Goal: Task Accomplishment & Management: Manage account settings

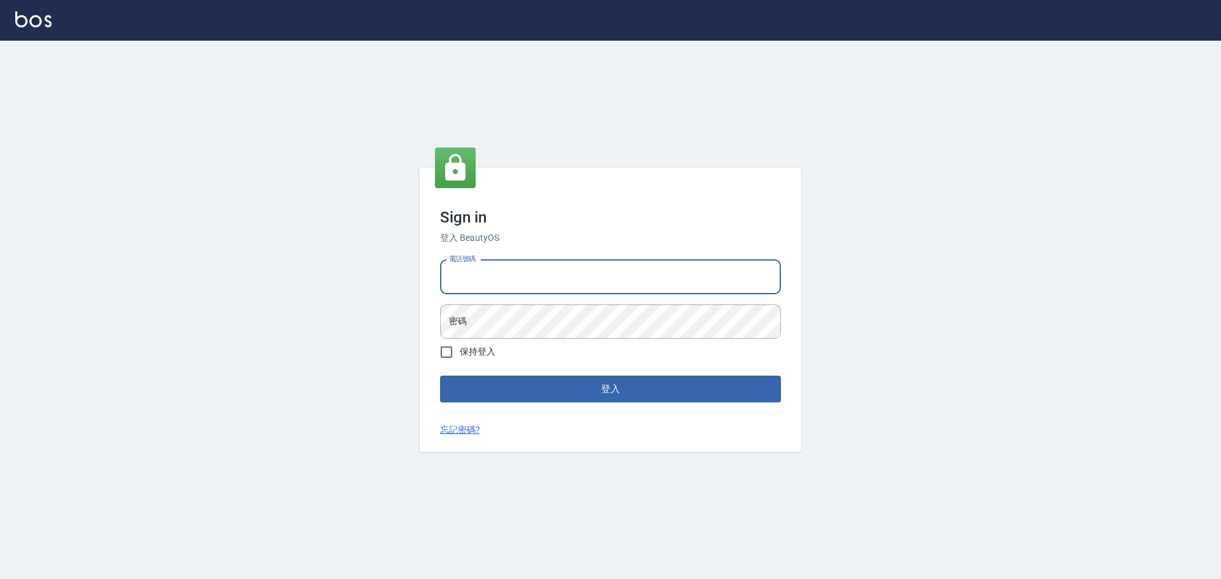
click at [558, 277] on input "電話號碼" at bounding box center [610, 277] width 341 height 34
type input "0981491131"
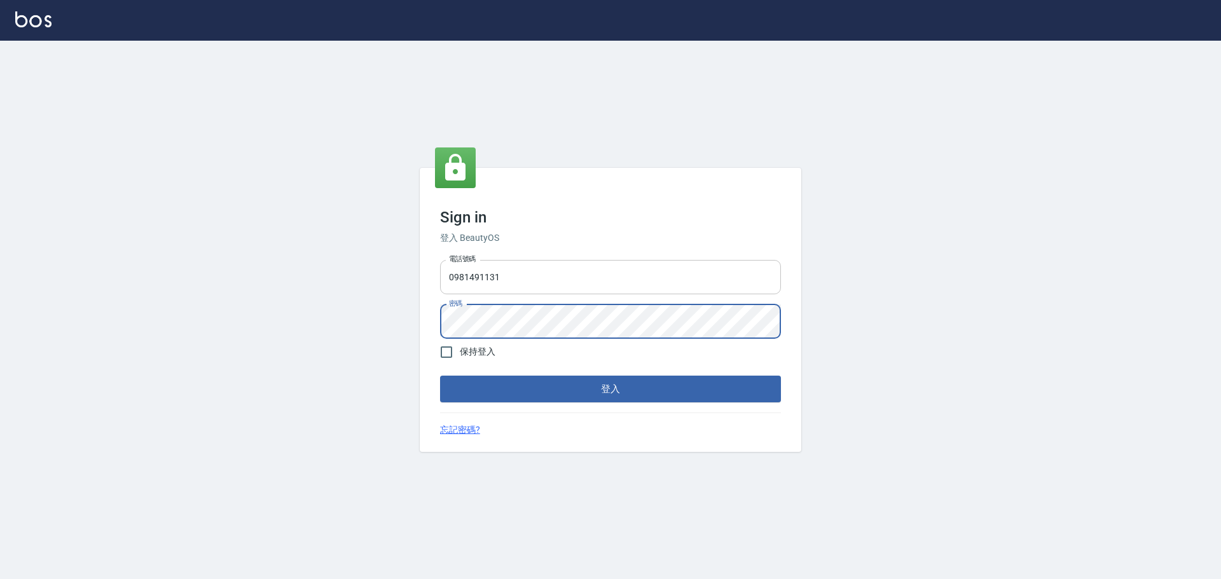
click at [440, 376] on button "登入" at bounding box center [610, 389] width 341 height 27
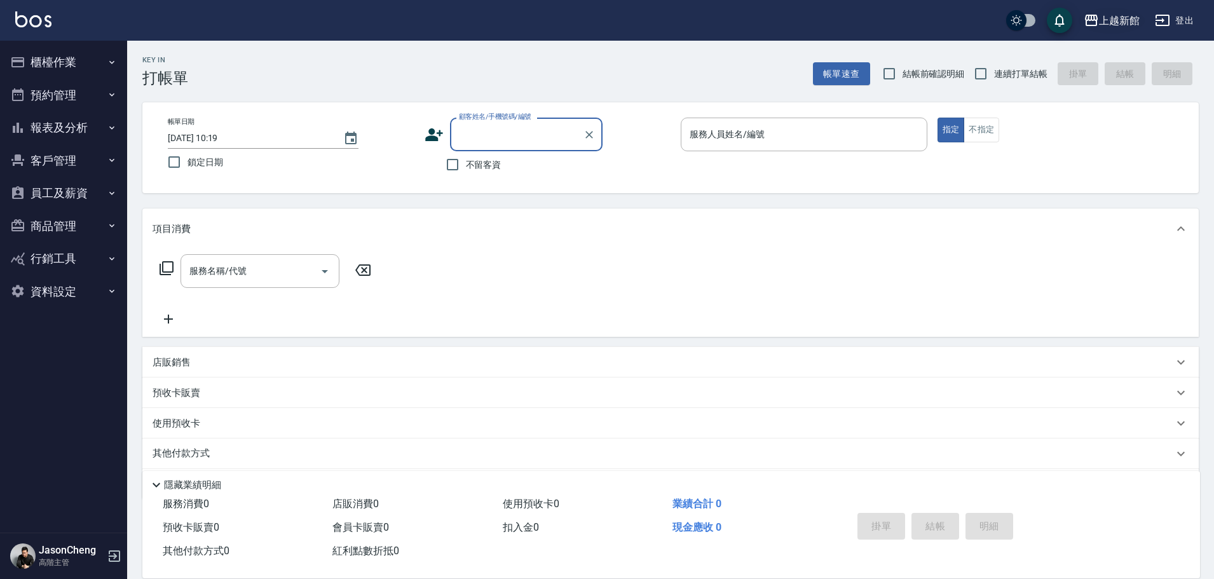
click at [1123, 25] on div "上越新館" at bounding box center [1119, 21] width 41 height 16
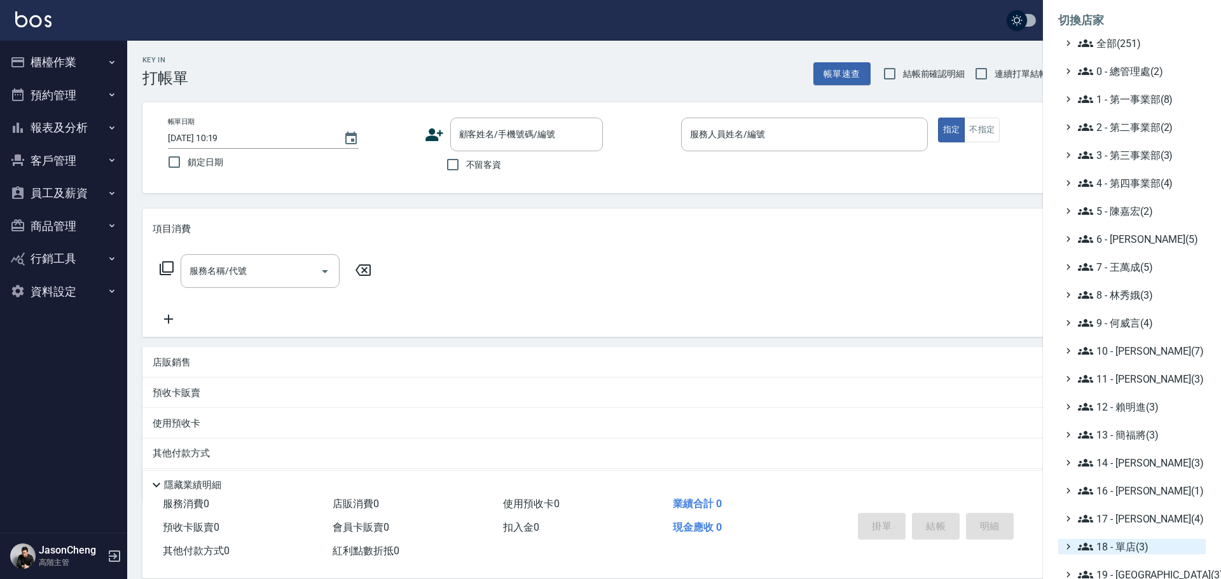
click at [1129, 546] on span "18 - 單店(3)" at bounding box center [1139, 546] width 123 height 15
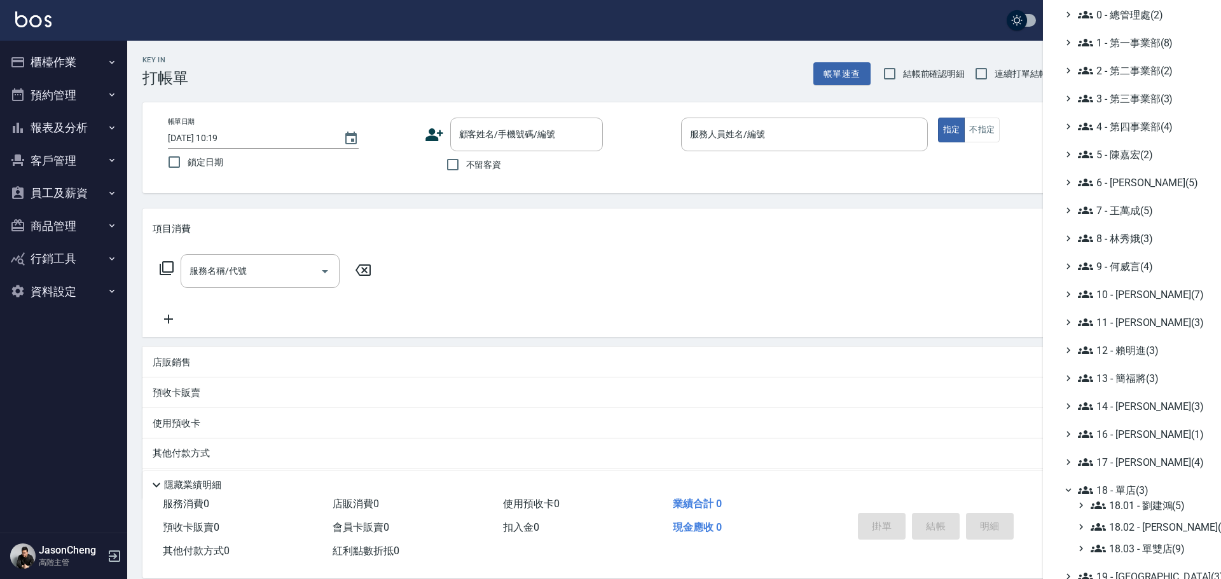
scroll to position [207, 0]
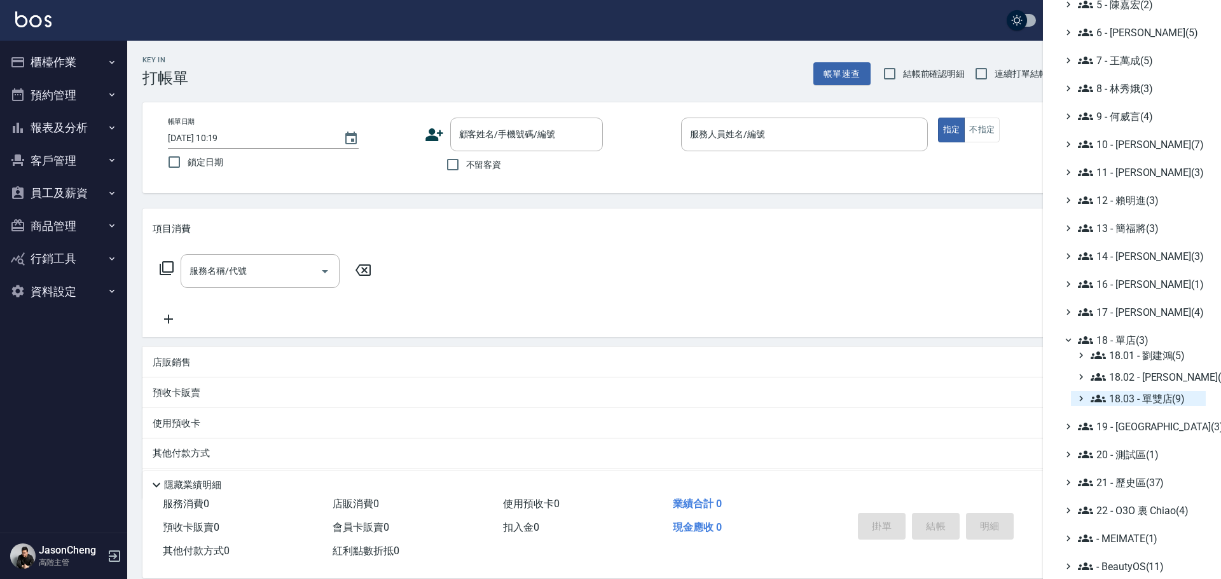
click at [1151, 404] on span "18.03 - 單雙店(9)" at bounding box center [1145, 398] width 110 height 15
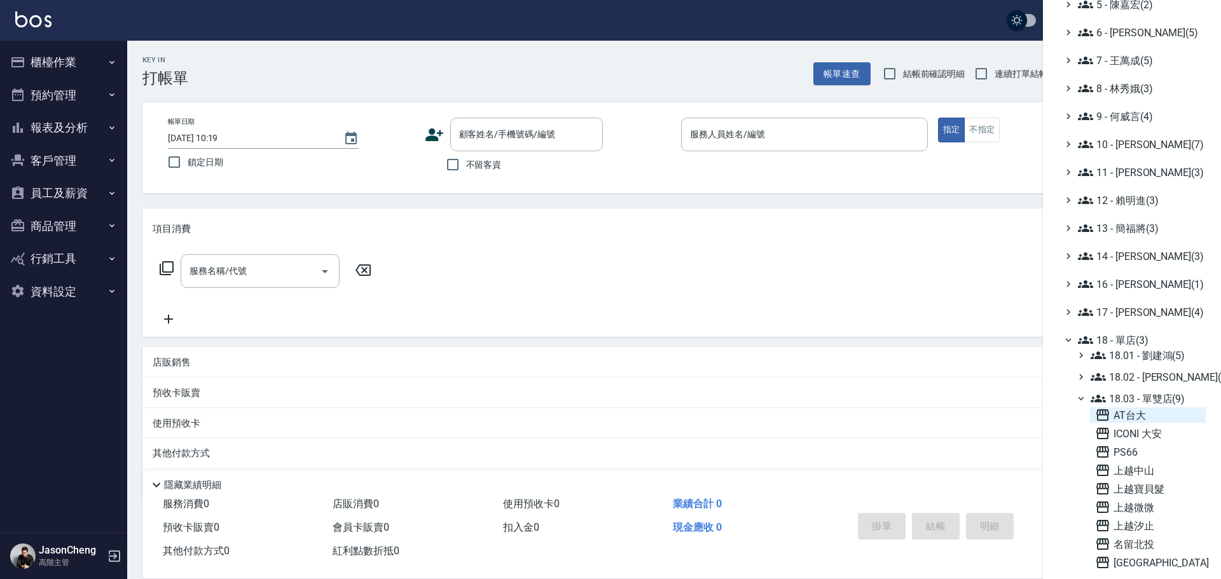
click at [1129, 418] on span "AT台大" at bounding box center [1148, 415] width 106 height 15
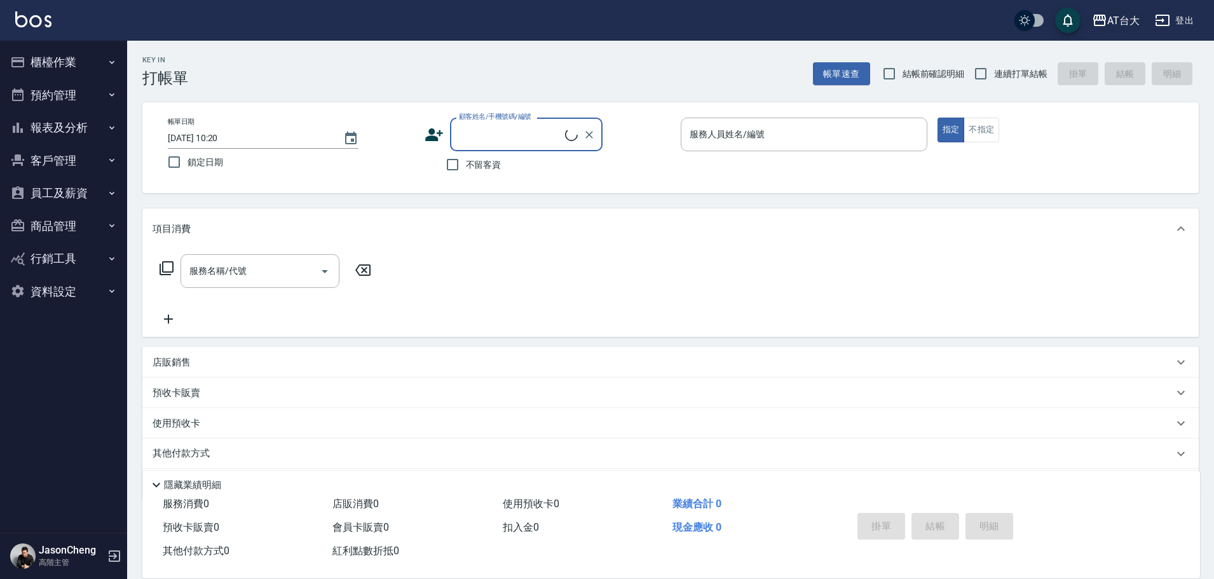
click at [1106, 21] on icon "button" at bounding box center [1099, 20] width 15 height 15
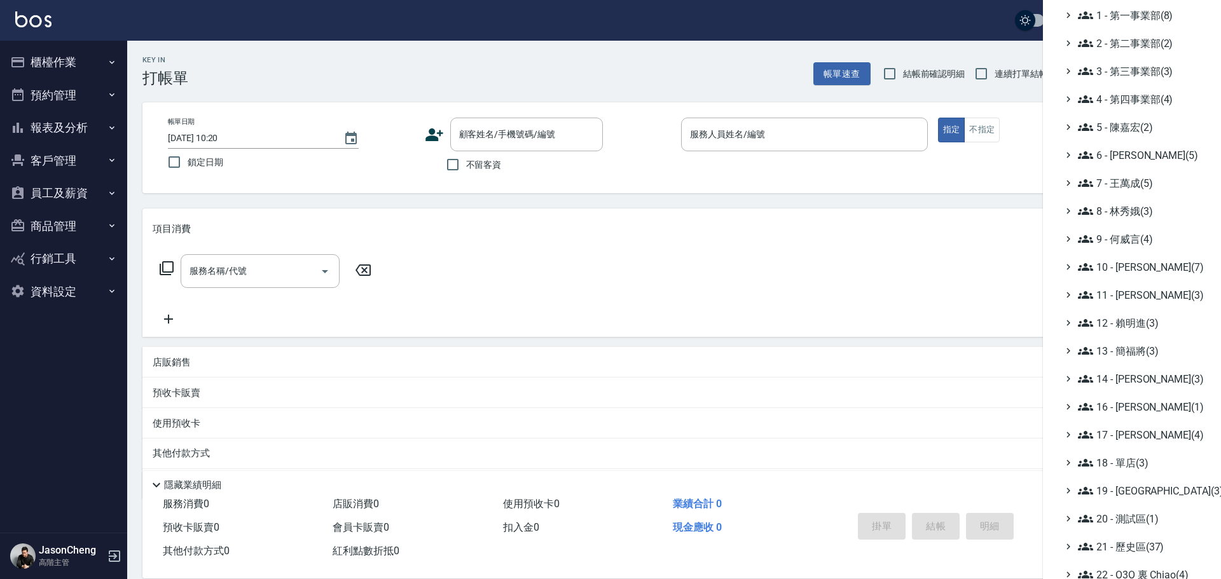
scroll to position [148, 0]
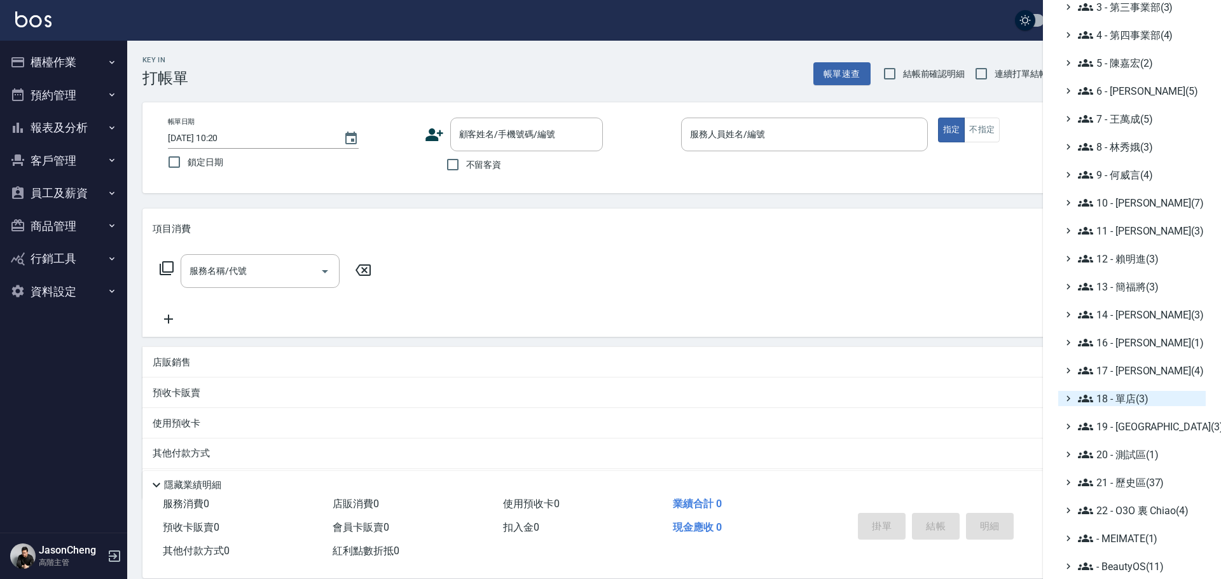
click at [1143, 404] on span "18 - 單店(3)" at bounding box center [1139, 398] width 123 height 15
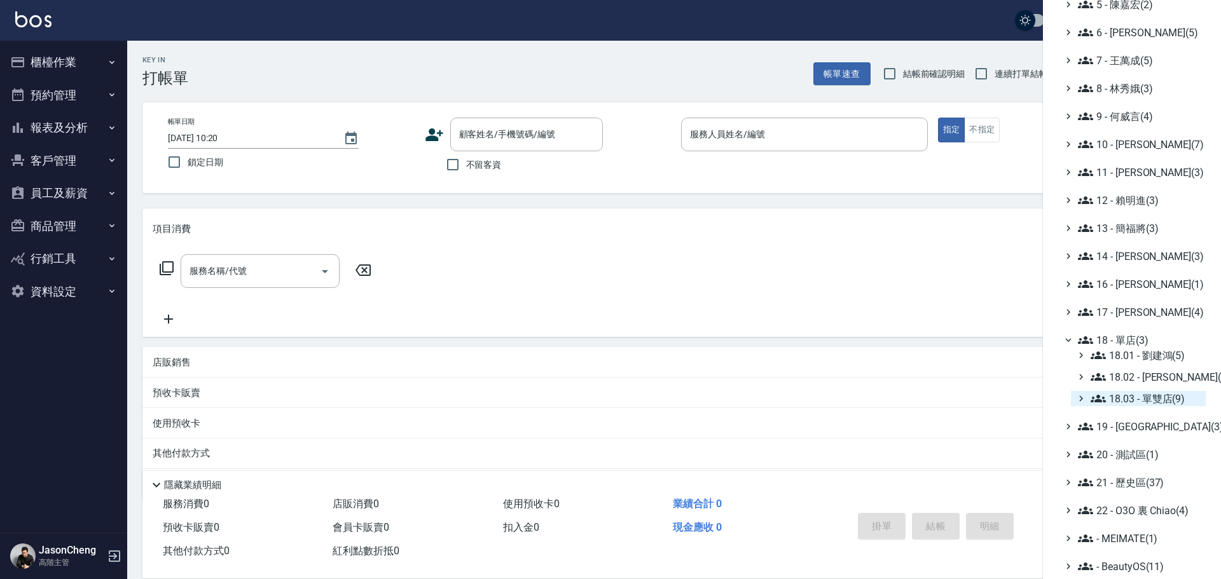
click at [1150, 404] on span "18.03 - 單雙店(9)" at bounding box center [1145, 398] width 110 height 15
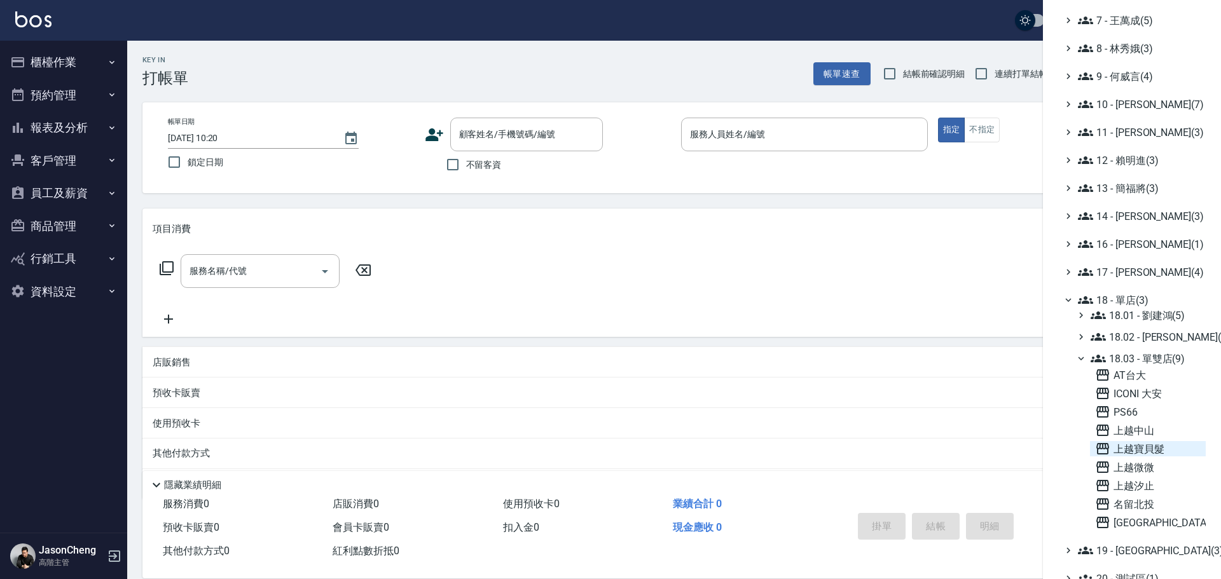
scroll to position [366, 0]
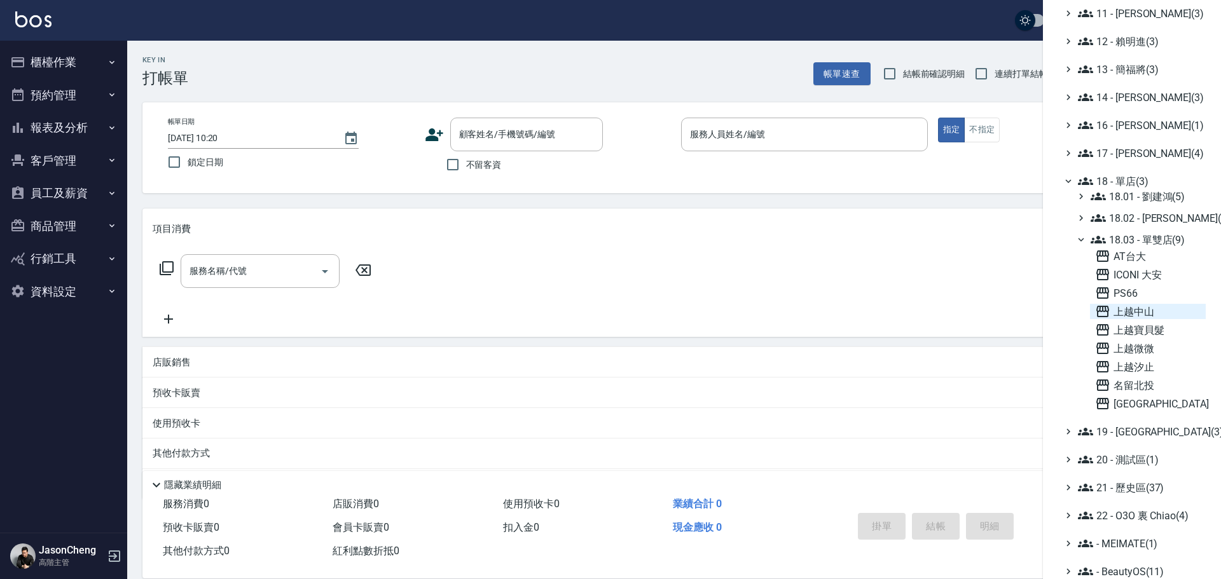
click at [1152, 315] on span "上越中山" at bounding box center [1148, 311] width 106 height 15
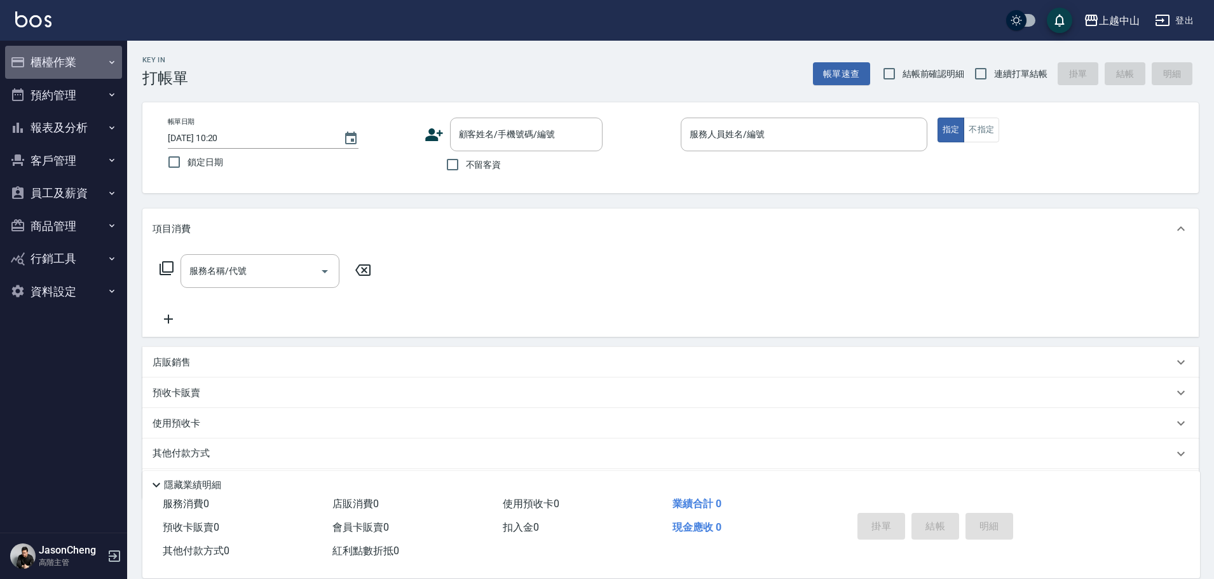
click at [58, 60] on button "櫃檯作業" at bounding box center [63, 62] width 117 height 33
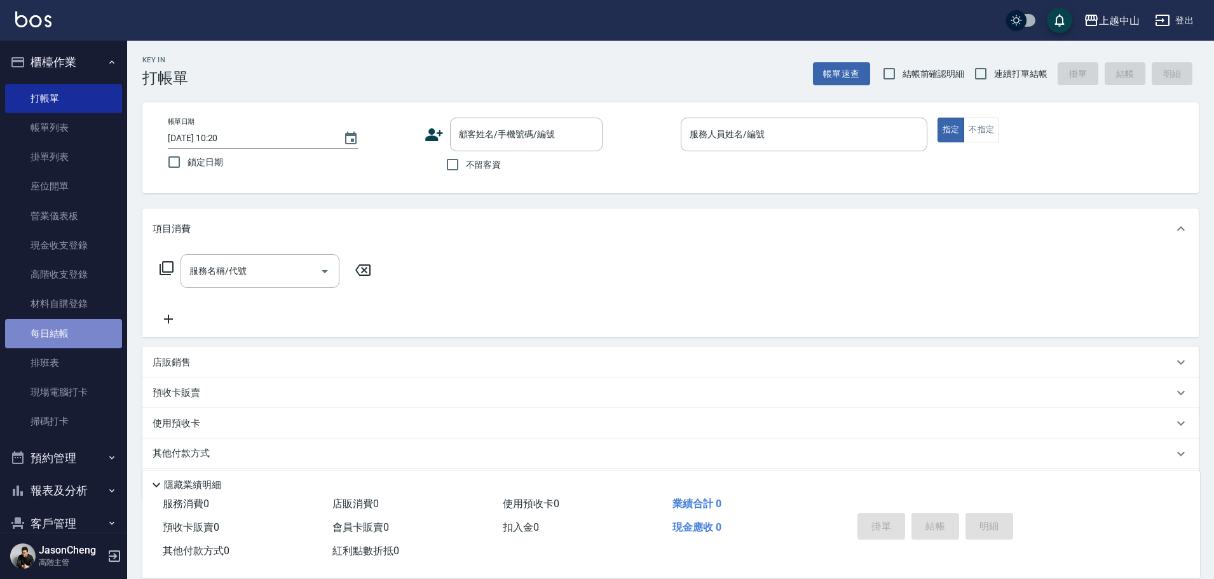
click at [65, 334] on link "每日結帳" at bounding box center [63, 333] width 117 height 29
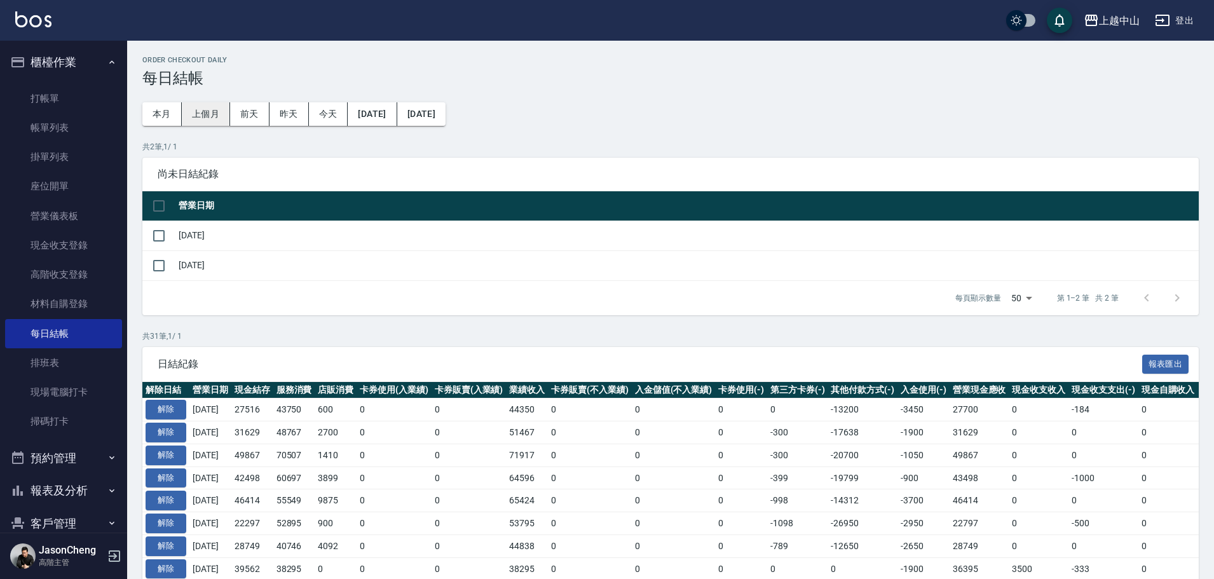
click at [216, 115] on button "上個月" at bounding box center [206, 114] width 48 height 24
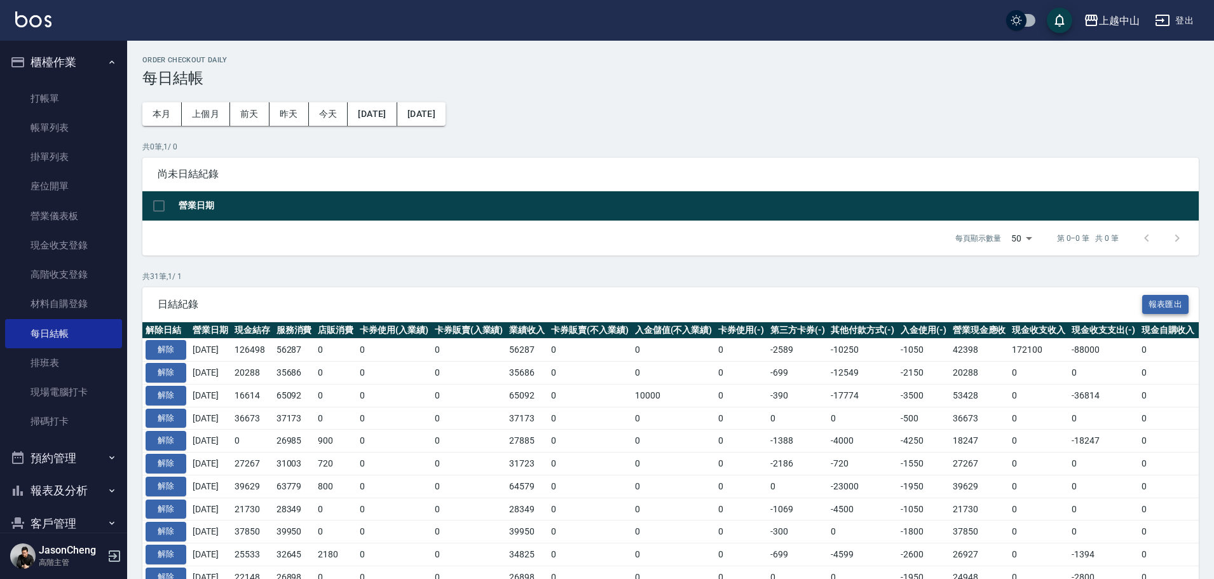
click at [1147, 303] on button "報表匯出" at bounding box center [1166, 305] width 47 height 20
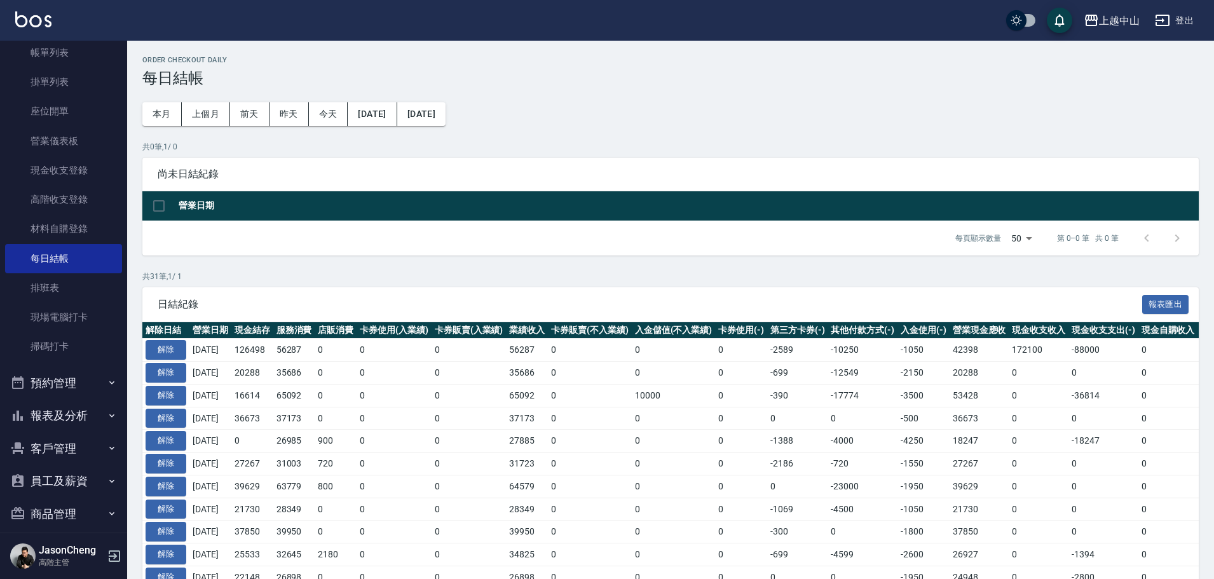
scroll to position [153, 0]
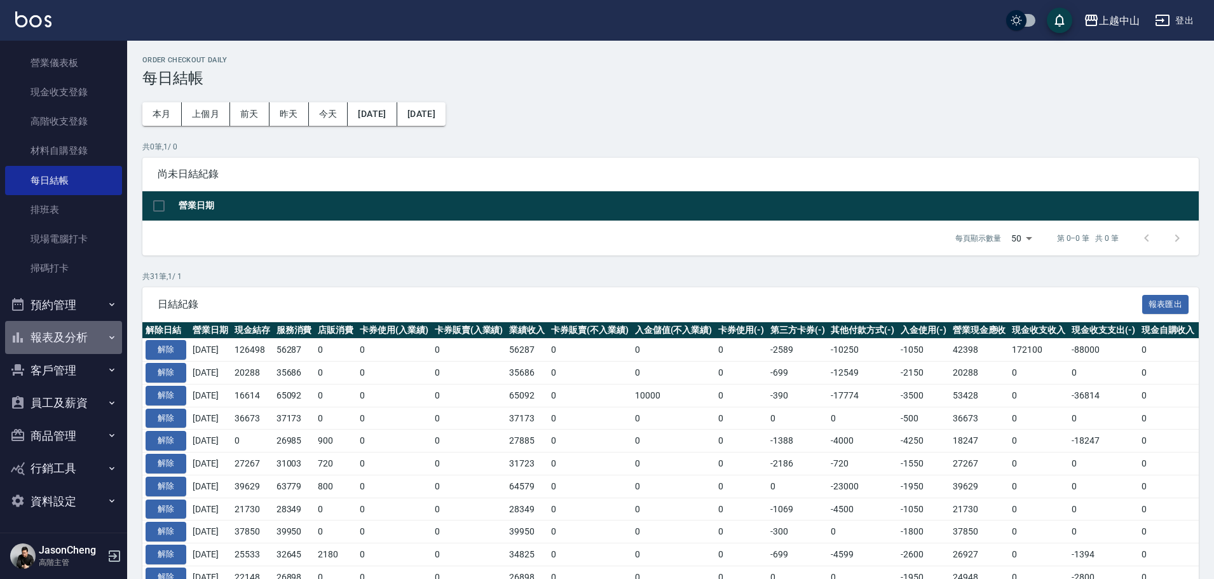
click at [67, 336] on button "報表及分析" at bounding box center [63, 337] width 117 height 33
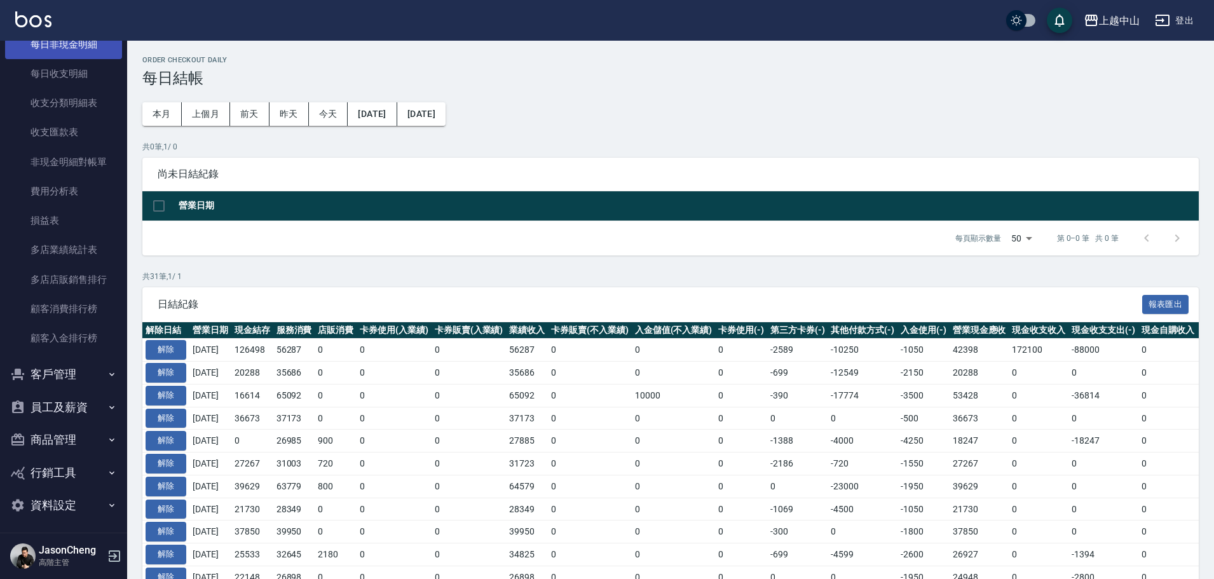
scroll to position [1425, 0]
click at [86, 185] on link "費用分析表" at bounding box center [63, 189] width 117 height 29
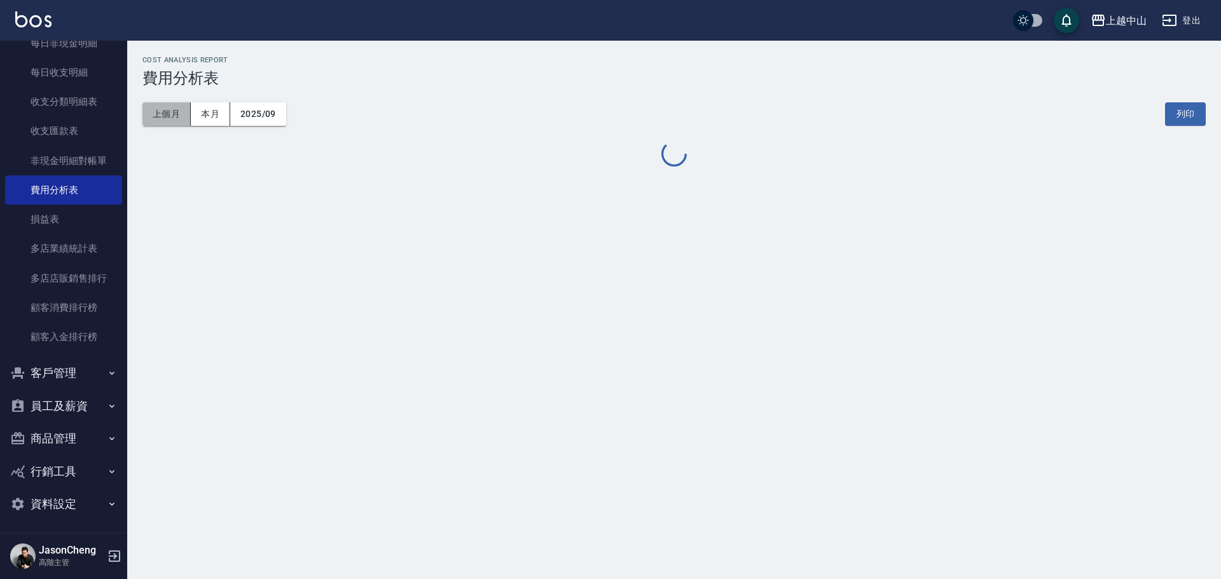
click at [172, 111] on button "上個月" at bounding box center [166, 114] width 48 height 24
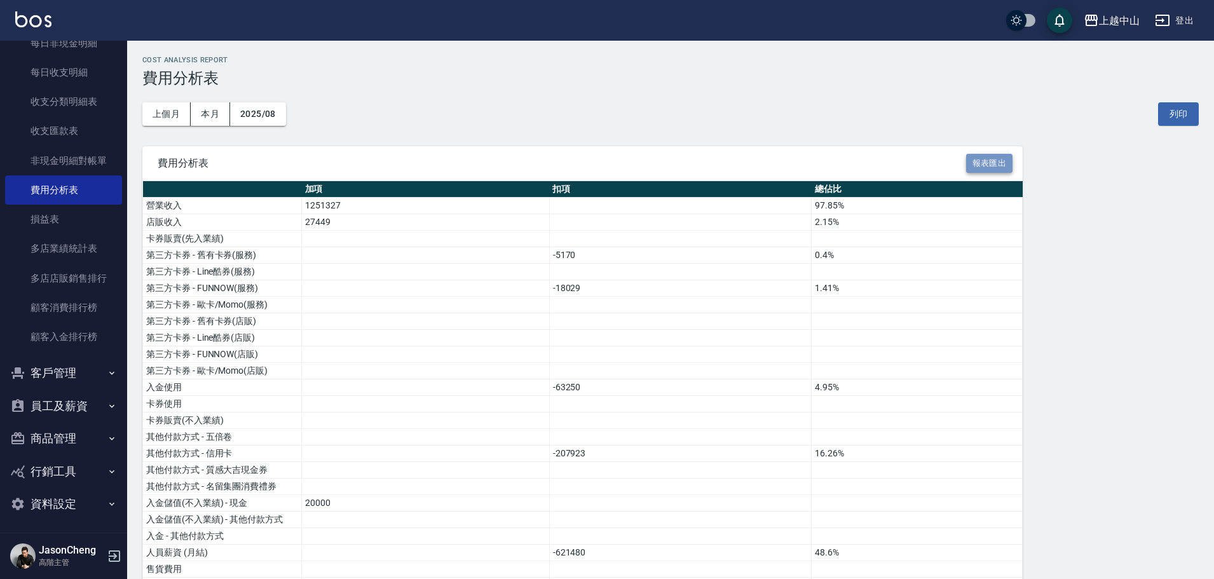
click at [982, 166] on button "報表匯出" at bounding box center [989, 164] width 47 height 20
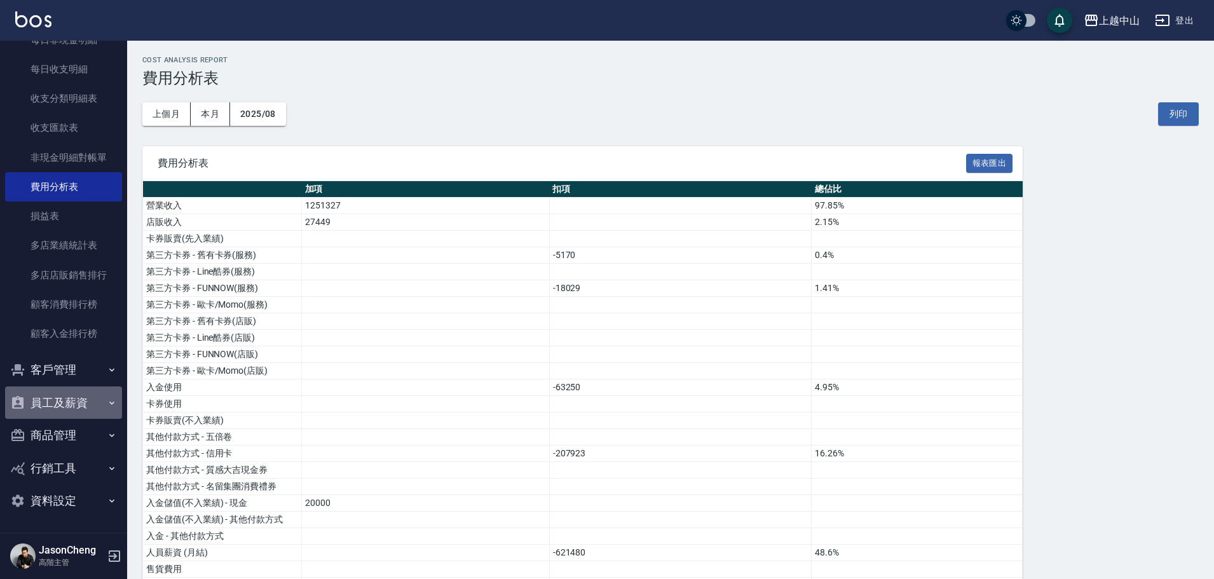
click at [74, 406] on button "員工及薪資" at bounding box center [63, 403] width 117 height 33
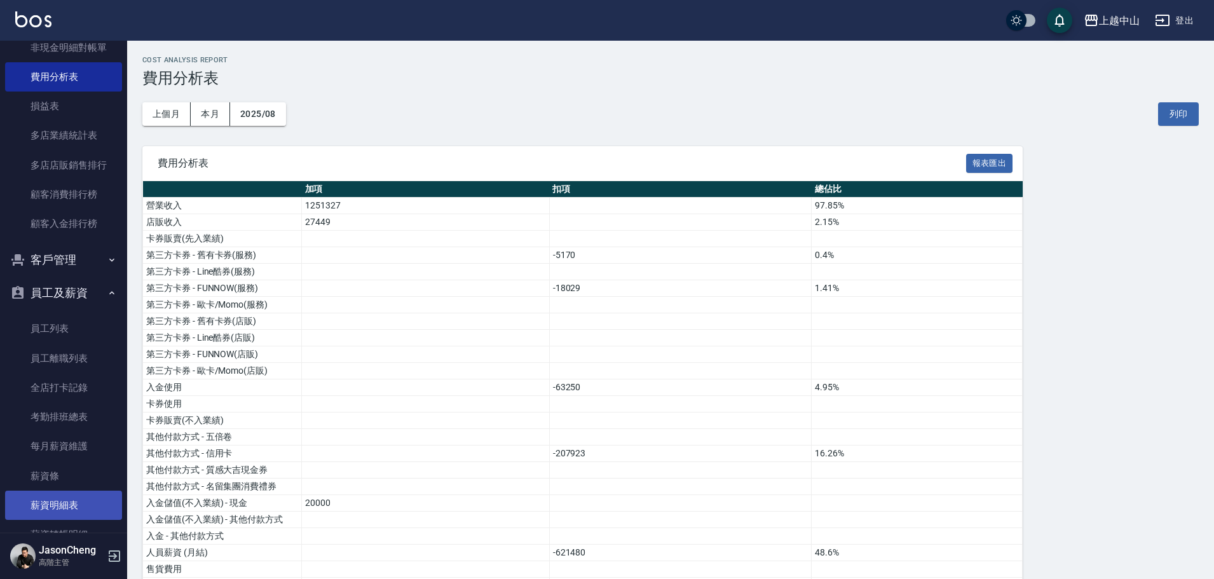
scroll to position [1673, 0]
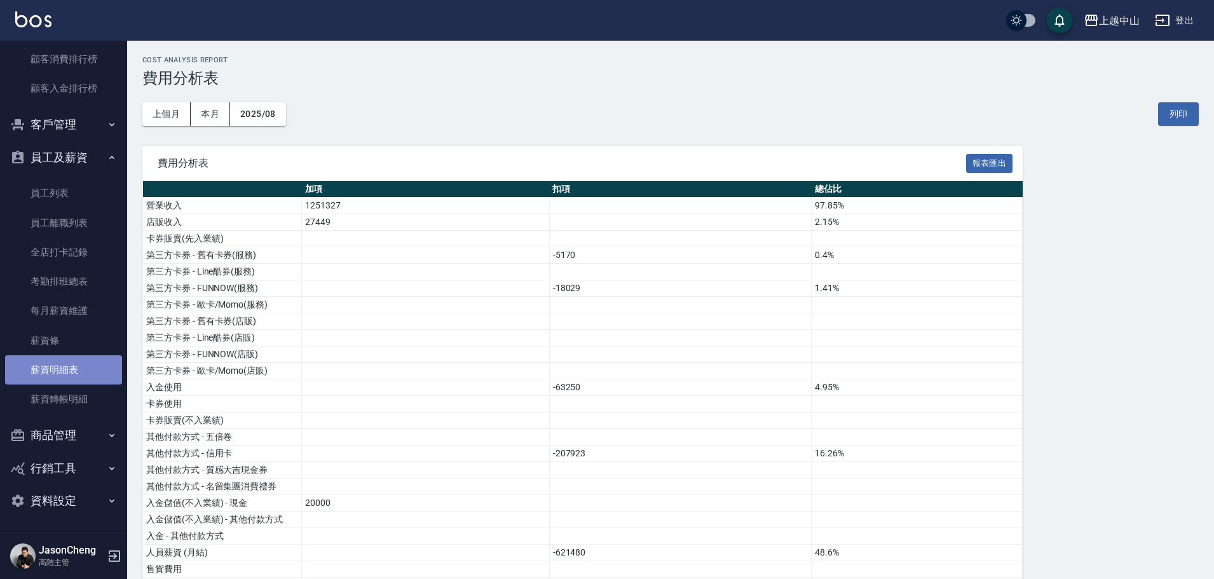
click at [79, 371] on link "薪資明細表" at bounding box center [63, 369] width 117 height 29
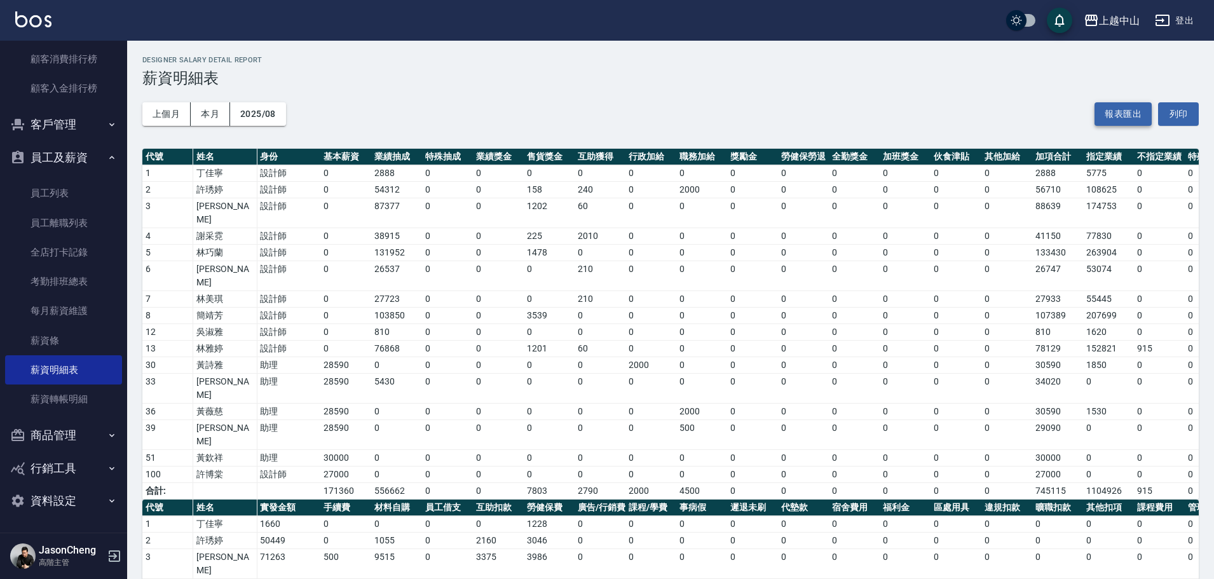
click at [1134, 116] on button "報表匯出" at bounding box center [1123, 114] width 57 height 24
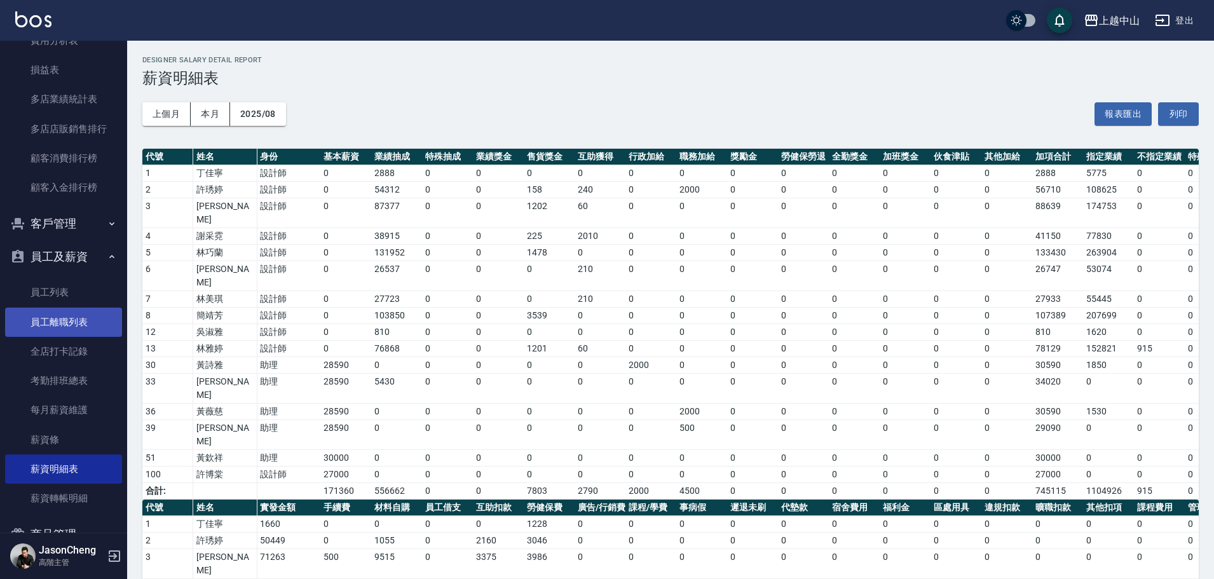
scroll to position [1419, 0]
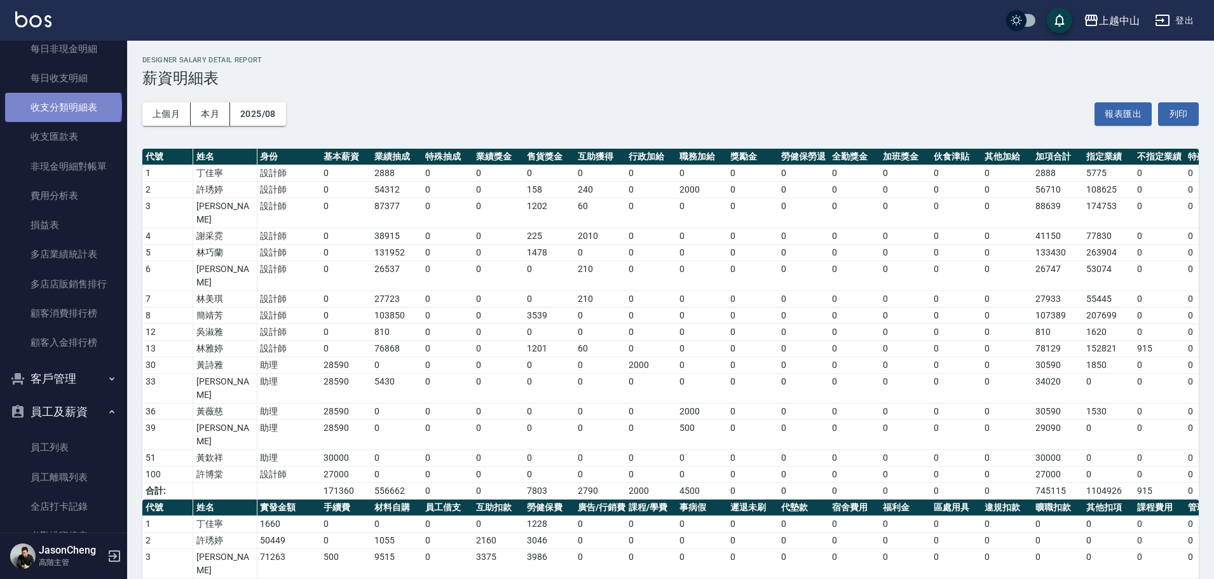
click at [62, 107] on link "收支分類明細表" at bounding box center [63, 107] width 117 height 29
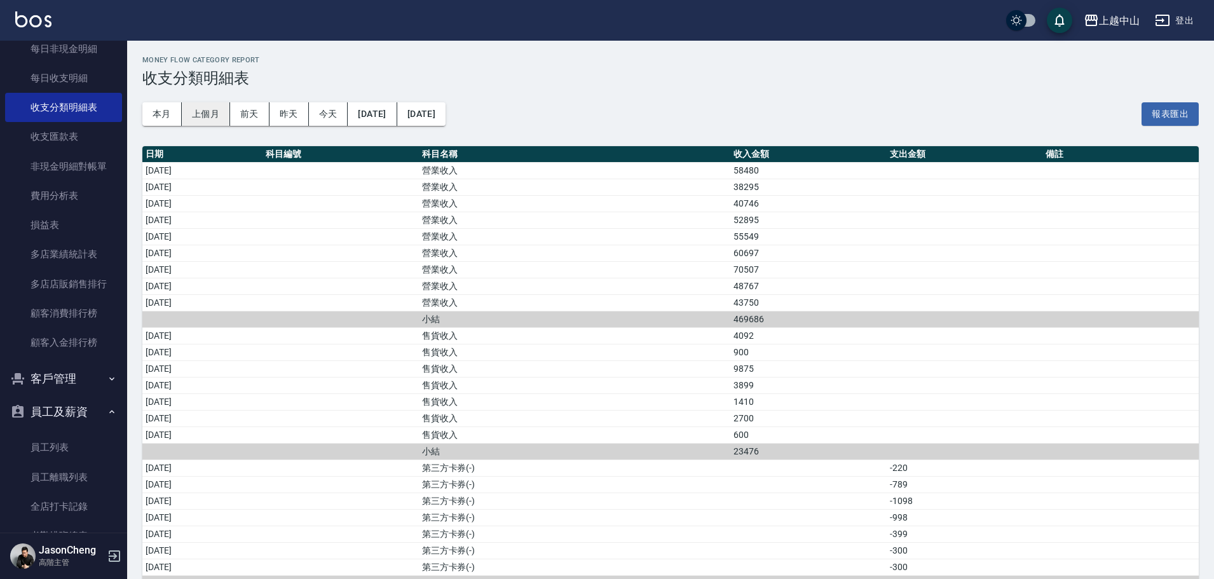
click at [189, 117] on button "上個月" at bounding box center [206, 114] width 48 height 24
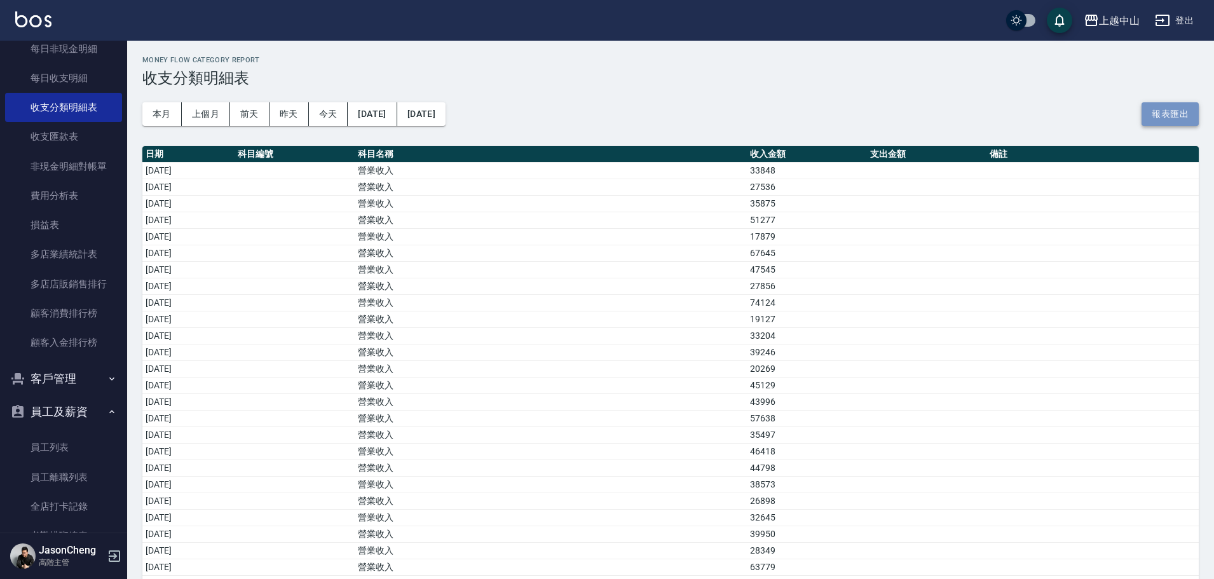
click at [1160, 114] on button "報表匯出" at bounding box center [1170, 114] width 57 height 24
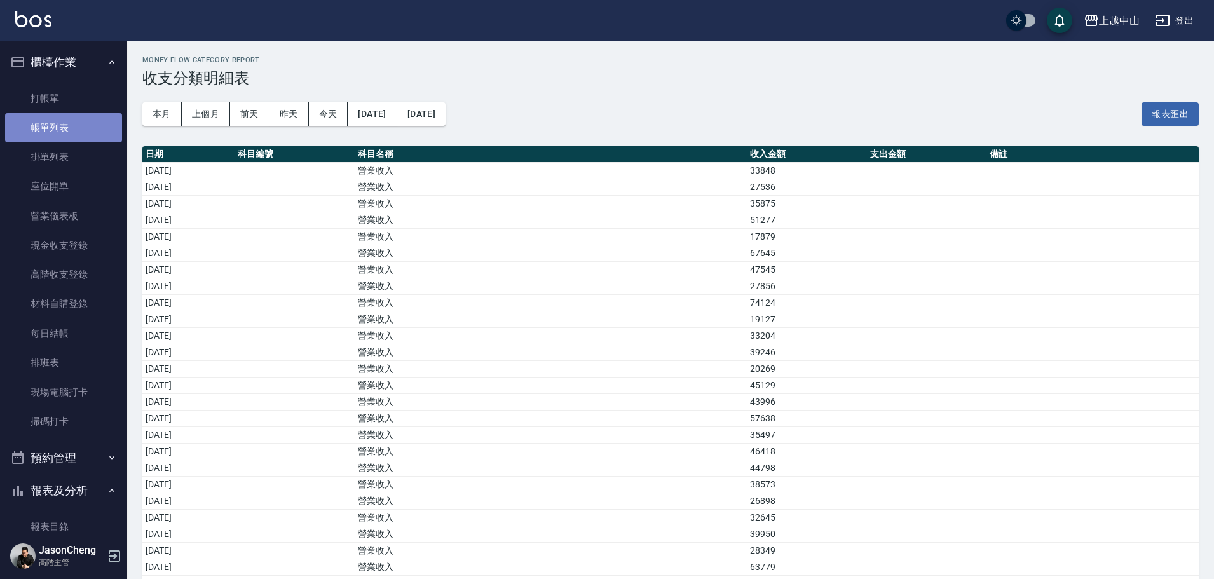
click at [65, 127] on link "帳單列表" at bounding box center [63, 127] width 117 height 29
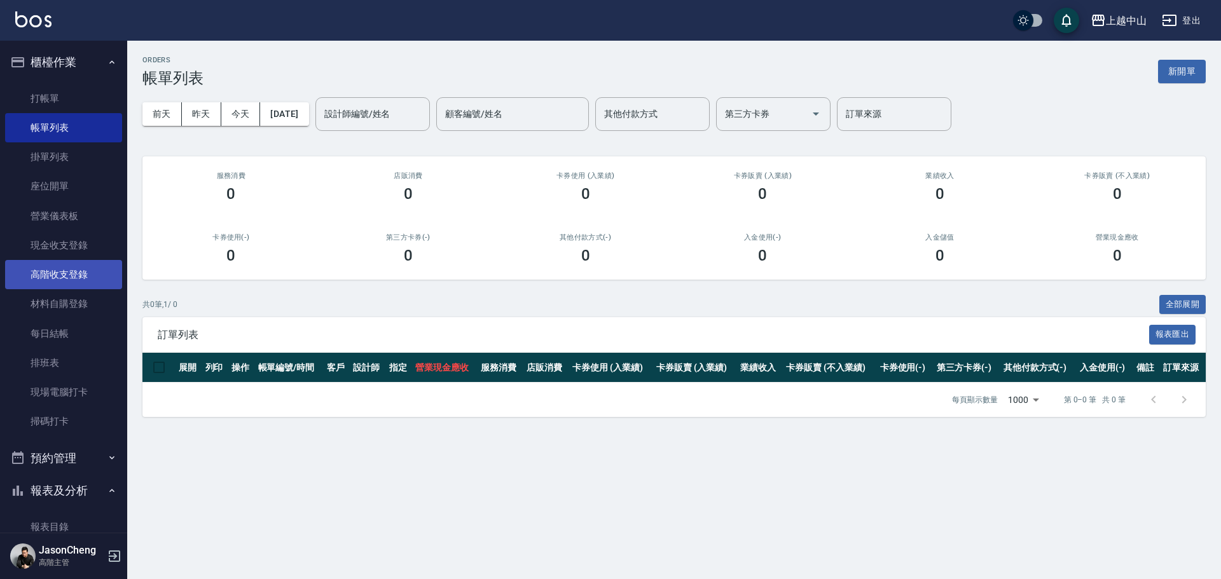
click at [58, 270] on link "高階收支登錄" at bounding box center [63, 274] width 117 height 29
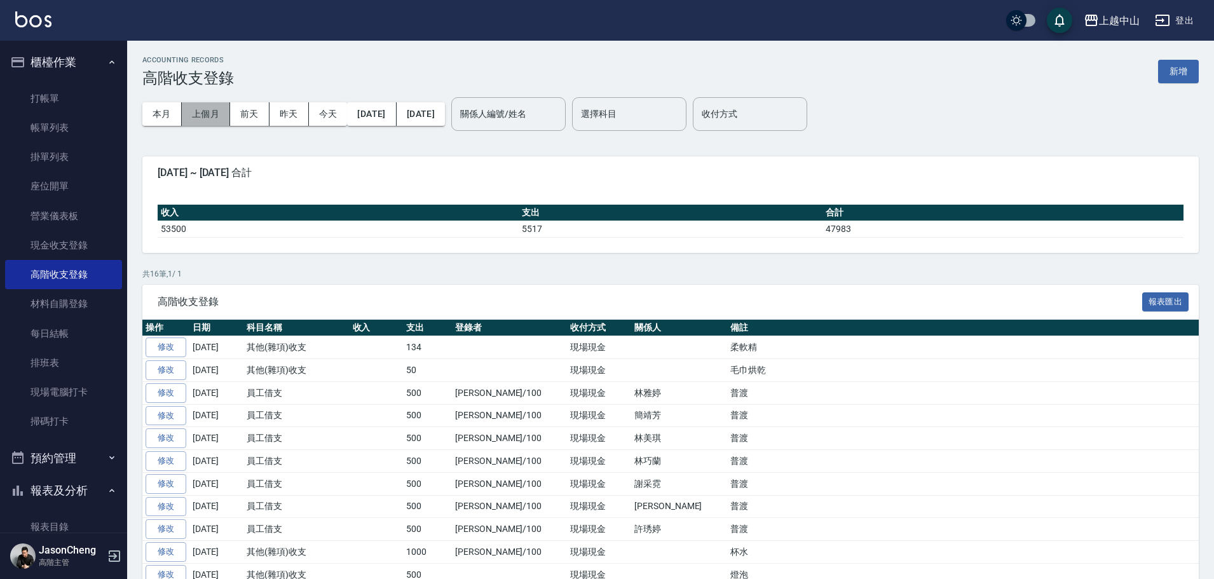
click at [207, 119] on button "上個月" at bounding box center [206, 114] width 48 height 24
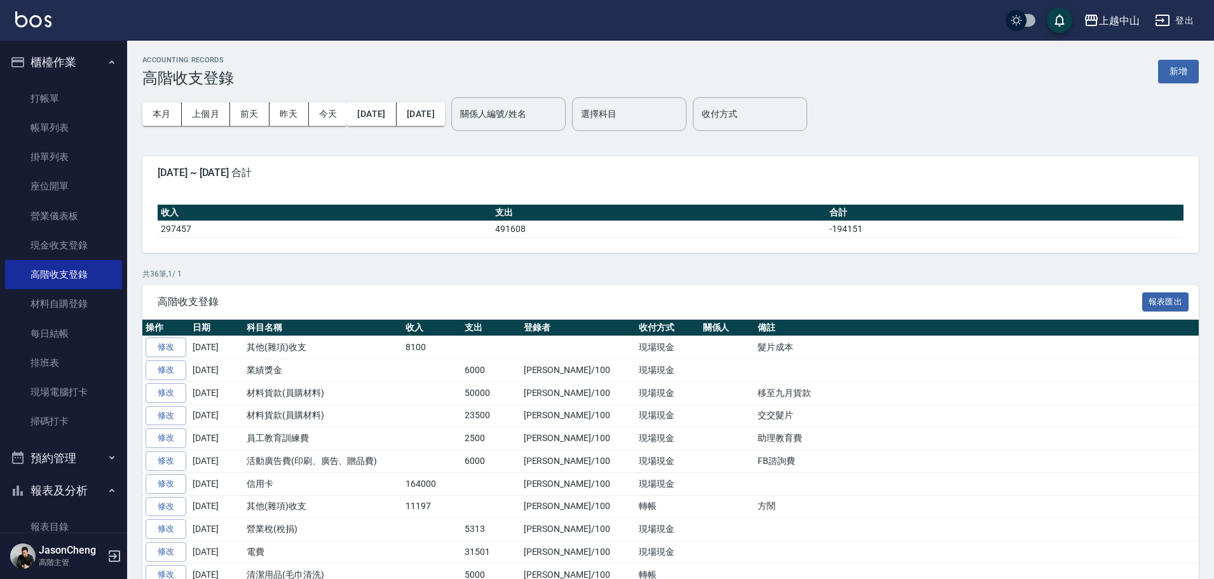
drag, startPoint x: 1186, startPoint y: 73, endPoint x: 1171, endPoint y: 76, distance: 15.0
click at [1186, 73] on button "新增" at bounding box center [1178, 72] width 41 height 24
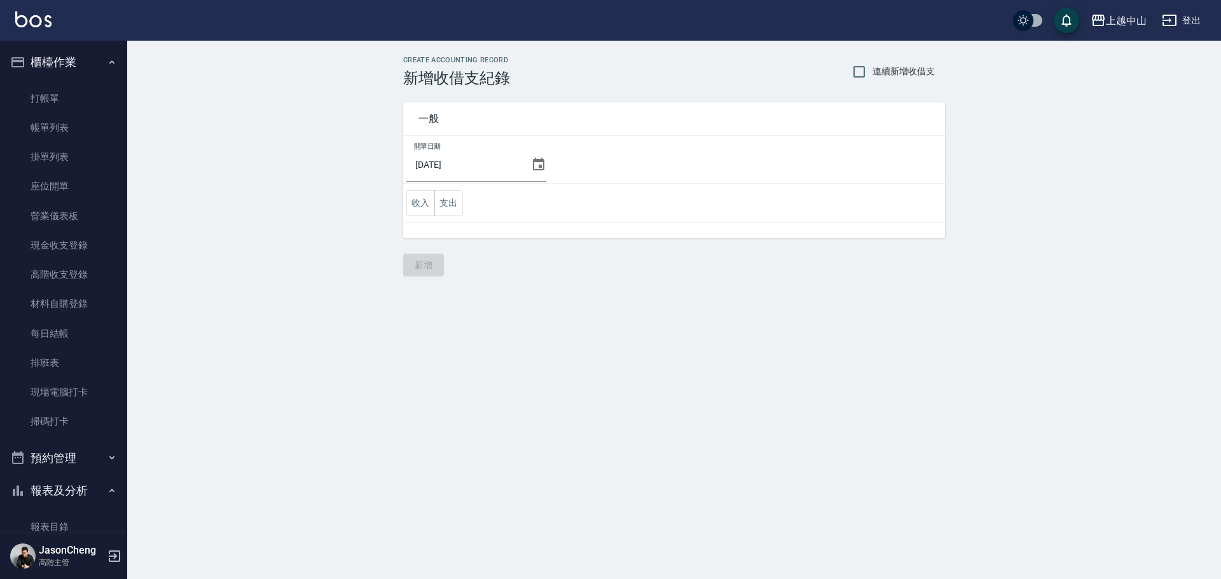
click at [523, 167] on div "[DATE]" at bounding box center [476, 165] width 140 height 34
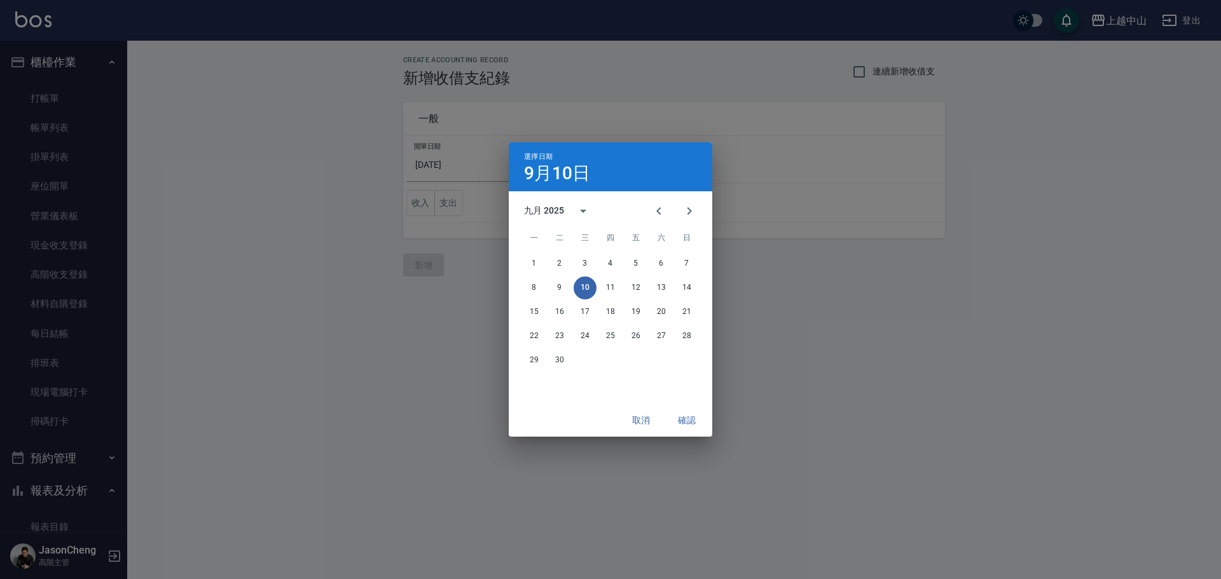
click at [534, 161] on div "選擇日期 9月10日" at bounding box center [610, 166] width 203 height 49
click at [664, 214] on icon "Previous month" at bounding box center [658, 210] width 15 height 15
click at [687, 362] on button "31" at bounding box center [686, 360] width 23 height 23
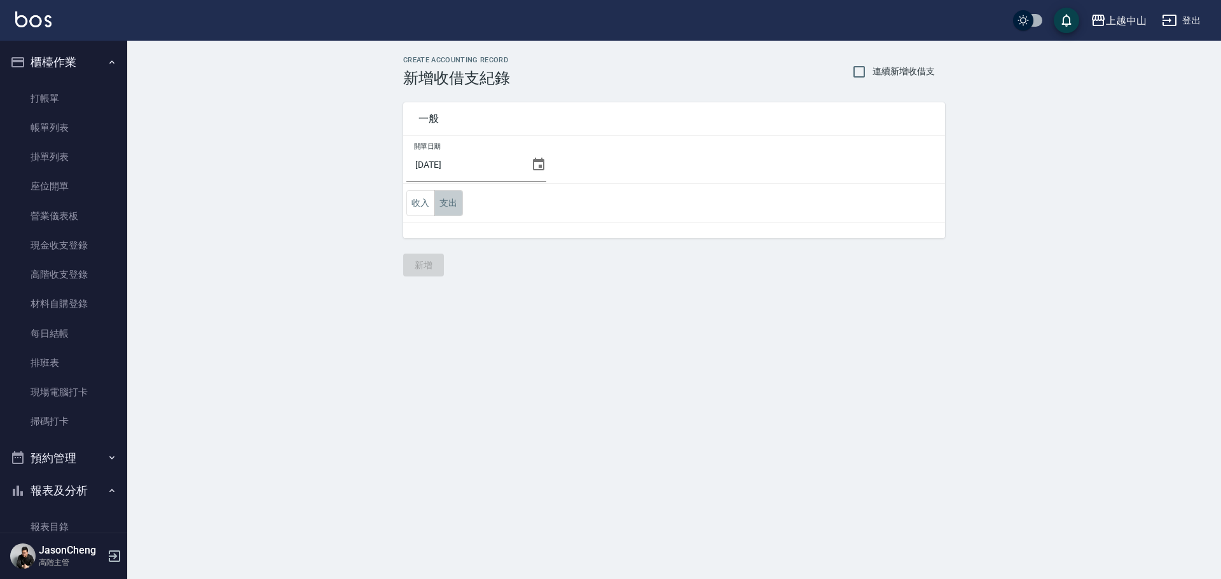
click at [446, 202] on button "支出" at bounding box center [448, 203] width 29 height 26
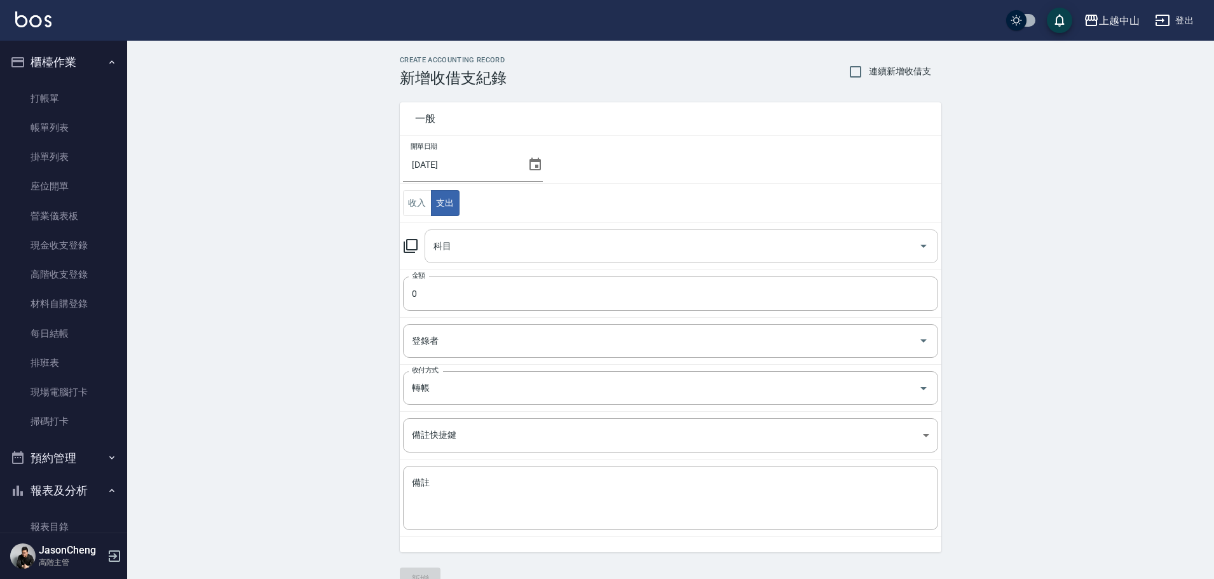
click at [464, 250] on input "科目" at bounding box center [671, 246] width 483 height 22
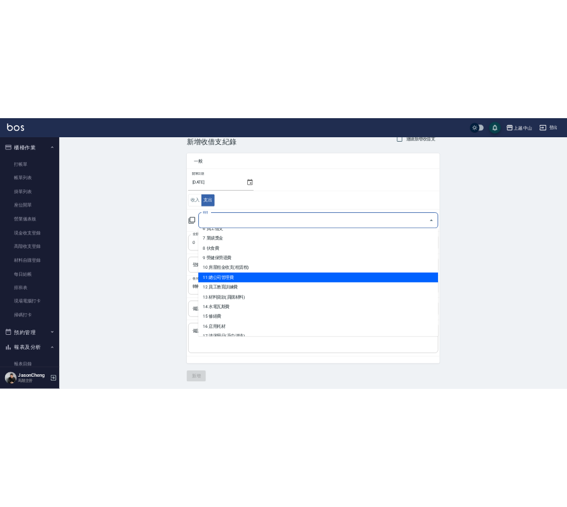
scroll to position [254, 0]
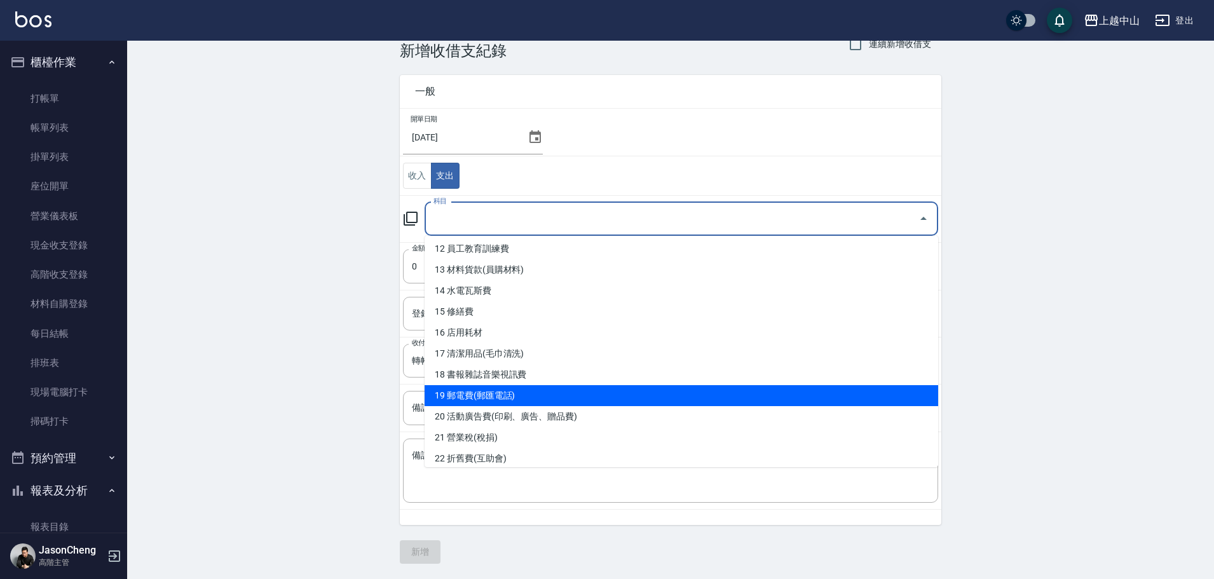
click at [511, 396] on li "19 郵電費(郵匯電話)" at bounding box center [682, 395] width 514 height 21
type input "19 郵電費(郵匯電話)"
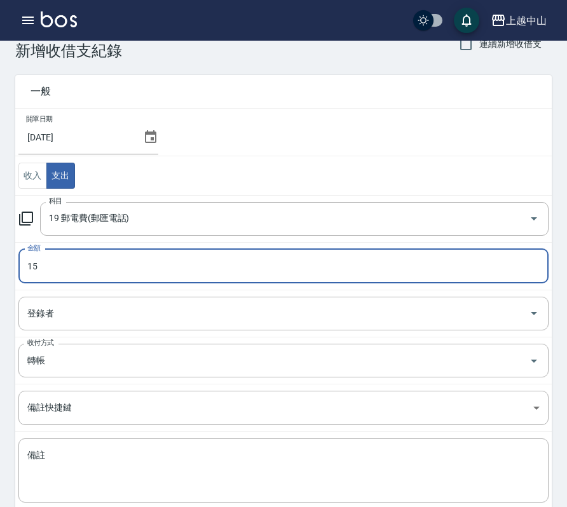
type input "15"
click at [48, 464] on textarea "備註" at bounding box center [283, 471] width 512 height 43
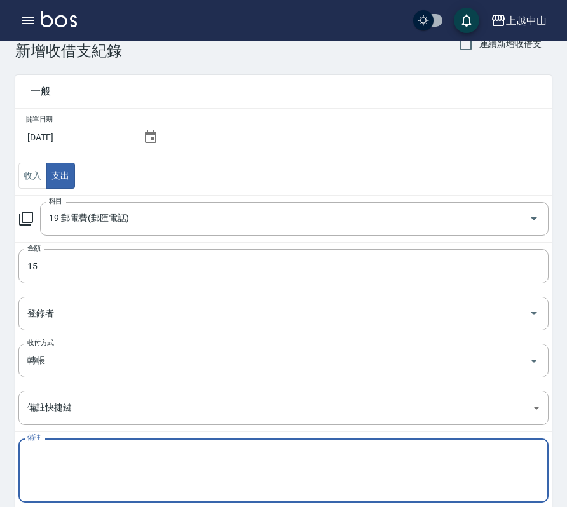
paste textarea "FIOLE課程"
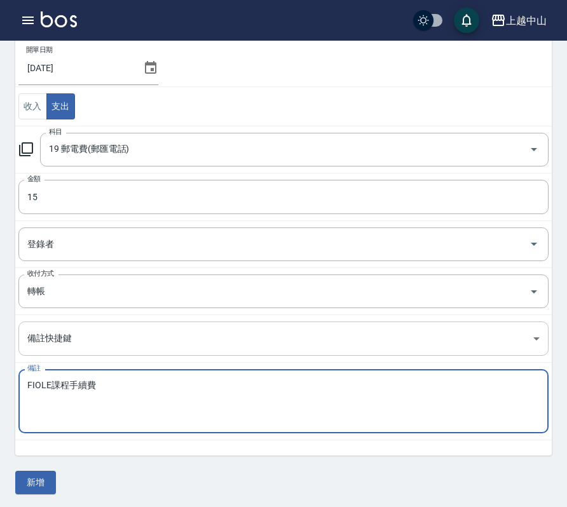
scroll to position [99, 0]
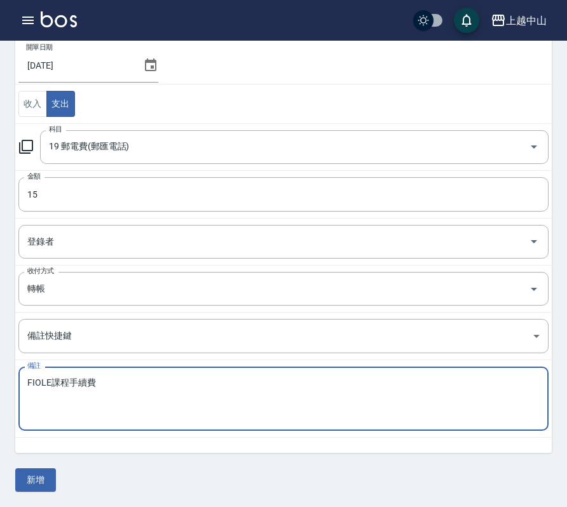
type textarea "FIOLE課程手續費"
click at [37, 467] on div "一般 開單日期 2025/08/31 收入 支出 科目 19 郵電費(郵匯電話) 科目 金額 15 金額 登錄者 登錄者 收付方式 轉帳 收付方式 備註快捷鍵…" at bounding box center [283, 240] width 537 height 504
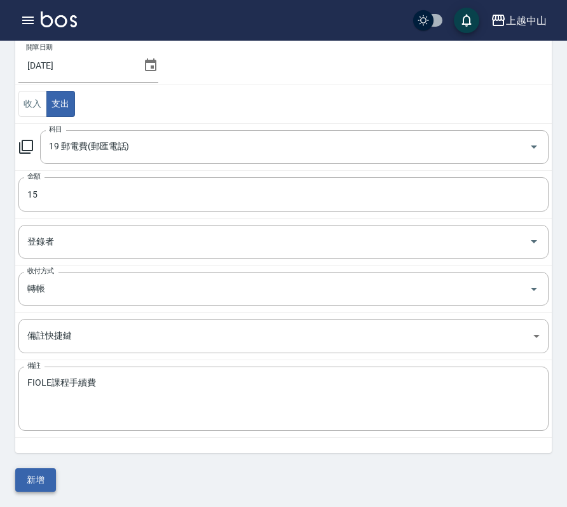
click at [43, 476] on button "新增" at bounding box center [35, 481] width 41 height 24
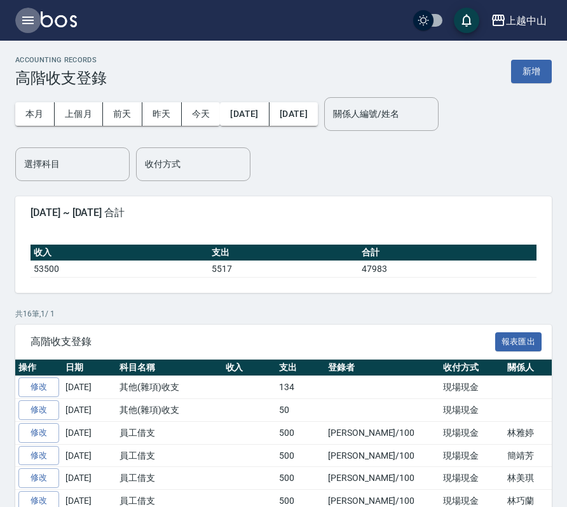
click at [27, 24] on icon "button" at bounding box center [27, 21] width 11 height 8
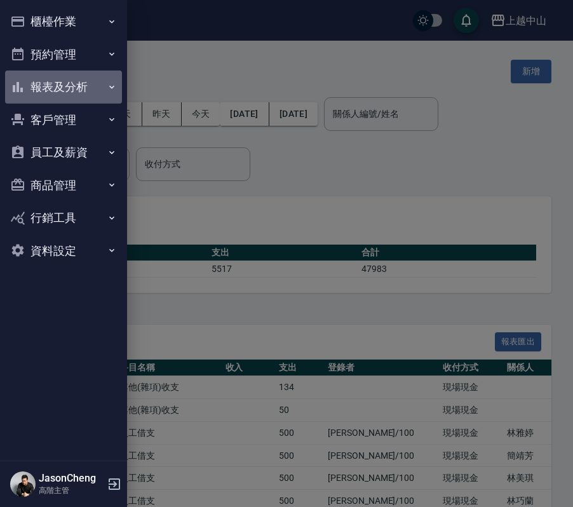
click at [79, 81] on button "報表及分析" at bounding box center [63, 87] width 117 height 33
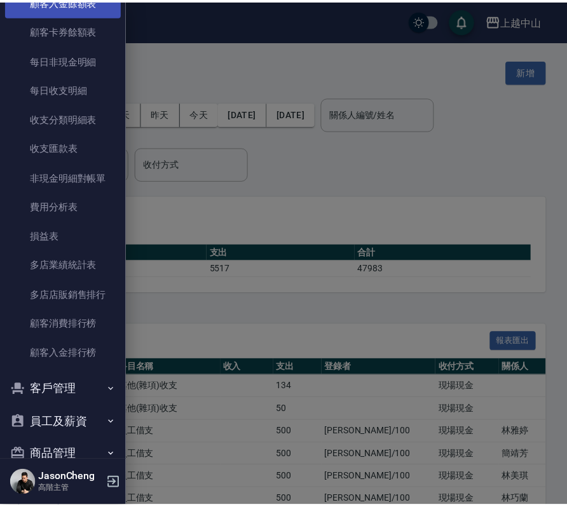
scroll to position [1096, 0]
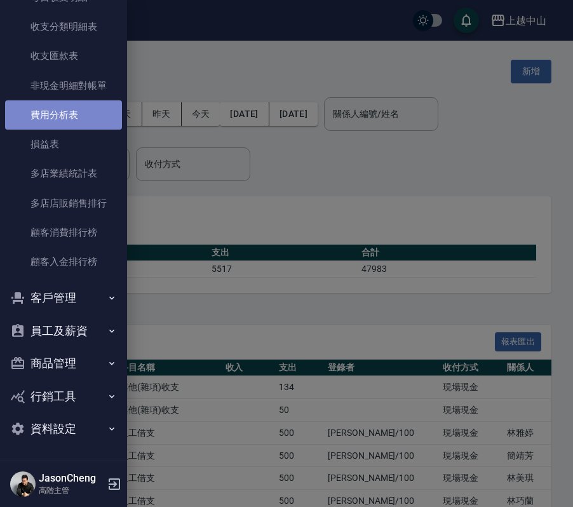
click at [67, 116] on link "費用分析表" at bounding box center [63, 114] width 117 height 29
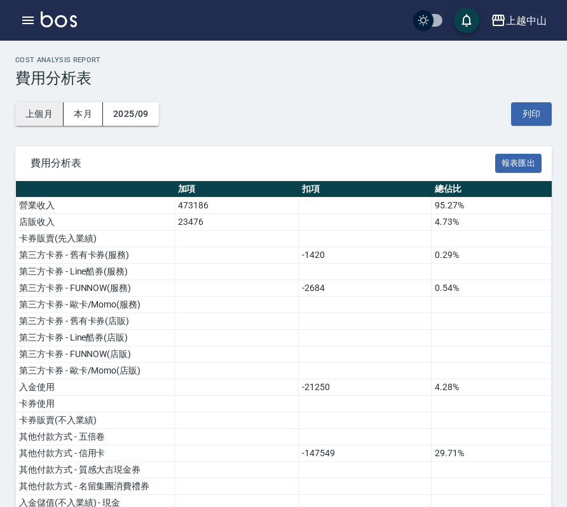
click at [35, 109] on button "上個月" at bounding box center [39, 114] width 48 height 24
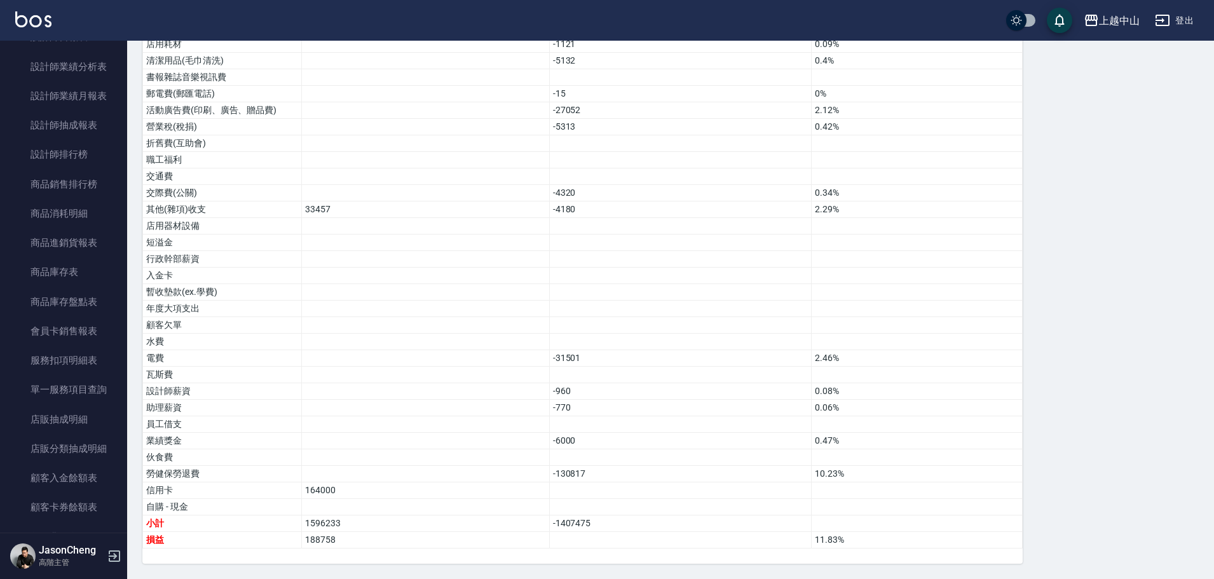
scroll to position [1272, 0]
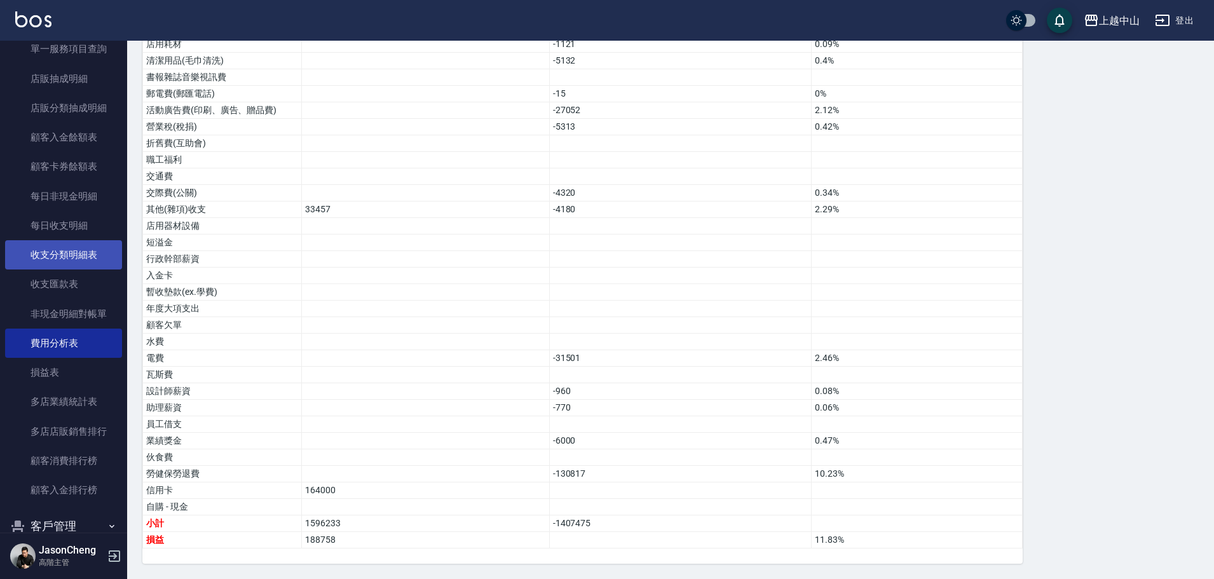
click at [75, 249] on link "收支分類明細表" at bounding box center [63, 254] width 117 height 29
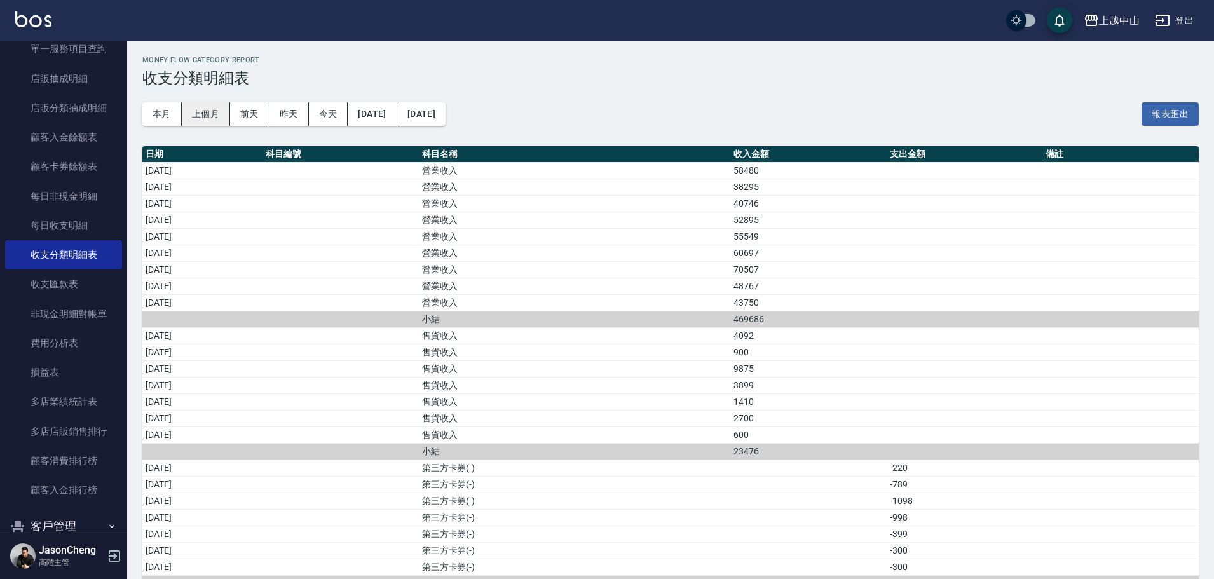
click at [209, 118] on button "上個月" at bounding box center [206, 114] width 48 height 24
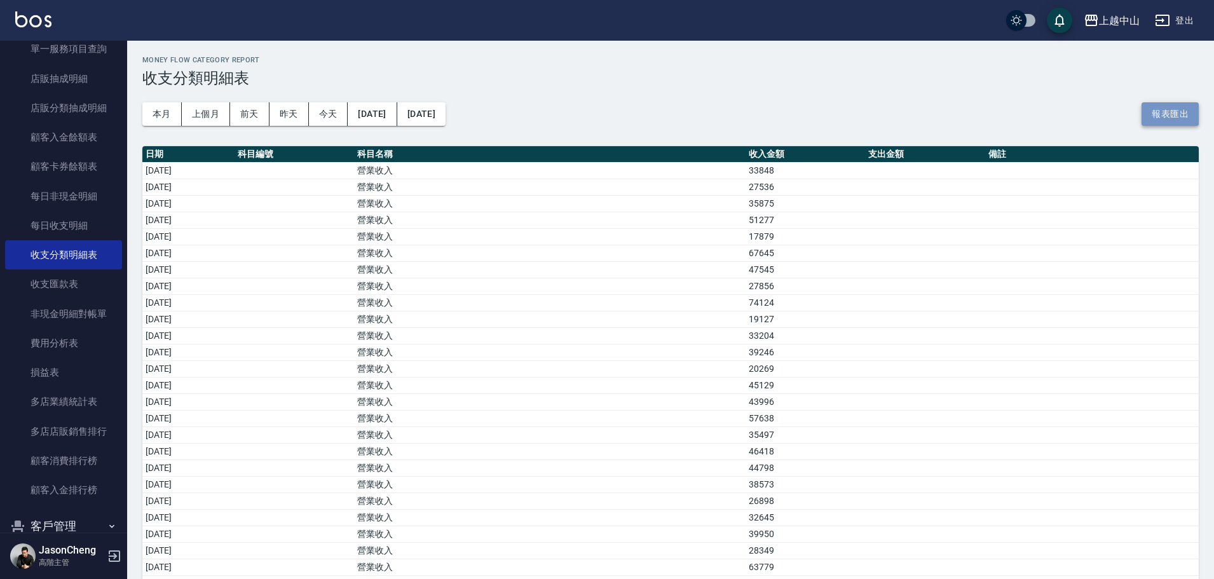
click at [1162, 114] on button "報表匯出" at bounding box center [1170, 114] width 57 height 24
click at [1125, 26] on div "上越中山" at bounding box center [1119, 21] width 41 height 16
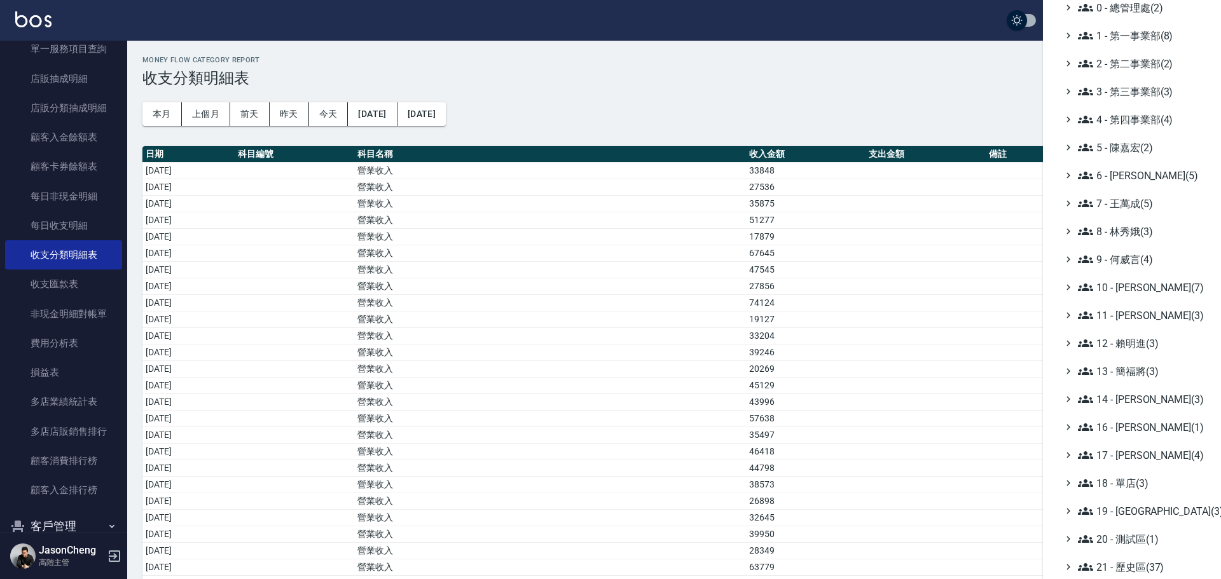
scroll to position [148, 0]
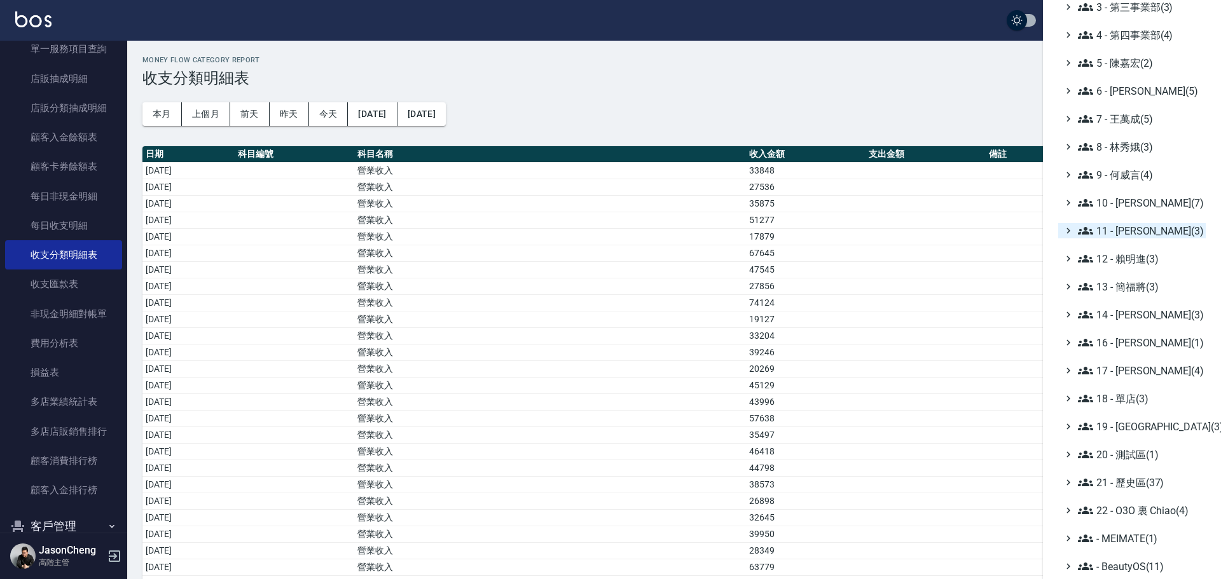
click at [1157, 226] on span "11 - 陳清江(3)" at bounding box center [1139, 230] width 123 height 15
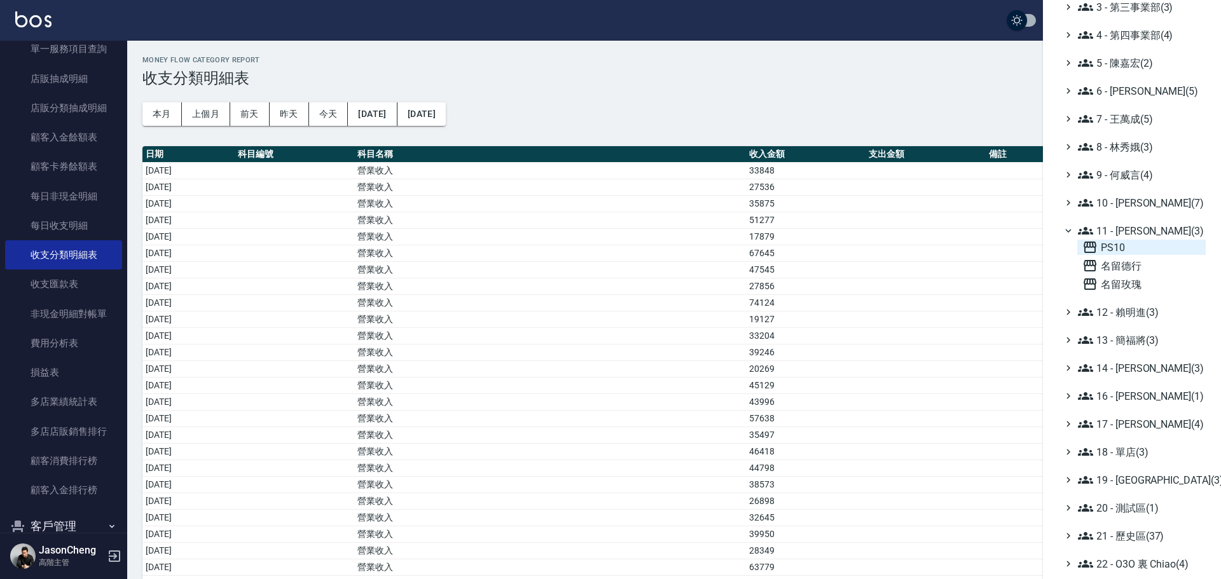
click at [1124, 247] on span "PS10" at bounding box center [1141, 247] width 118 height 15
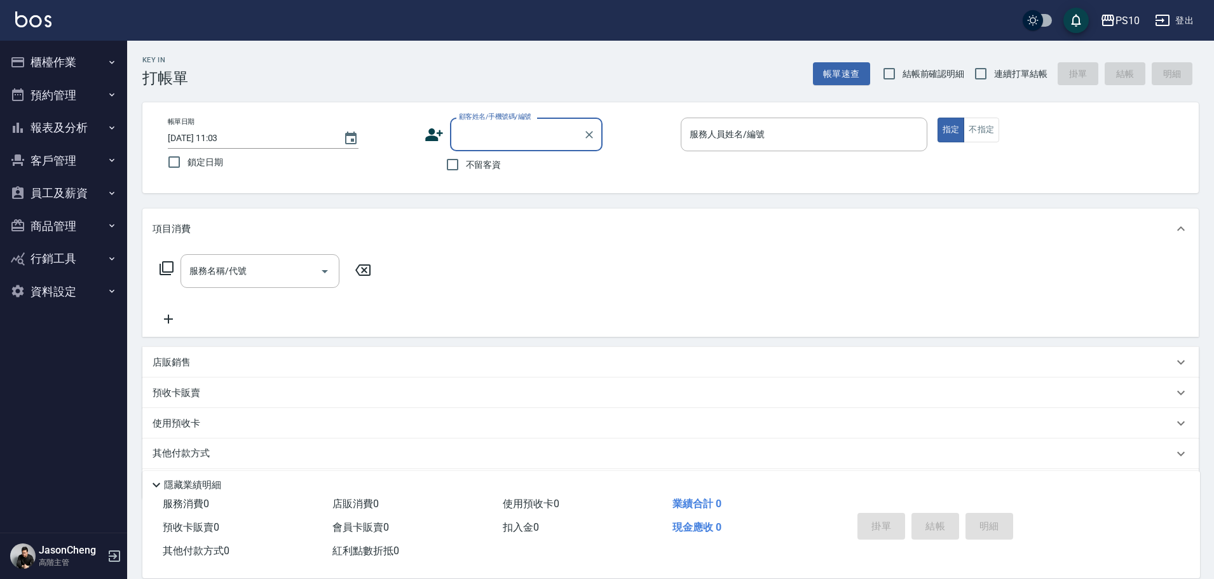
click at [72, 66] on button "櫃檯作業" at bounding box center [63, 62] width 117 height 33
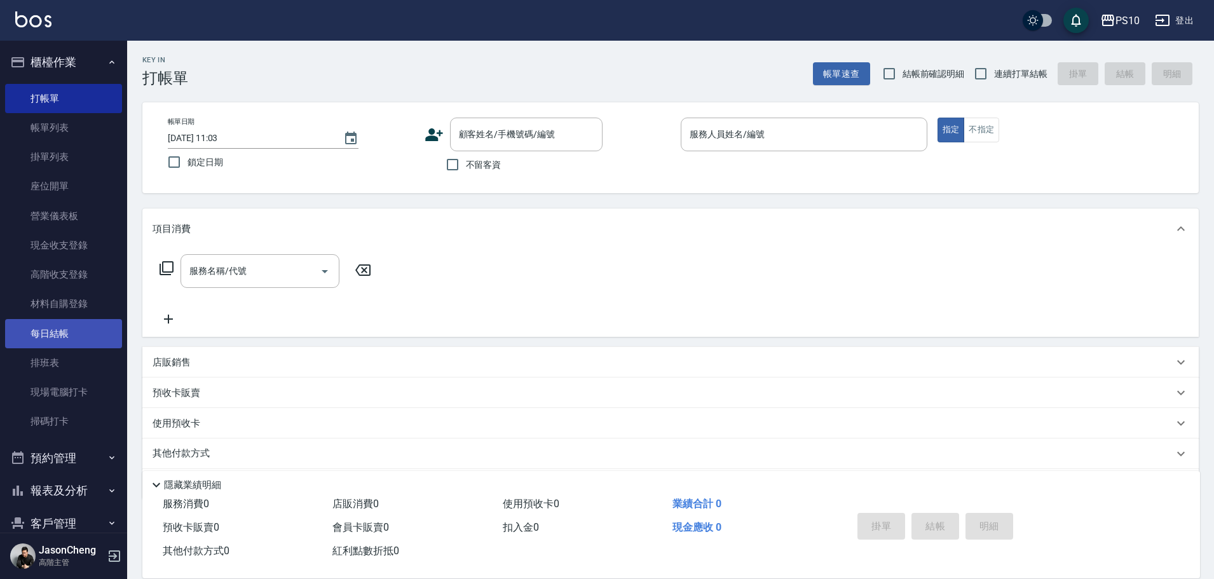
click at [45, 326] on link "每日結帳" at bounding box center [63, 333] width 117 height 29
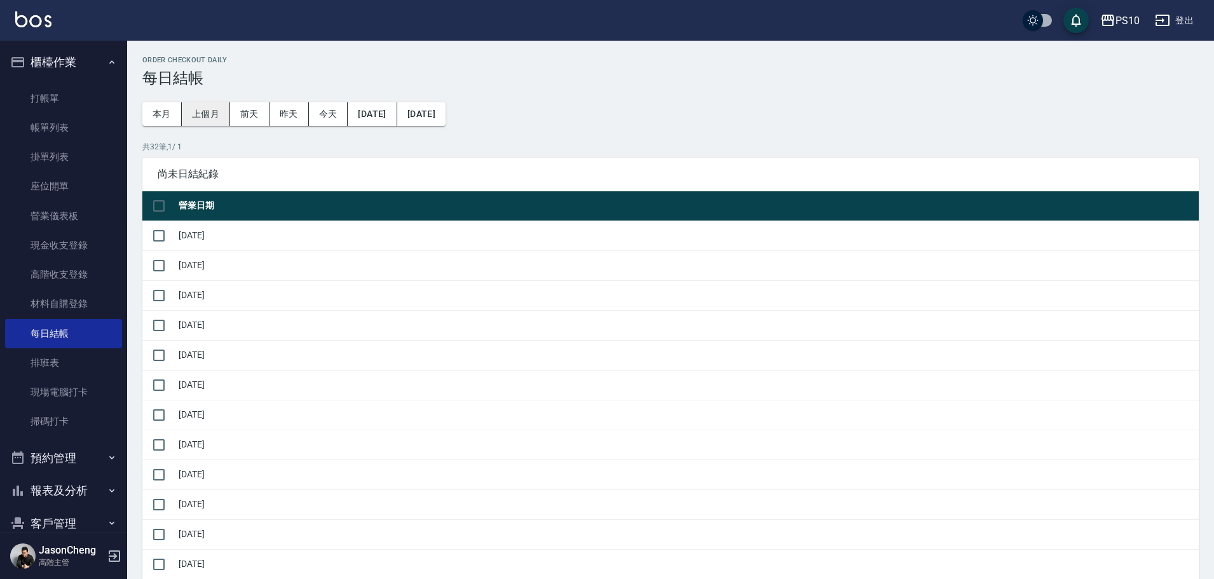
click at [200, 107] on button "上個月" at bounding box center [206, 114] width 48 height 24
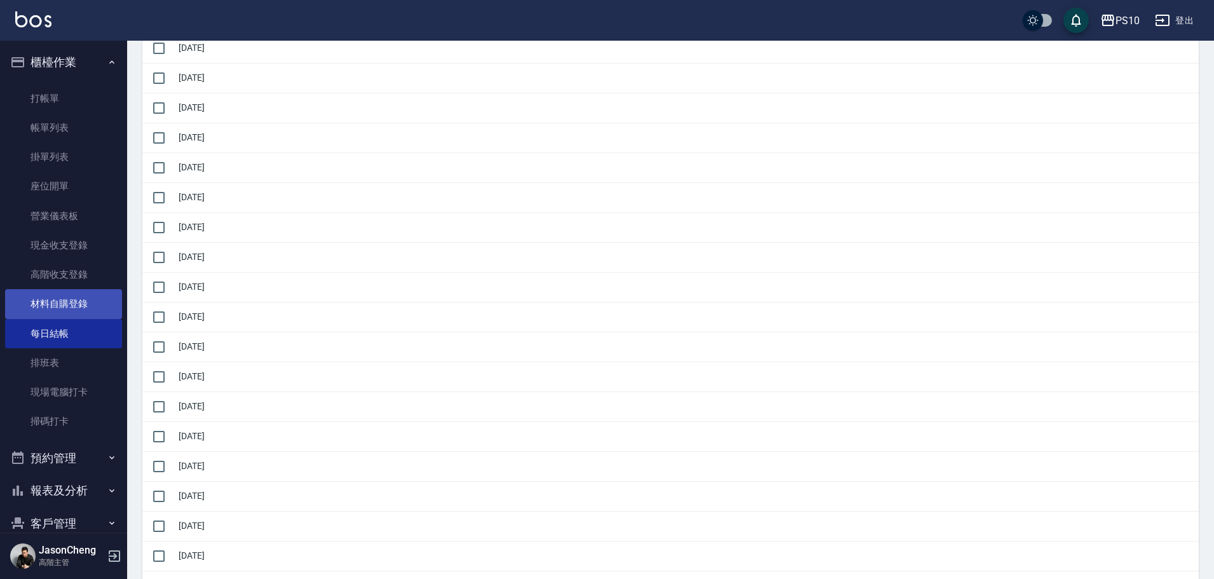
scroll to position [317, 0]
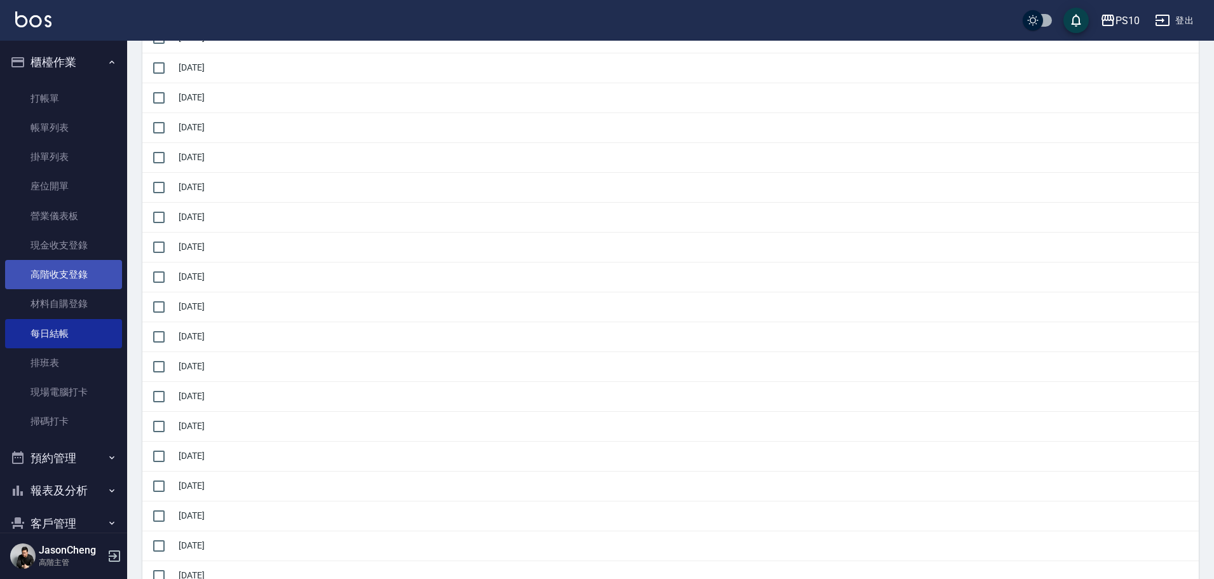
click at [72, 278] on link "高階收支登錄" at bounding box center [63, 274] width 117 height 29
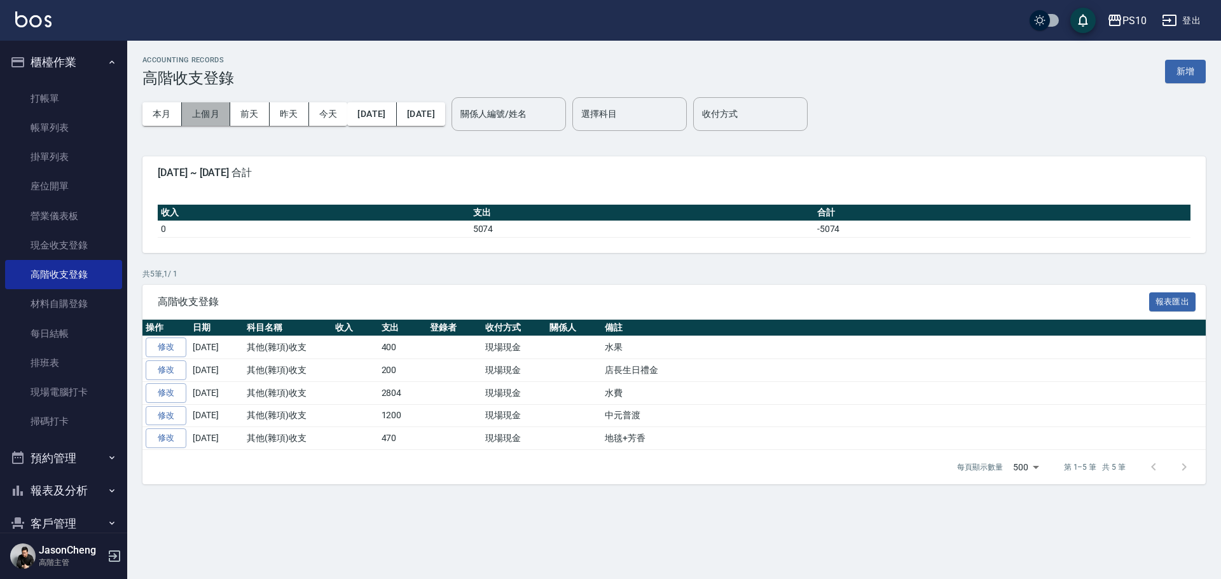
click at [211, 111] on button "上個月" at bounding box center [206, 114] width 48 height 24
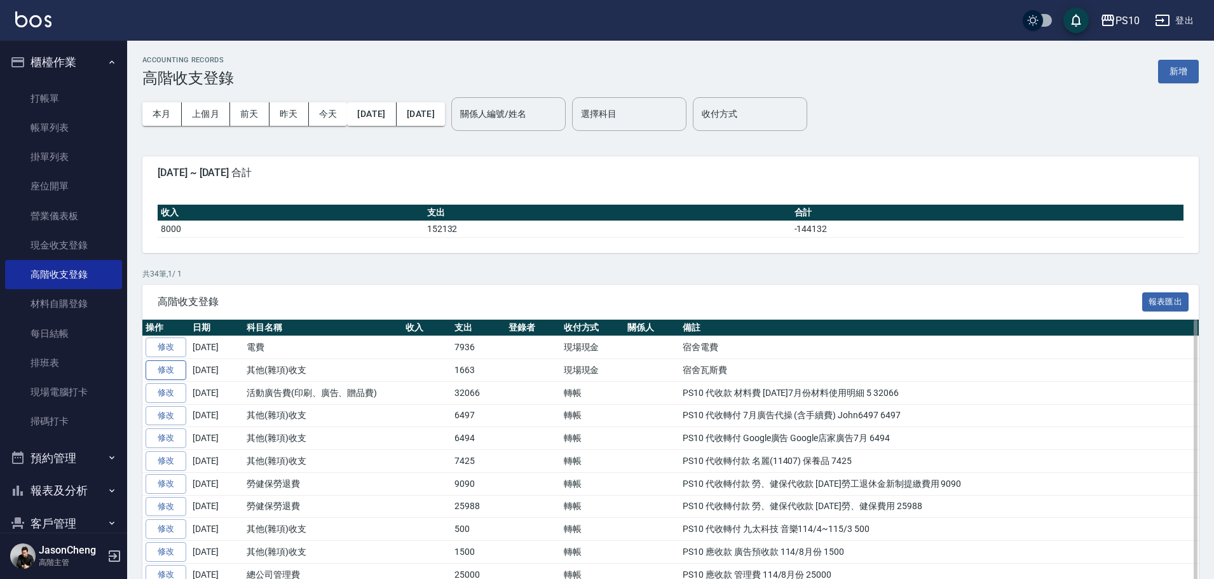
click at [158, 369] on link "修改" at bounding box center [166, 371] width 41 height 20
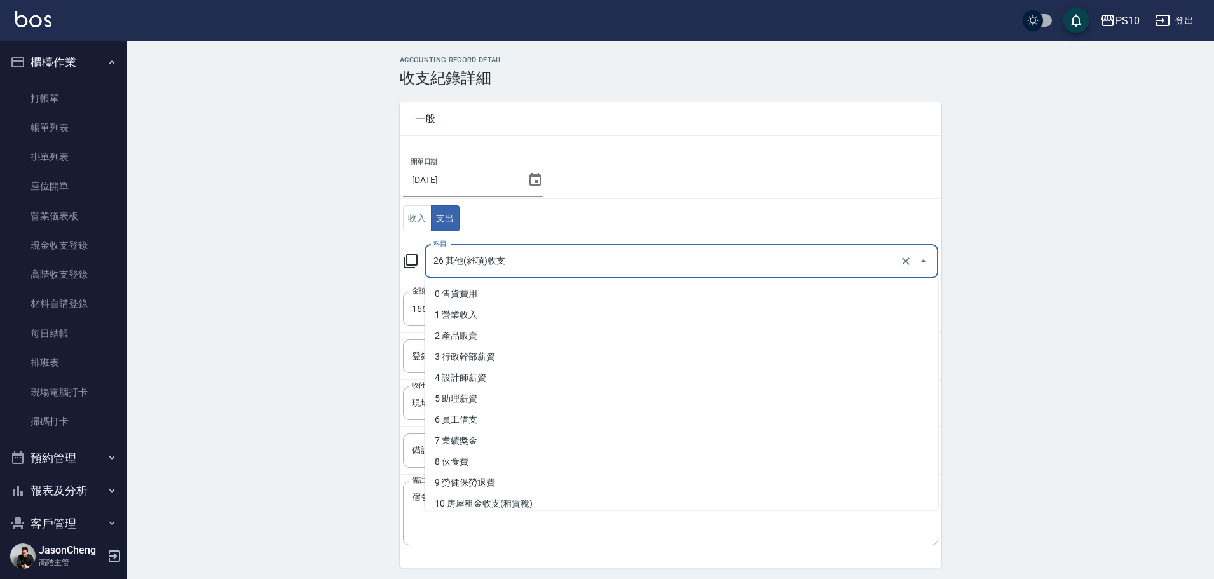
click at [520, 267] on input "26 其他(雜項)收支" at bounding box center [663, 262] width 467 height 22
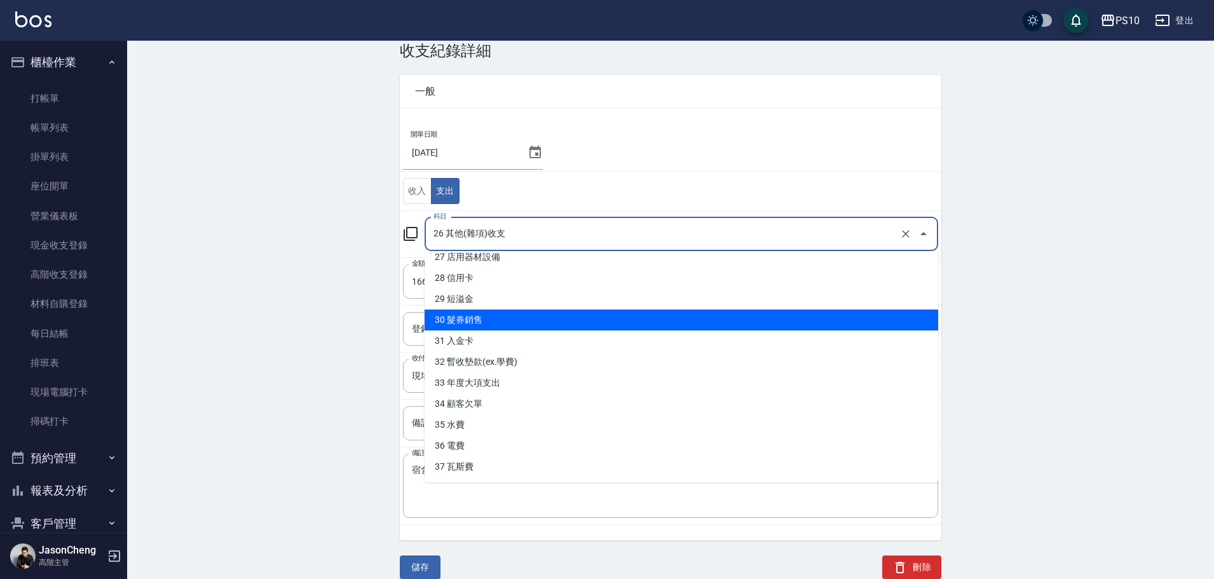
scroll to position [43, 0]
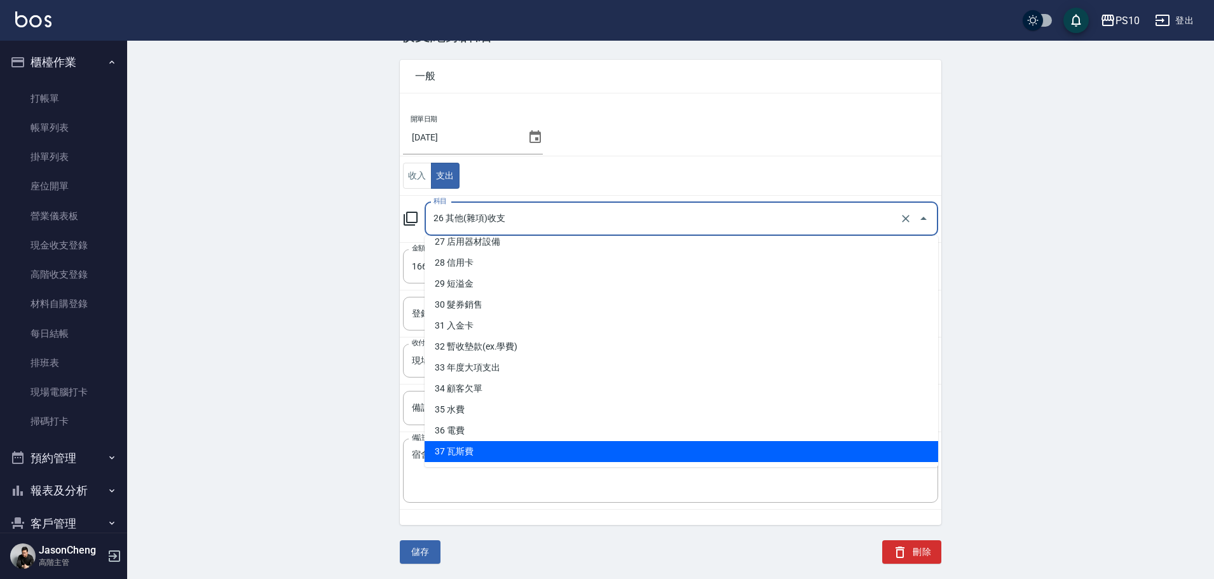
click at [472, 446] on li "37 瓦斯費" at bounding box center [682, 451] width 514 height 21
type input "37 瓦斯費"
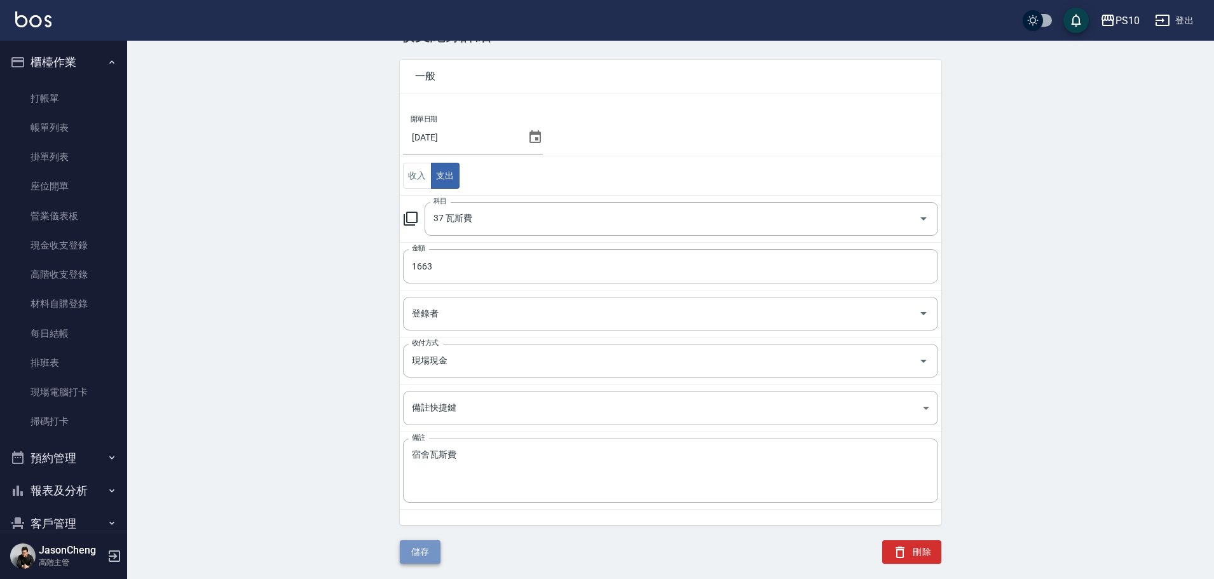
click at [421, 556] on button "儲存" at bounding box center [420, 552] width 41 height 24
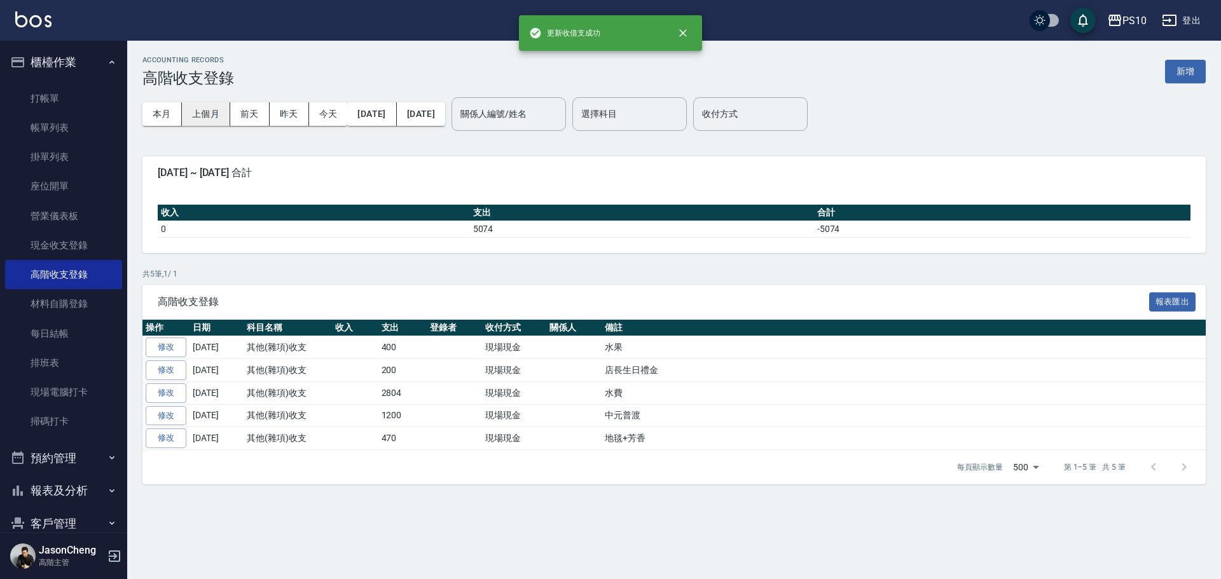
click at [209, 113] on button "上個月" at bounding box center [206, 114] width 48 height 24
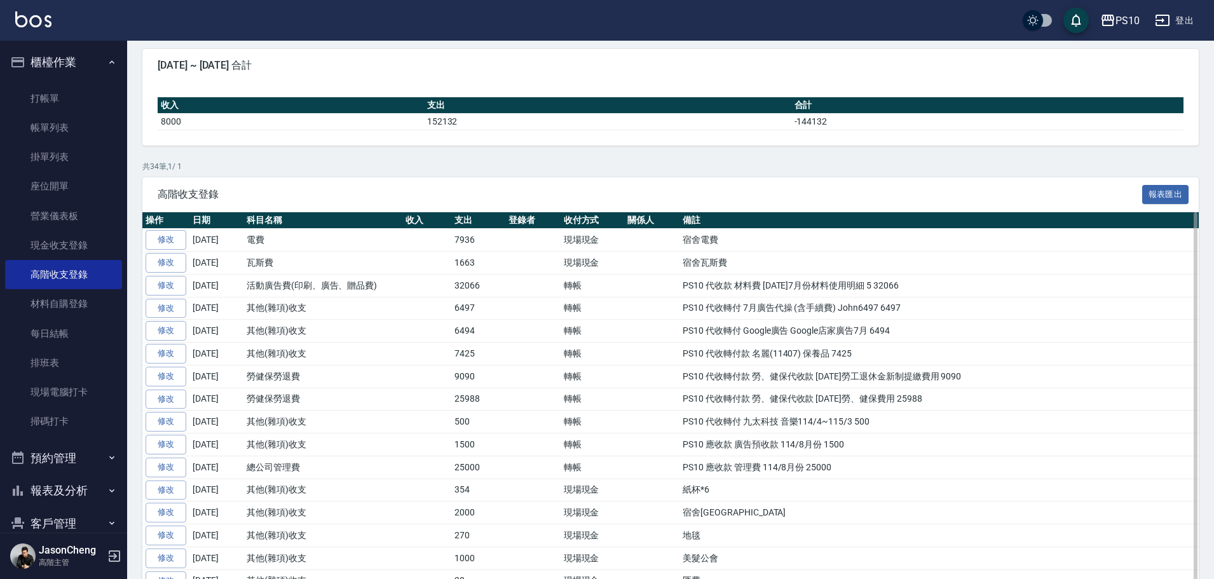
scroll to position [127, 0]
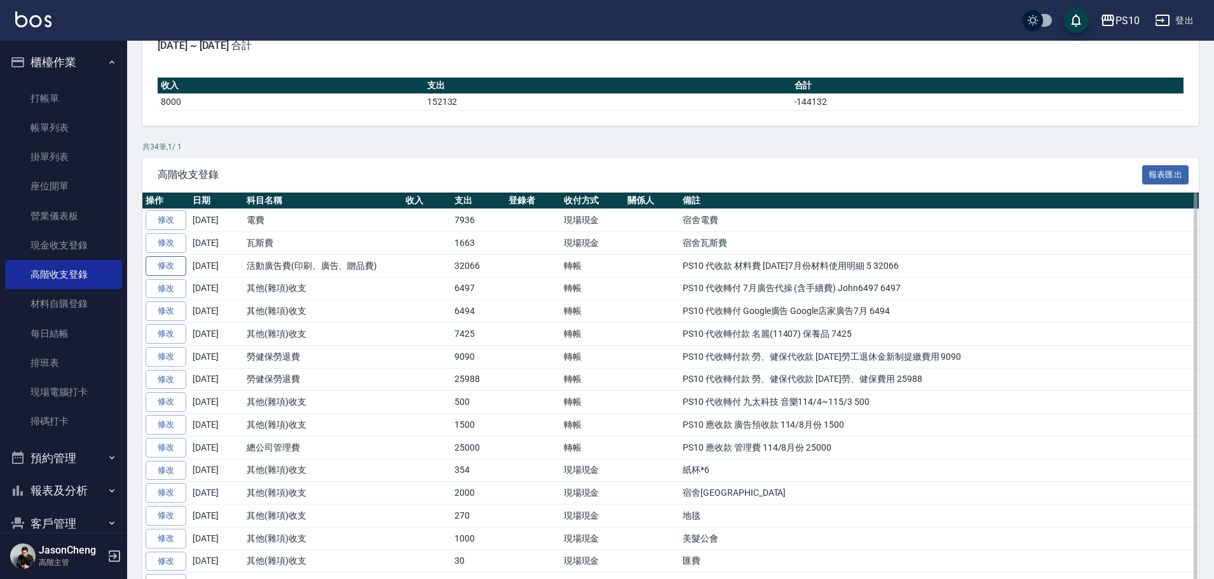
click at [164, 270] on link "修改" at bounding box center [166, 266] width 41 height 20
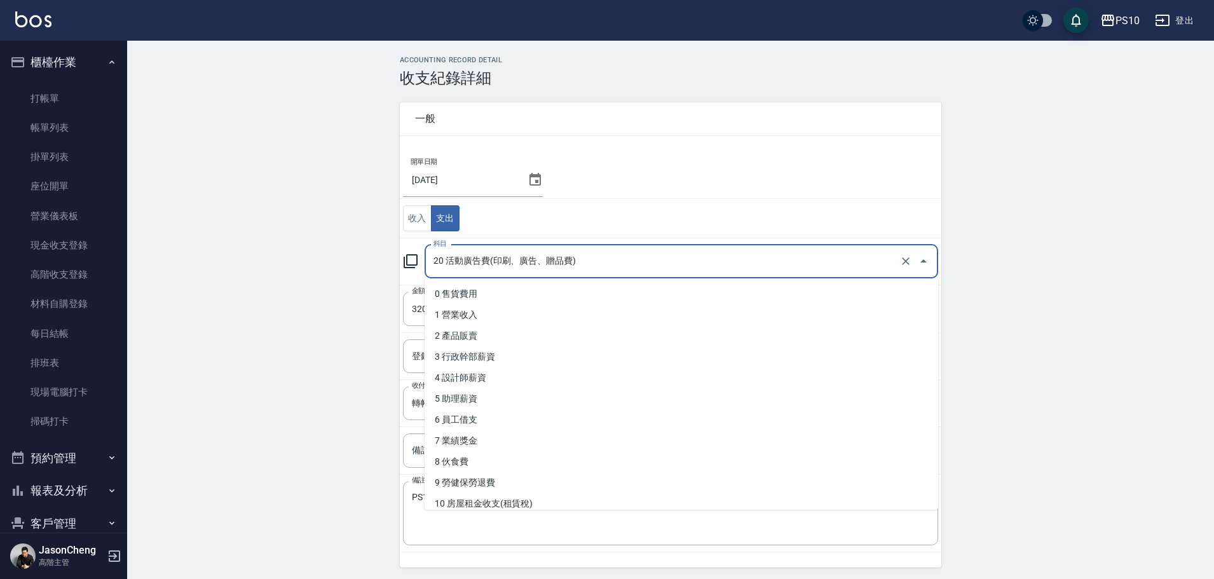
click at [468, 264] on input "20 活動廣告費(印刷、廣告、贈品費)" at bounding box center [663, 262] width 467 height 22
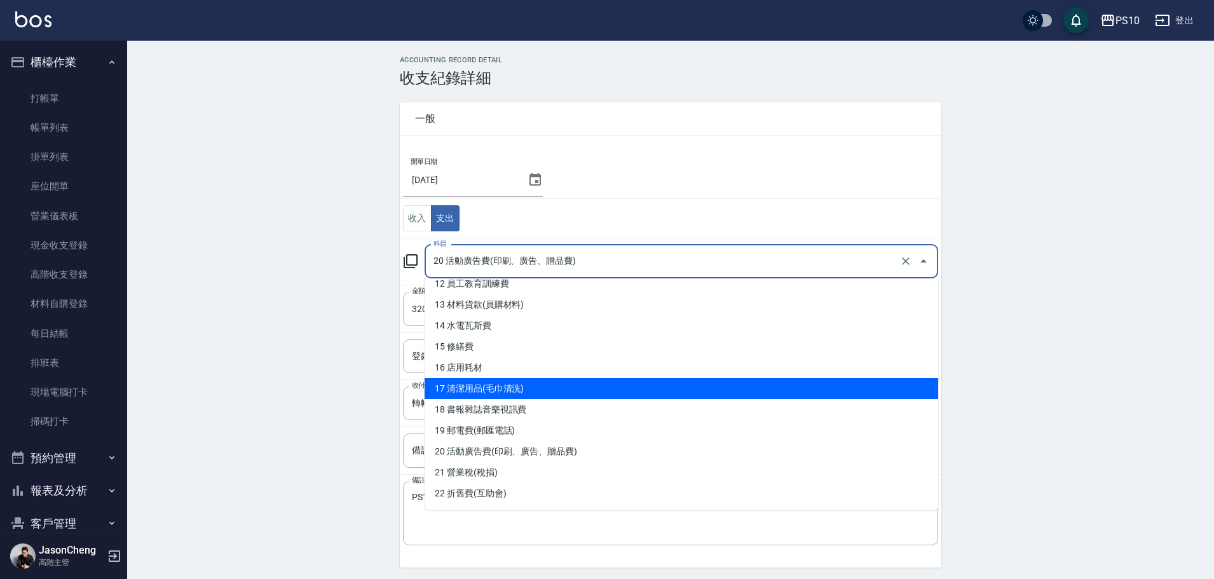
scroll to position [191, 0]
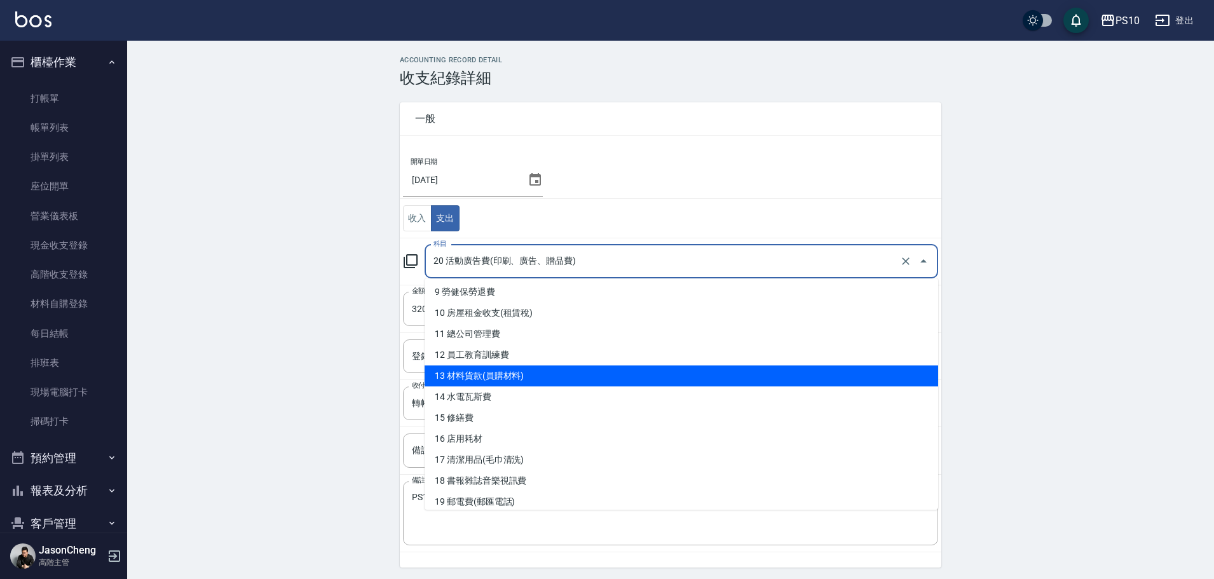
click at [546, 373] on li "13 材料貨款(員購材料)" at bounding box center [682, 376] width 514 height 21
type input "13 材料貨款(員購材料)"
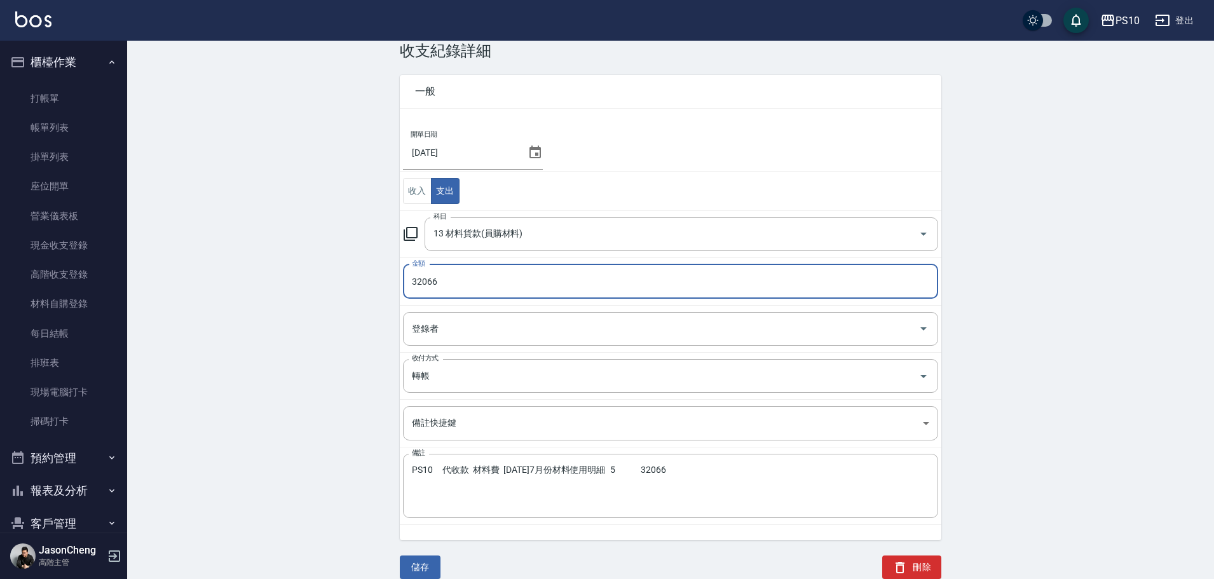
scroll to position [43, 0]
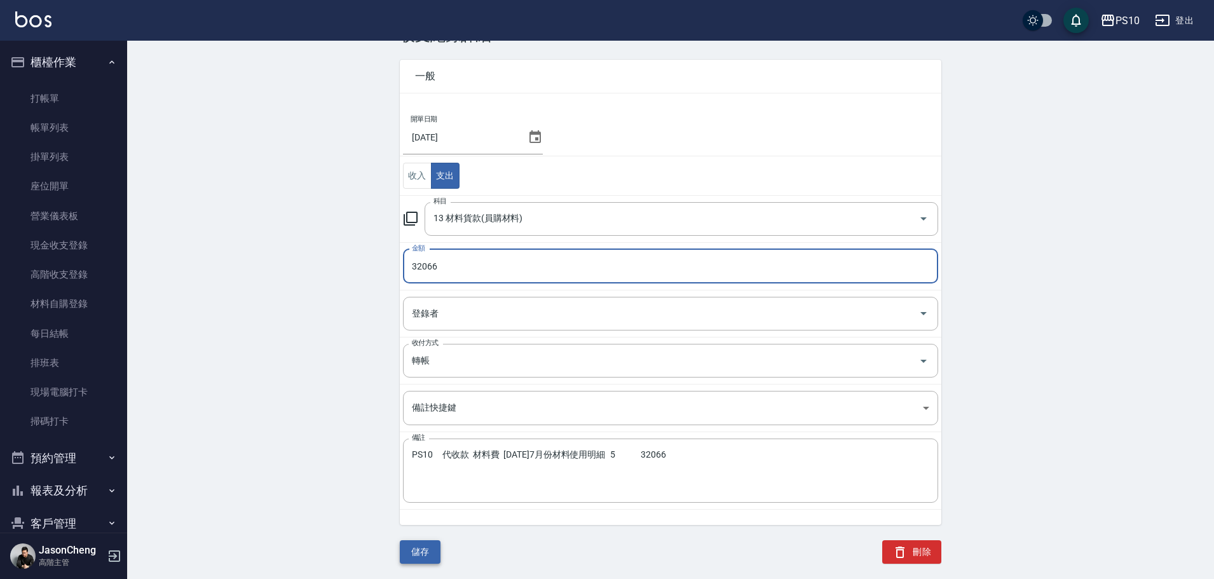
click at [414, 556] on button "儲存" at bounding box center [420, 552] width 41 height 24
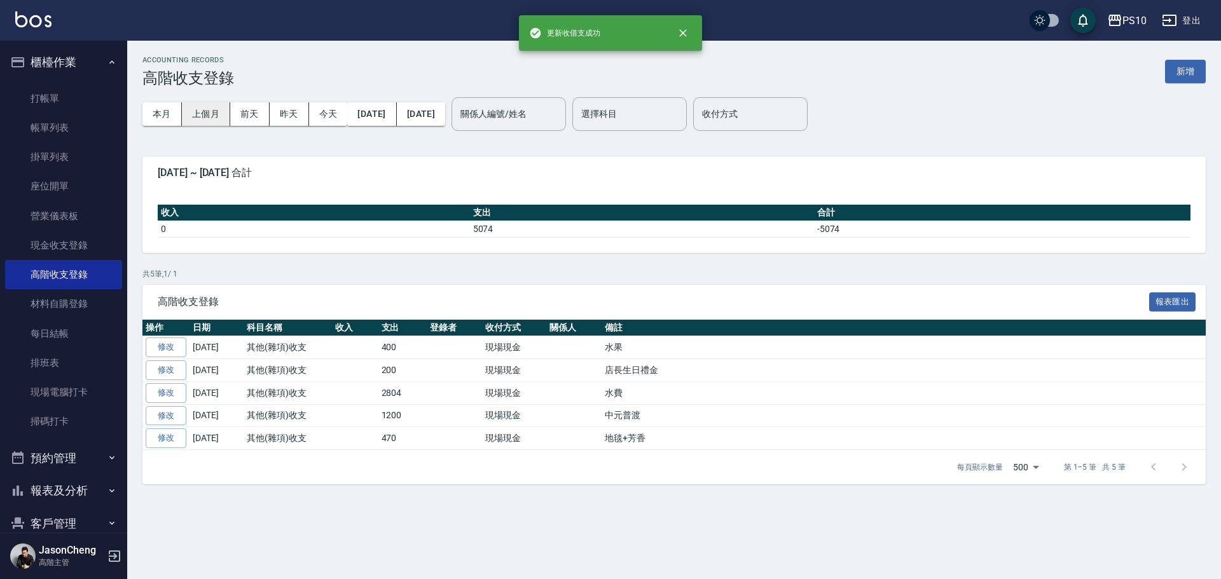
click at [208, 110] on button "上個月" at bounding box center [206, 114] width 48 height 24
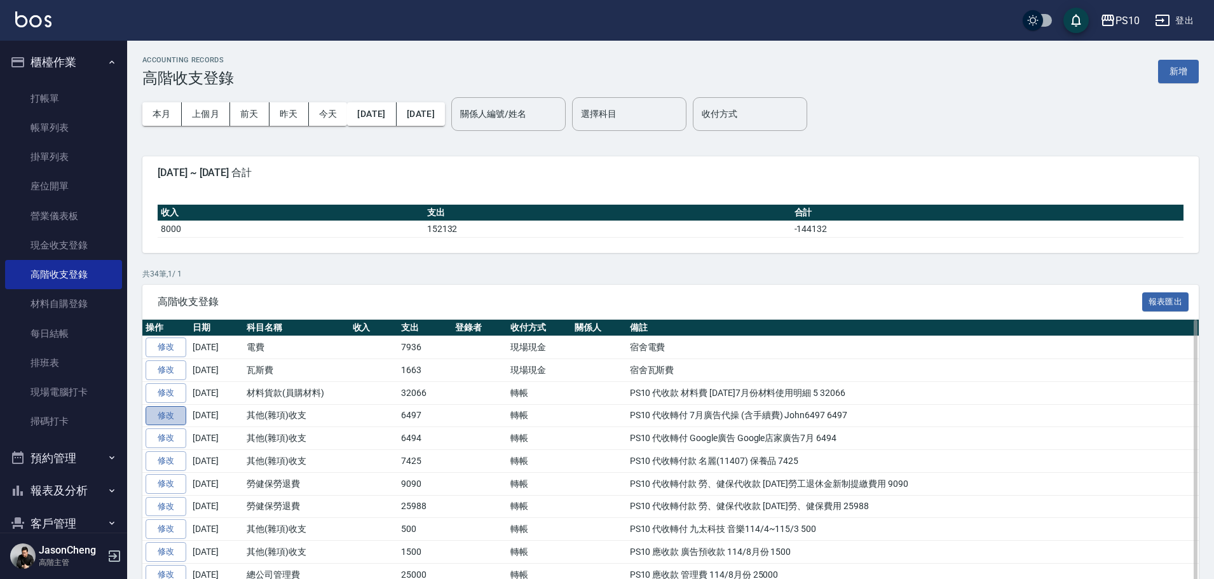
click at [158, 419] on link "修改" at bounding box center [166, 416] width 41 height 20
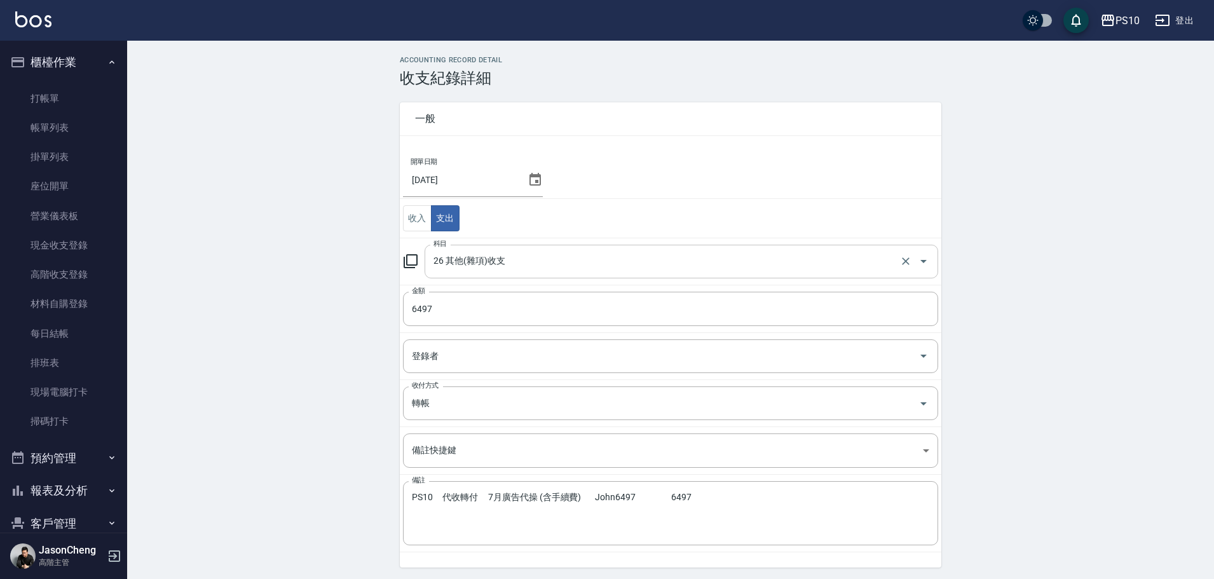
click at [494, 264] on input "26 其他(雜項)收支" at bounding box center [663, 262] width 467 height 22
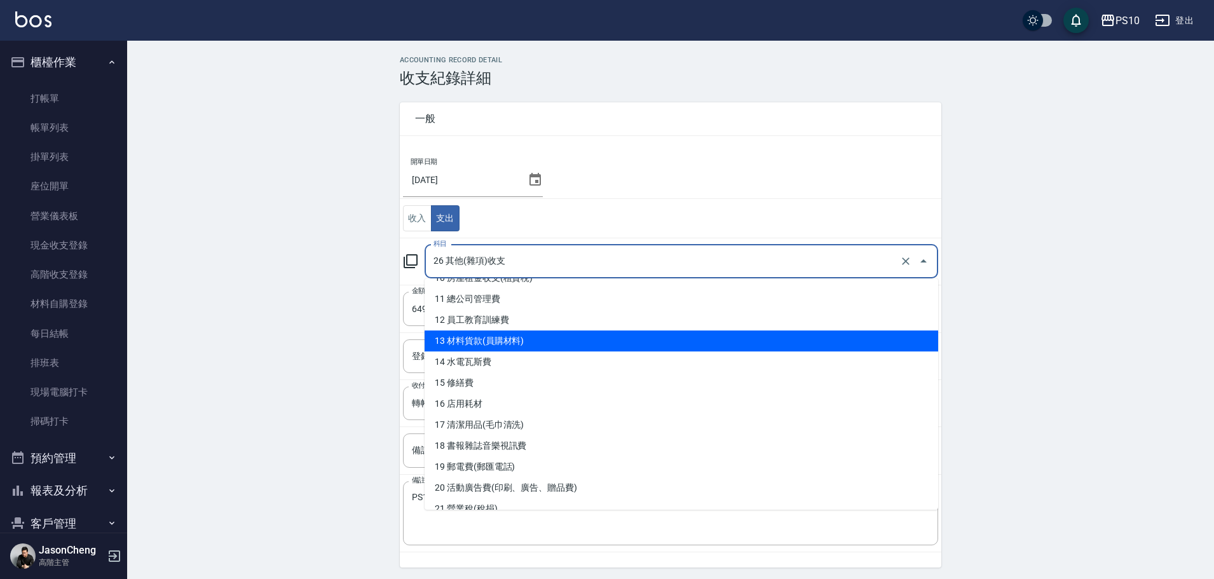
scroll to position [254, 0]
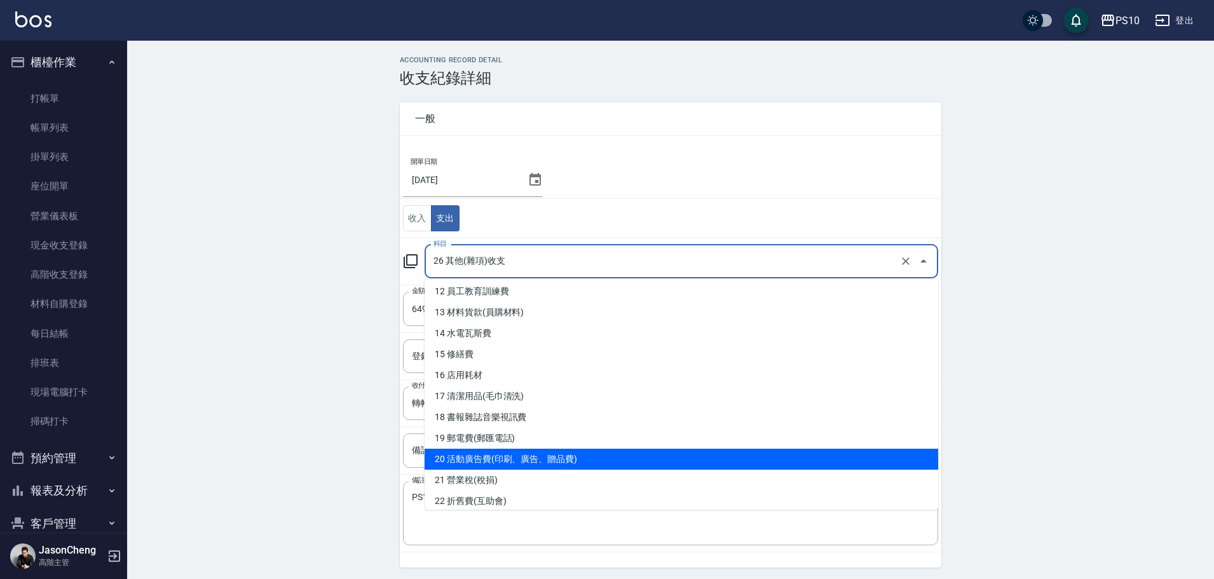
click at [535, 463] on li "20 活動廣告費(印刷、廣告、贈品費)" at bounding box center [682, 459] width 514 height 21
type input "20 活動廣告費(印刷、廣告、贈品費)"
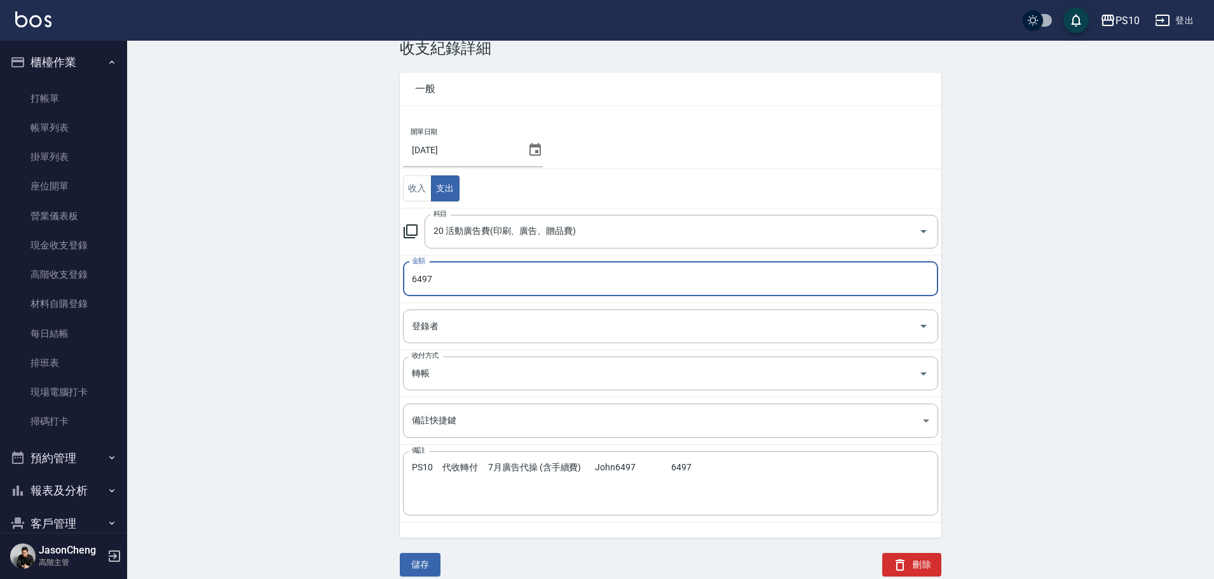
scroll to position [43, 0]
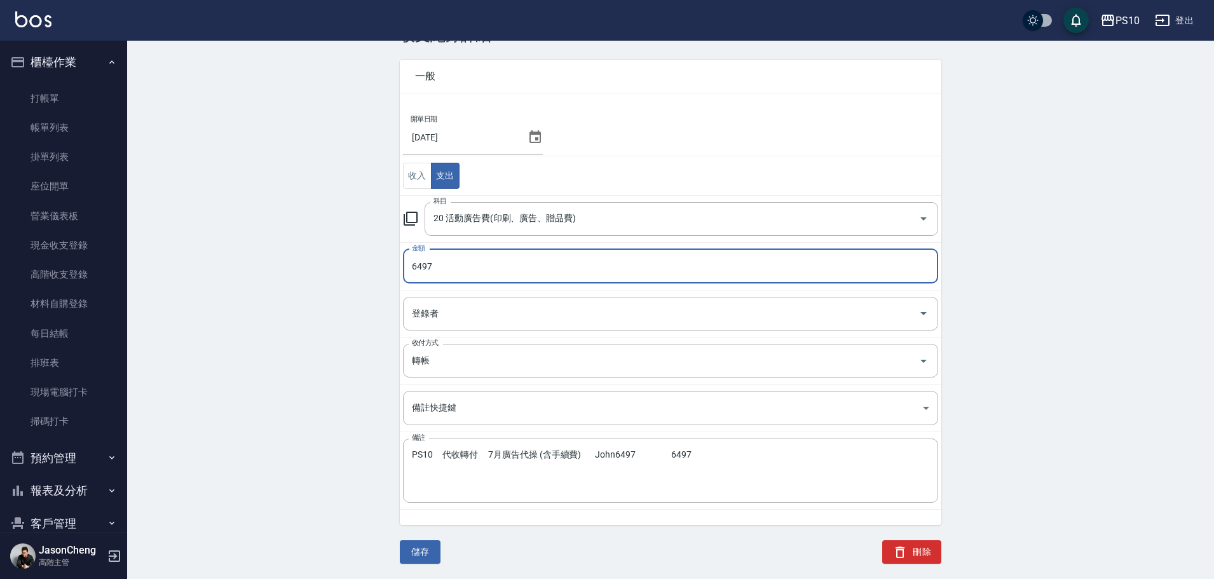
click at [429, 546] on button "儲存" at bounding box center [420, 552] width 41 height 24
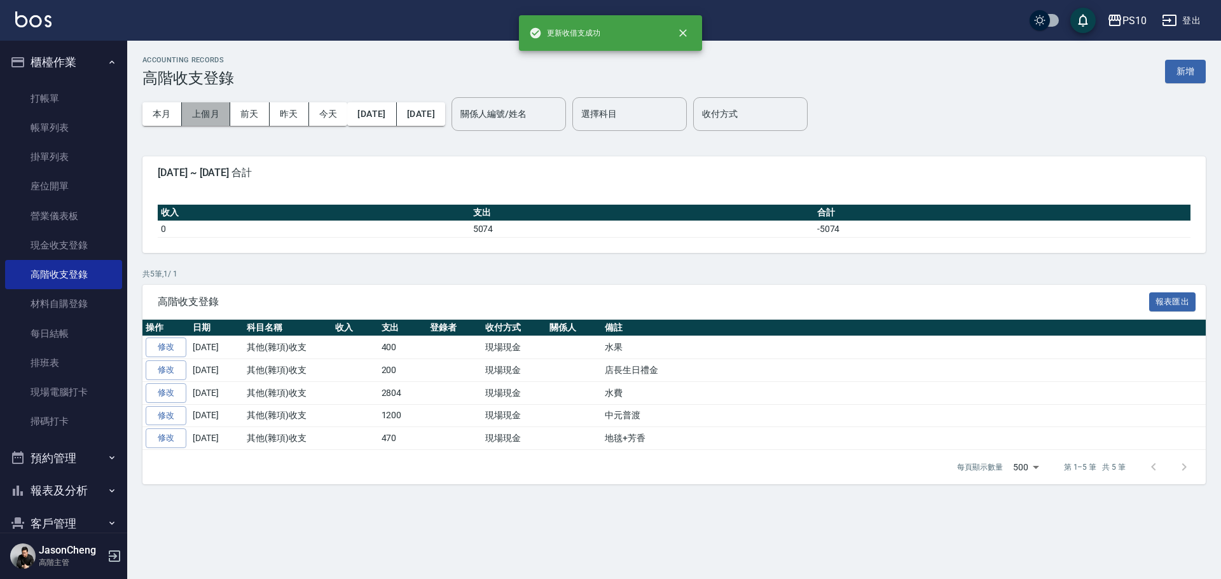
click at [214, 109] on button "上個月" at bounding box center [206, 114] width 48 height 24
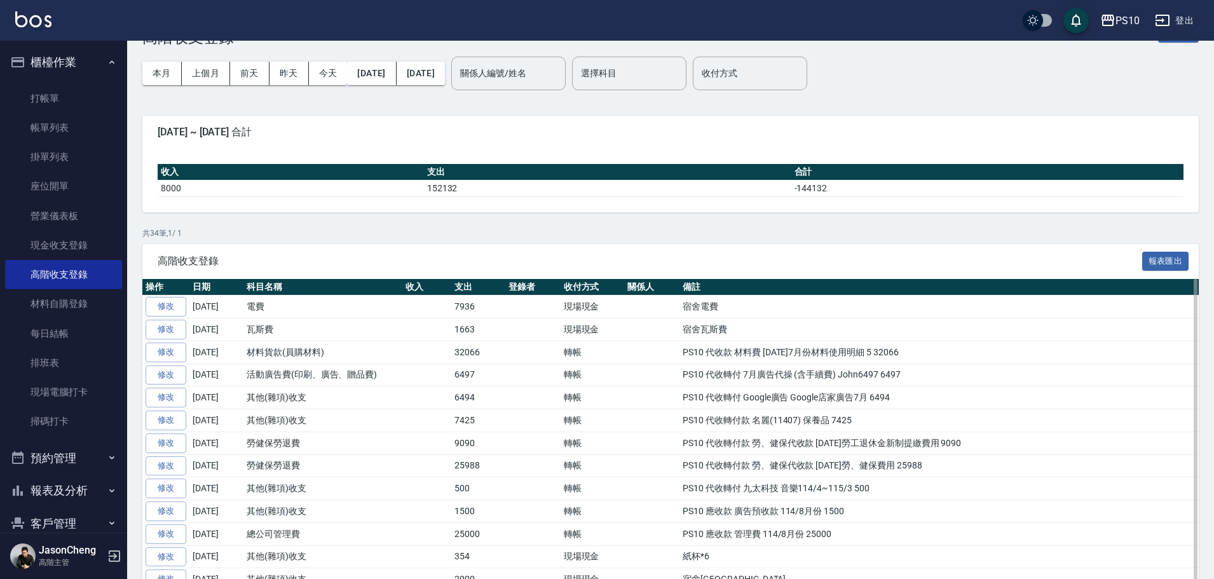
scroll to position [64, 0]
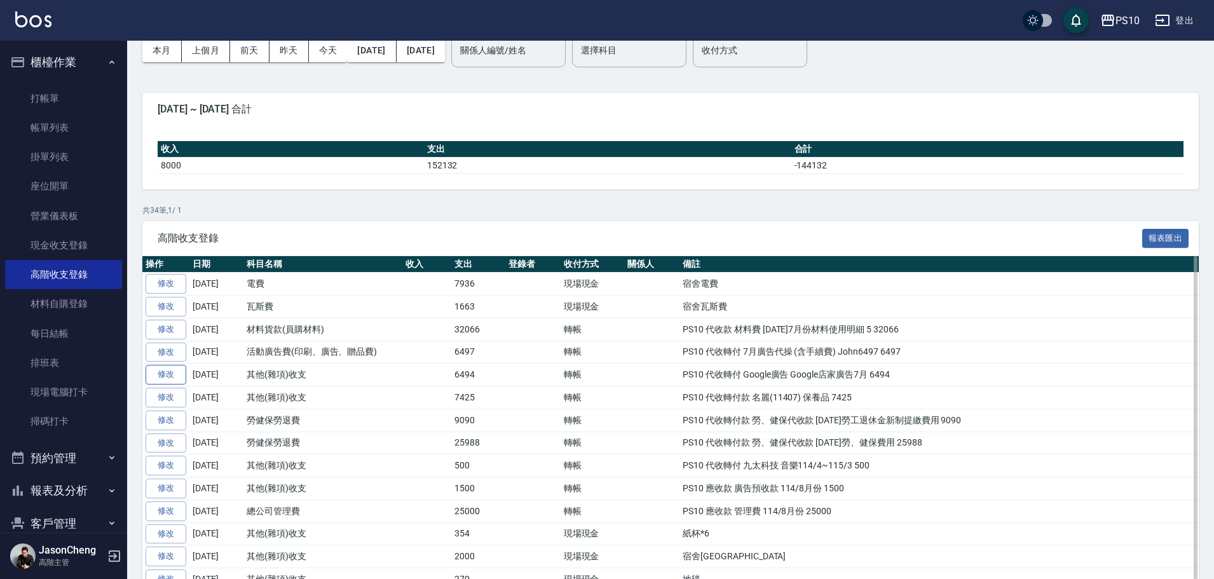
click at [181, 380] on link "修改" at bounding box center [166, 375] width 41 height 20
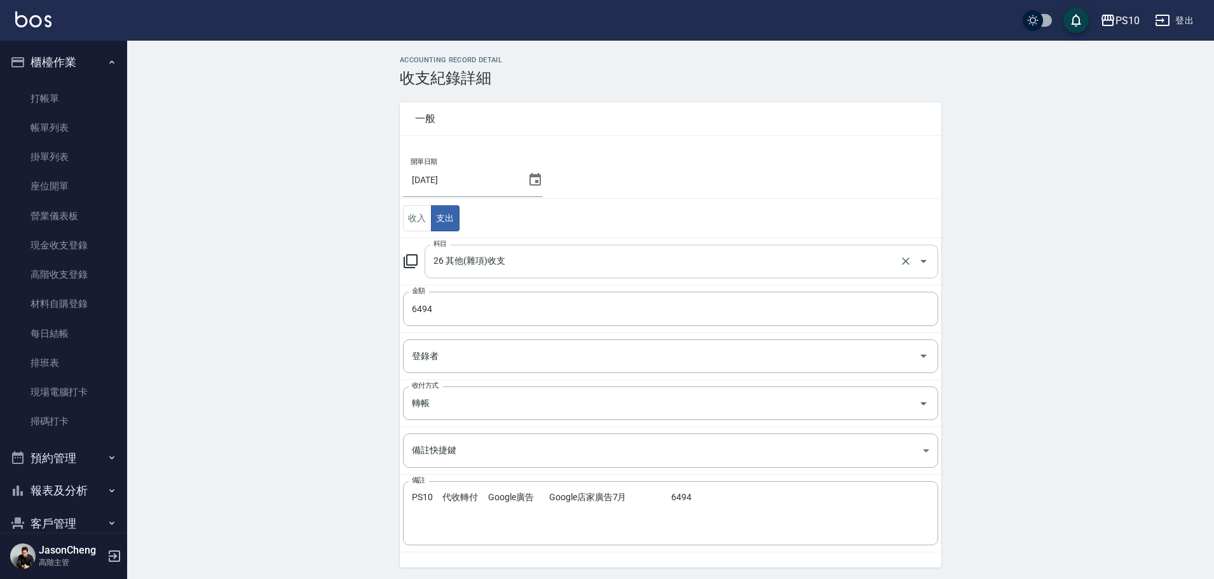
click at [509, 268] on input "26 其他(雜項)收支" at bounding box center [663, 262] width 467 height 22
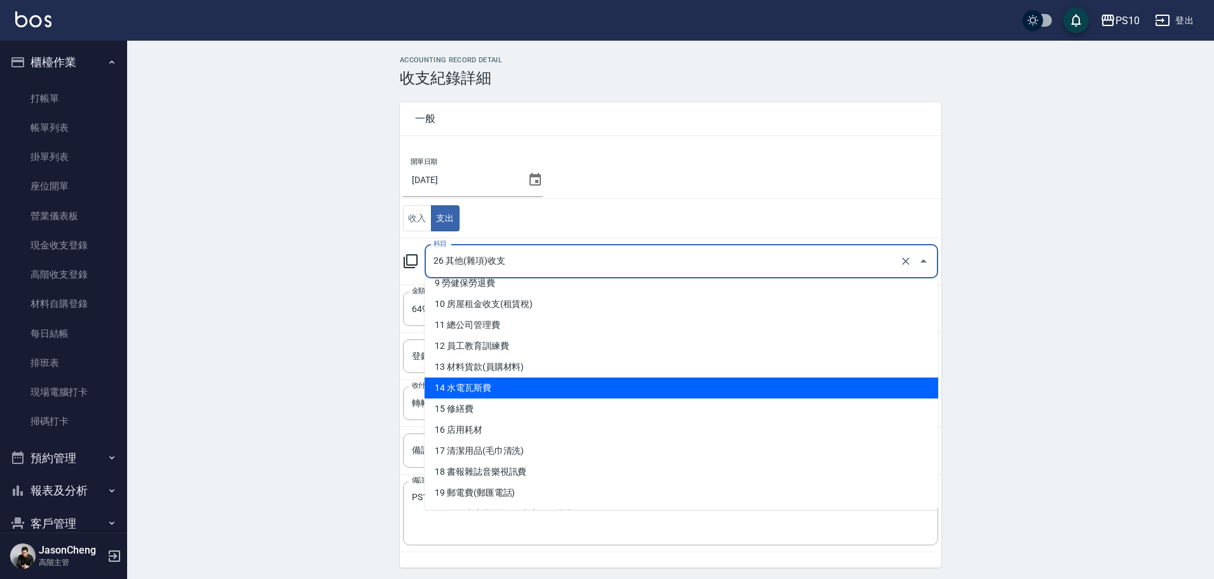
scroll to position [254, 0]
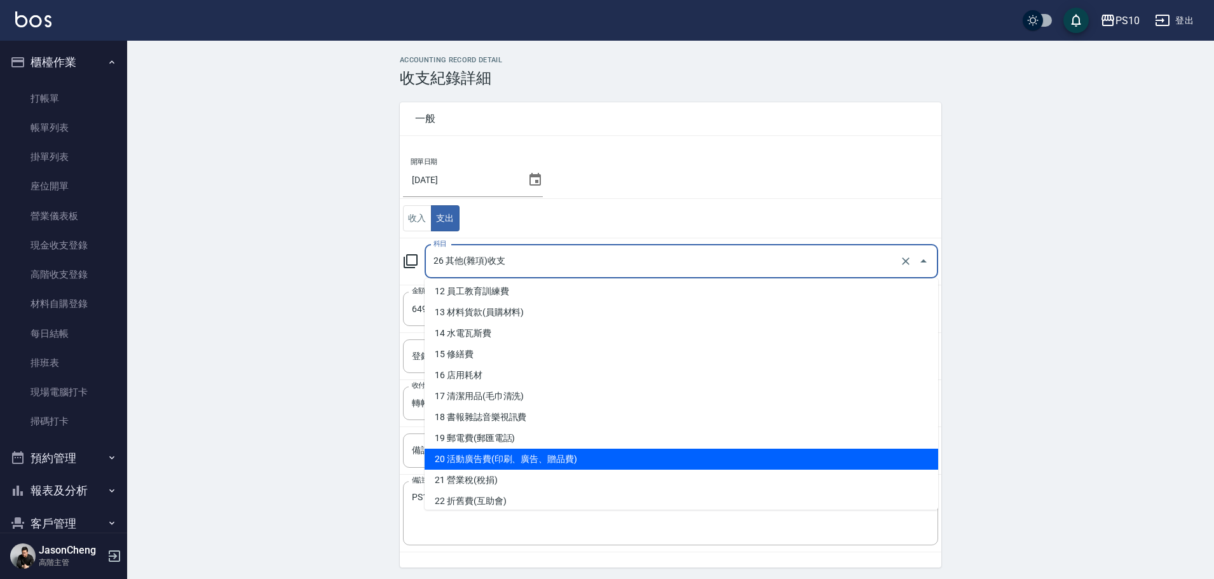
click at [524, 461] on li "20 活動廣告費(印刷、廣告、贈品費)" at bounding box center [682, 459] width 514 height 21
type input "20 活動廣告費(印刷、廣告、贈品費)"
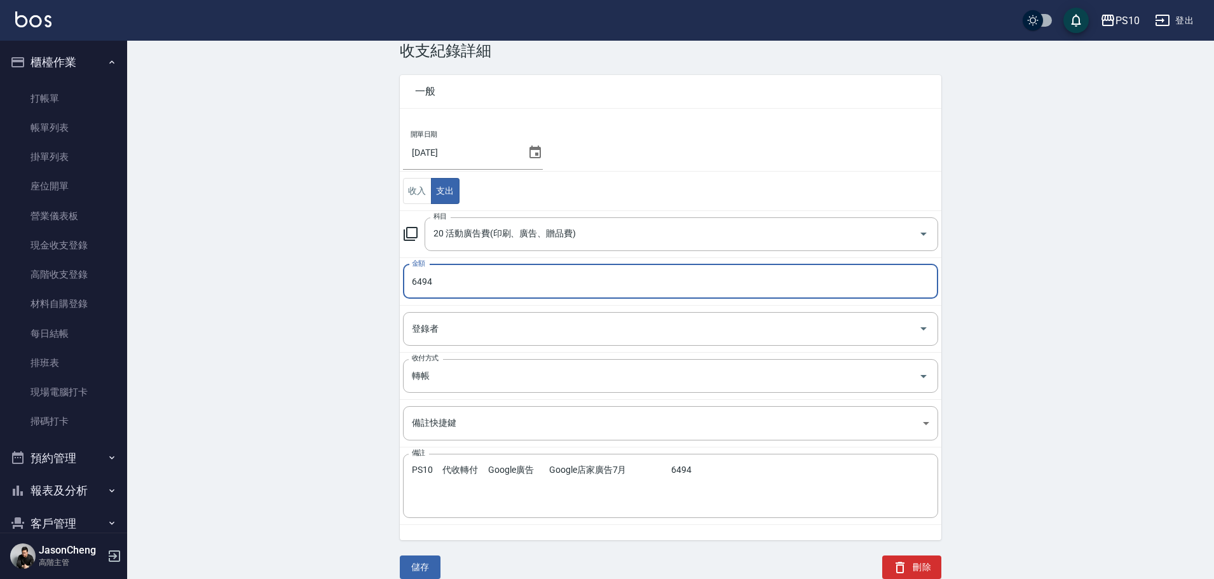
scroll to position [43, 0]
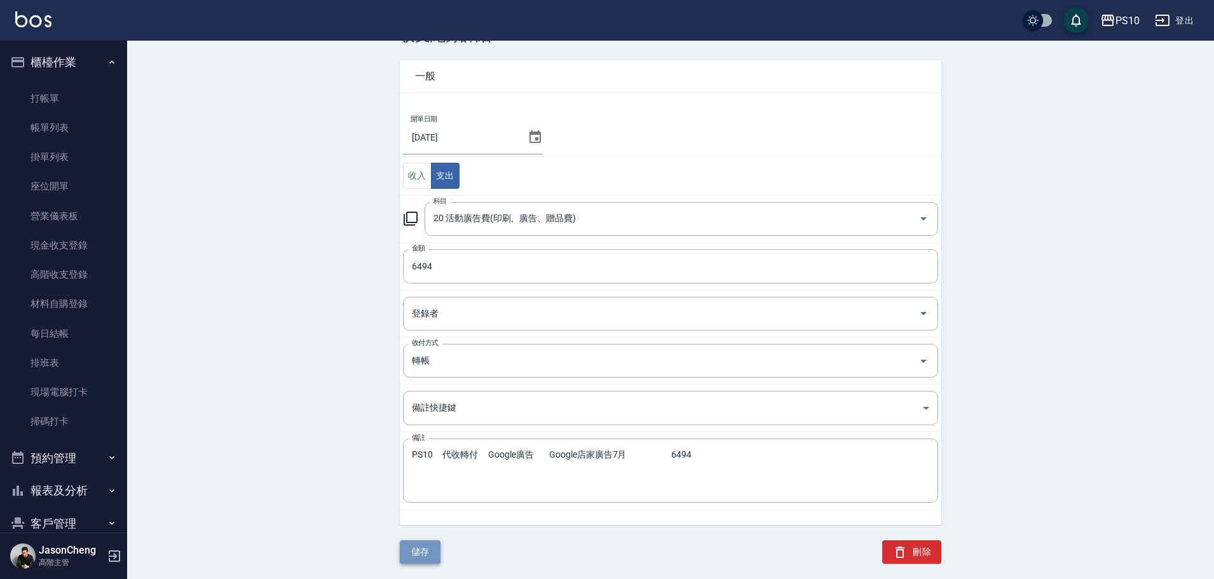
click at [416, 561] on button "儲存" at bounding box center [420, 552] width 41 height 24
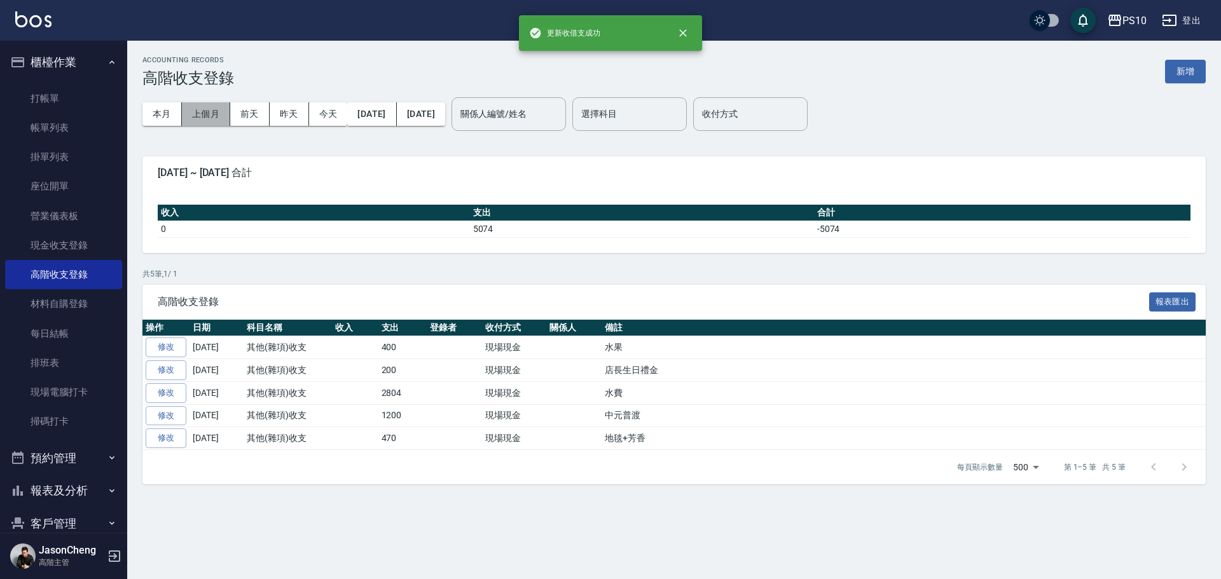
click at [205, 109] on button "上個月" at bounding box center [206, 114] width 48 height 24
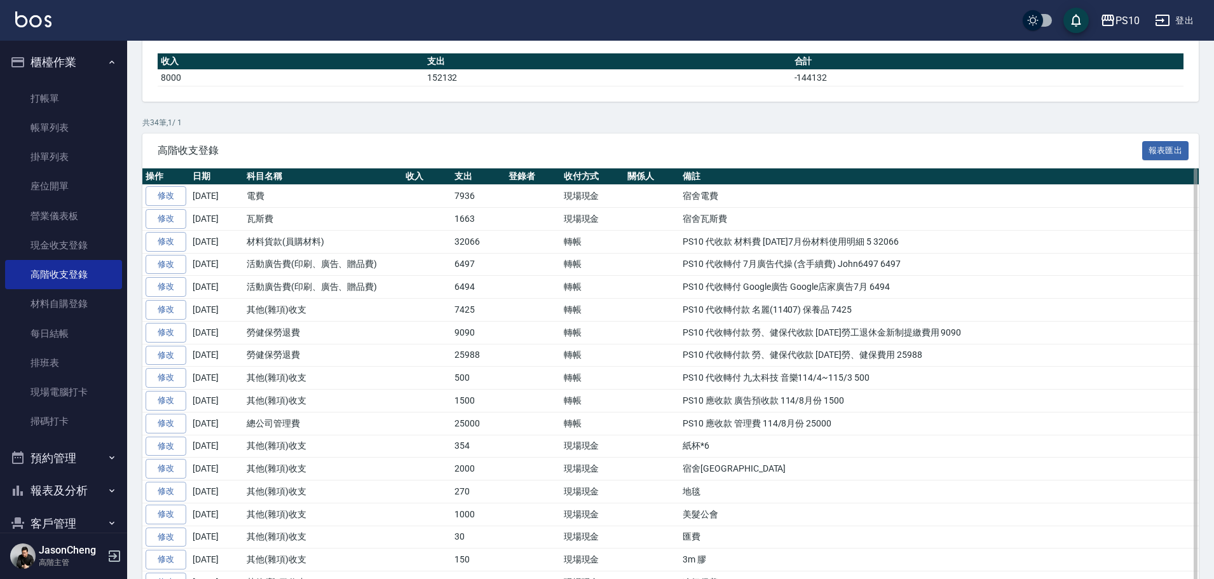
scroll to position [191, 0]
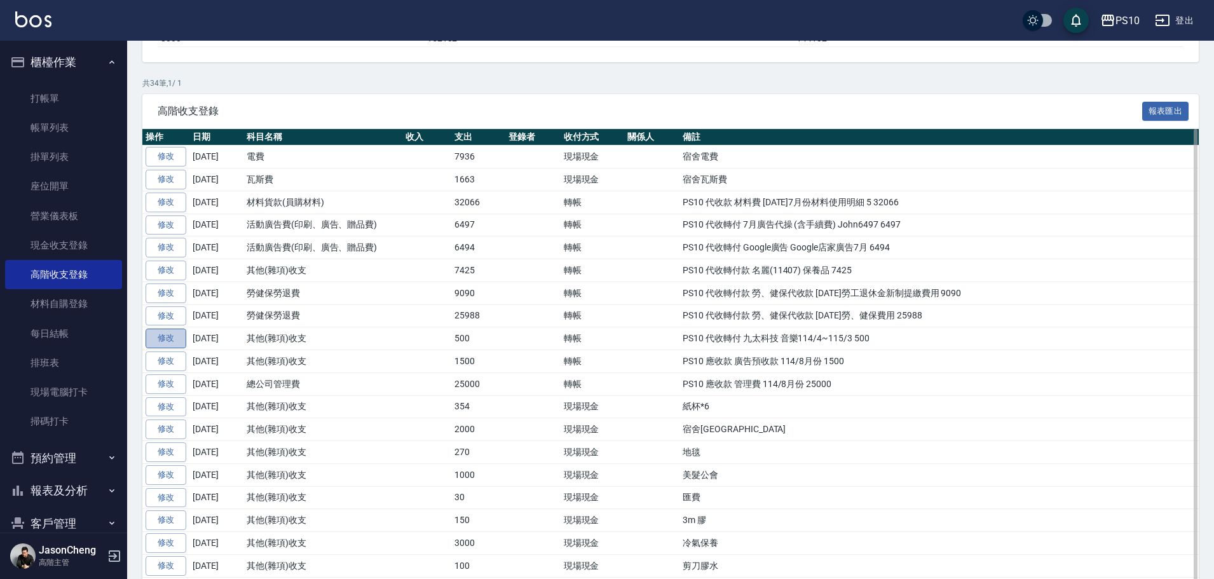
click at [165, 341] on link "修改" at bounding box center [166, 339] width 41 height 20
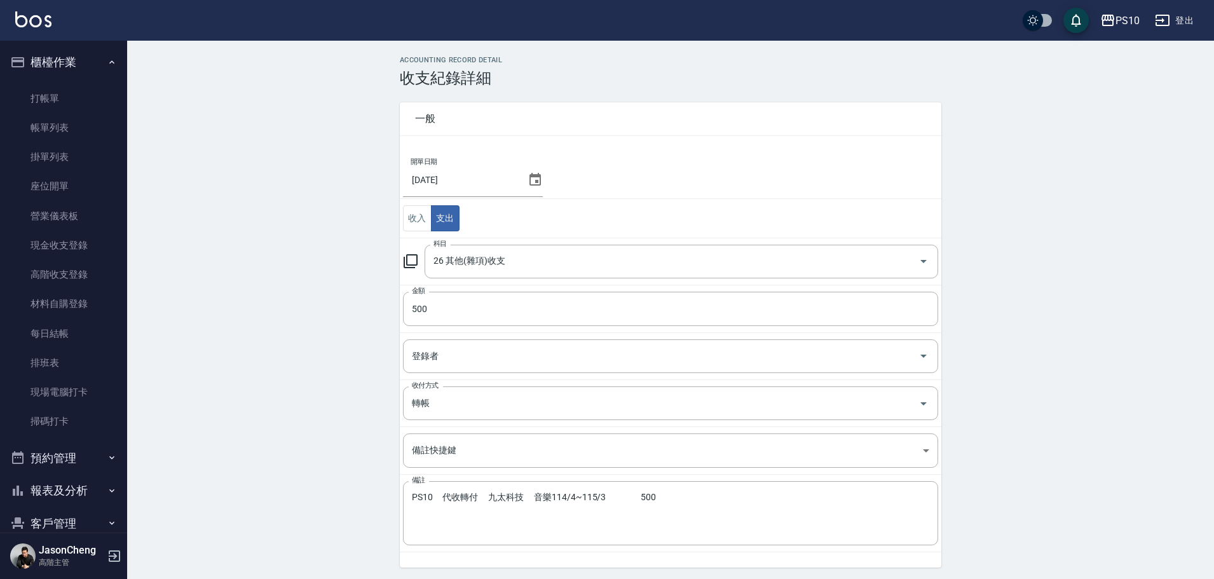
click at [505, 278] on td "科目 26 其他(雜項)收支 科目" at bounding box center [671, 261] width 542 height 47
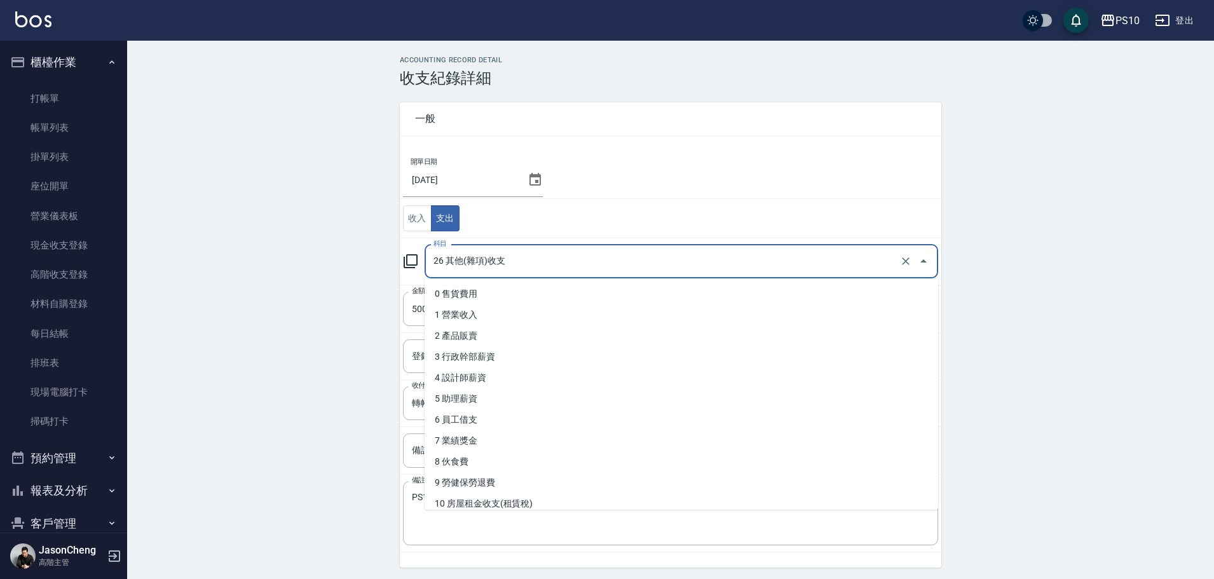
click at [516, 261] on input "26 其他(雜項)收支" at bounding box center [663, 262] width 467 height 22
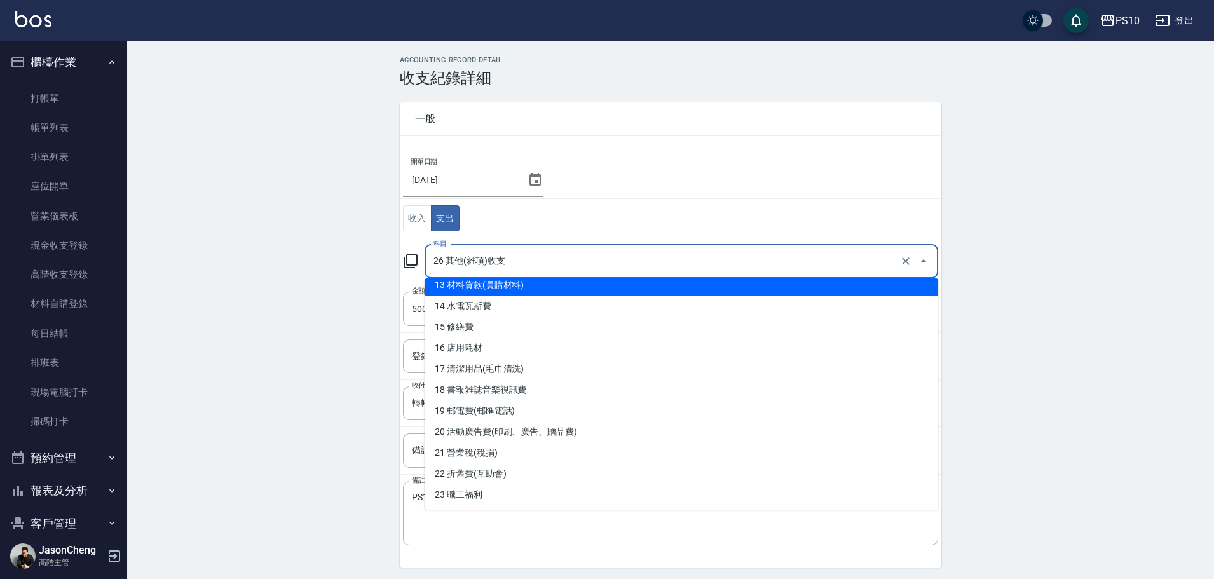
scroll to position [318, 0]
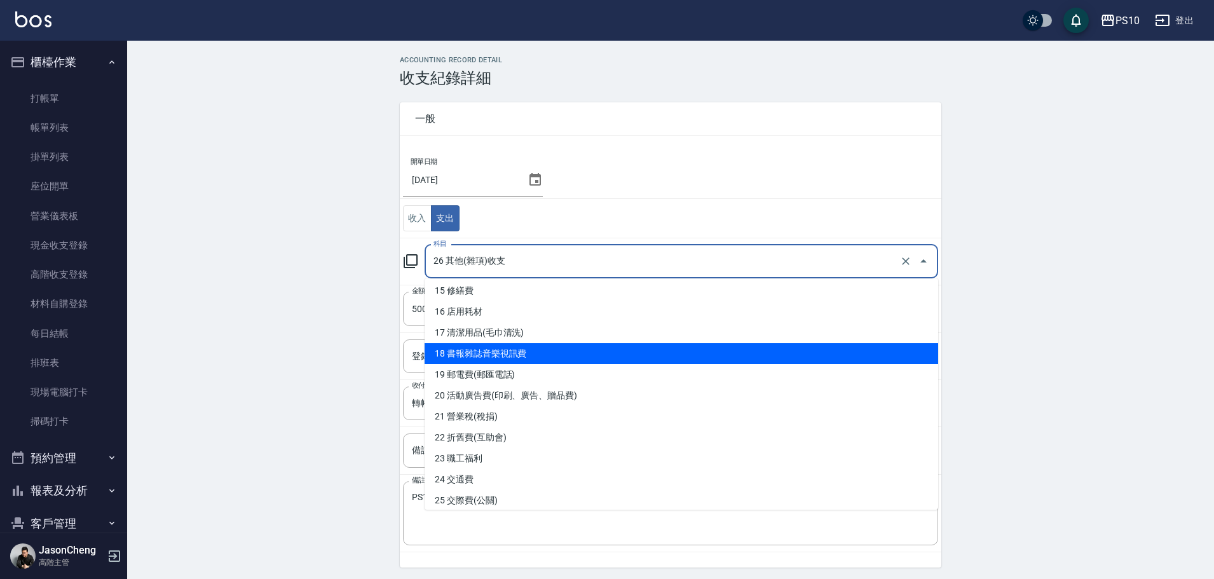
click at [505, 359] on li "18 書報雜誌音樂視訊費" at bounding box center [682, 353] width 514 height 21
type input "18 書報雜誌音樂視訊費"
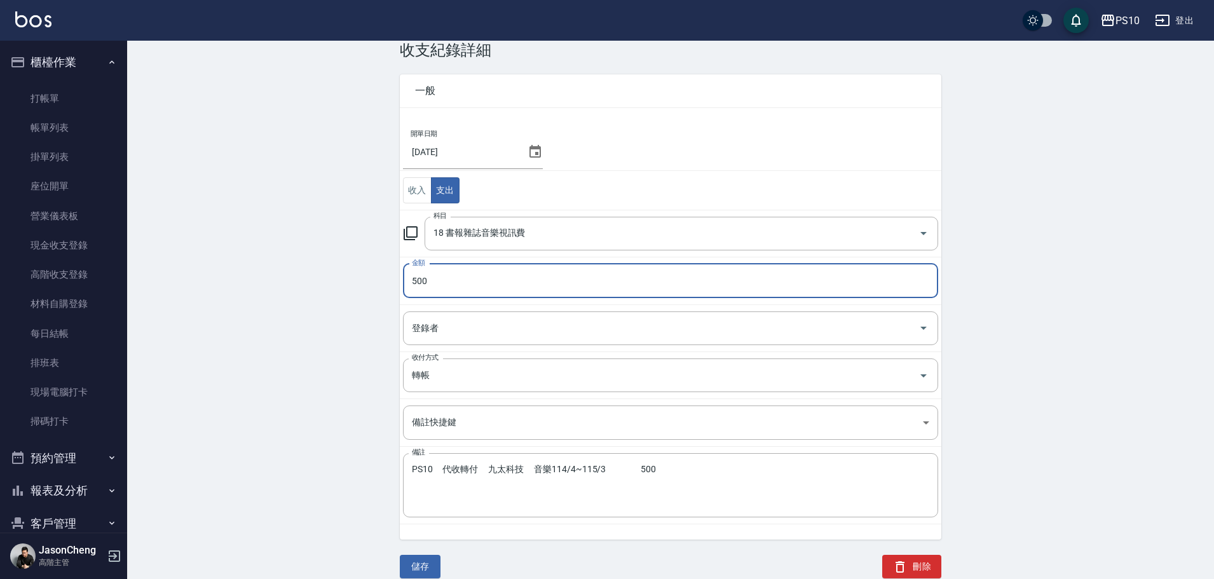
scroll to position [43, 0]
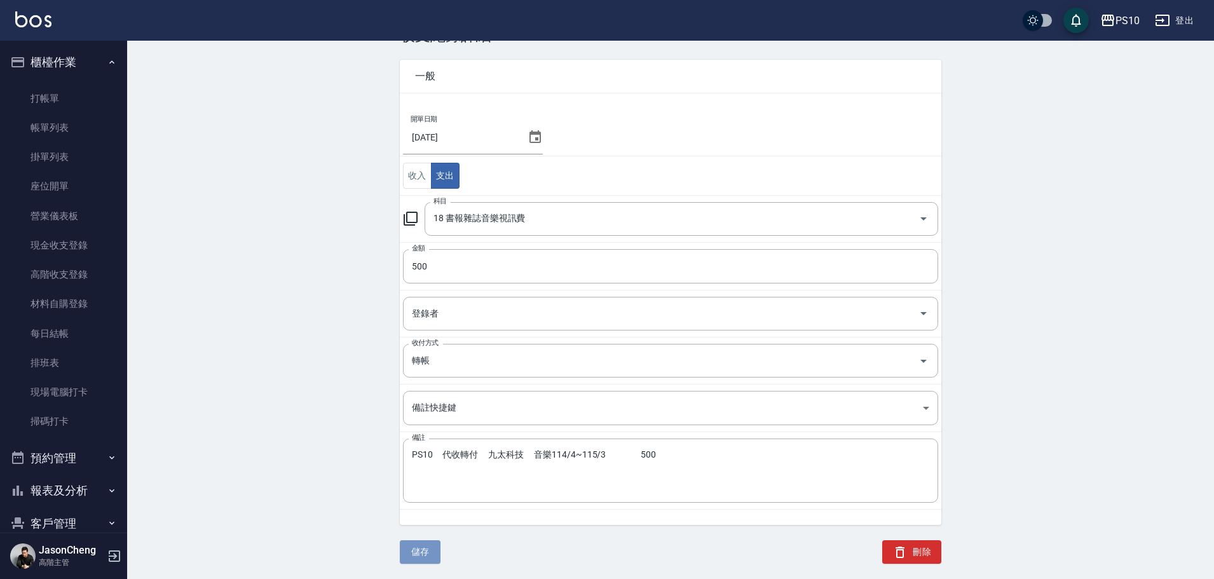
drag, startPoint x: 418, startPoint y: 551, endPoint x: 420, endPoint y: 525, distance: 26.1
click at [417, 550] on button "儲存" at bounding box center [420, 552] width 41 height 24
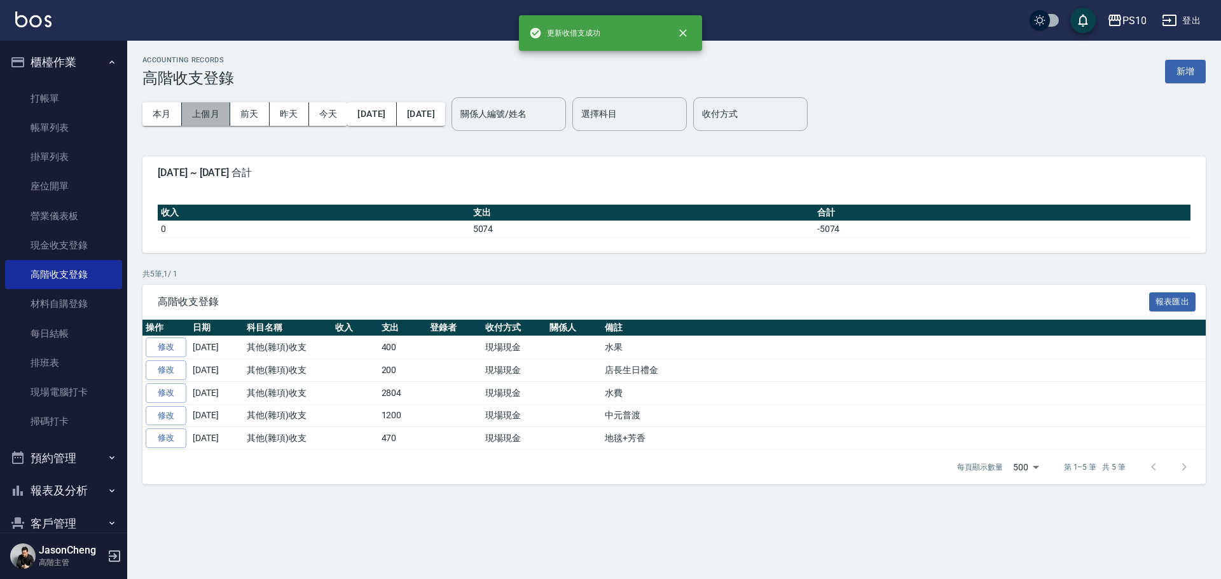
click at [201, 113] on button "上個月" at bounding box center [206, 114] width 48 height 24
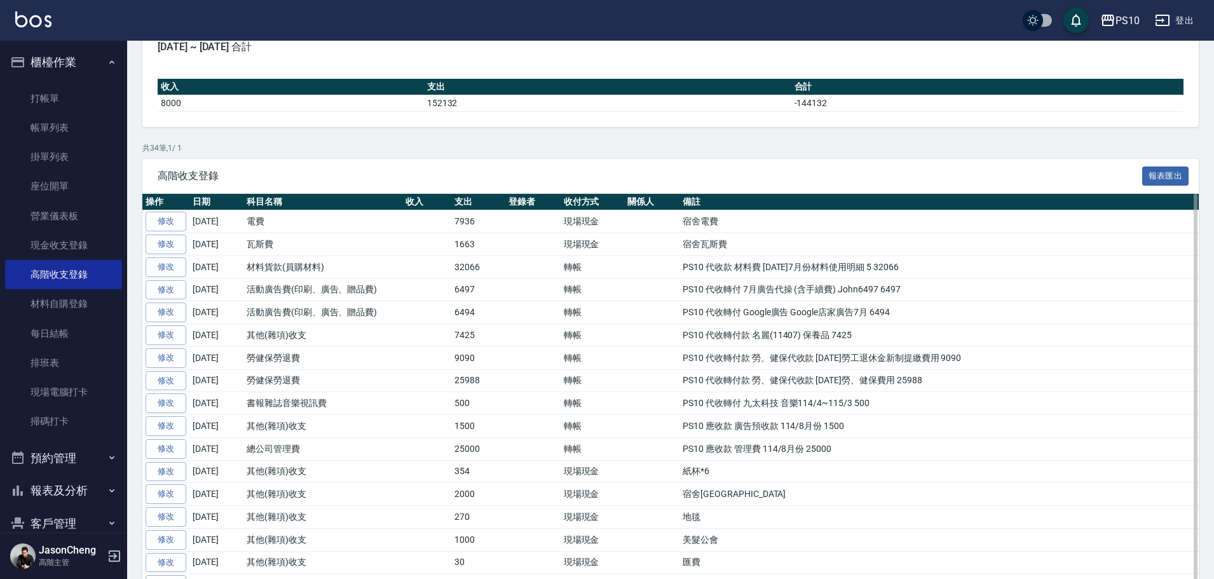
scroll to position [127, 0]
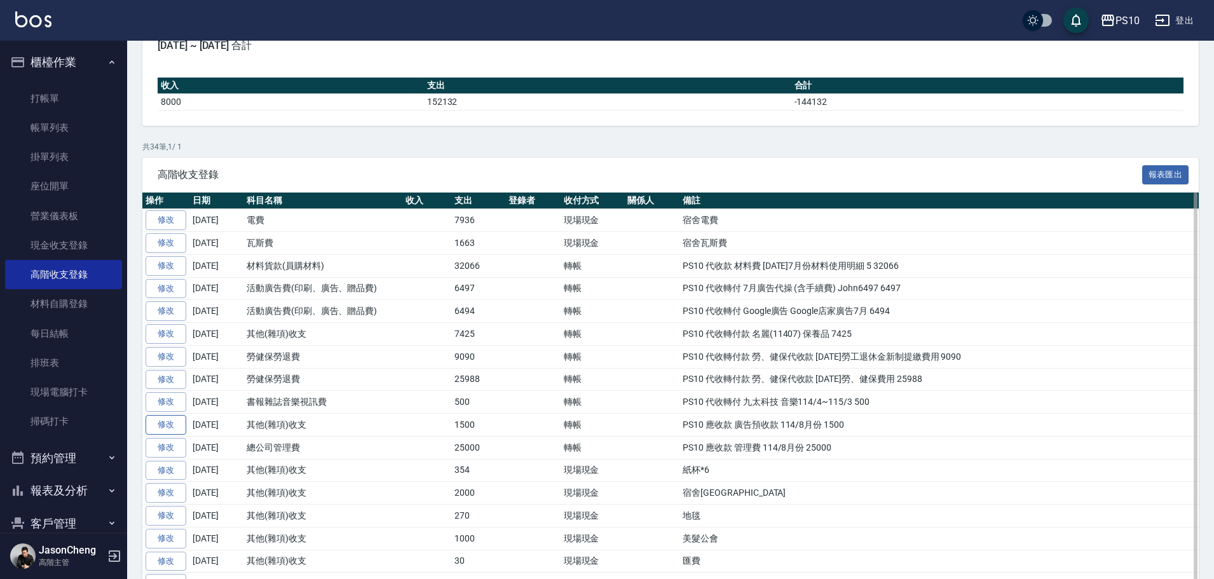
click at [168, 420] on link "修改" at bounding box center [166, 425] width 41 height 20
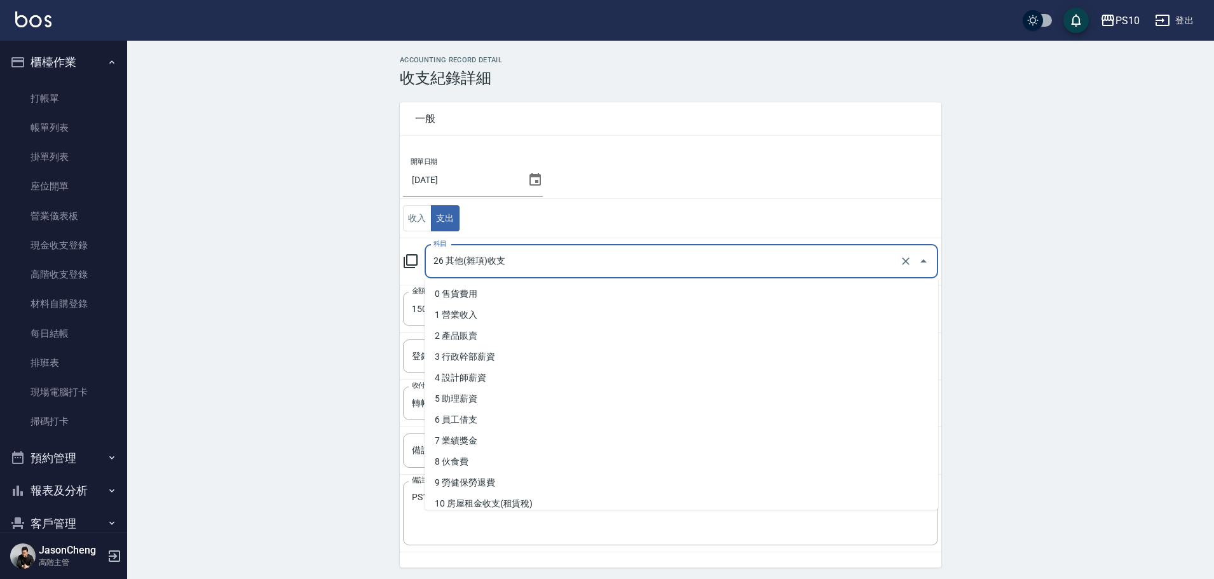
click at [495, 266] on input "26 其他(雜項)收支" at bounding box center [663, 262] width 467 height 22
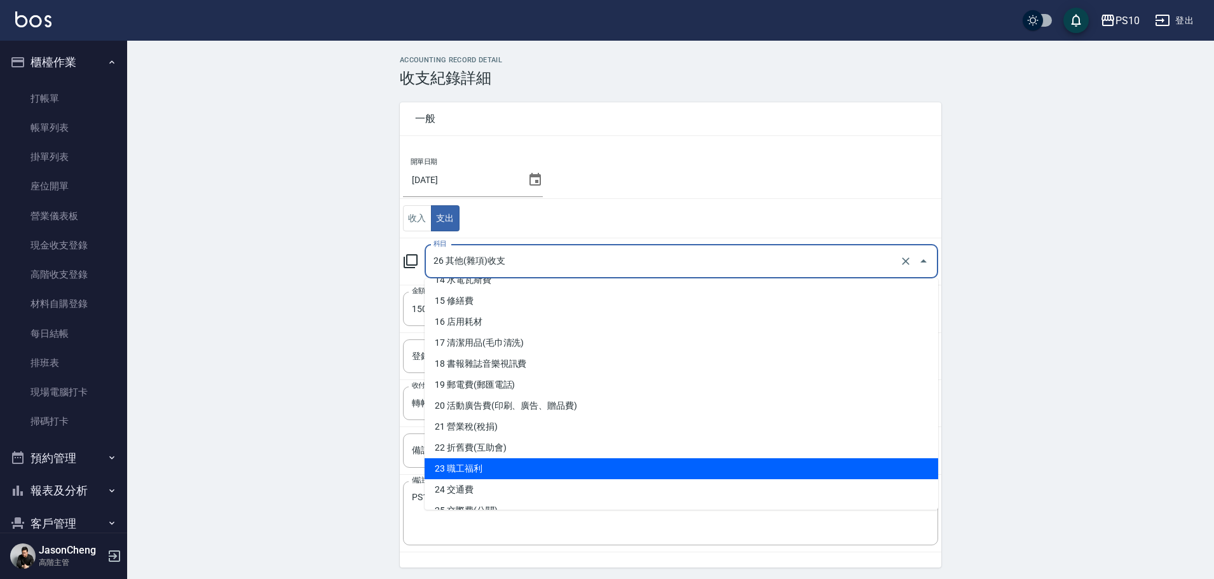
scroll to position [318, 0]
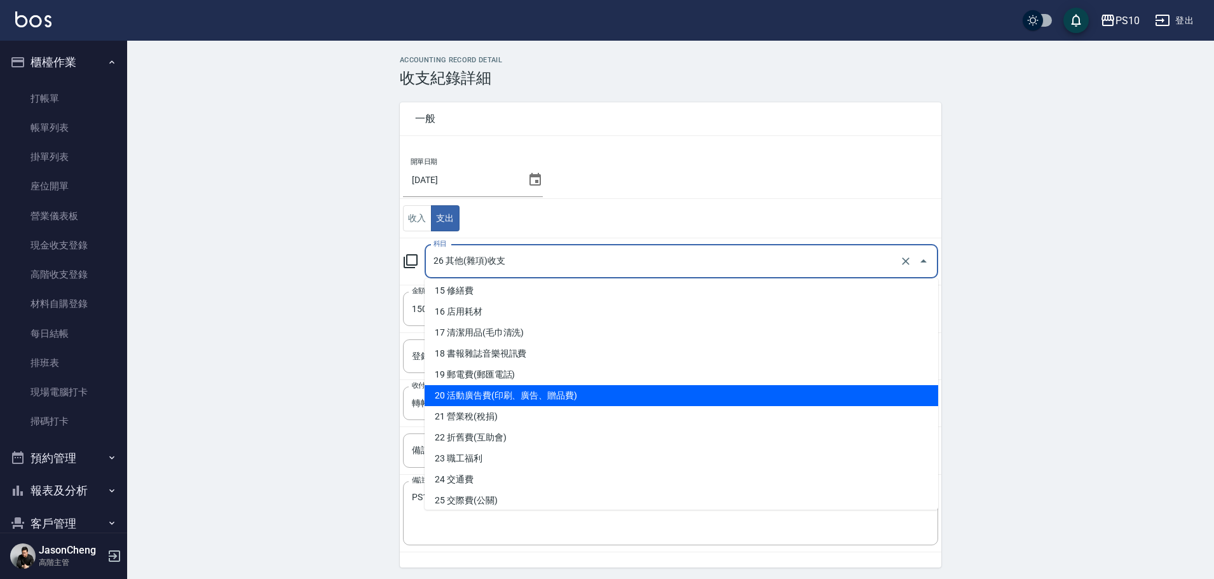
click at [558, 397] on li "20 活動廣告費(印刷、廣告、贈品費)" at bounding box center [682, 395] width 514 height 21
type input "20 活動廣告費(印刷、廣告、贈品費)"
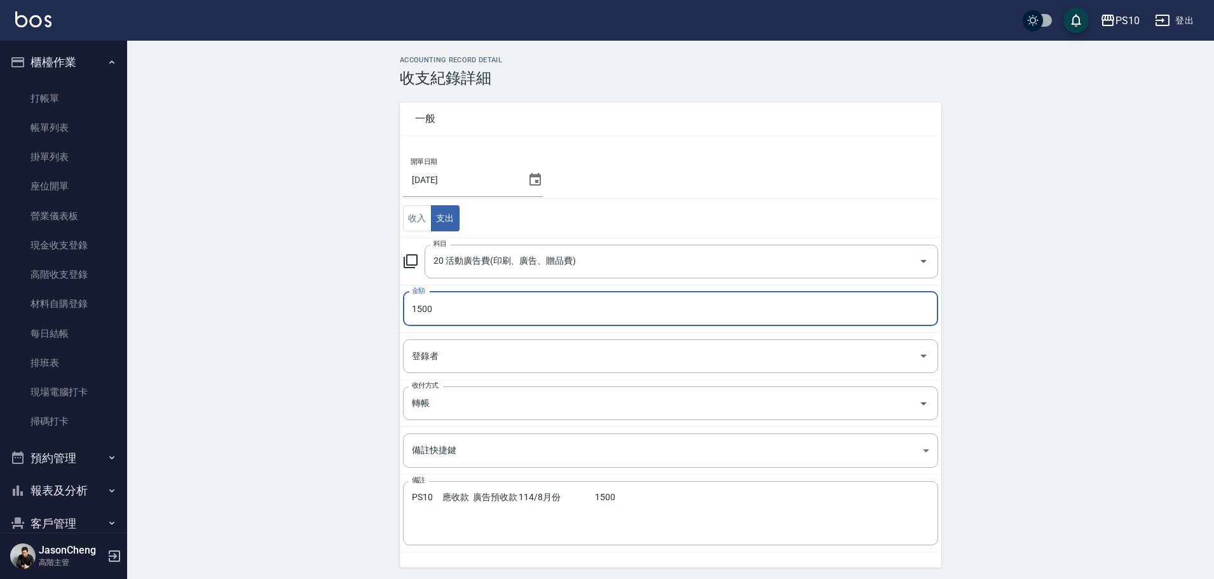
scroll to position [43, 0]
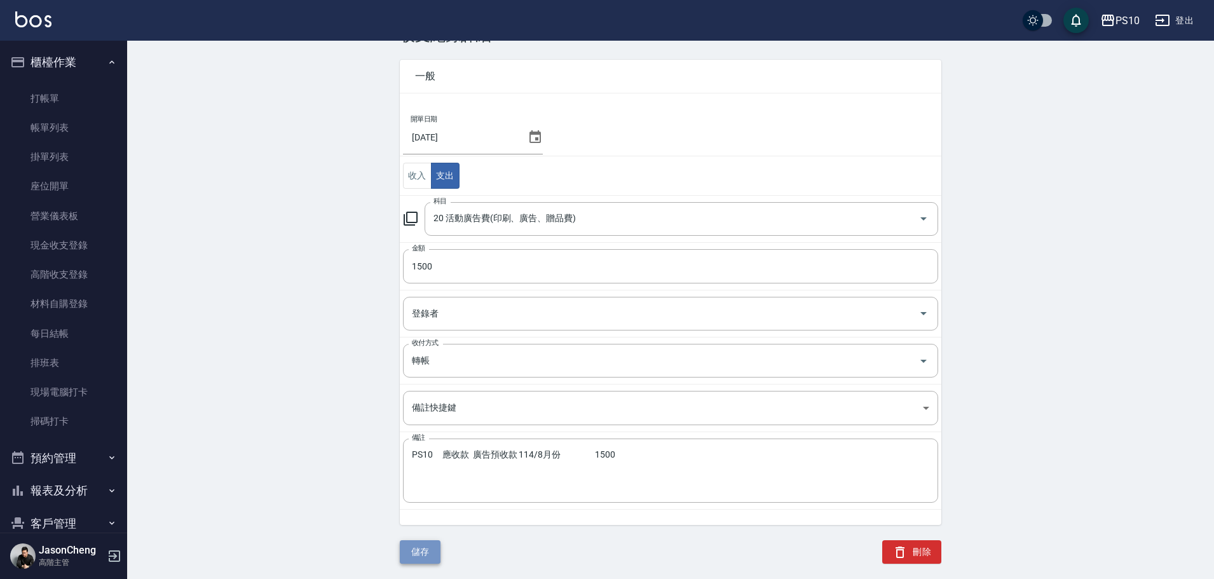
click at [431, 551] on button "儲存" at bounding box center [420, 552] width 41 height 24
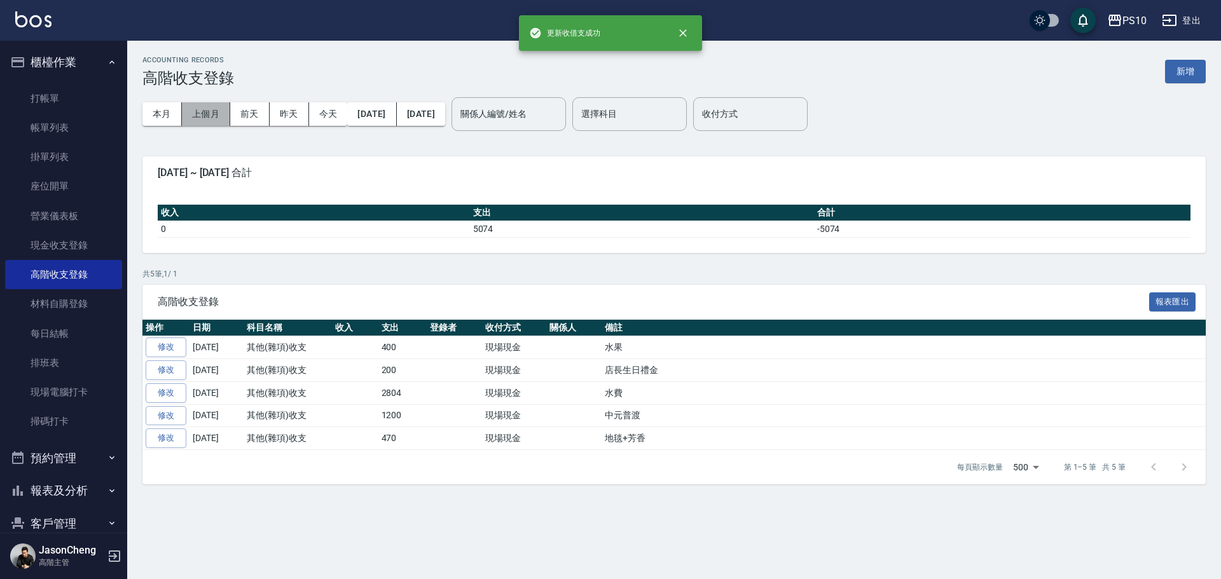
click at [205, 116] on button "上個月" at bounding box center [206, 114] width 48 height 24
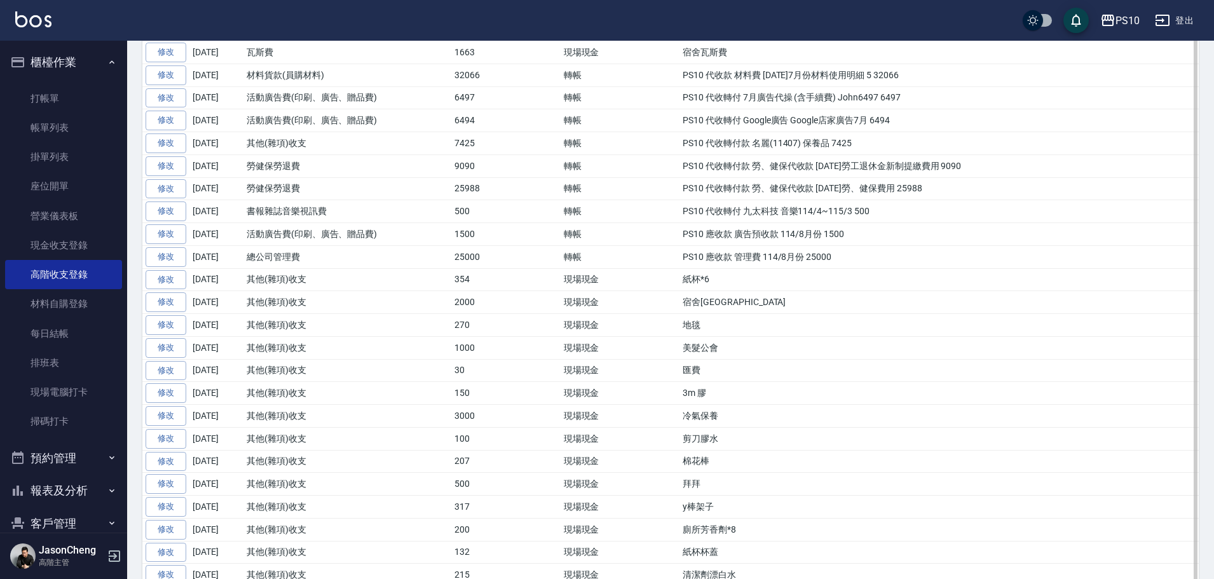
scroll to position [381, 0]
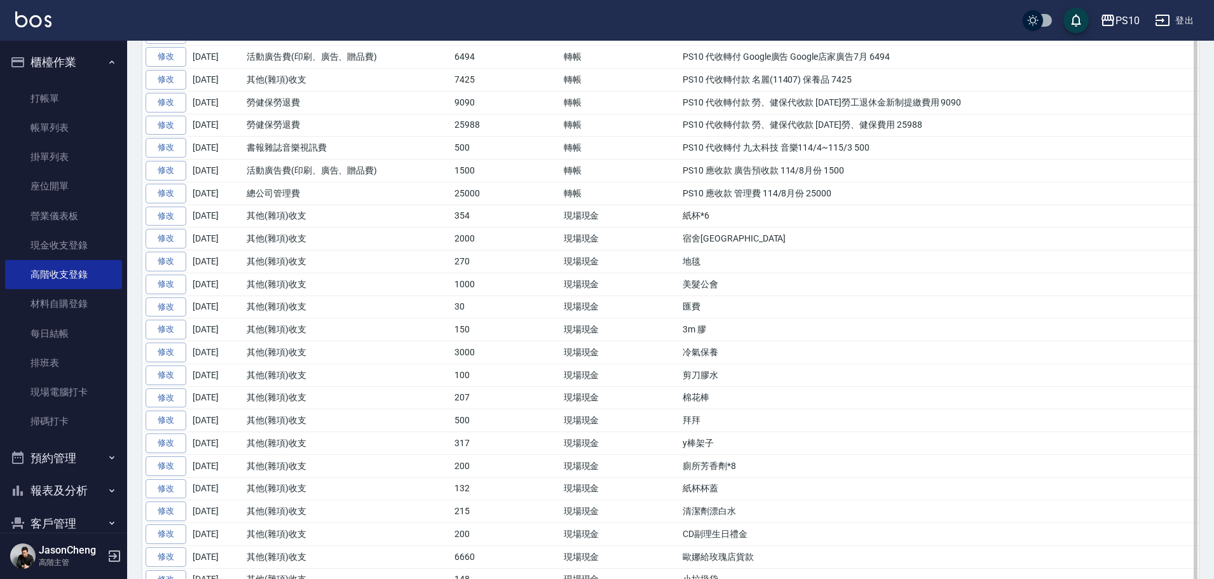
click at [175, 239] on link "修改" at bounding box center [166, 239] width 41 height 20
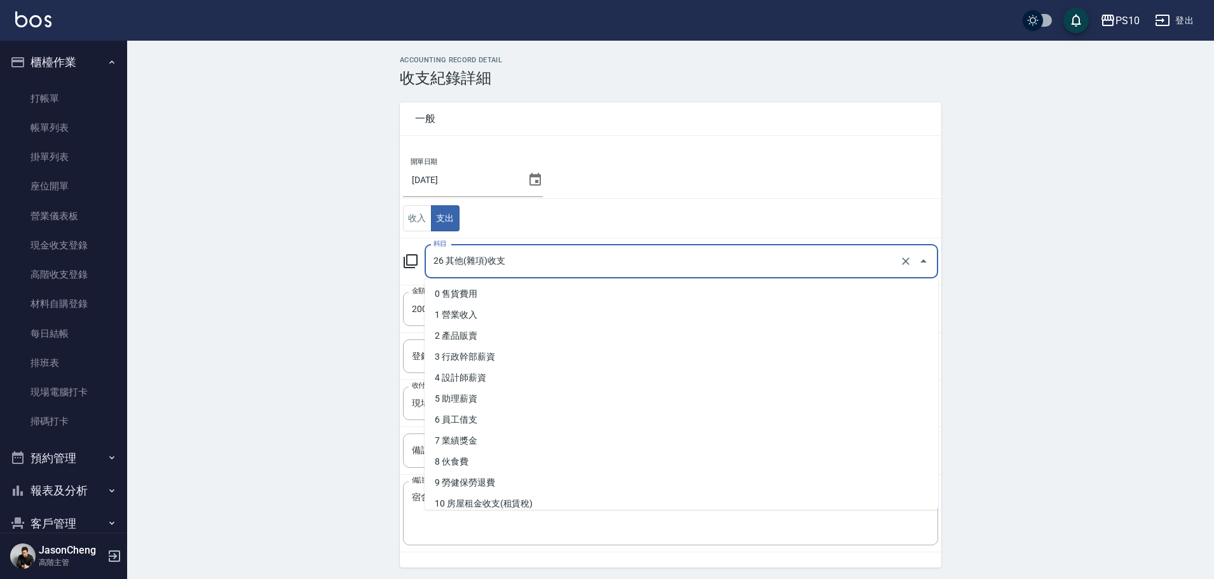
click at [479, 257] on input "26 其他(雜項)收支" at bounding box center [663, 262] width 467 height 22
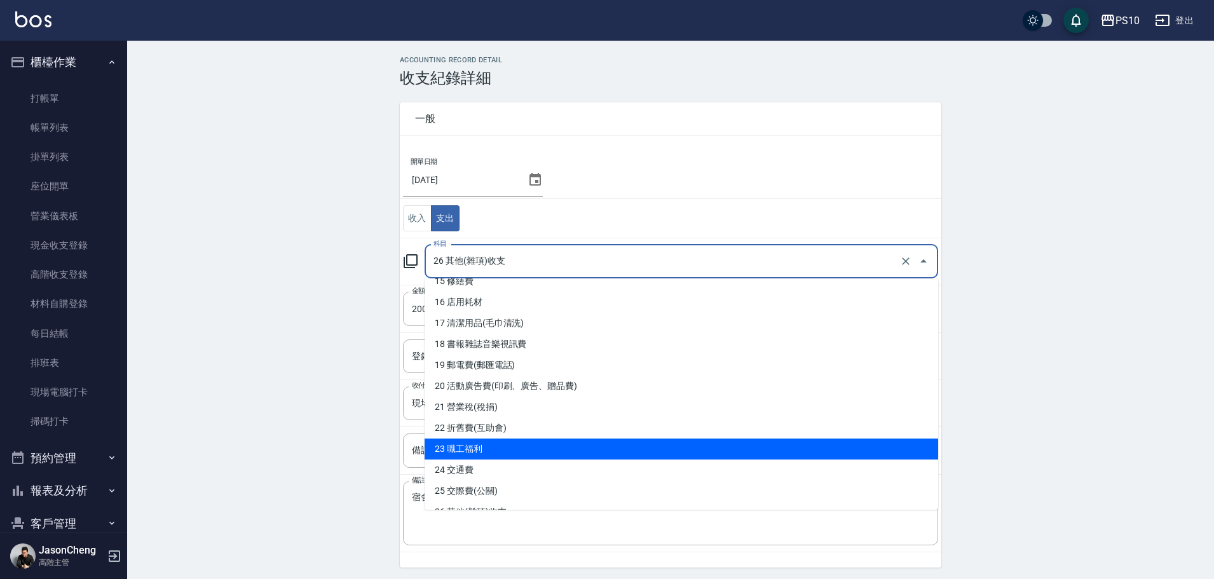
scroll to position [322, 0]
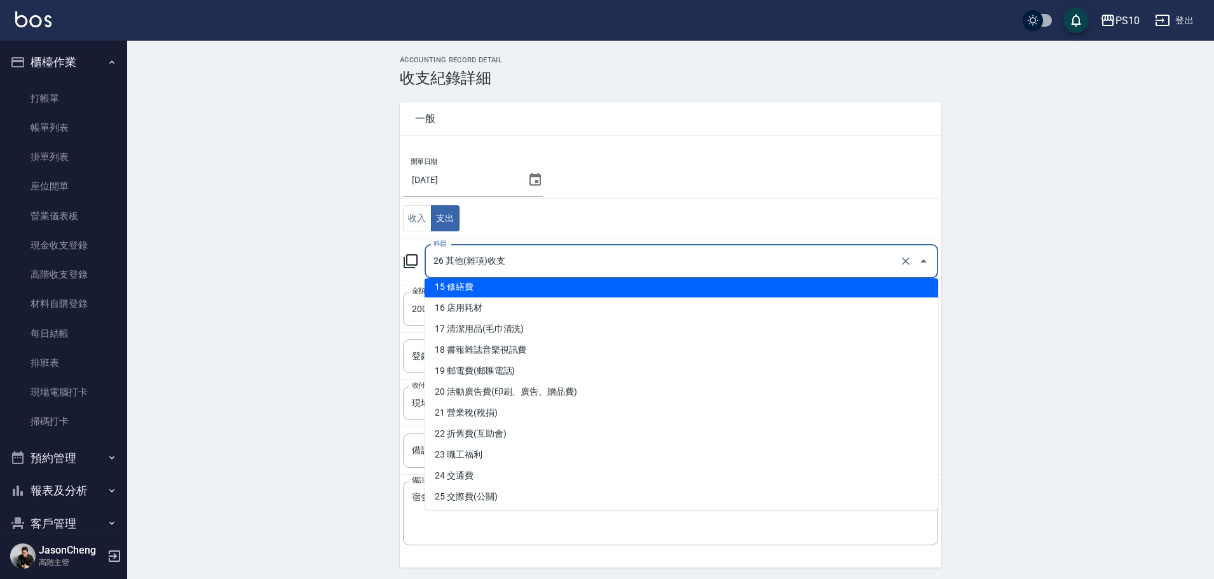
click at [522, 293] on li "15 修繕費" at bounding box center [682, 287] width 514 height 21
type input "15 修繕費"
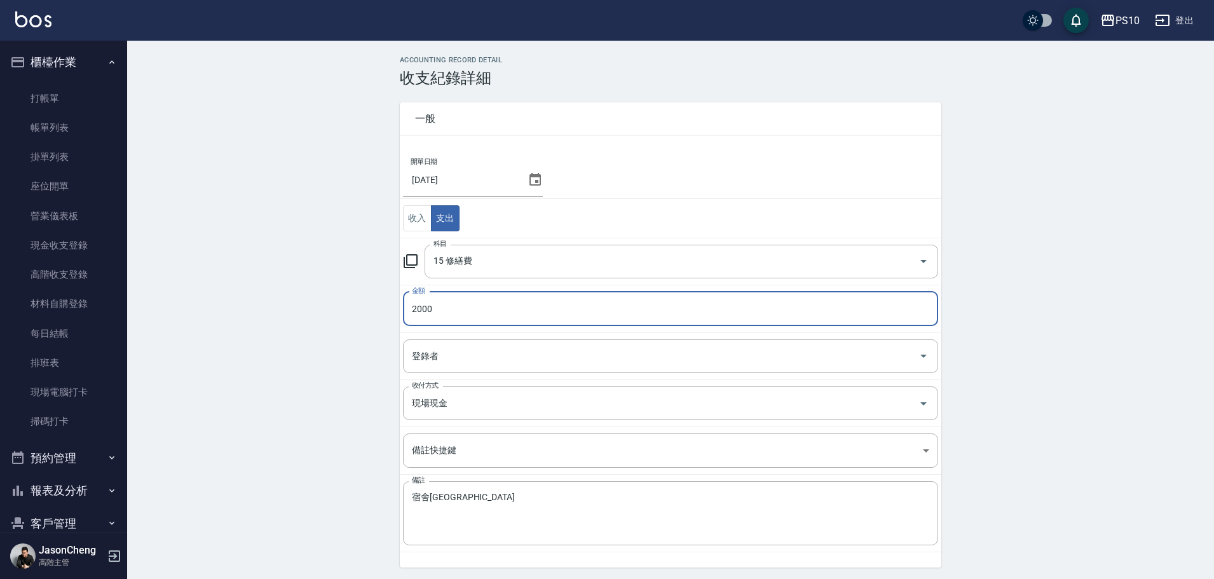
click at [288, 317] on div "ACCOUNTING RECORD DETAIL 收支紀錄詳細 一般 開單日期 2025/08/20 收入 支出 科目 15 修繕費 科目 金額 2000 金…" at bounding box center [670, 339] width 1087 height 566
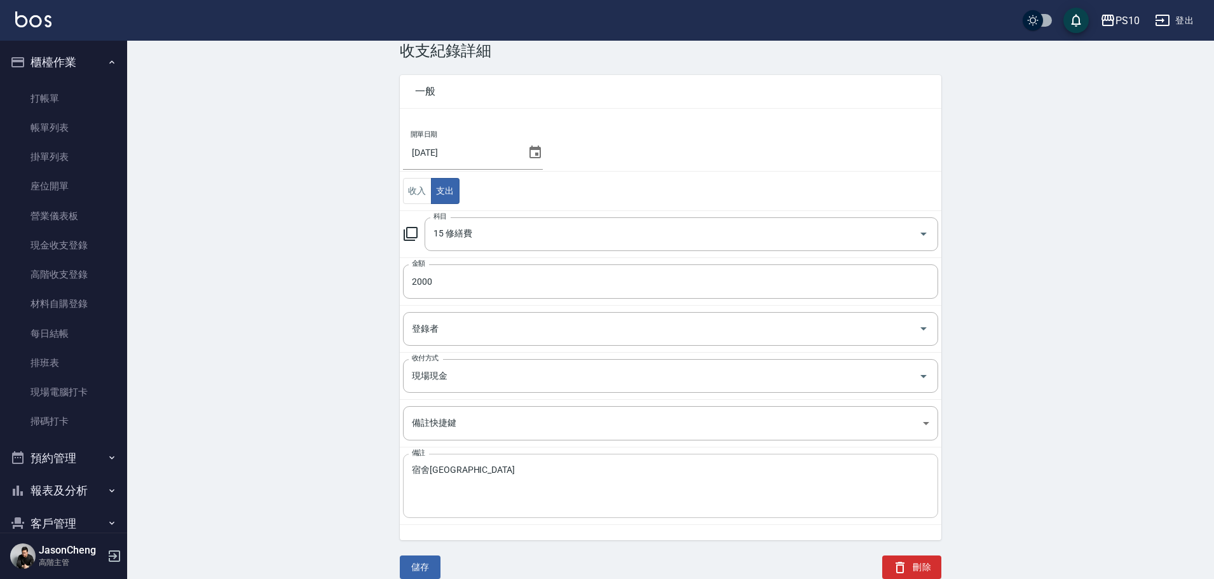
scroll to position [43, 0]
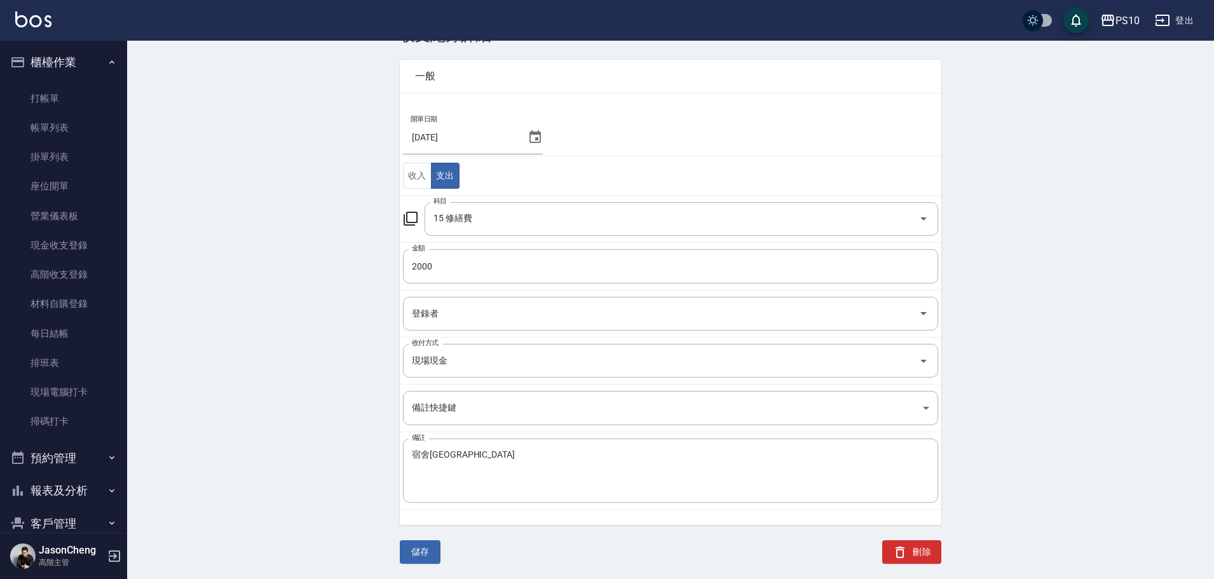
click at [413, 547] on button "儲存" at bounding box center [420, 552] width 41 height 24
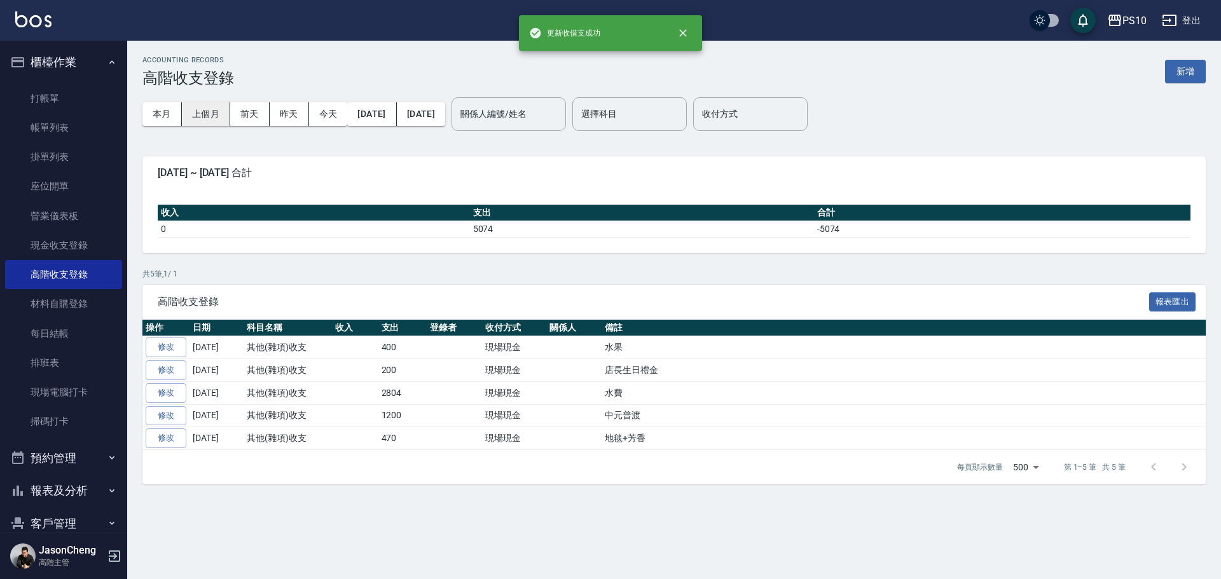
click at [209, 117] on button "上個月" at bounding box center [206, 114] width 48 height 24
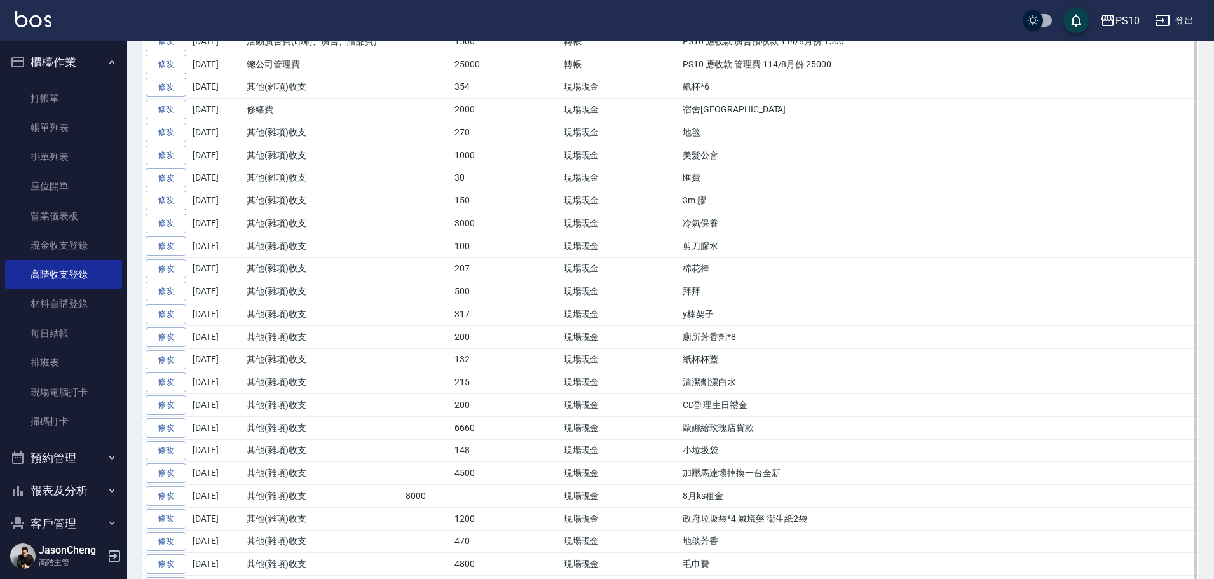
scroll to position [580, 0]
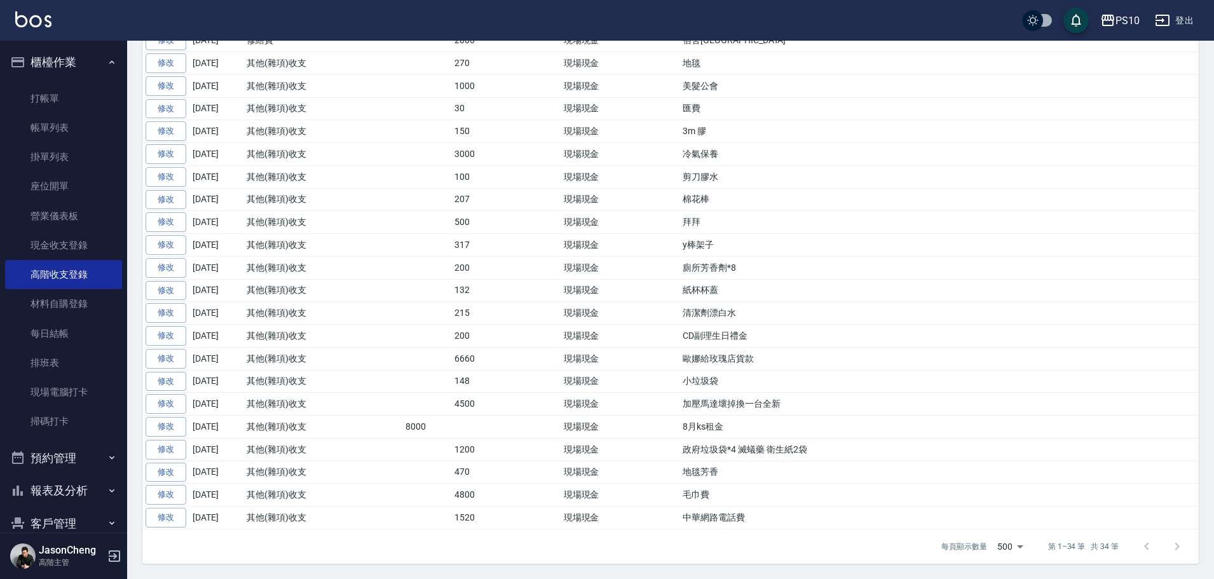
click at [171, 513] on link "修改" at bounding box center [166, 518] width 41 height 20
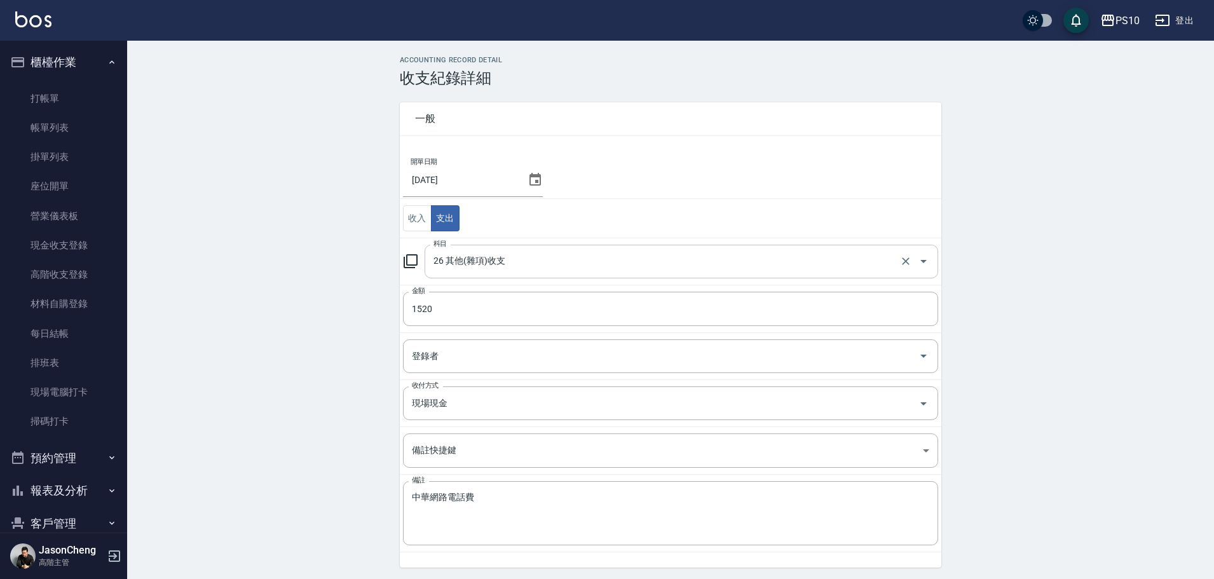
click at [517, 263] on input "26 其他(雜項)收支" at bounding box center [663, 262] width 467 height 22
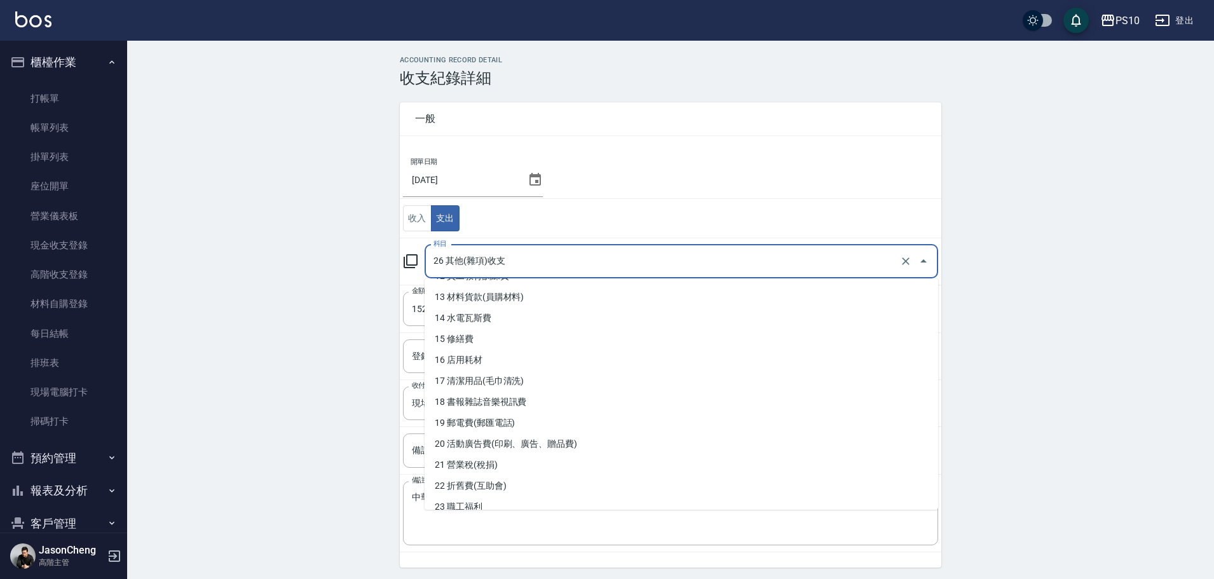
scroll to position [318, 0]
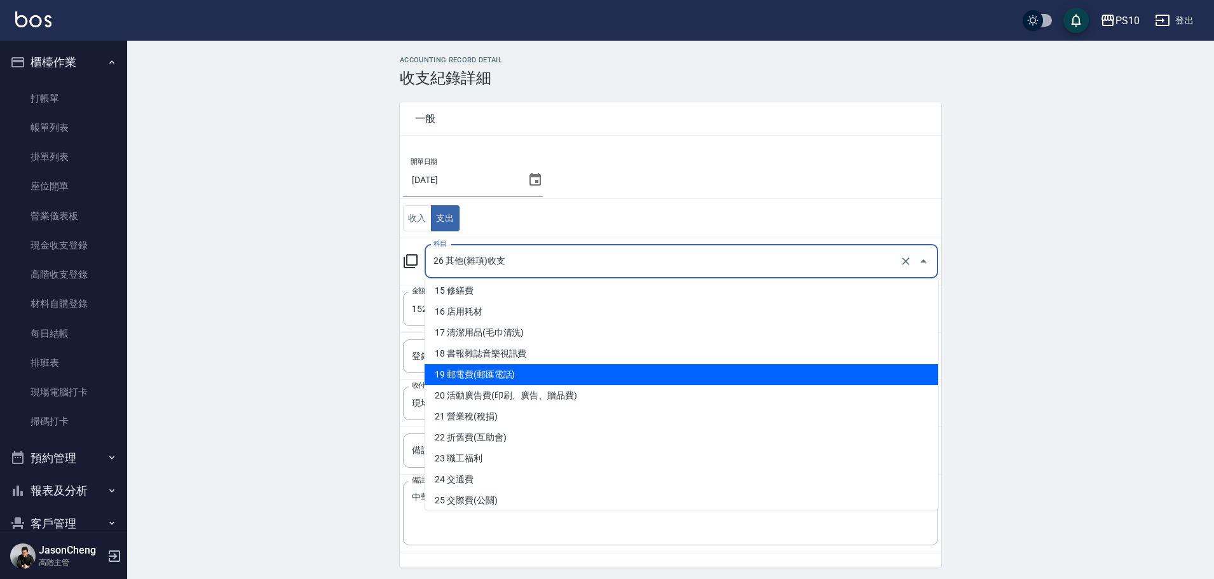
click at [491, 373] on li "19 郵電費(郵匯電話)" at bounding box center [682, 374] width 514 height 21
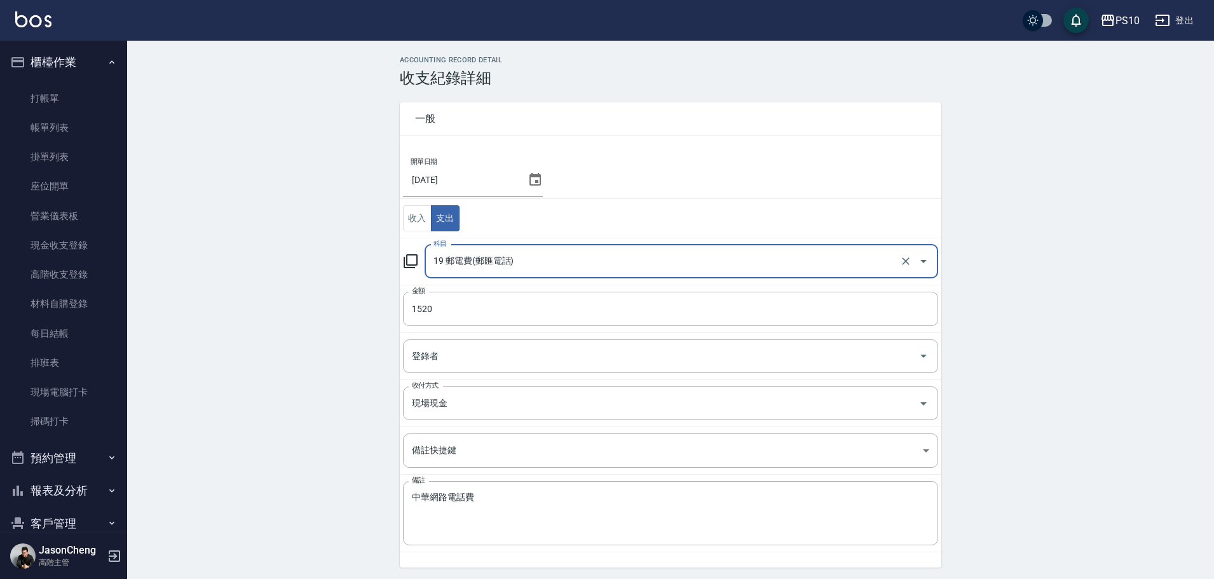
type input "19 郵電費(郵匯電話)"
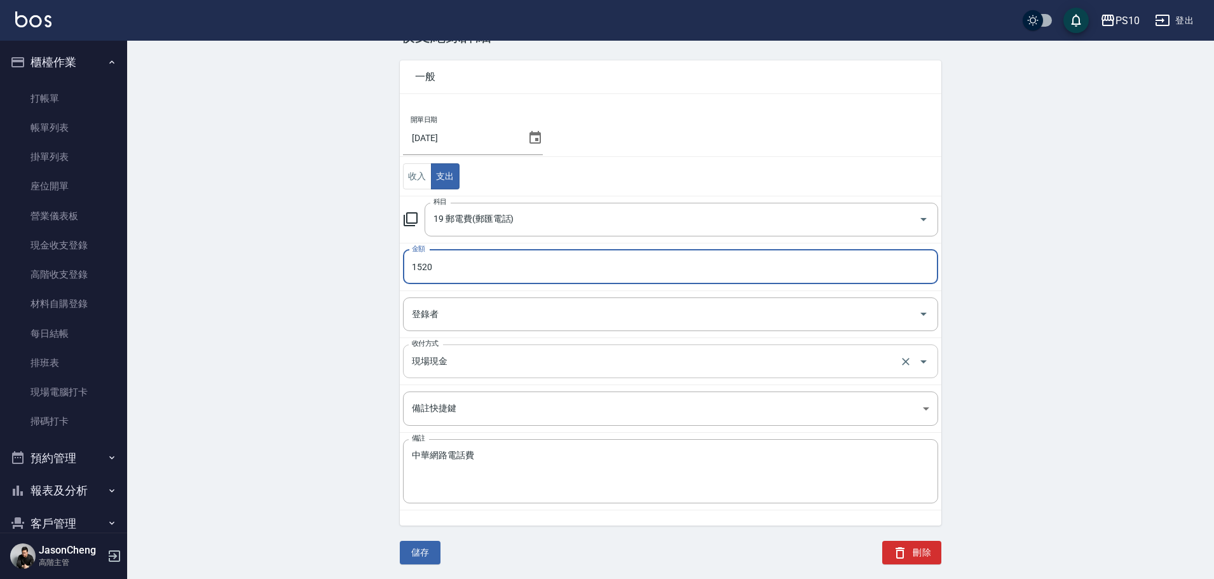
scroll to position [43, 0]
click at [423, 547] on button "儲存" at bounding box center [420, 552] width 41 height 24
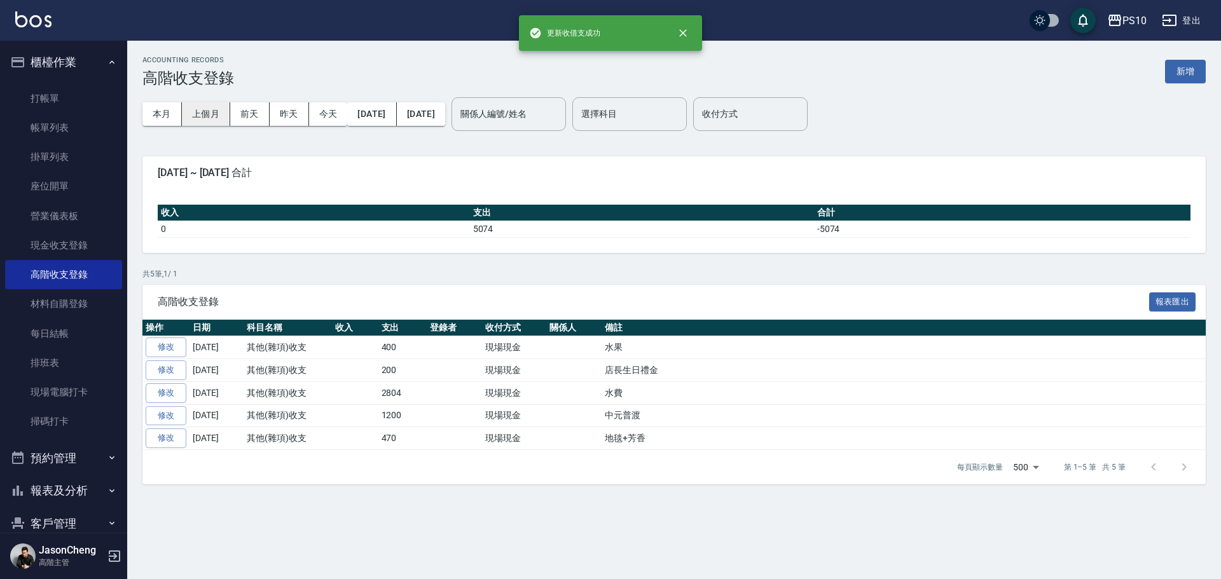
click at [202, 115] on button "上個月" at bounding box center [206, 114] width 48 height 24
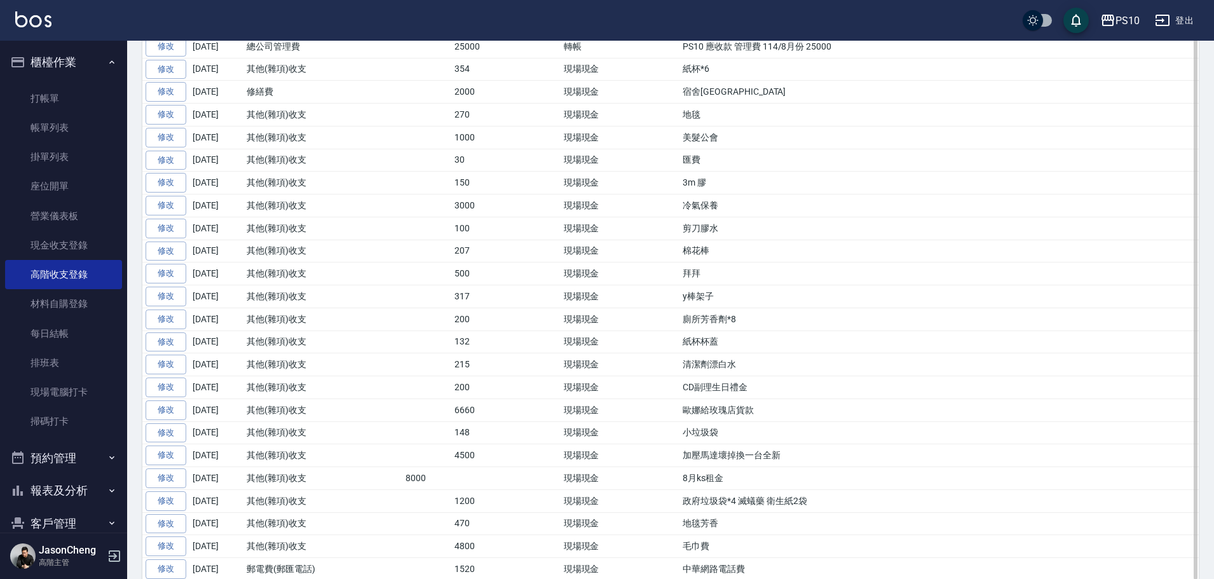
scroll to position [580, 0]
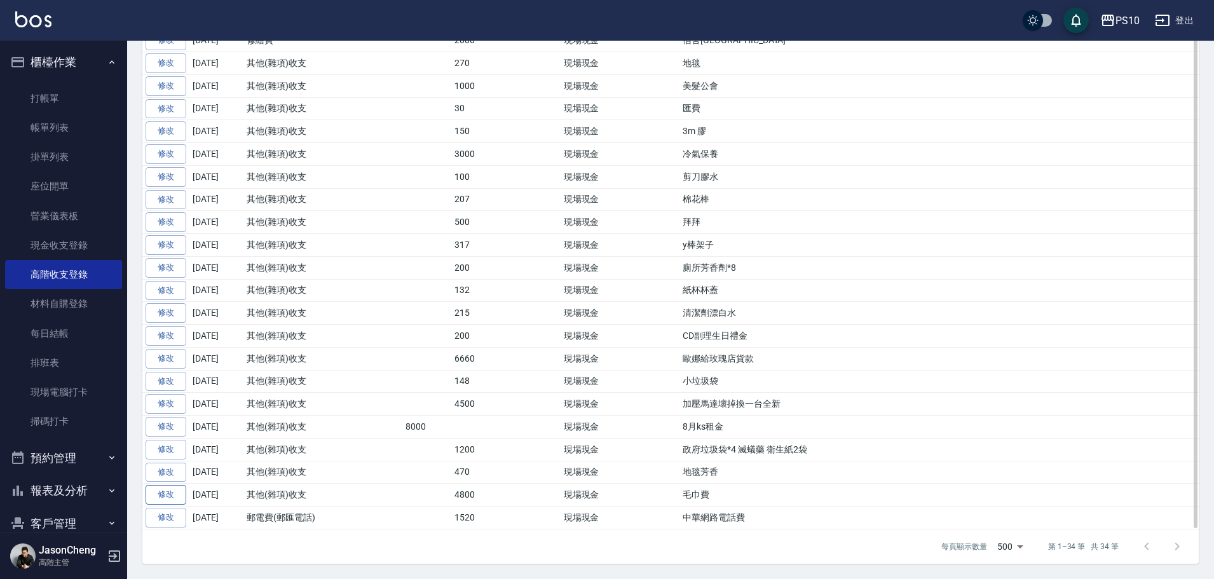
click at [170, 493] on link "修改" at bounding box center [166, 495] width 41 height 20
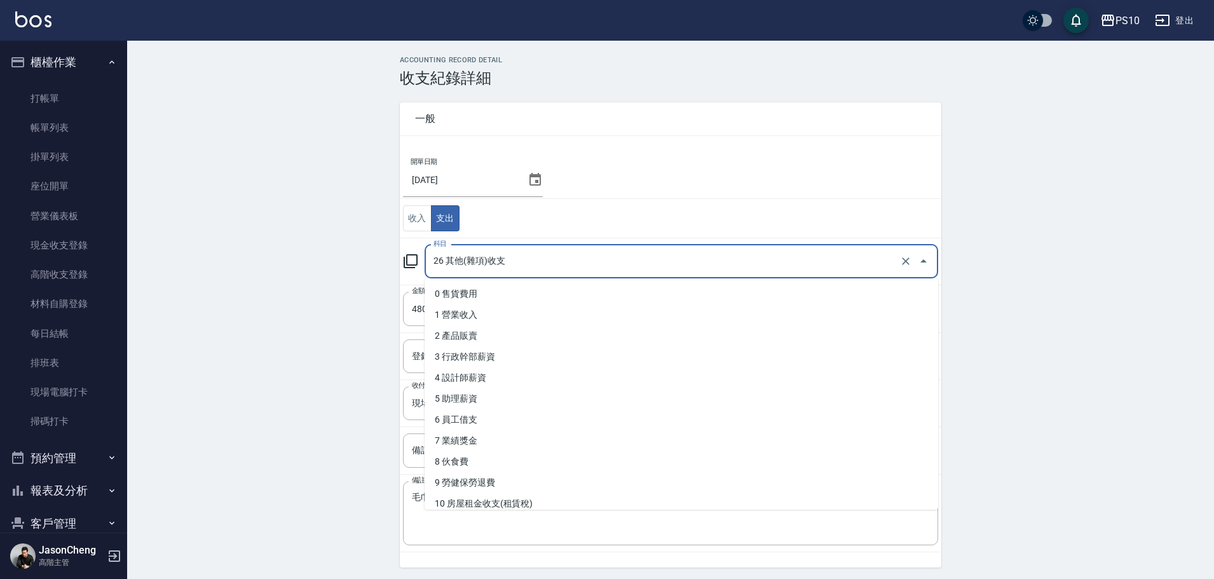
click at [537, 263] on input "26 其他(雜項)收支" at bounding box center [663, 262] width 467 height 22
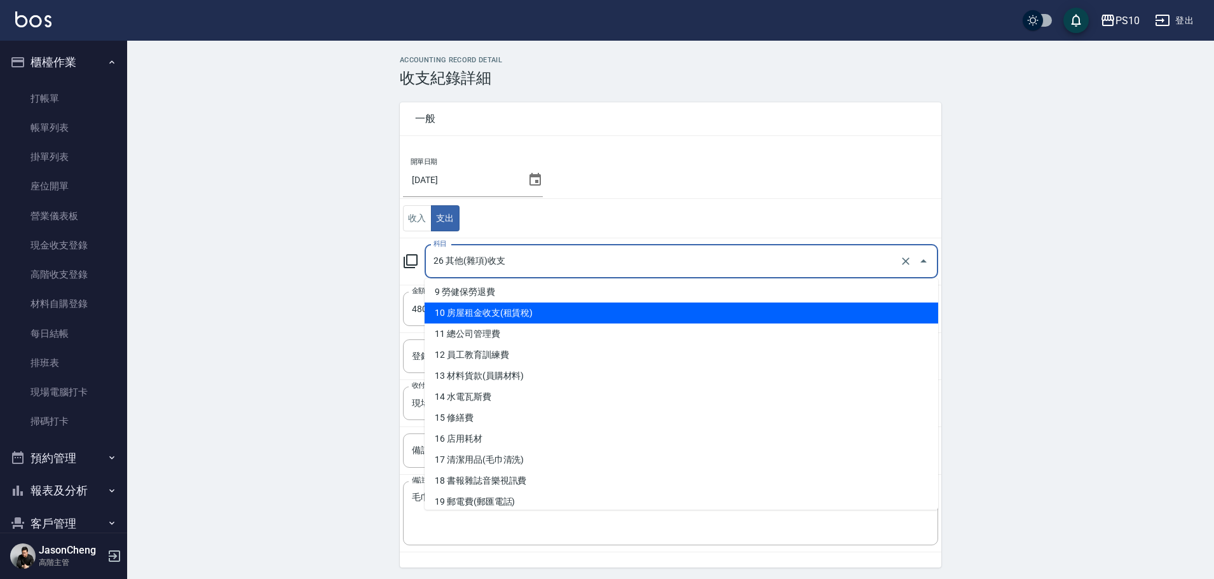
scroll to position [254, 0]
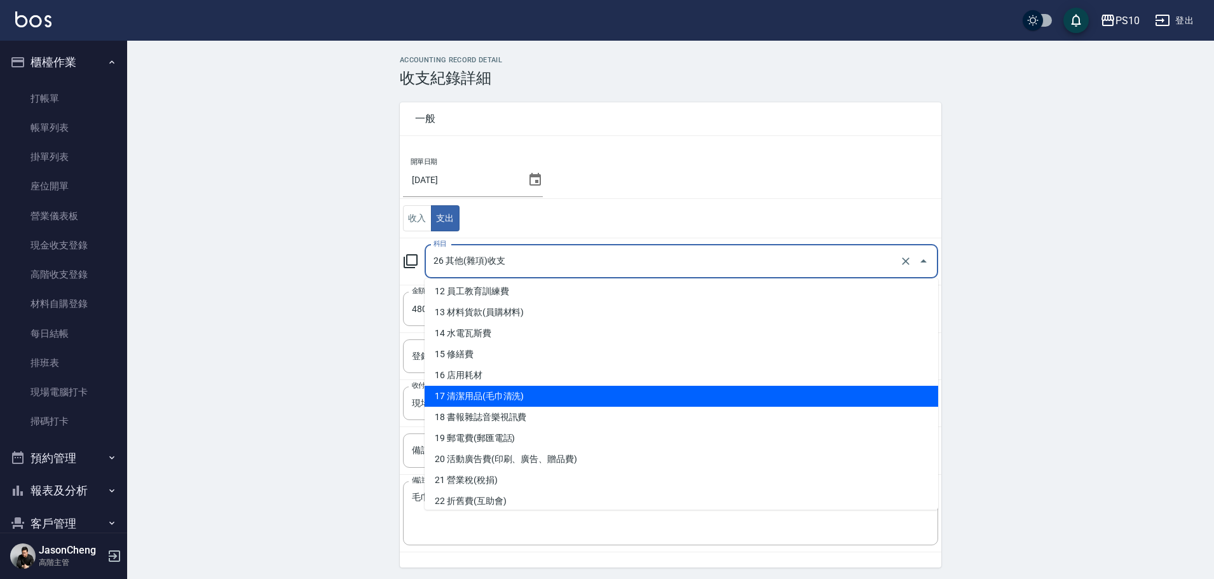
click at [518, 395] on li "17 清潔用品(毛巾清洗)" at bounding box center [682, 396] width 514 height 21
type input "17 清潔用品(毛巾清洗)"
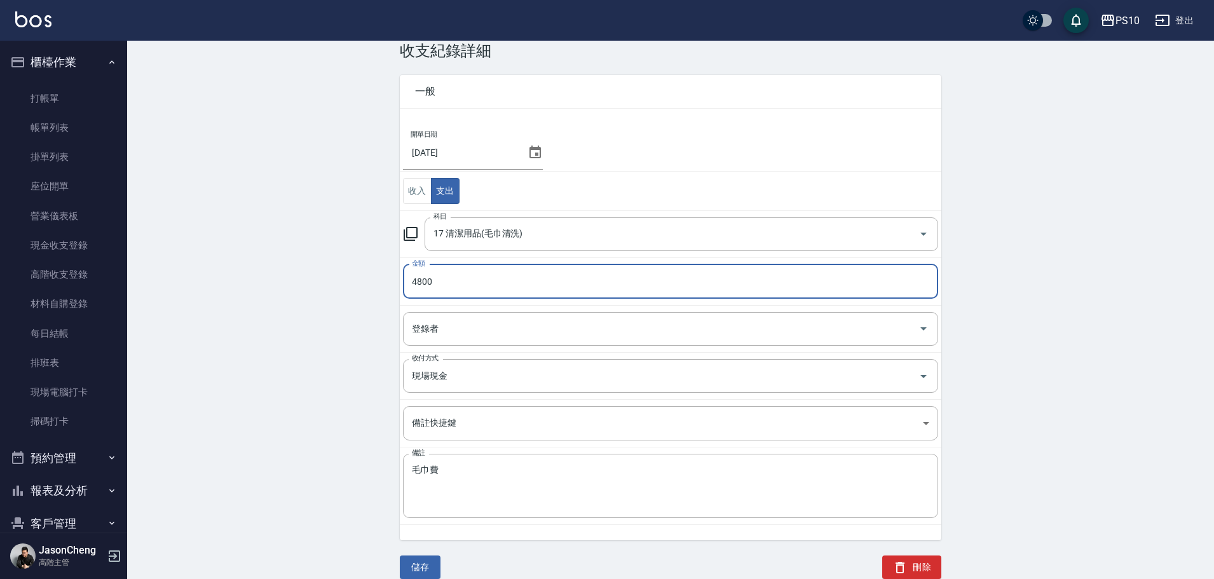
scroll to position [43, 0]
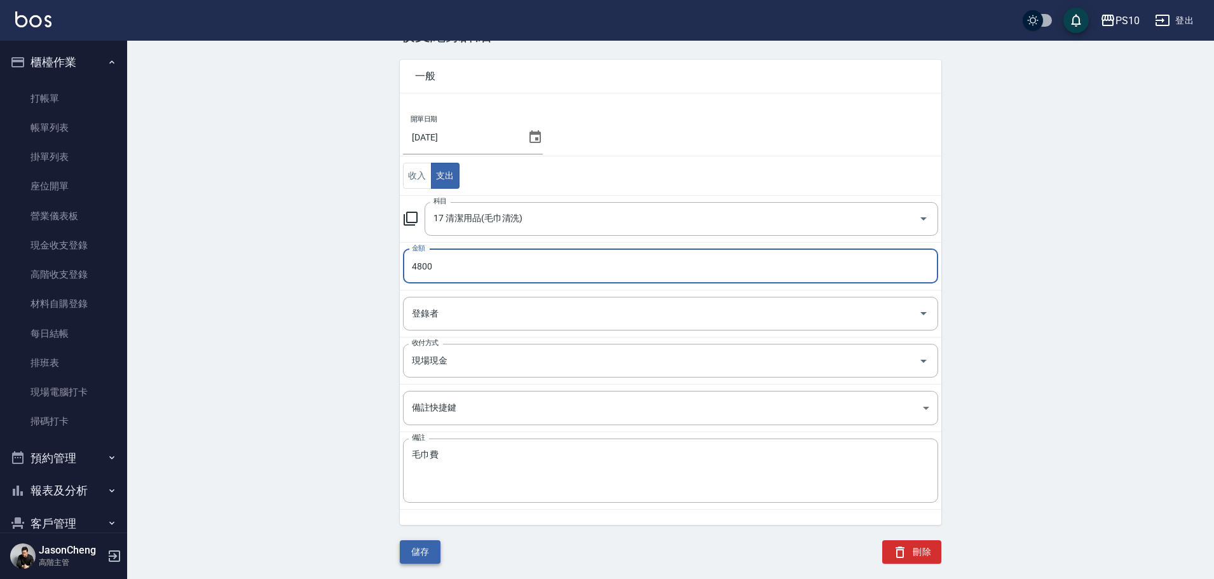
click at [413, 544] on button "儲存" at bounding box center [420, 552] width 41 height 24
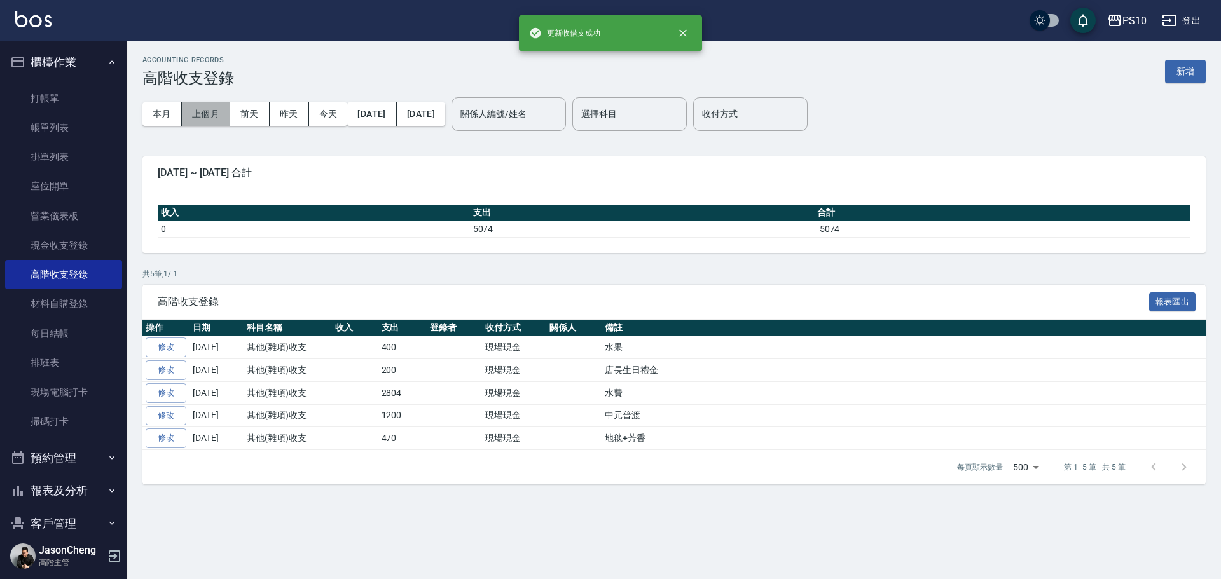
click at [209, 109] on button "上個月" at bounding box center [206, 114] width 48 height 24
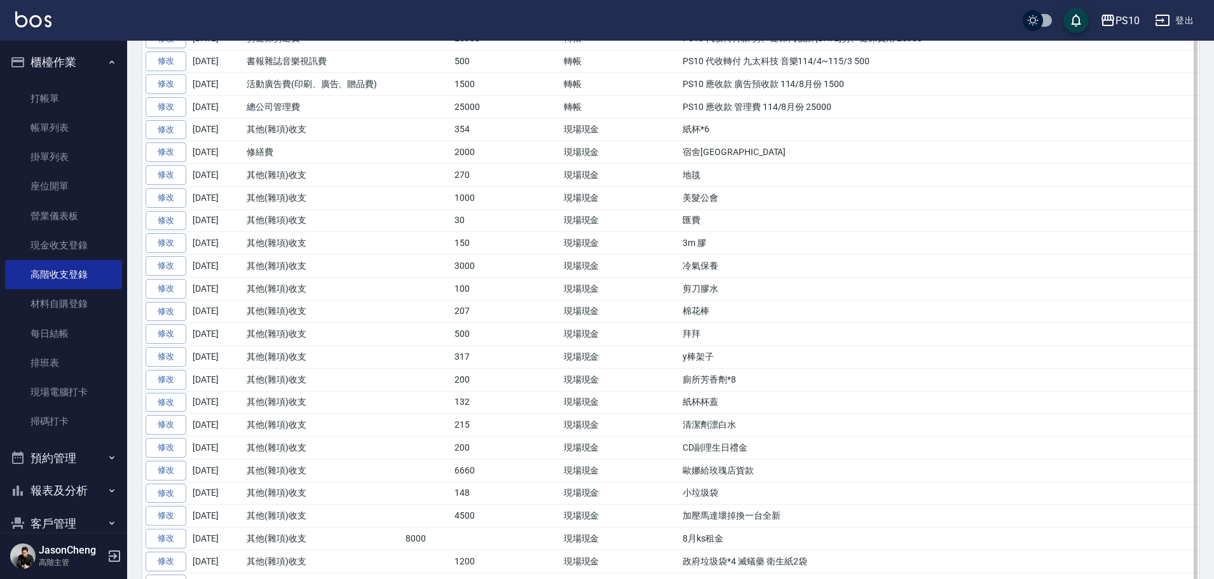
scroll to position [580, 0]
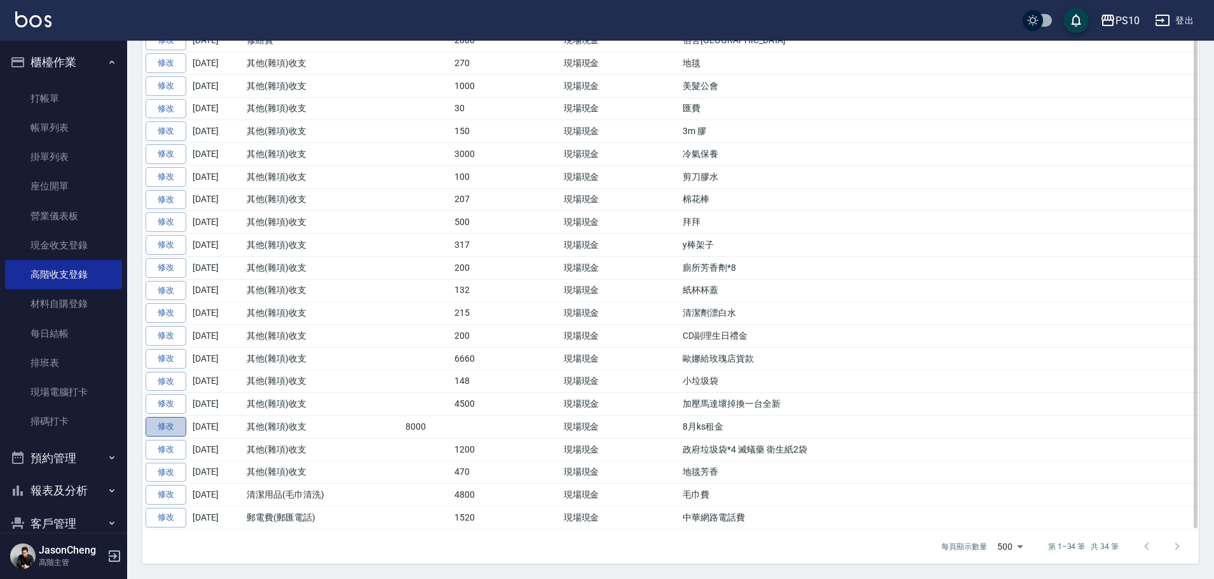
click at [176, 424] on link "修改" at bounding box center [166, 427] width 41 height 20
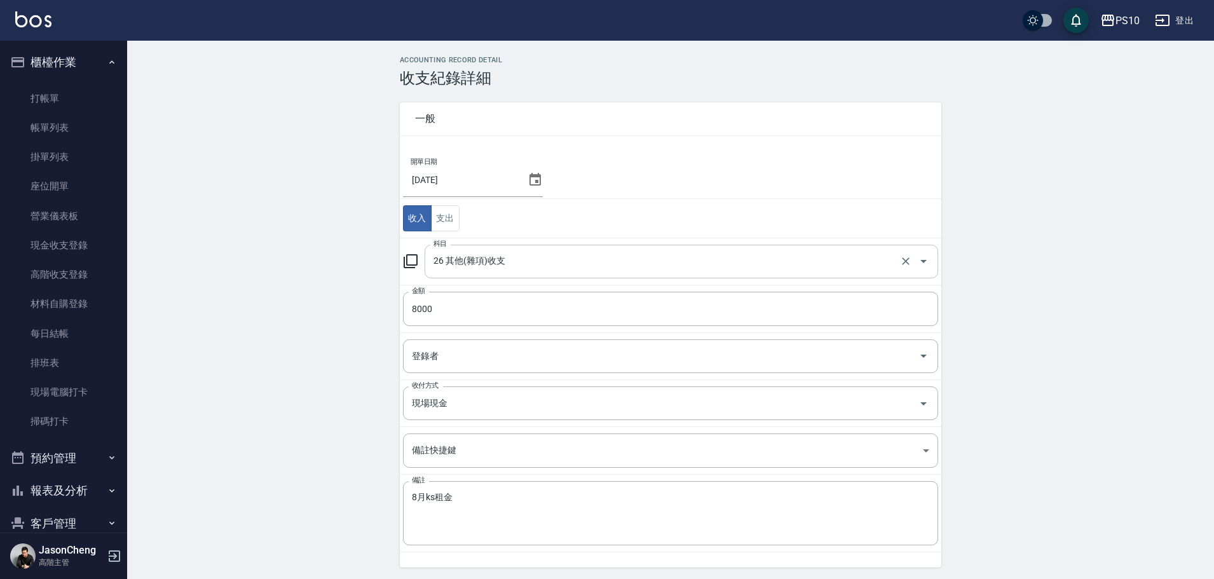
click at [499, 262] on input "26 其他(雜項)收支" at bounding box center [663, 262] width 467 height 22
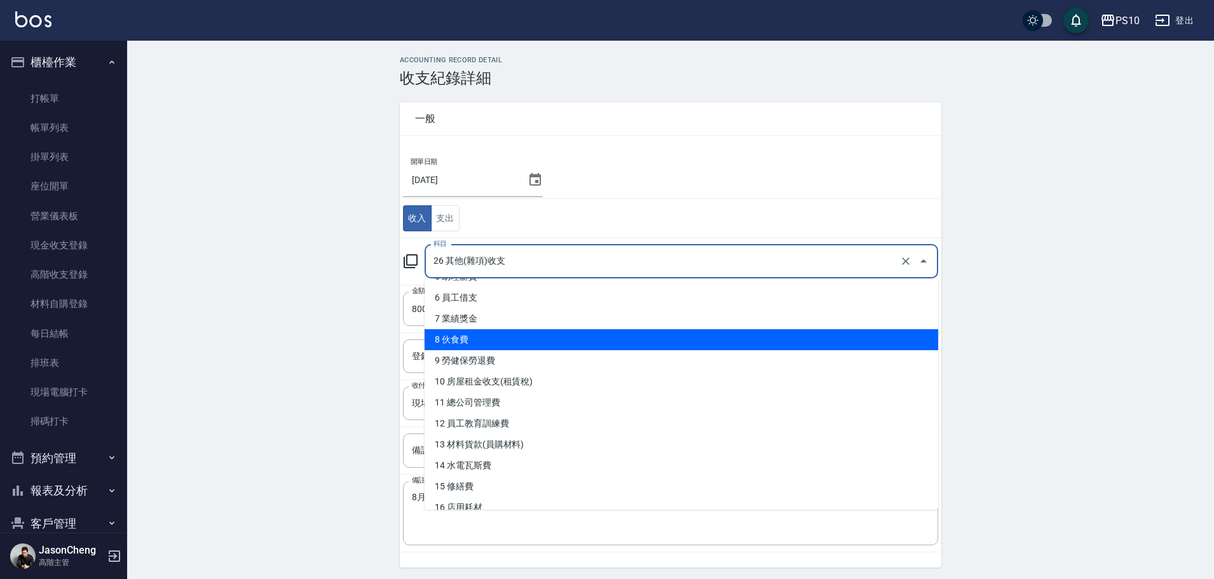
scroll to position [127, 0]
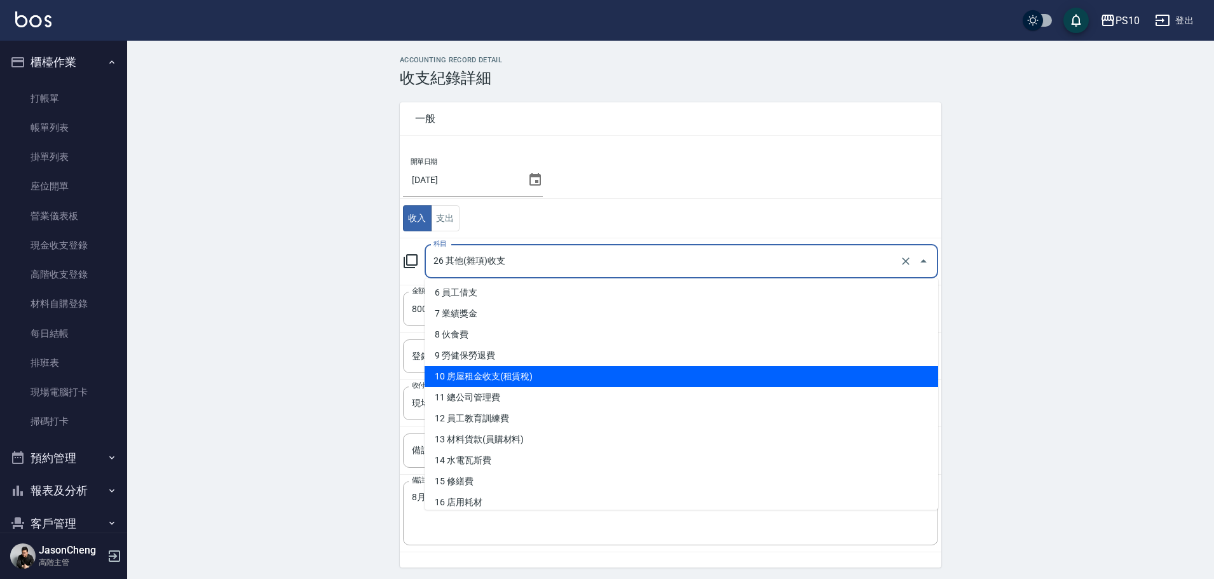
click at [496, 376] on li "10 房屋租金收支(租賃稅)" at bounding box center [682, 376] width 514 height 21
type input "10 房屋租金收支(租賃稅)"
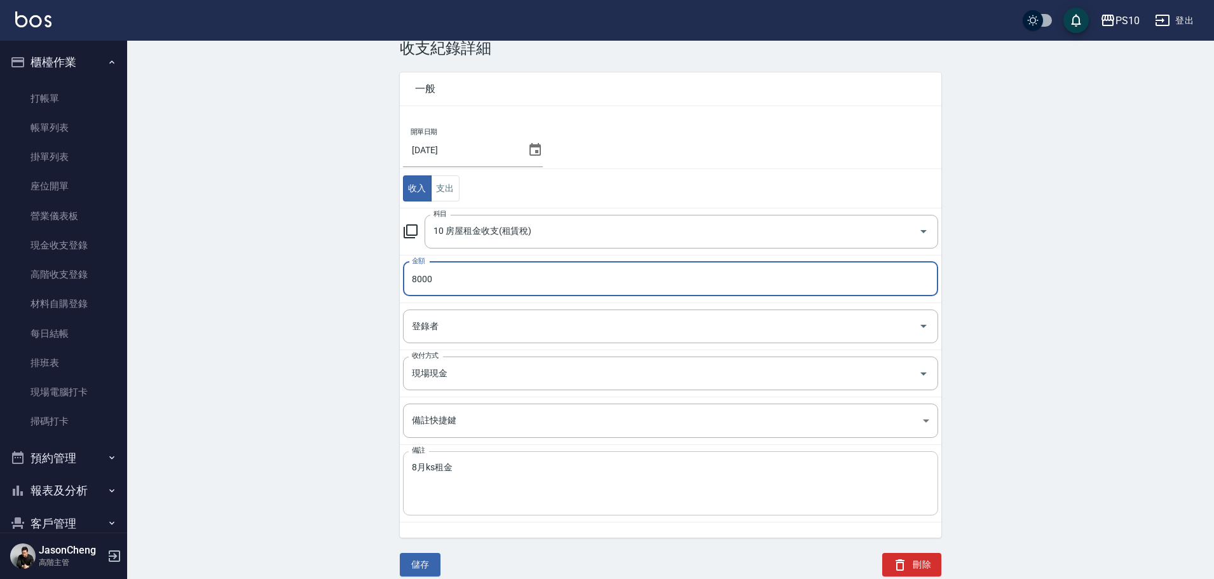
scroll to position [43, 0]
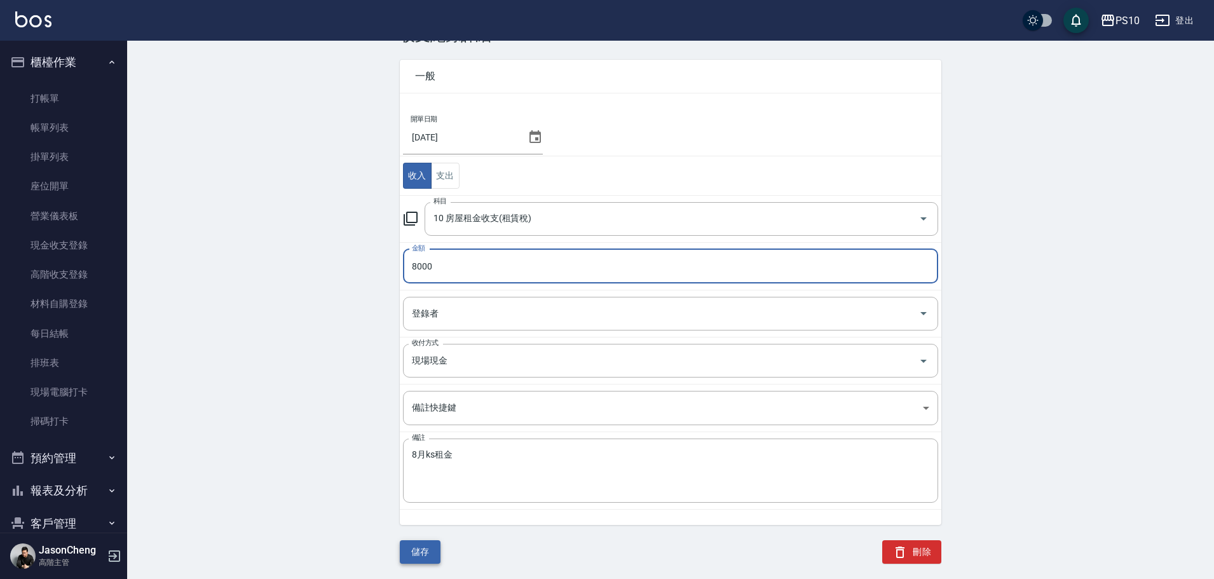
click at [430, 555] on button "儲存" at bounding box center [420, 552] width 41 height 24
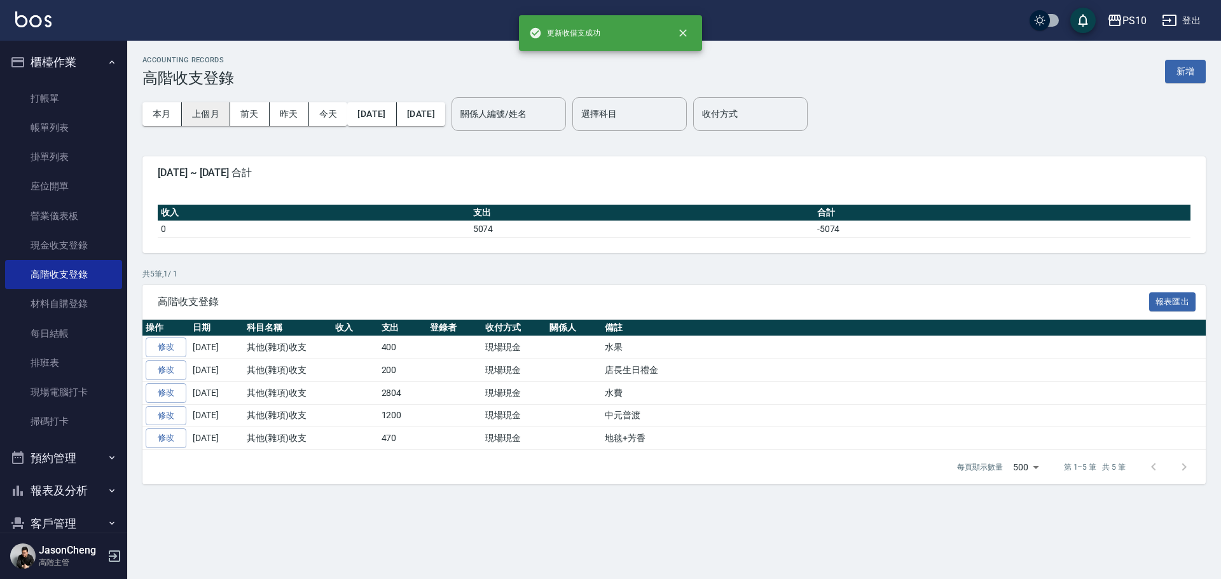
click at [202, 114] on button "上個月" at bounding box center [206, 114] width 48 height 24
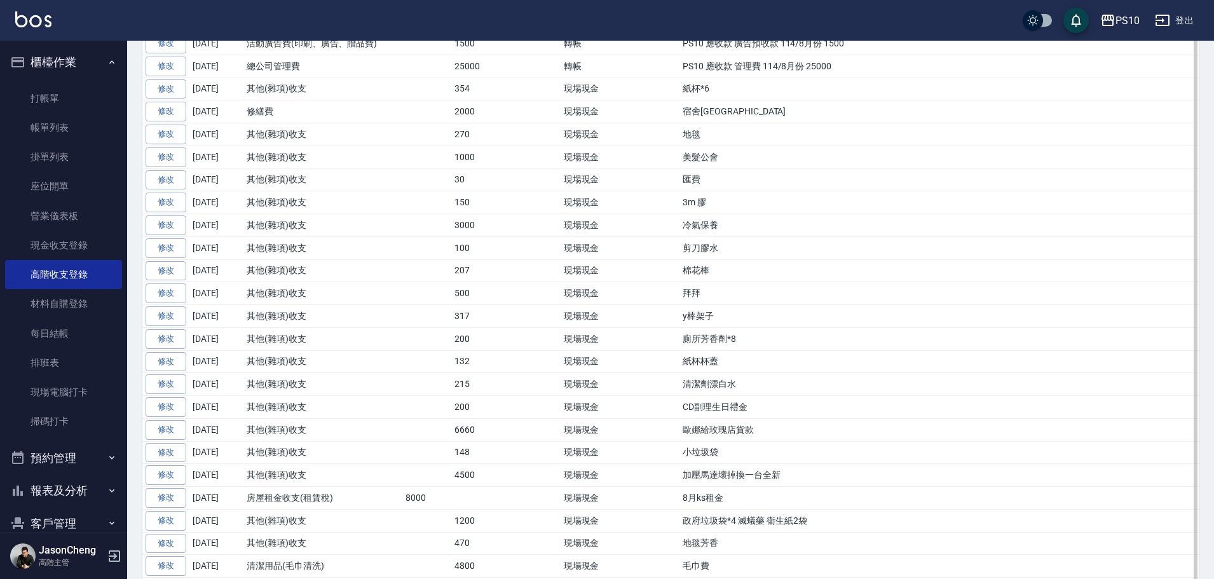
scroll to position [580, 0]
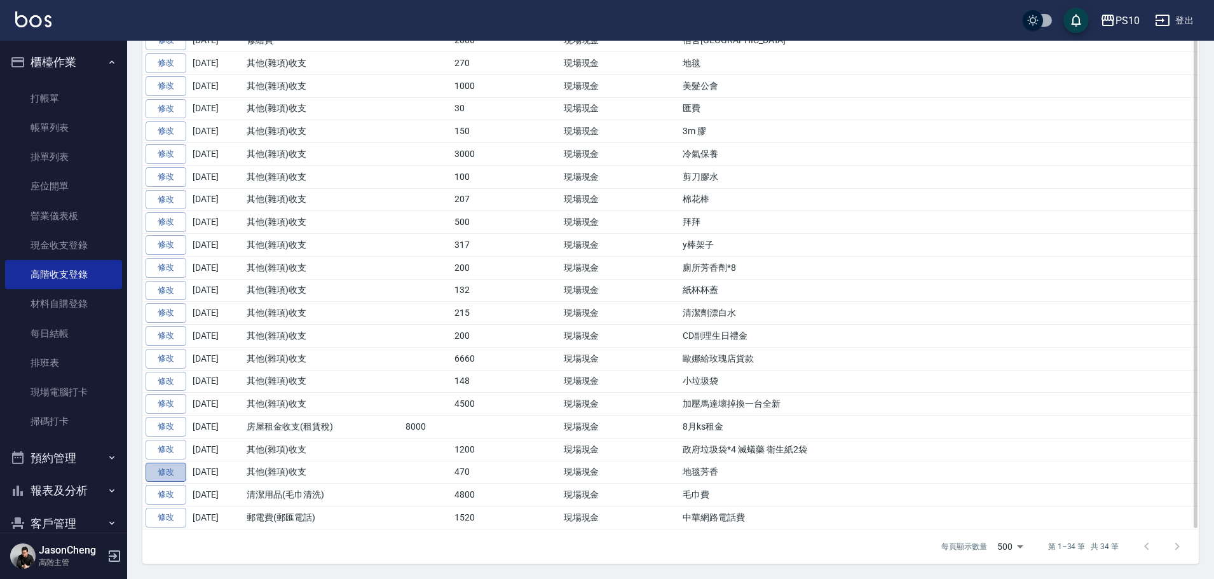
click at [172, 472] on link "修改" at bounding box center [166, 473] width 41 height 20
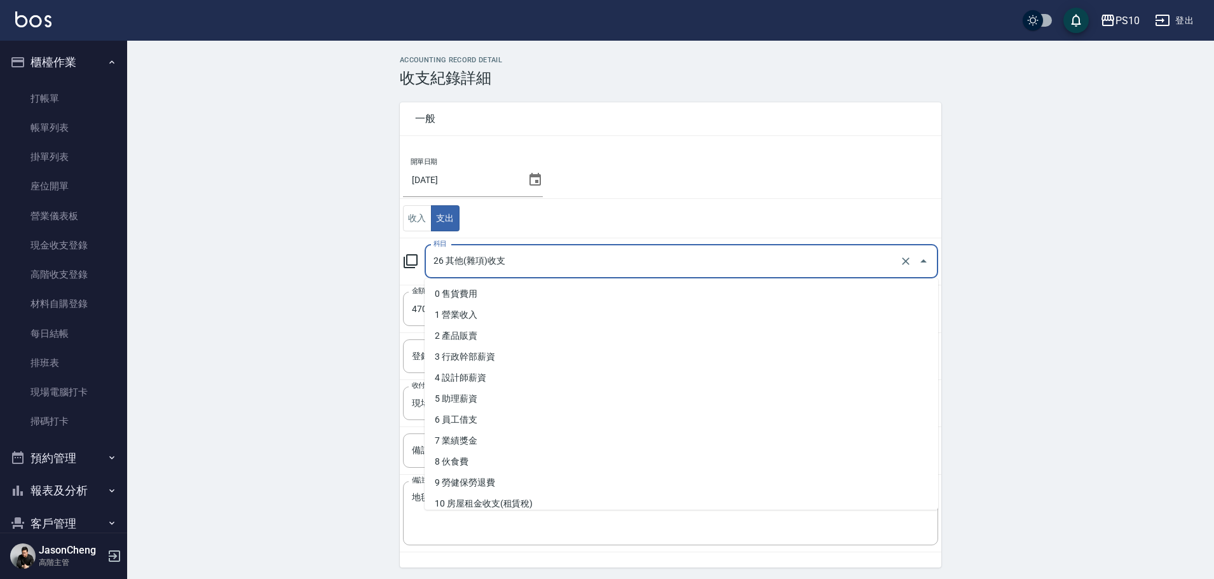
click at [490, 264] on input "26 其他(雜項)收支" at bounding box center [663, 262] width 467 height 22
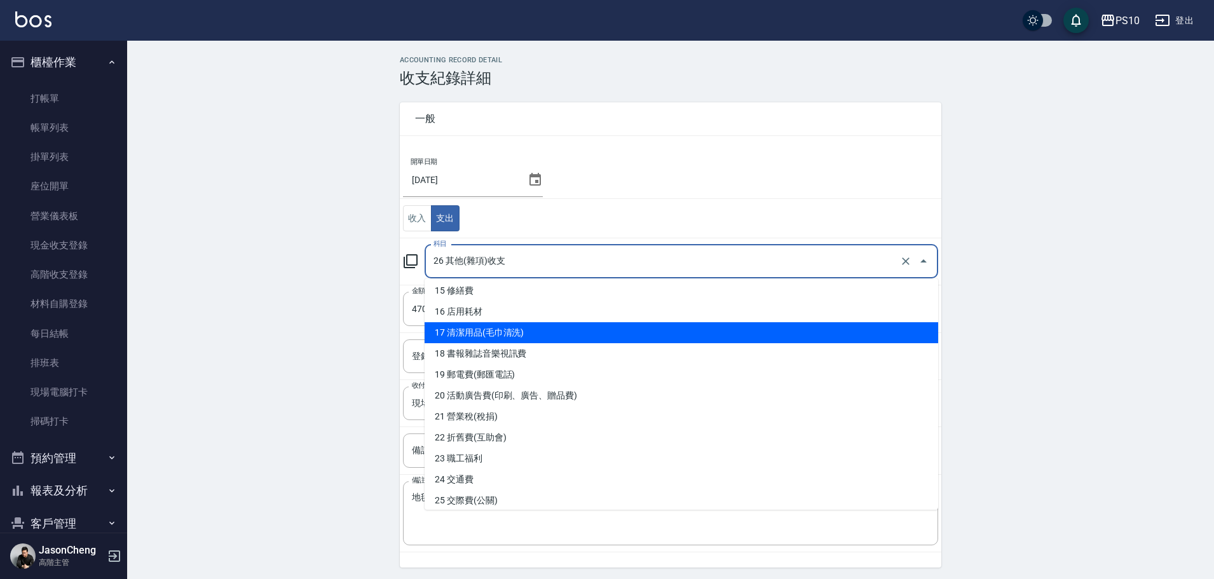
click at [496, 333] on li "17 清潔用品(毛巾清洗)" at bounding box center [682, 332] width 514 height 21
type input "17 清潔用品(毛巾清洗)"
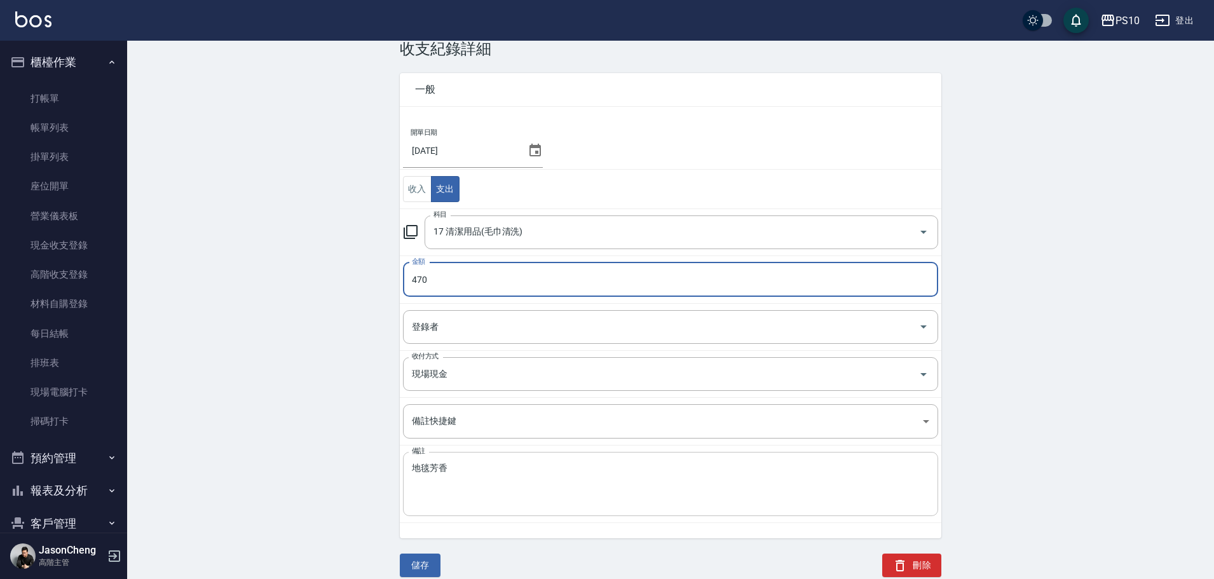
scroll to position [43, 0]
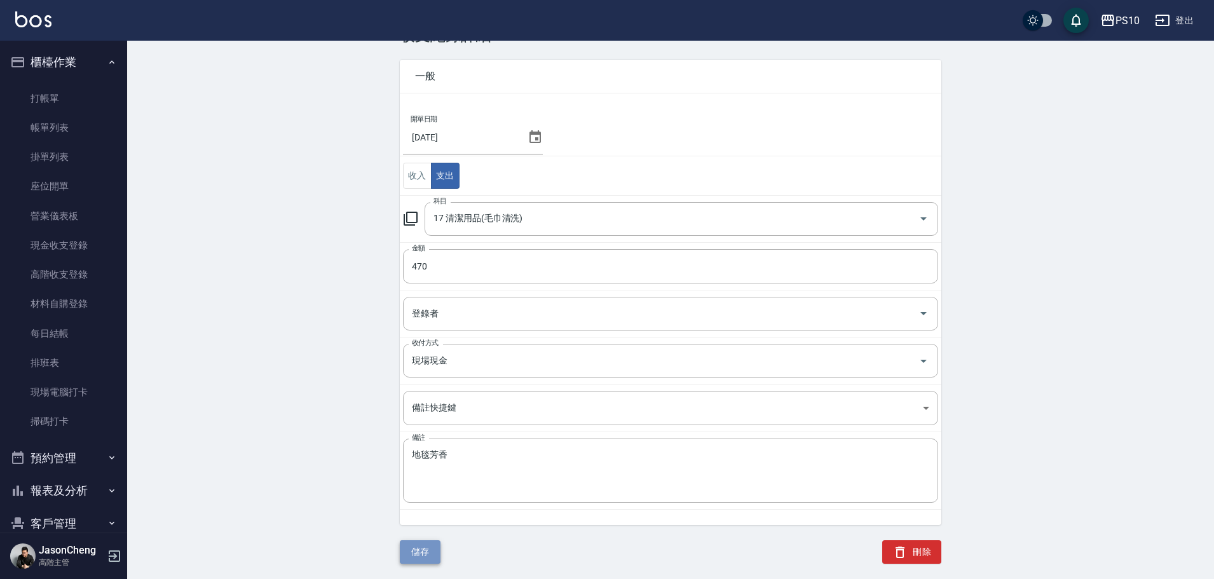
click at [423, 549] on button "儲存" at bounding box center [420, 552] width 41 height 24
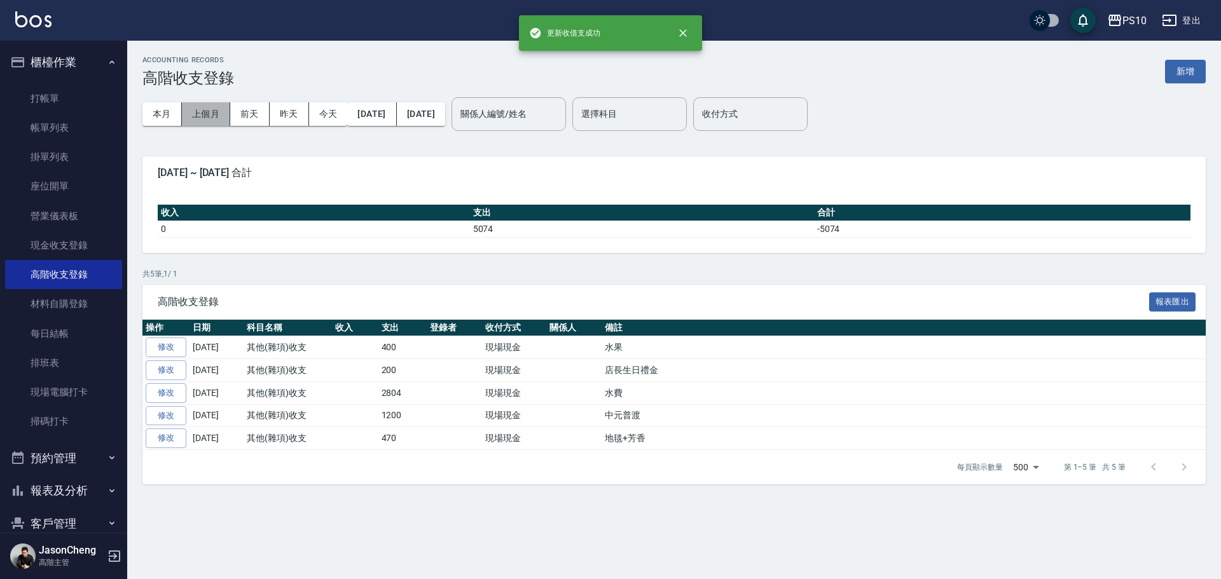
click at [216, 111] on button "上個月" at bounding box center [206, 114] width 48 height 24
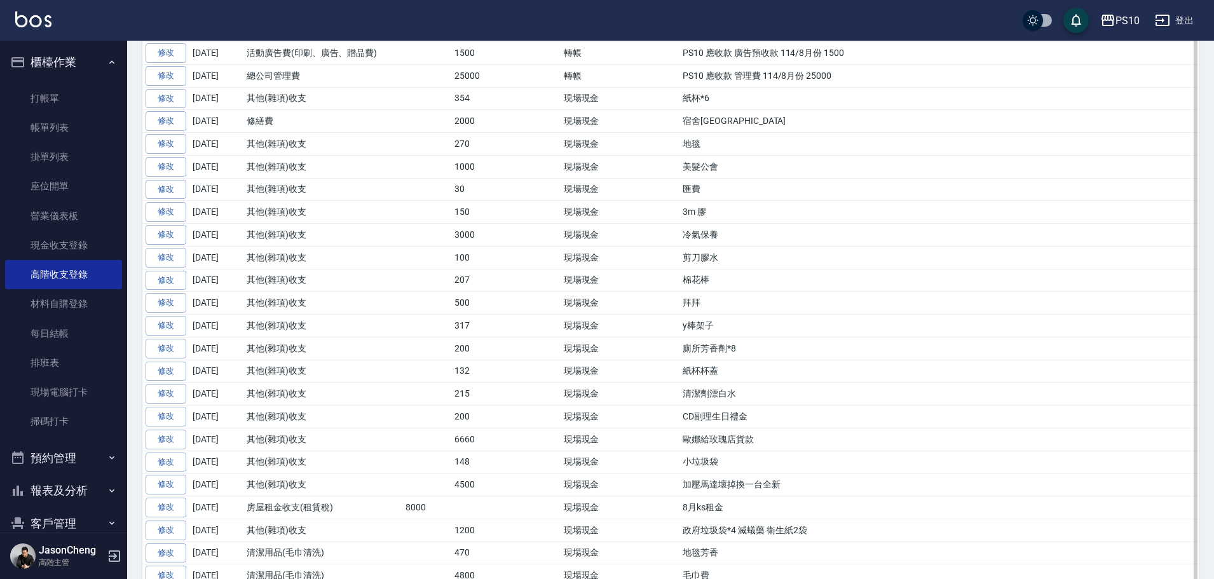
scroll to position [580, 0]
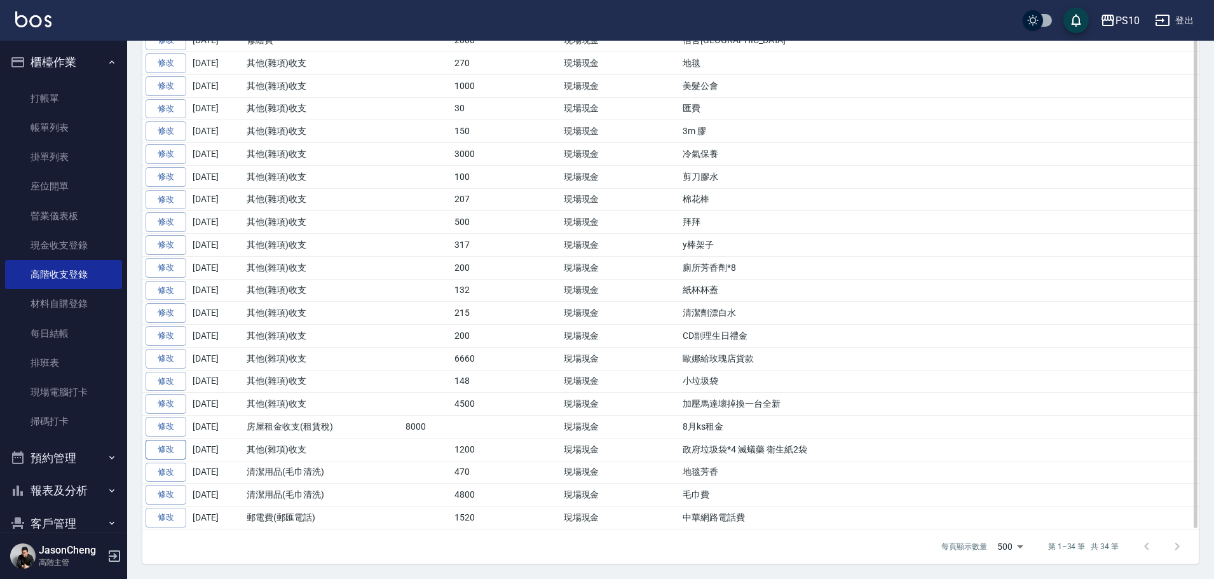
click at [151, 446] on link "修改" at bounding box center [166, 450] width 41 height 20
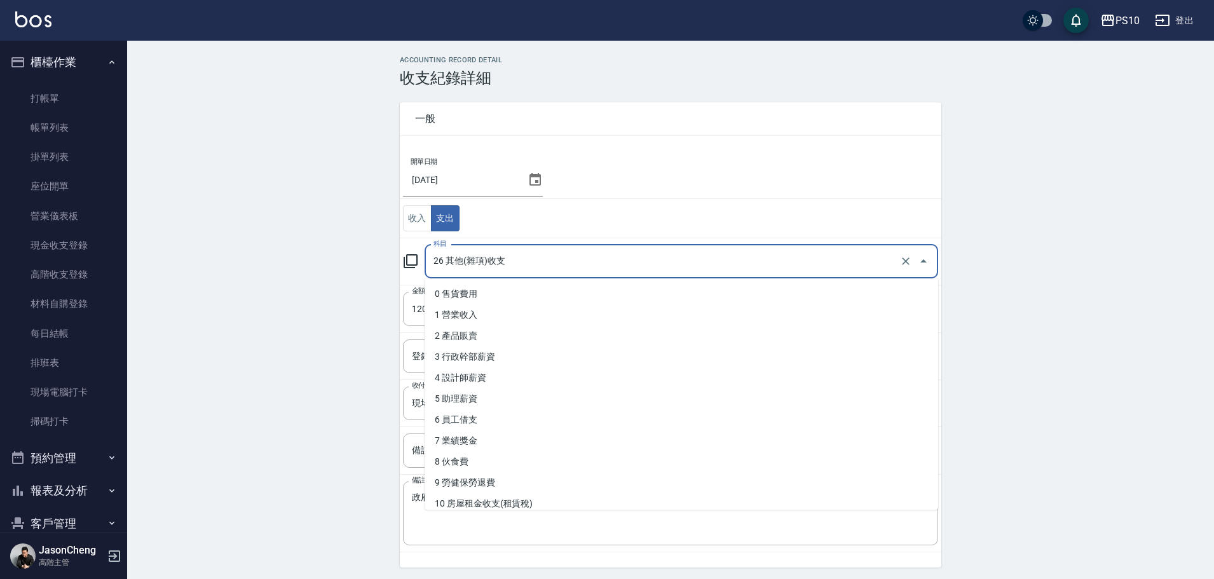
click at [493, 266] on input "26 其他(雜項)收支" at bounding box center [663, 262] width 467 height 22
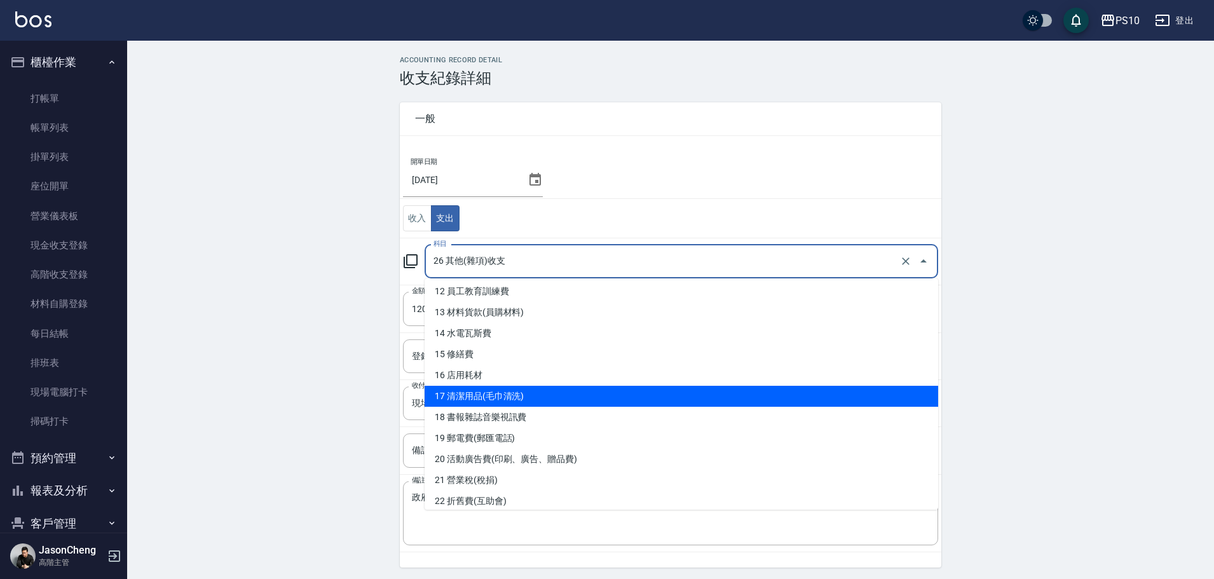
click at [516, 391] on li "17 清潔用品(毛巾清洗)" at bounding box center [682, 396] width 514 height 21
type input "17 清潔用品(毛巾清洗)"
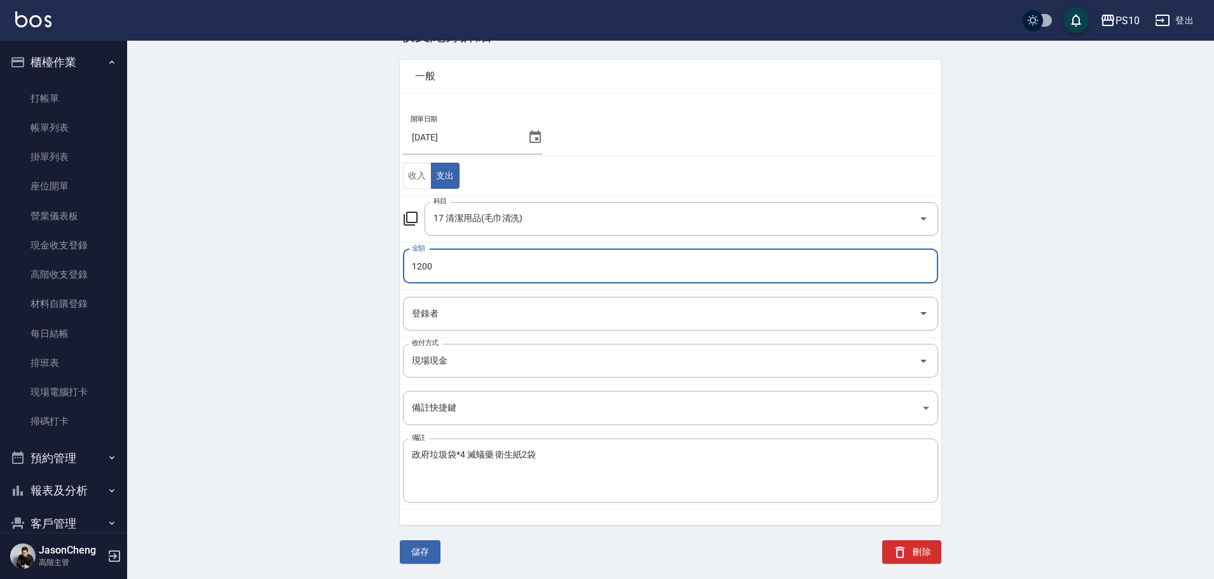
click at [414, 541] on button "儲存" at bounding box center [420, 552] width 41 height 24
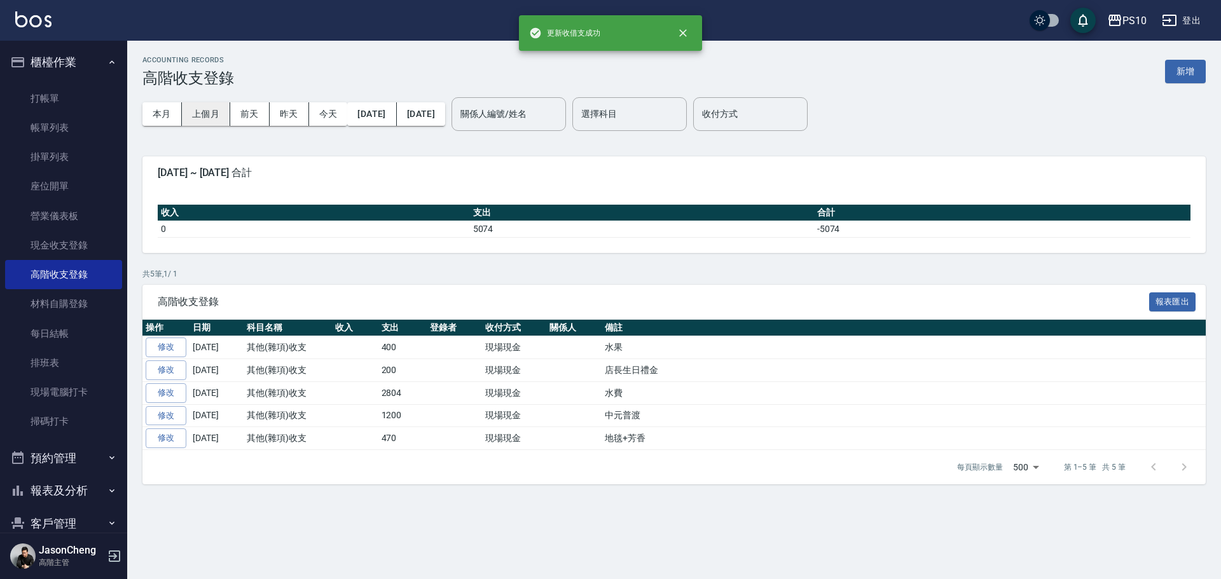
click at [218, 106] on button "上個月" at bounding box center [206, 114] width 48 height 24
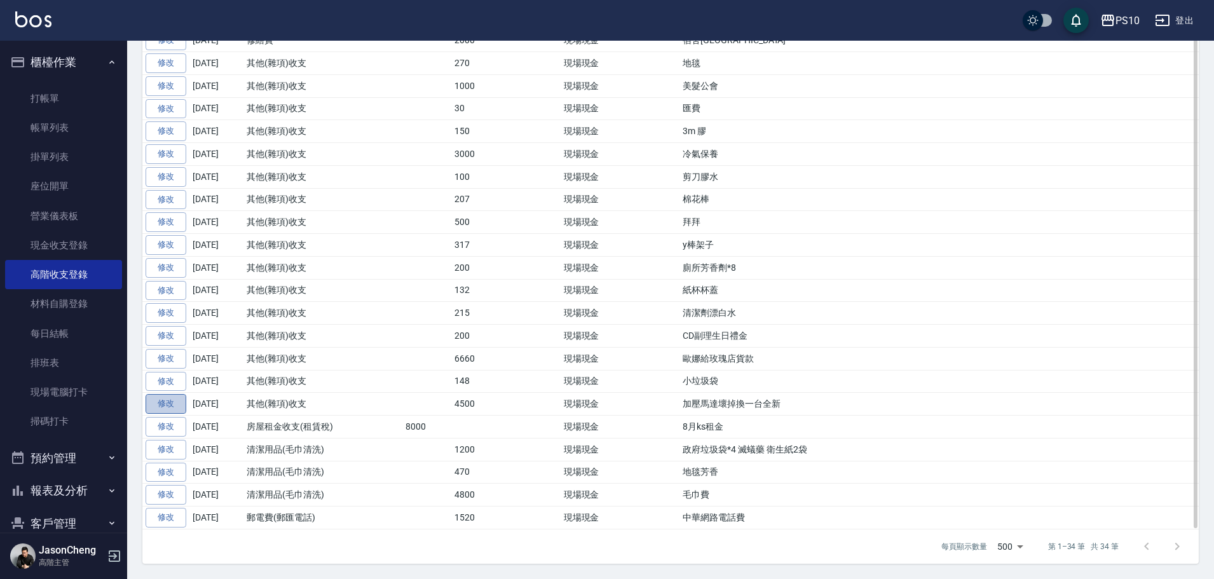
click at [178, 408] on link "修改" at bounding box center [166, 404] width 41 height 20
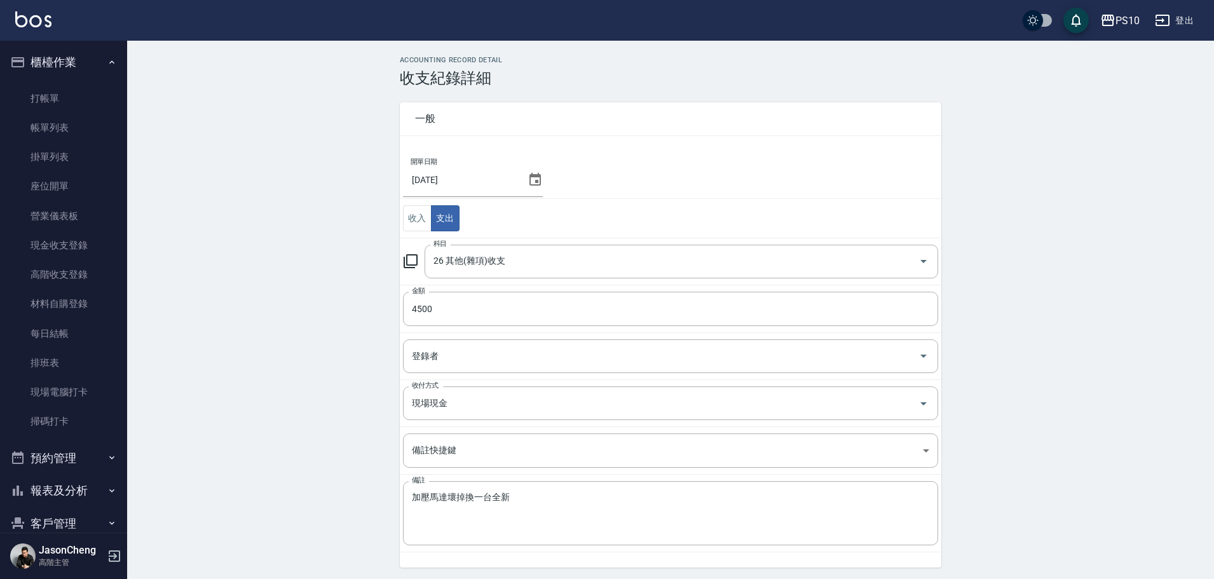
click at [556, 240] on td "科目 26 其他(雜項)收支 科目" at bounding box center [671, 261] width 542 height 47
click at [540, 262] on input "26 其他(雜項)收支" at bounding box center [663, 262] width 467 height 22
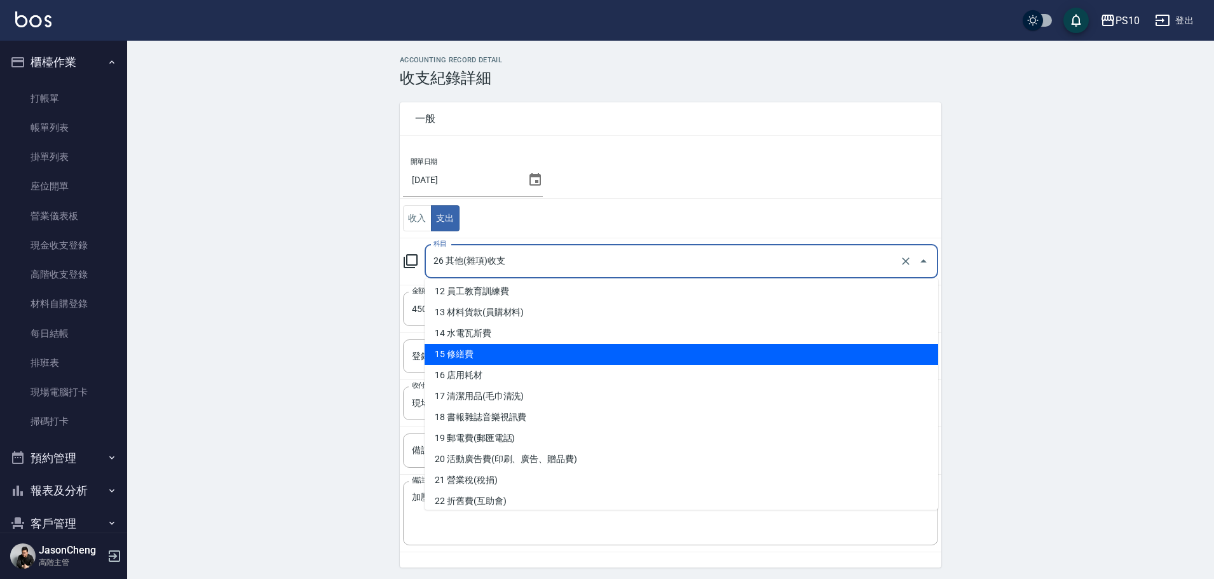
click at [493, 347] on li "15 修繕費" at bounding box center [682, 354] width 514 height 21
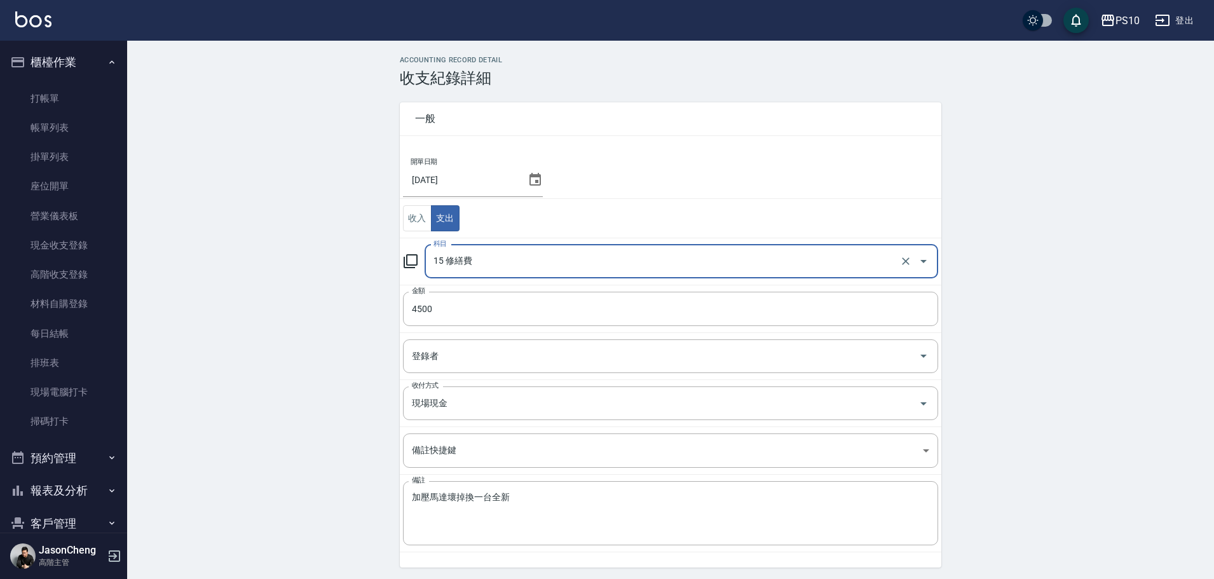
type input "15 修繕費"
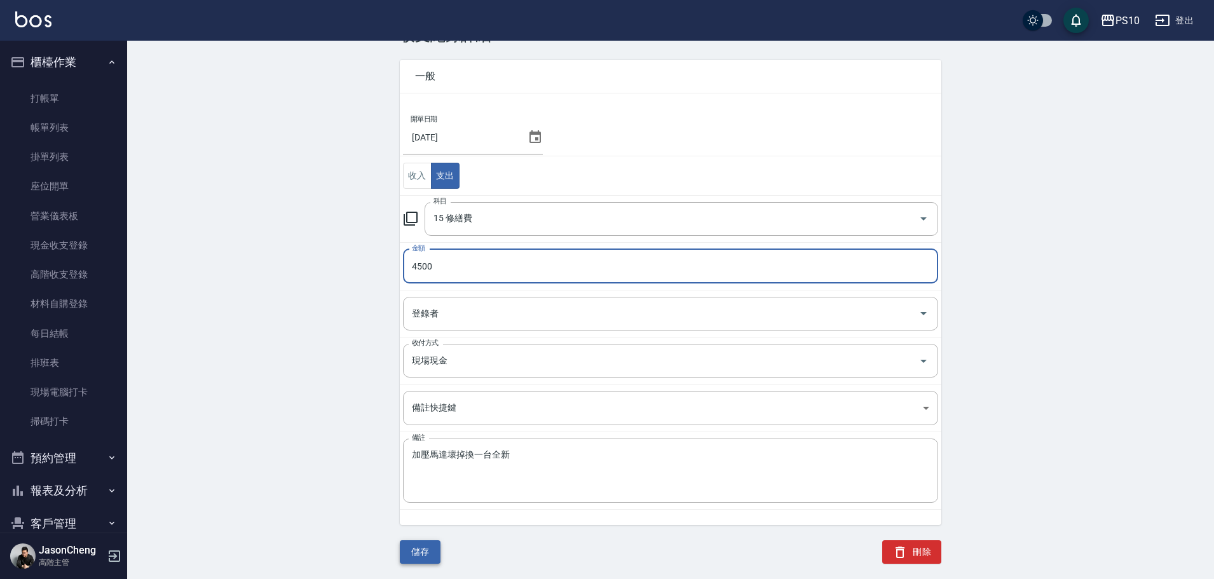
click at [423, 553] on button "儲存" at bounding box center [420, 552] width 41 height 24
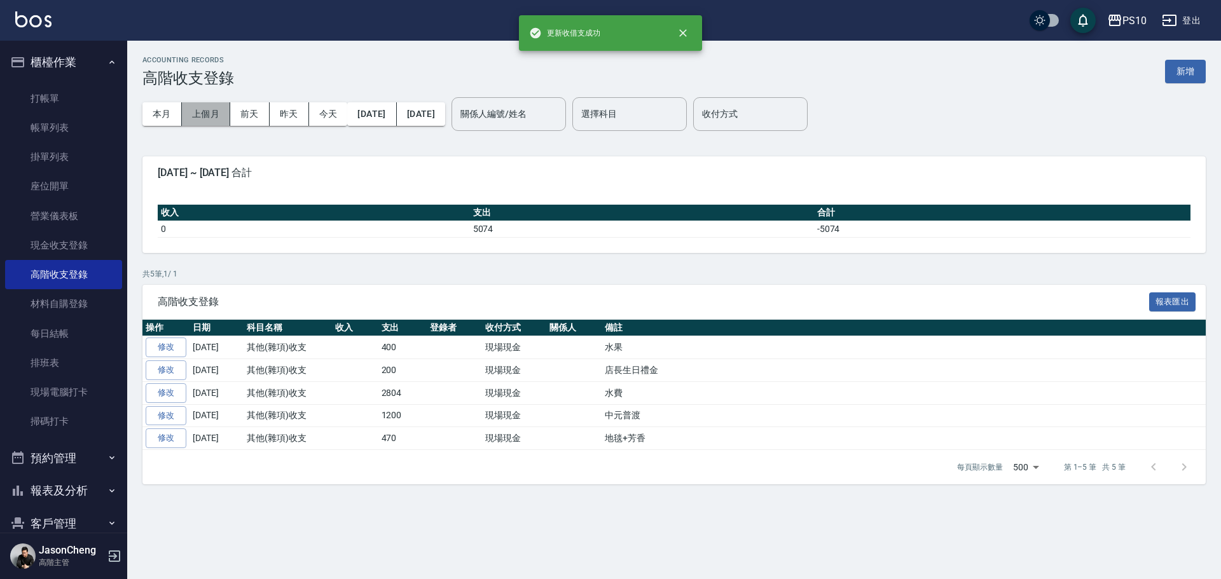
click at [214, 116] on button "上個月" at bounding box center [206, 114] width 48 height 24
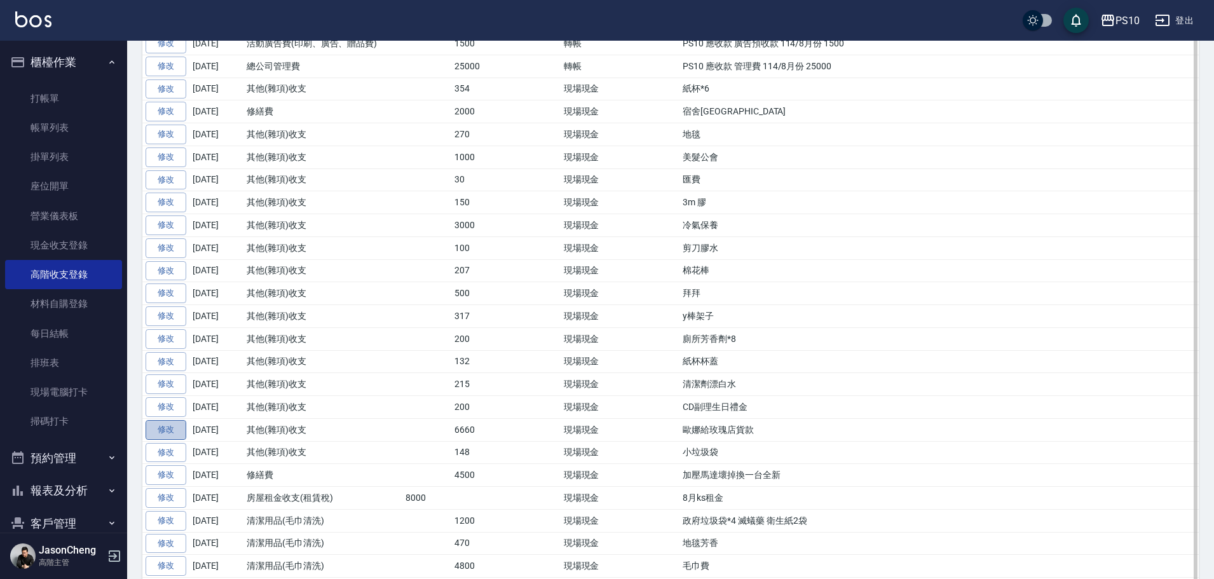
click at [175, 429] on link "修改" at bounding box center [166, 430] width 41 height 20
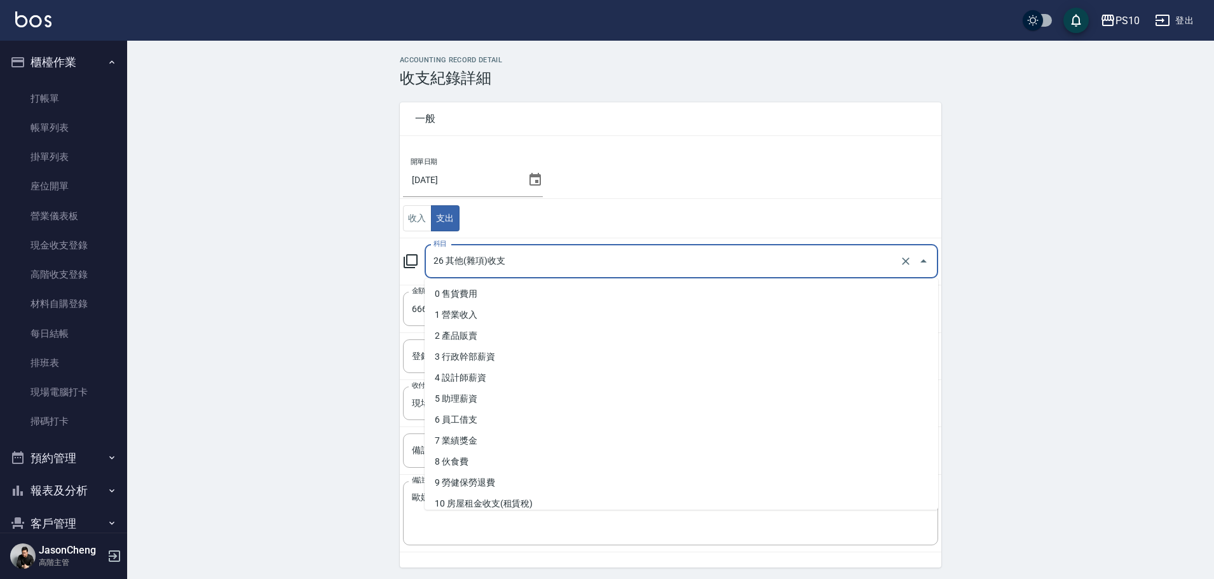
click at [518, 260] on input "26 其他(雜項)收支" at bounding box center [663, 262] width 467 height 22
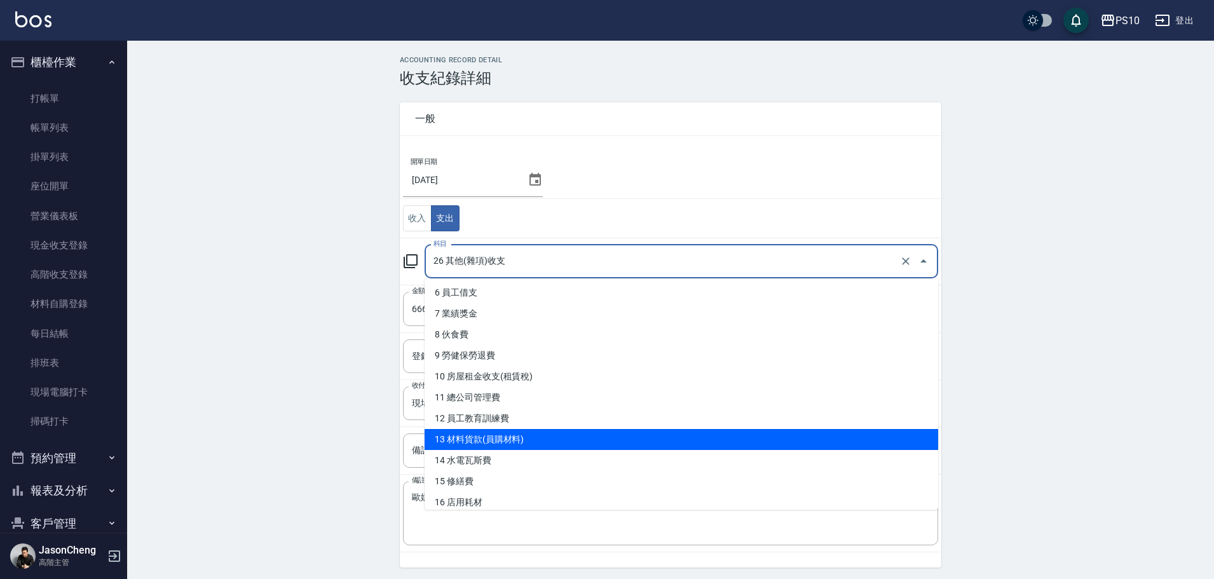
click at [504, 432] on li "13 材料貨款(員購材料)" at bounding box center [682, 439] width 514 height 21
type input "13 材料貨款(員購材料)"
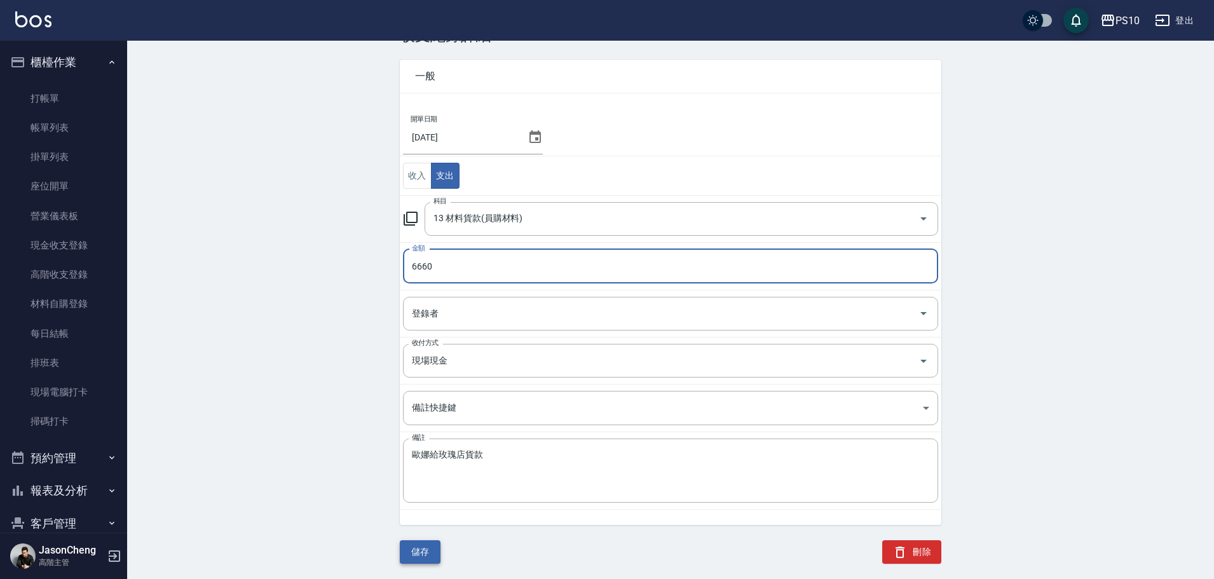
click at [419, 554] on button "儲存" at bounding box center [420, 552] width 41 height 24
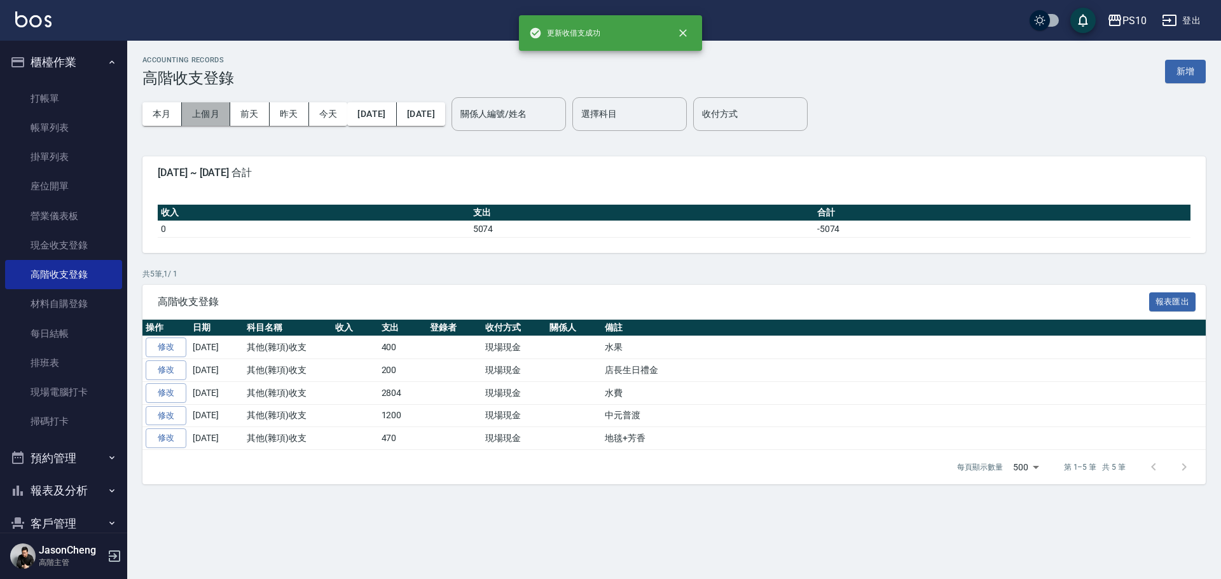
click at [212, 111] on button "上個月" at bounding box center [206, 114] width 48 height 24
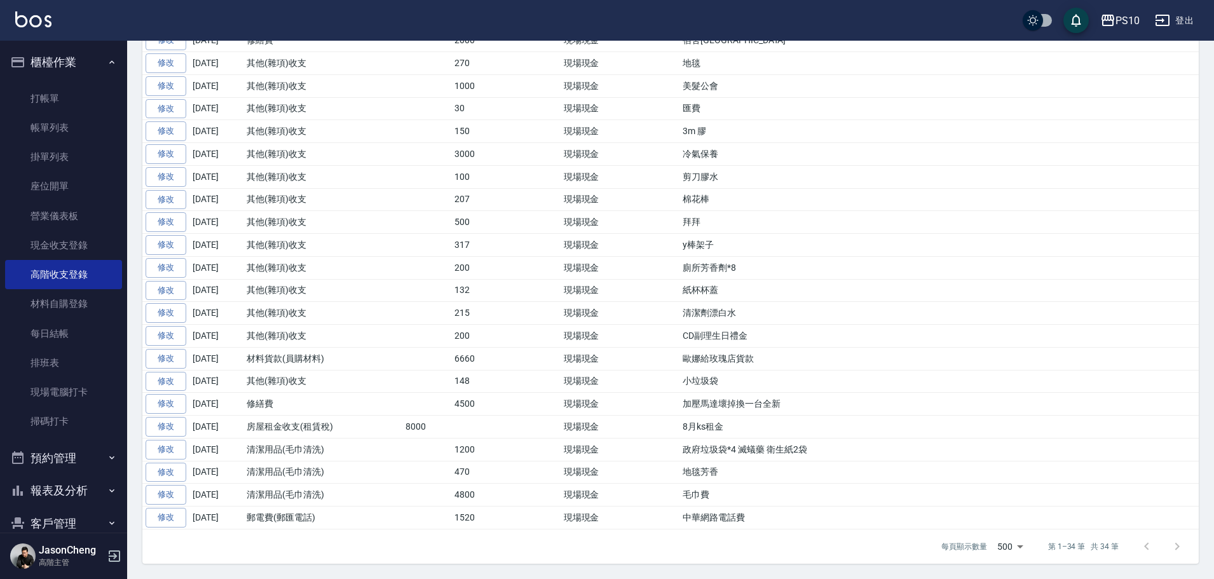
click at [174, 380] on link "修改" at bounding box center [166, 382] width 41 height 20
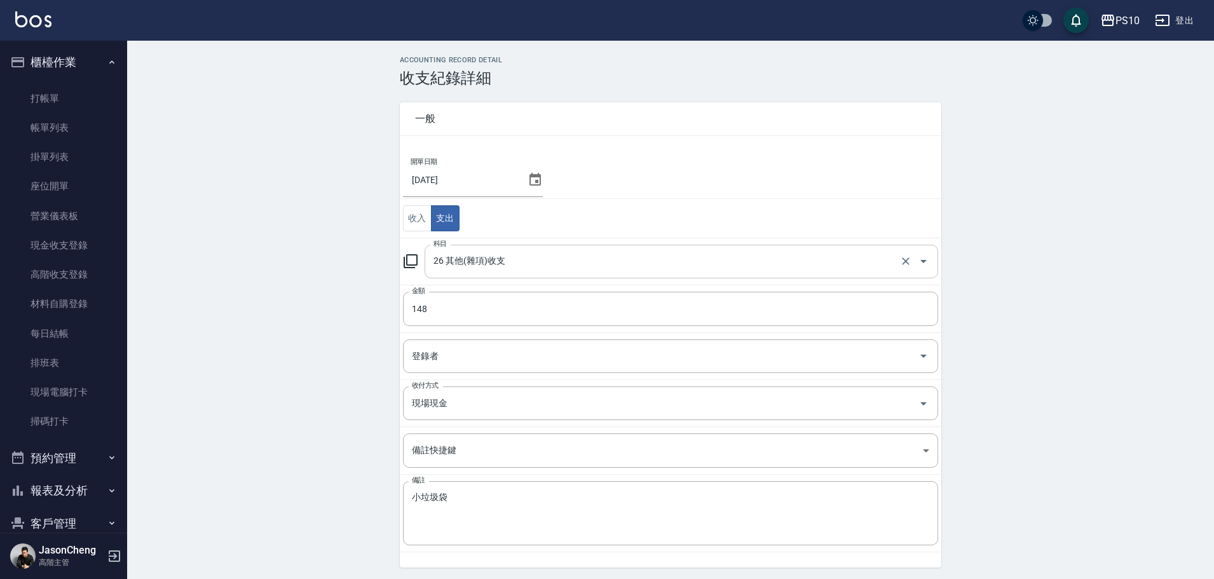
click at [500, 270] on input "26 其他(雜項)收支" at bounding box center [663, 262] width 467 height 22
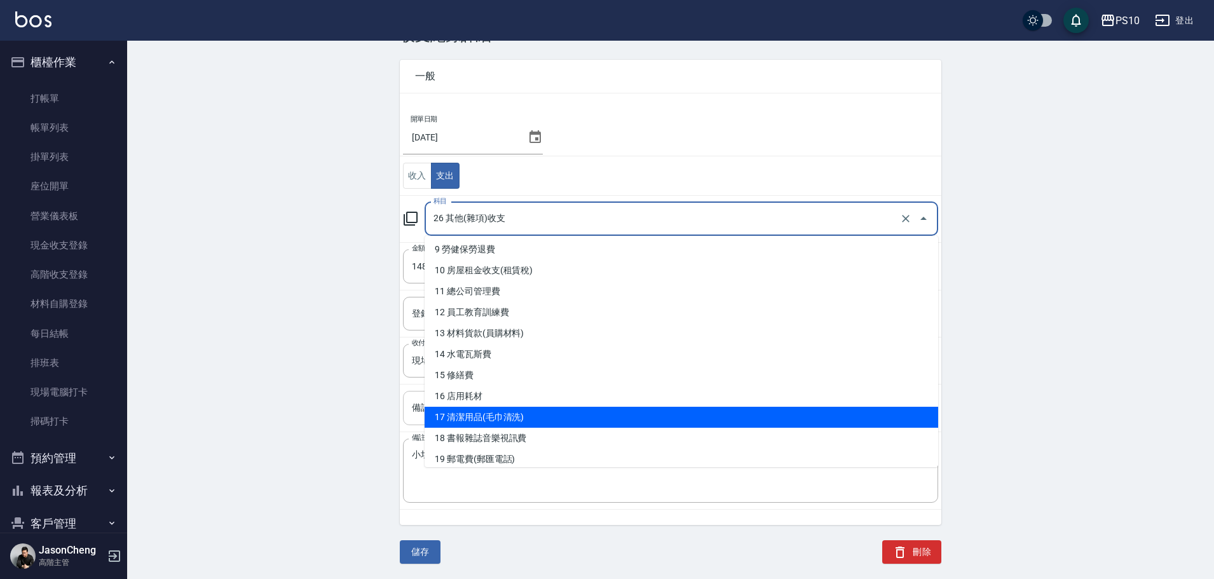
click at [509, 416] on li "17 清潔用品(毛巾清洗)" at bounding box center [682, 417] width 514 height 21
type input "17 清潔用品(毛巾清洗)"
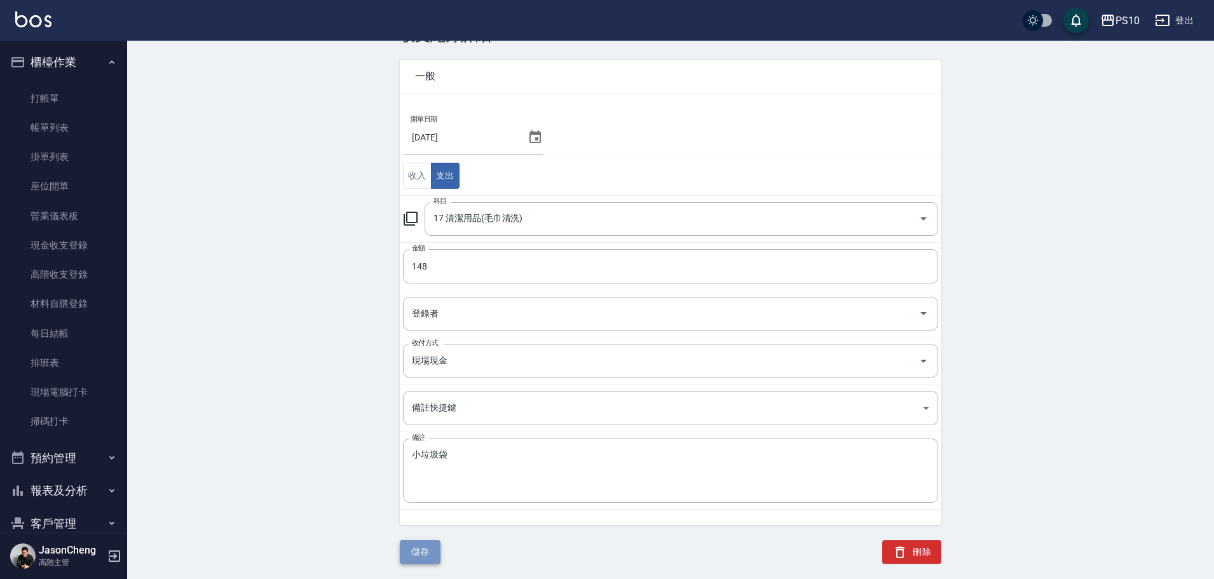
click at [423, 548] on button "儲存" at bounding box center [420, 552] width 41 height 24
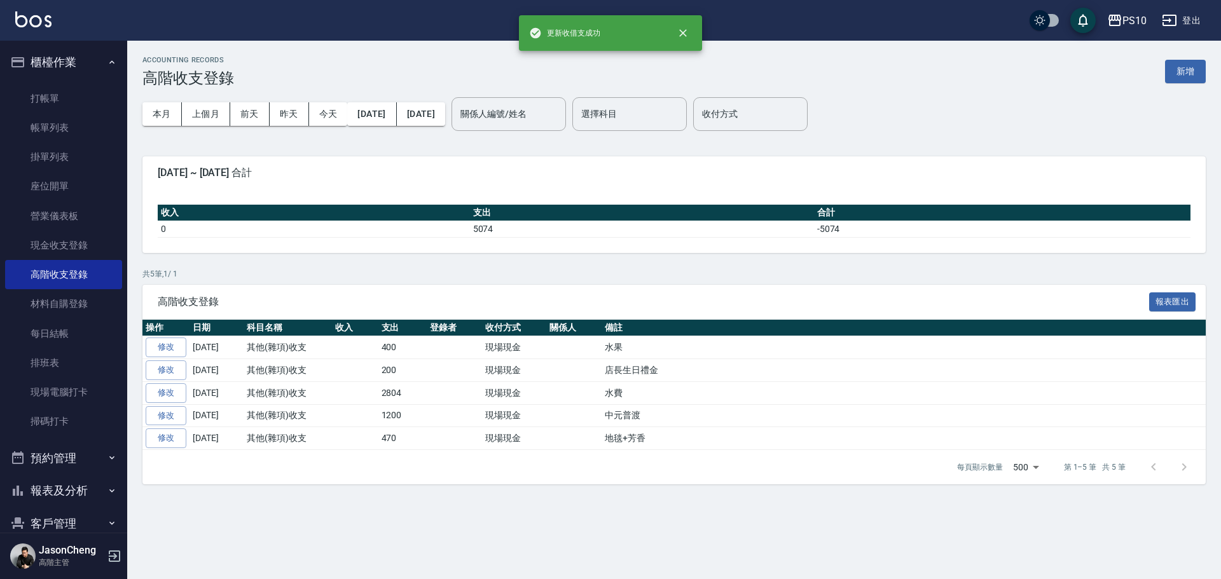
drag, startPoint x: 212, startPoint y: 107, endPoint x: 216, endPoint y: 93, distance: 15.1
click at [212, 105] on button "上個月" at bounding box center [206, 114] width 48 height 24
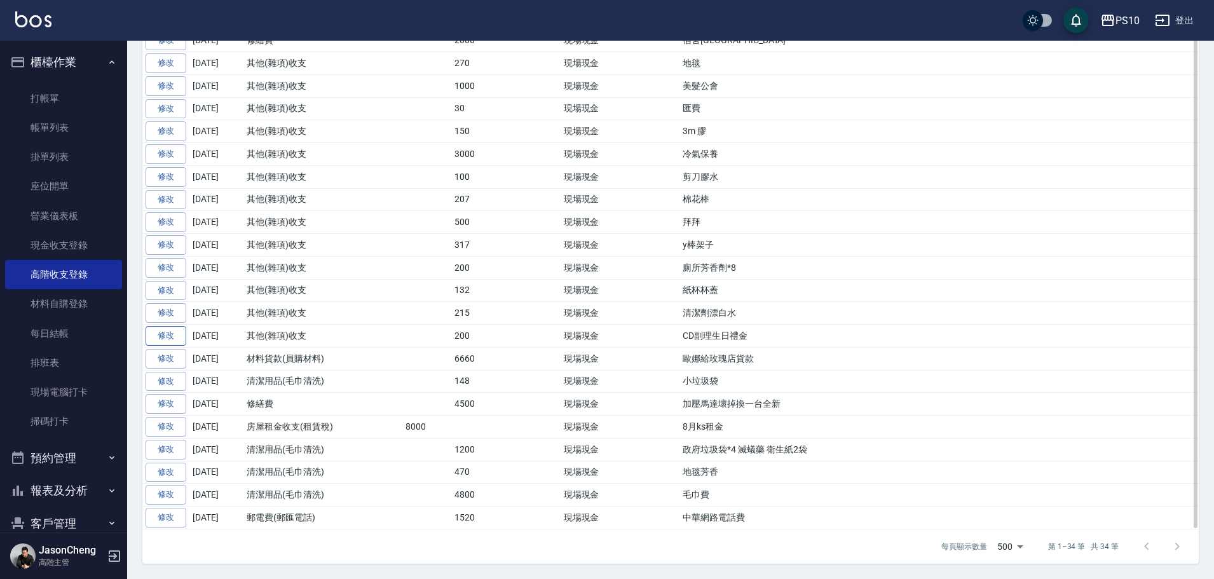
click at [165, 338] on link "修改" at bounding box center [166, 336] width 41 height 20
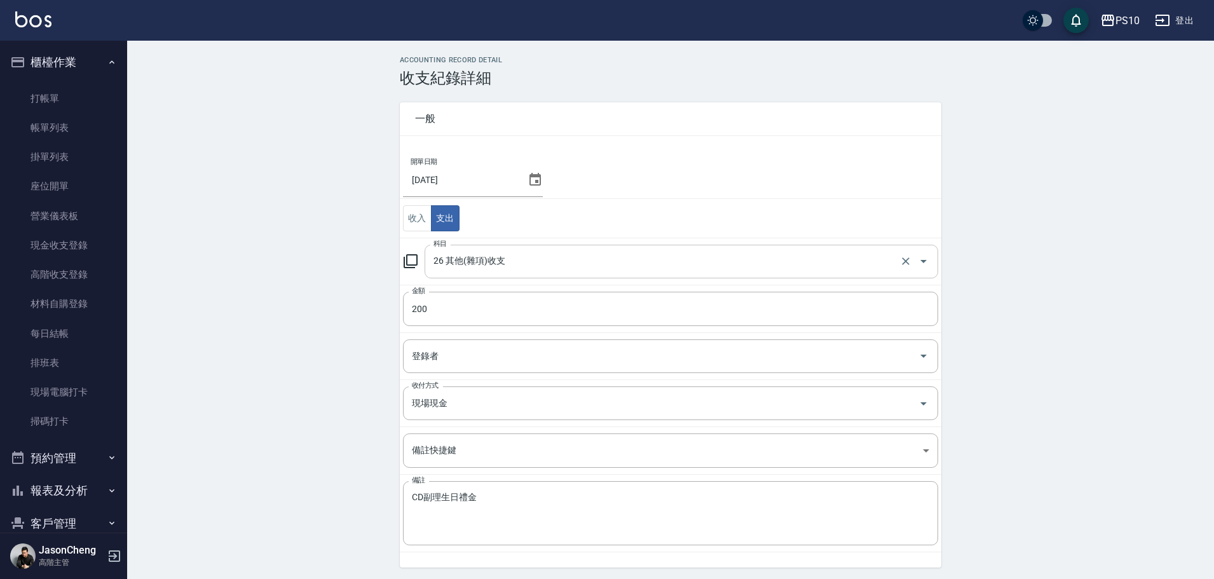
click at [467, 264] on input "26 其他(雜項)收支" at bounding box center [663, 262] width 467 height 22
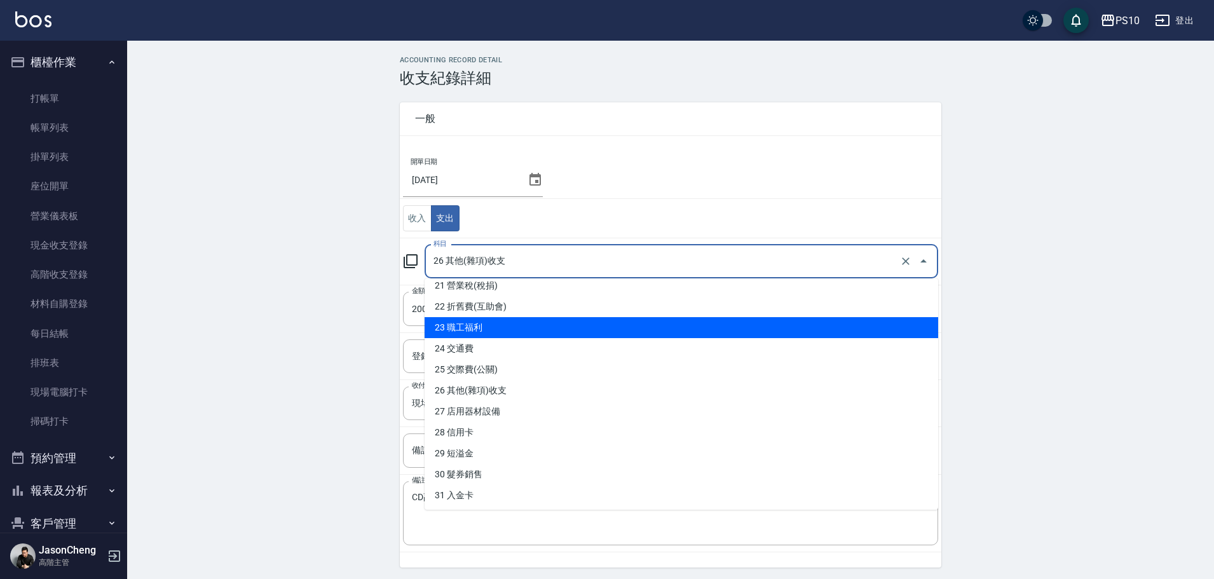
click at [477, 330] on li "23 職工福利" at bounding box center [682, 327] width 514 height 21
type input "23 職工福利"
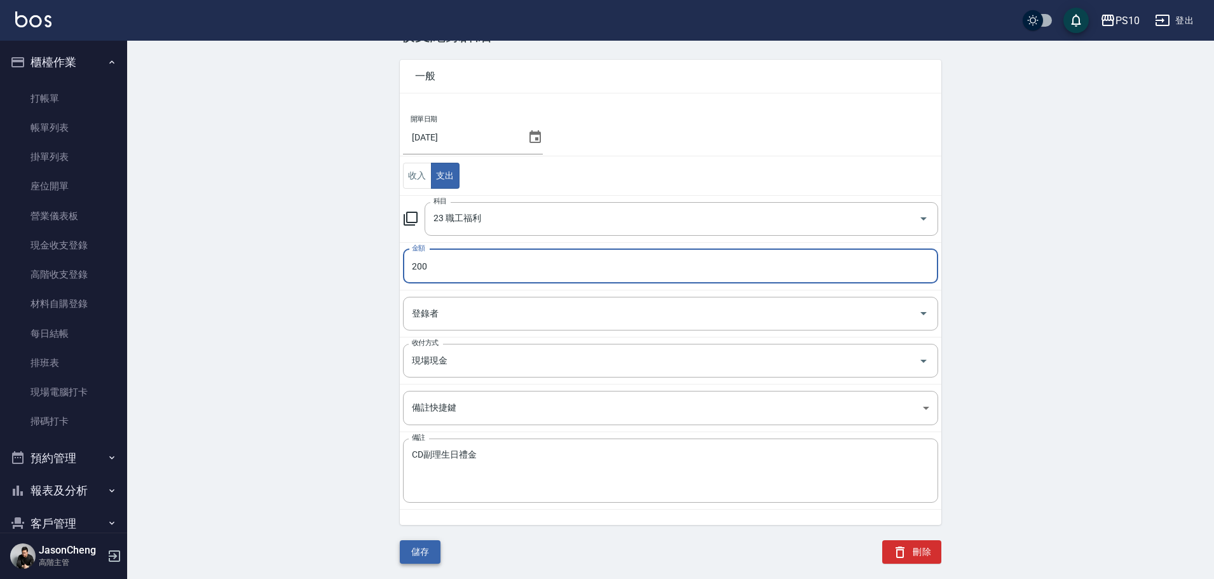
click at [425, 554] on button "儲存" at bounding box center [420, 552] width 41 height 24
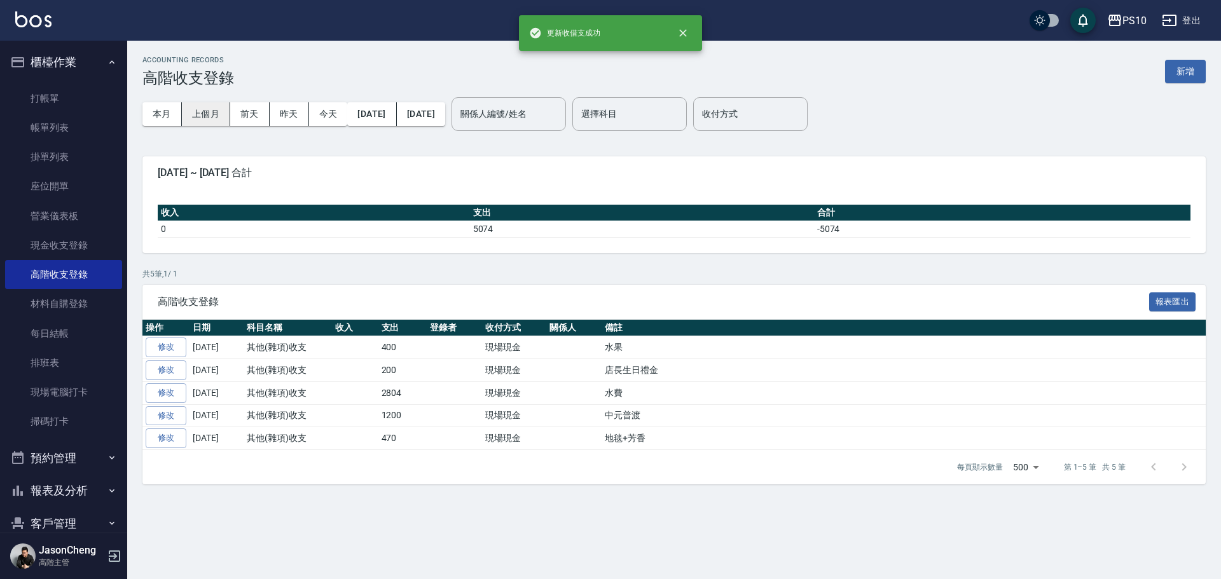
click at [222, 119] on button "上個月" at bounding box center [206, 114] width 48 height 24
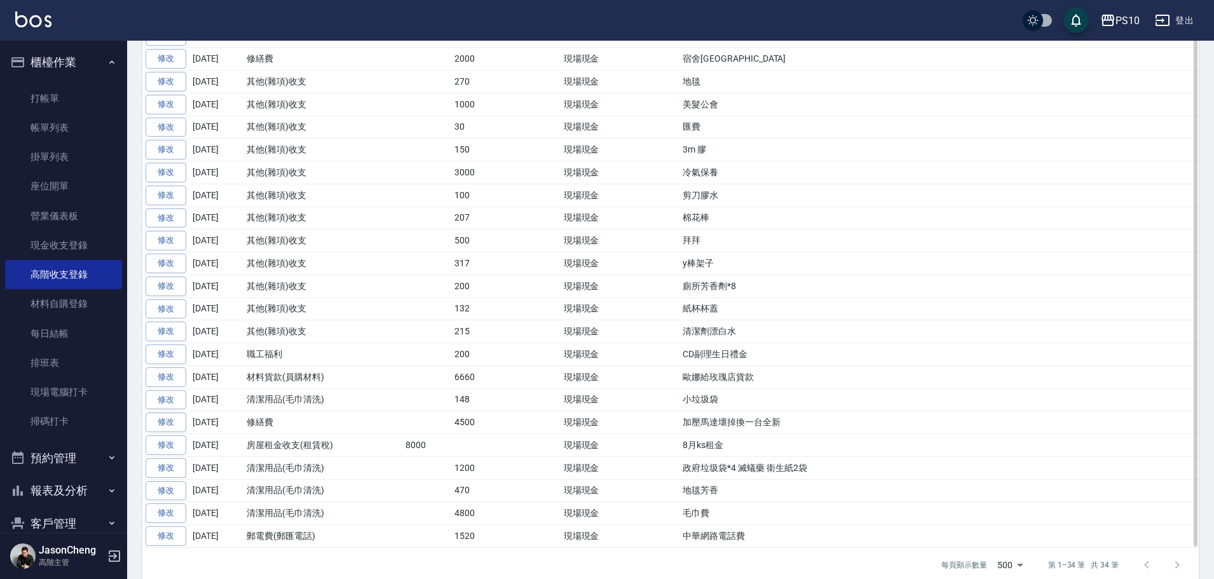
scroll to position [580, 0]
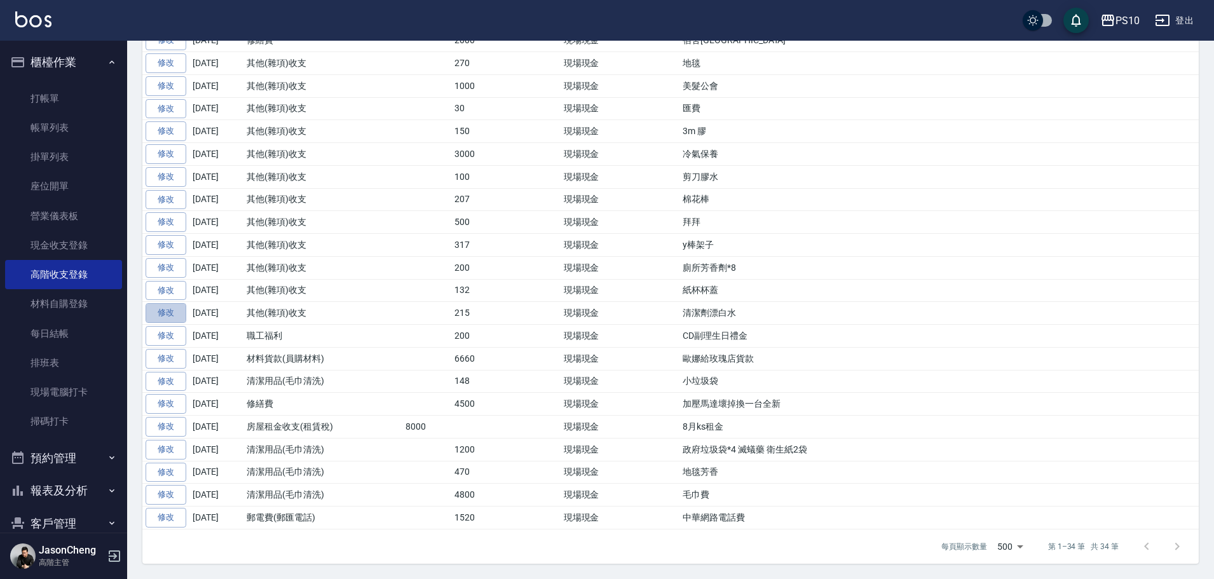
click at [159, 315] on link "修改" at bounding box center [166, 313] width 41 height 20
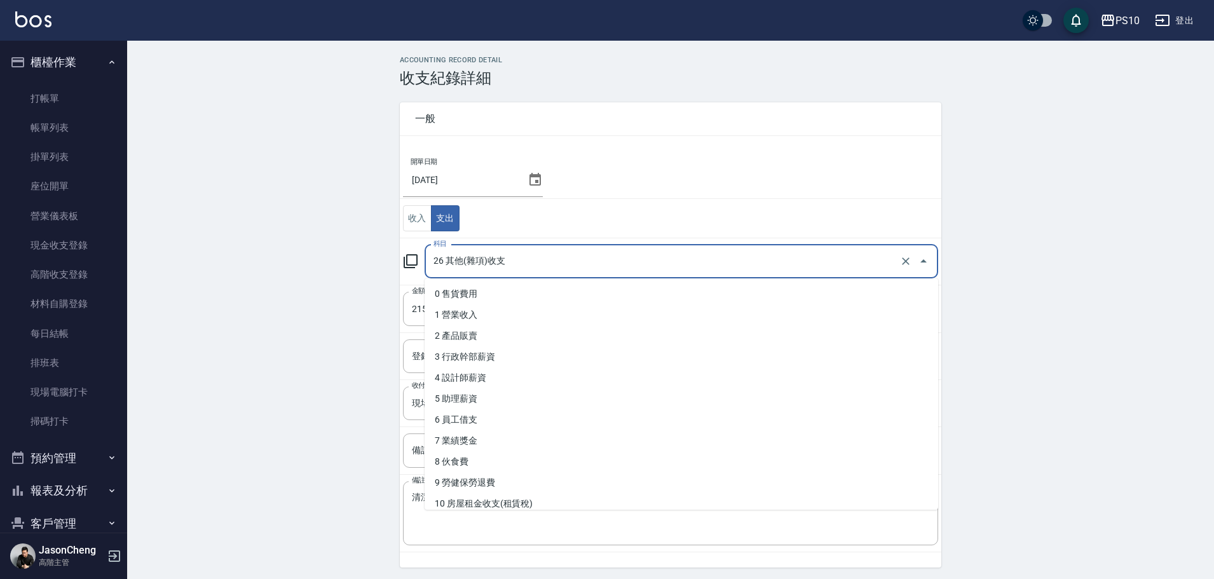
click at [478, 265] on input "26 其他(雜項)收支" at bounding box center [663, 262] width 467 height 22
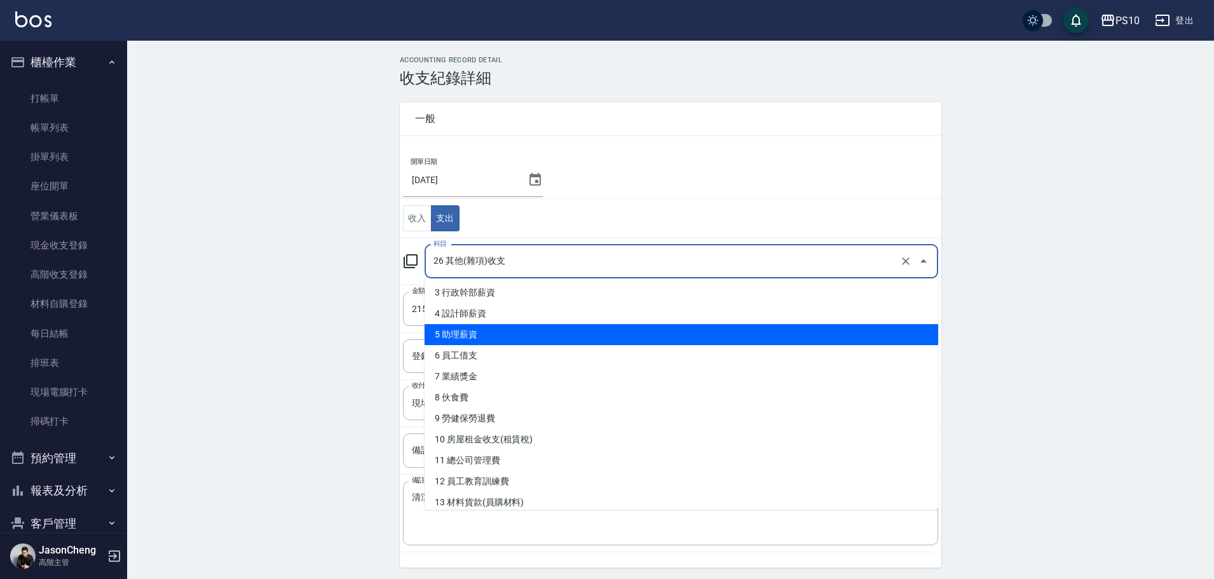
scroll to position [318, 0]
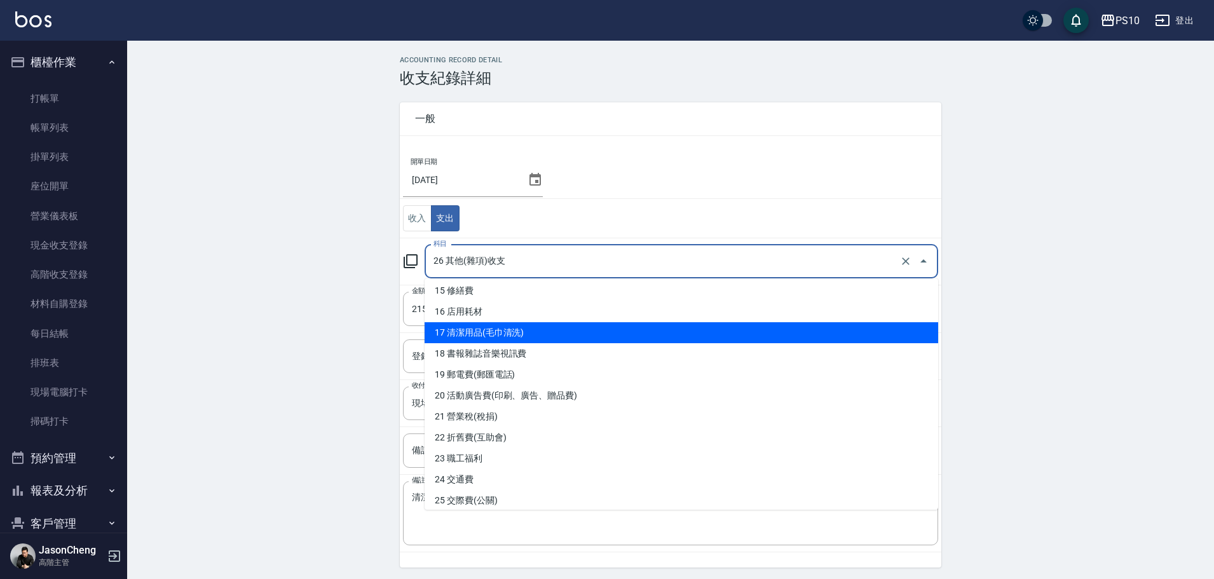
click at [531, 336] on li "17 清潔用品(毛巾清洗)" at bounding box center [682, 332] width 514 height 21
type input "17 清潔用品(毛巾清洗)"
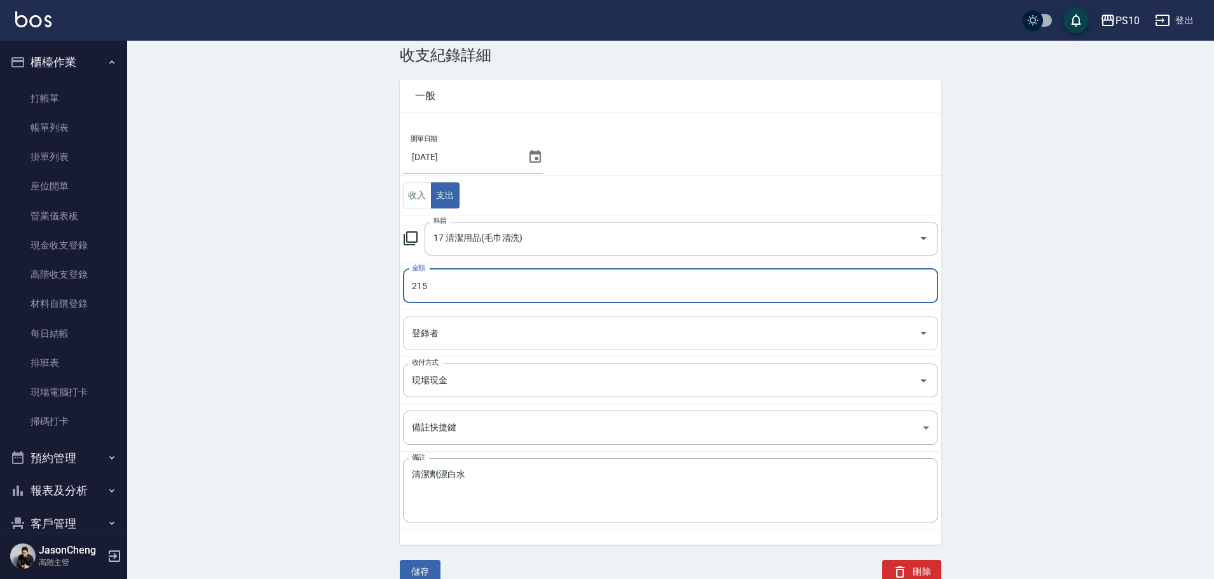
scroll to position [43, 0]
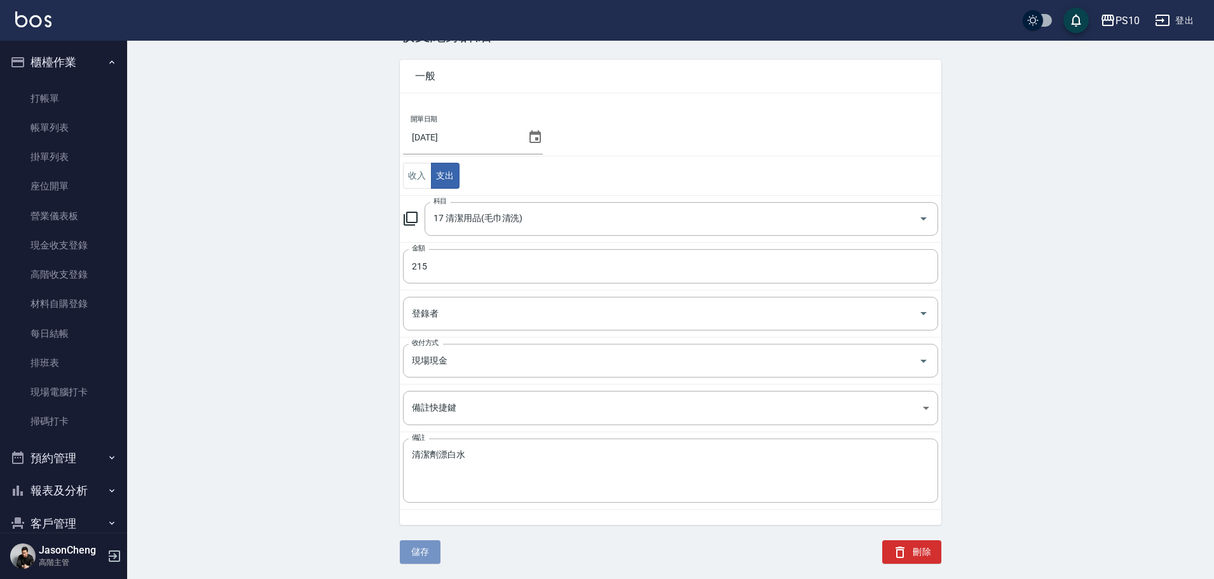
click at [416, 553] on button "儲存" at bounding box center [420, 552] width 41 height 24
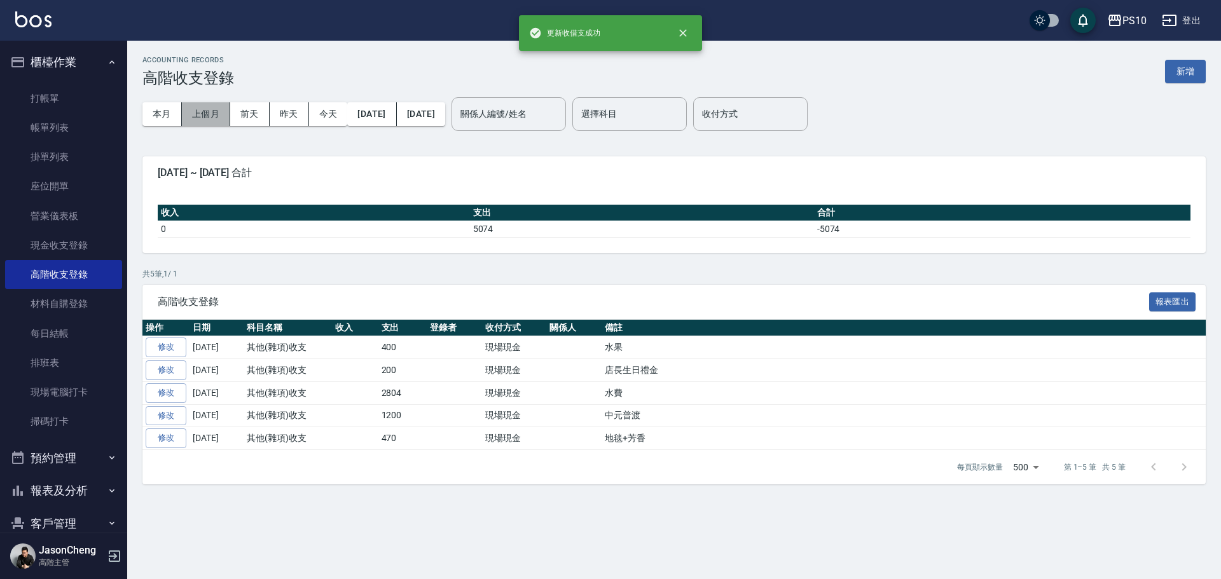
click at [200, 120] on button "上個月" at bounding box center [206, 114] width 48 height 24
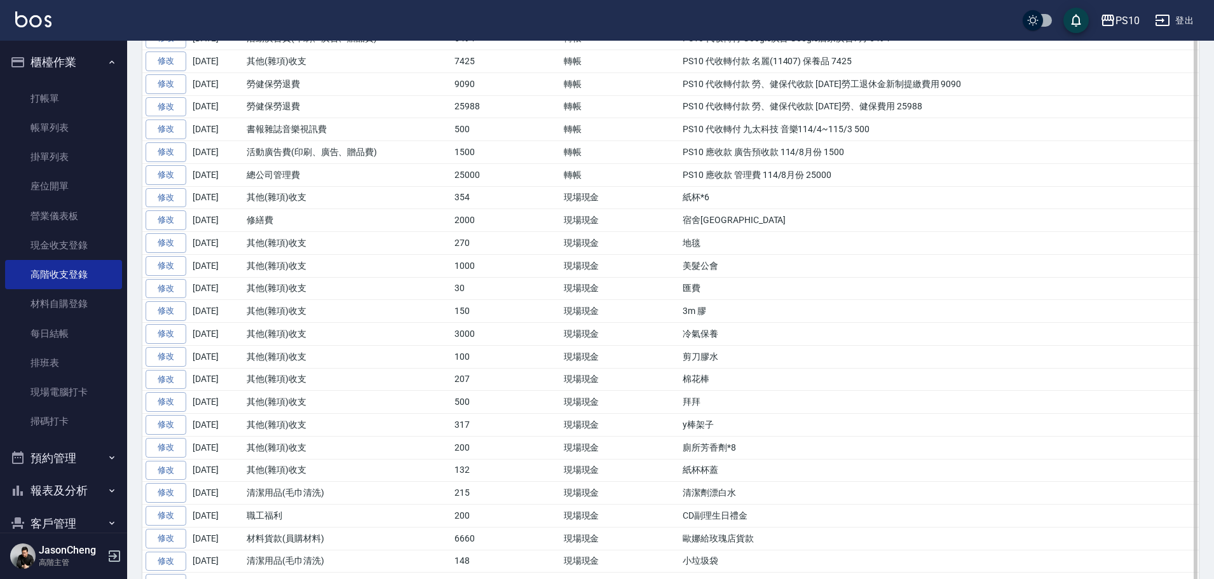
scroll to position [572, 0]
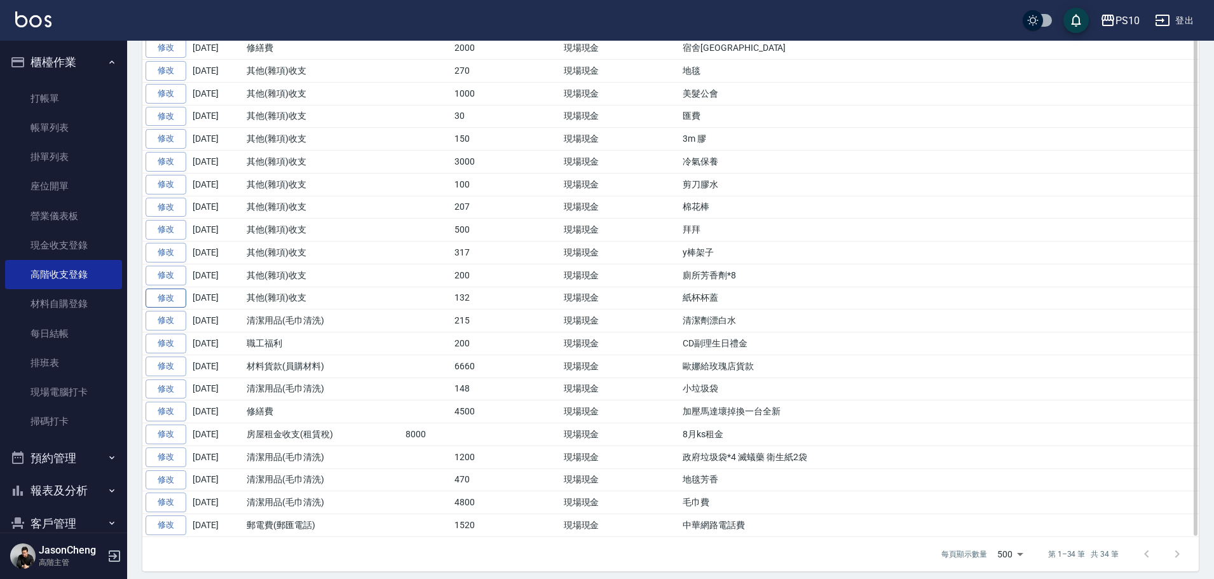
click at [155, 295] on link "修改" at bounding box center [166, 299] width 41 height 20
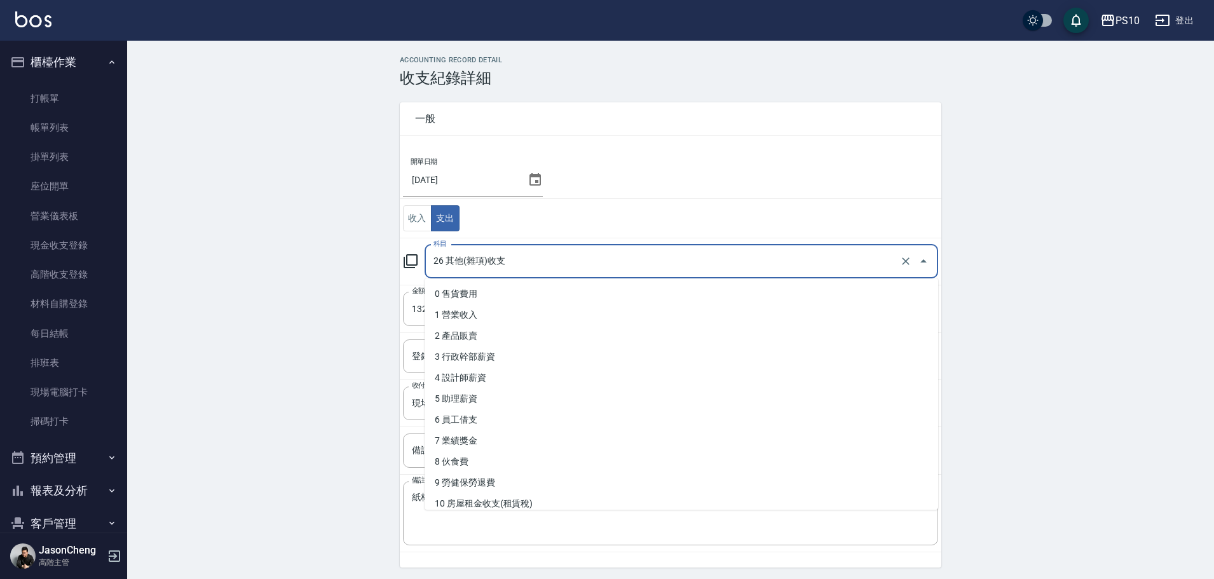
click at [571, 259] on input "26 其他(雜項)收支" at bounding box center [663, 262] width 467 height 22
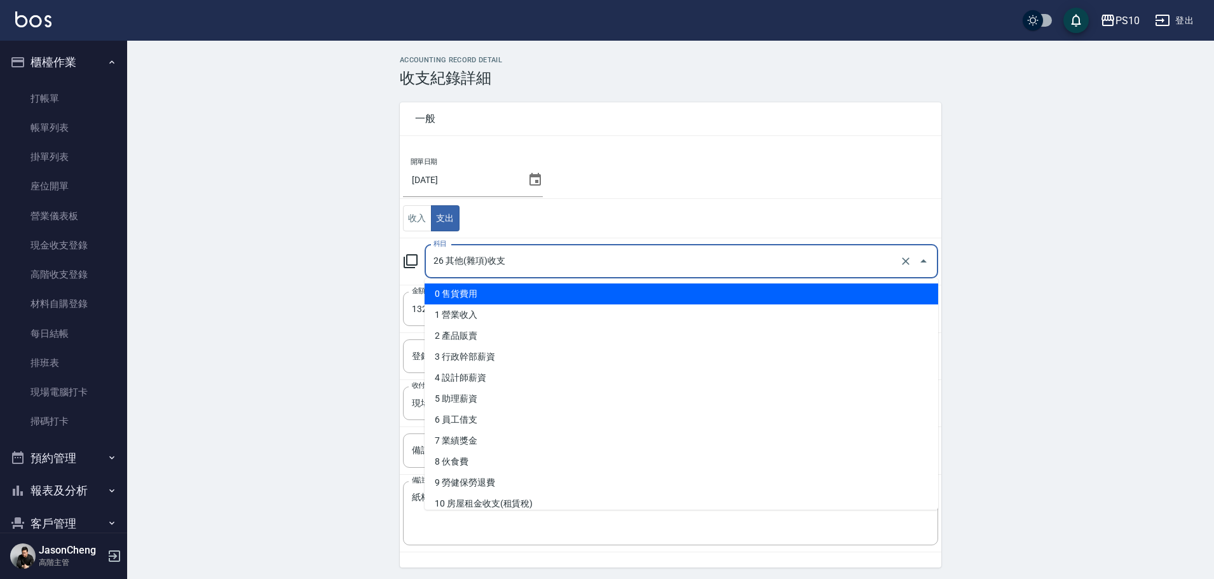
click at [263, 242] on div "ACCOUNTING RECORD DETAIL 收支紀錄詳細 一般 開單日期 2025/08/09 收入 支出 科目 26 其他(雜項)收支 科目 金額 1…" at bounding box center [670, 339] width 1087 height 566
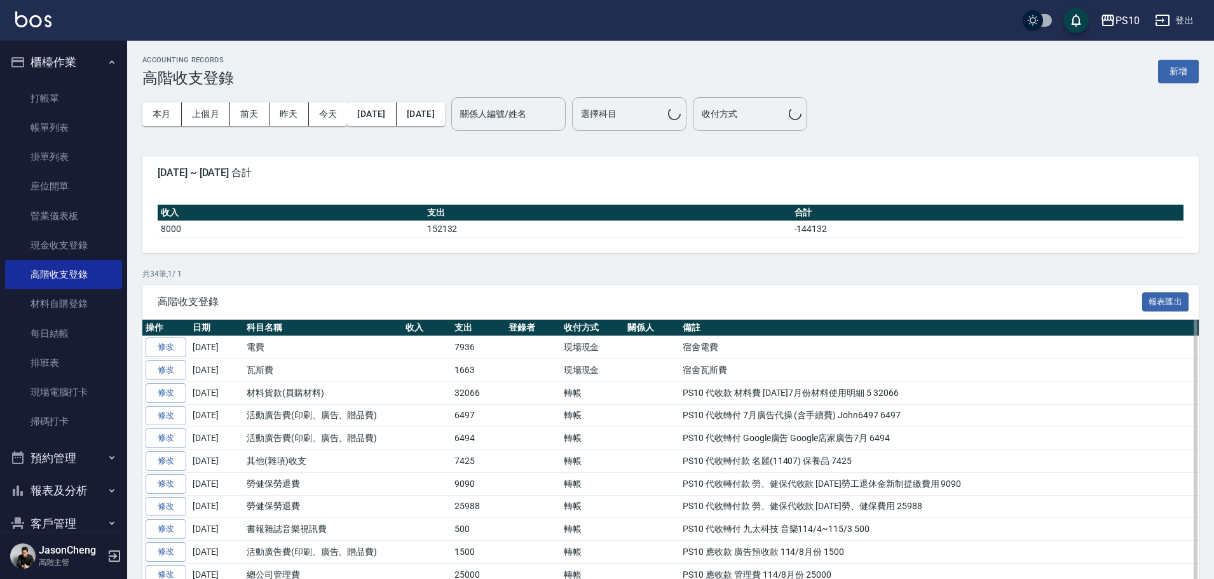
scroll to position [572, 0]
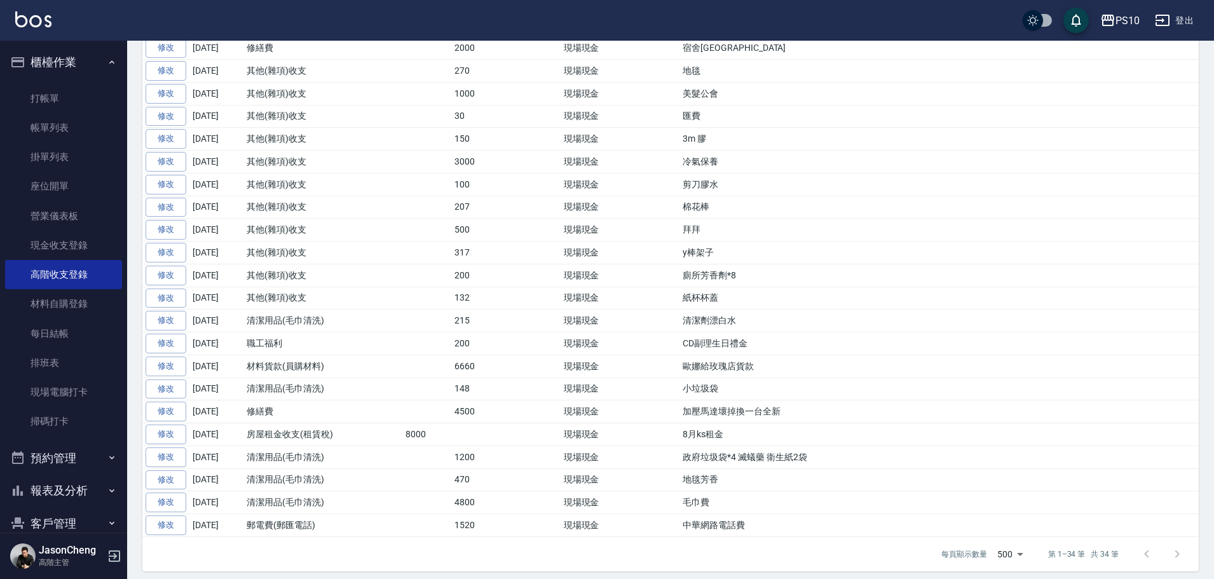
click at [168, 270] on link "修改" at bounding box center [166, 276] width 41 height 20
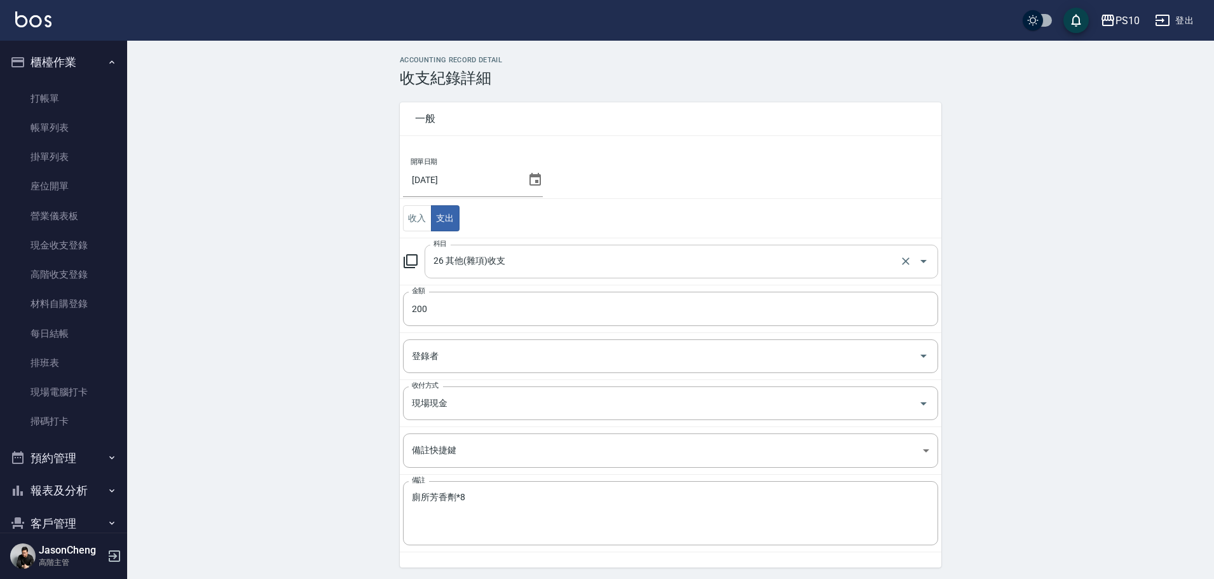
click at [479, 266] on input "26 其他(雜項)收支" at bounding box center [663, 262] width 467 height 22
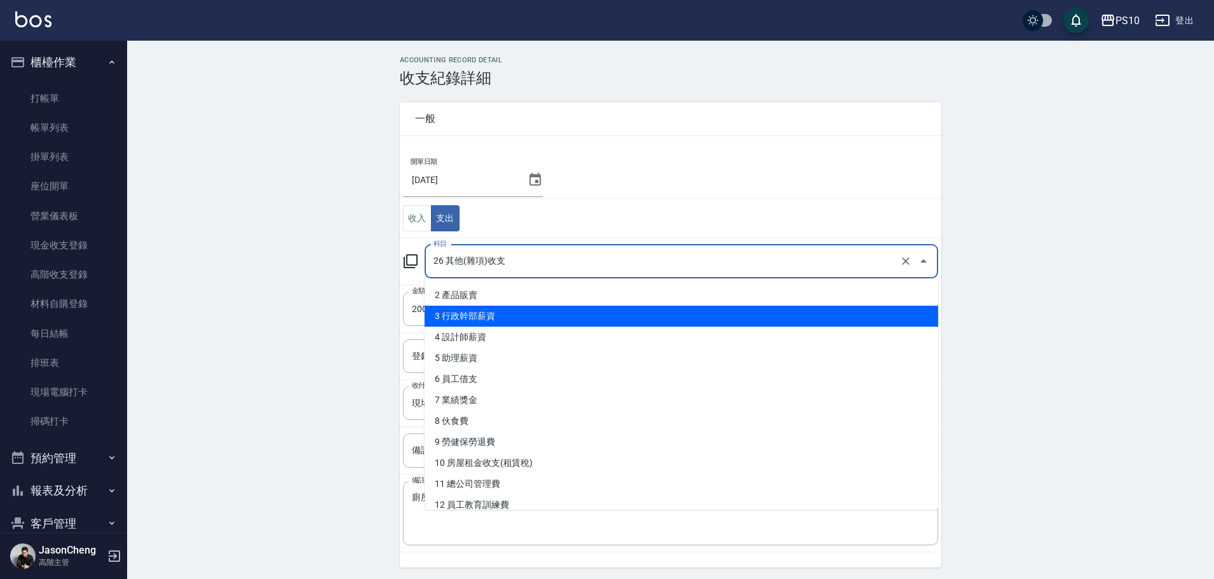
scroll to position [191, 0]
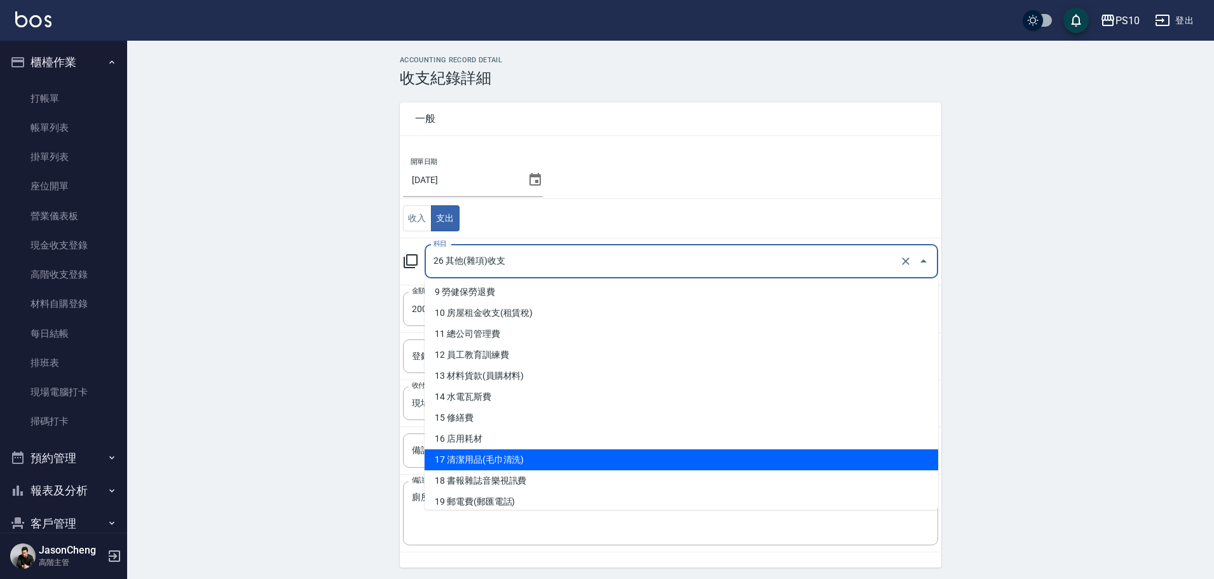
click at [507, 455] on li "17 清潔用品(毛巾清洗)" at bounding box center [682, 460] width 514 height 21
type input "17 清潔用品(毛巾清洗)"
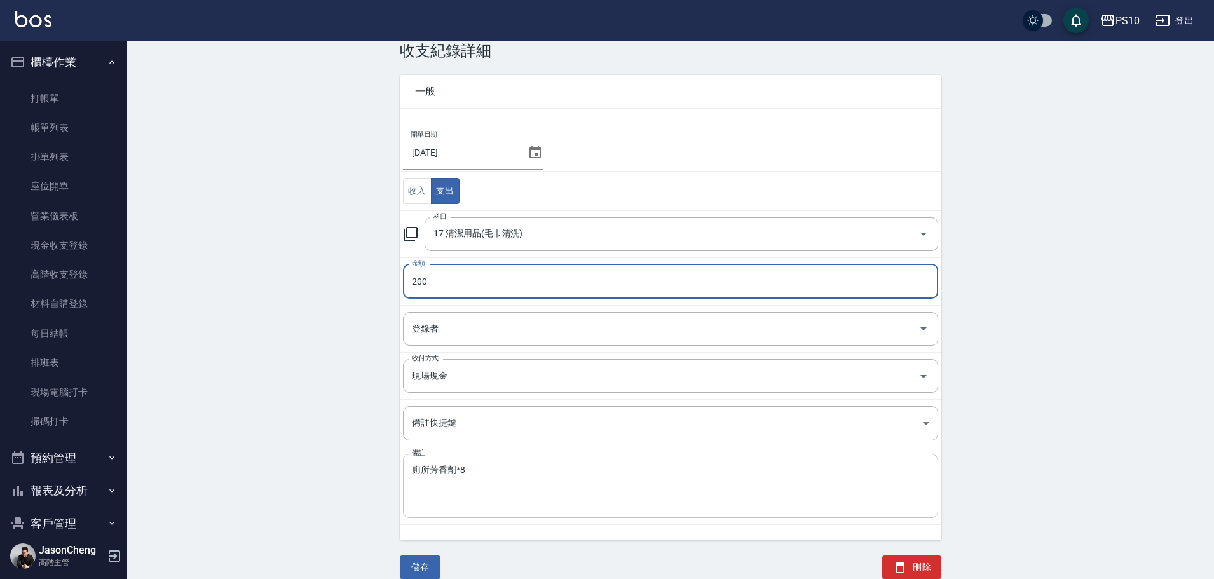
scroll to position [43, 0]
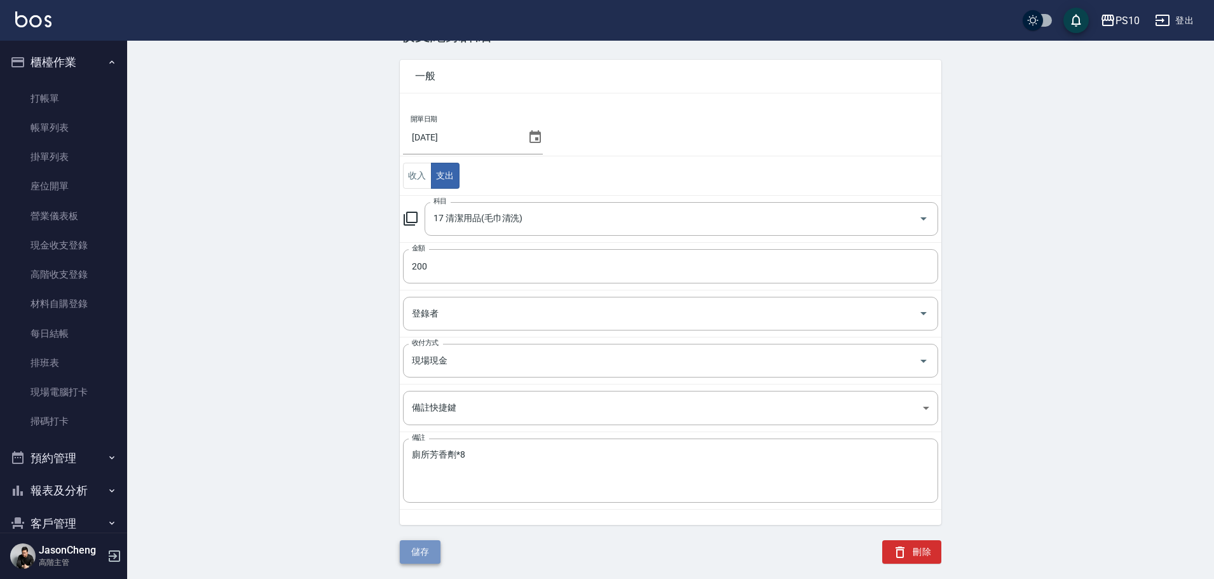
click at [423, 554] on button "儲存" at bounding box center [420, 552] width 41 height 24
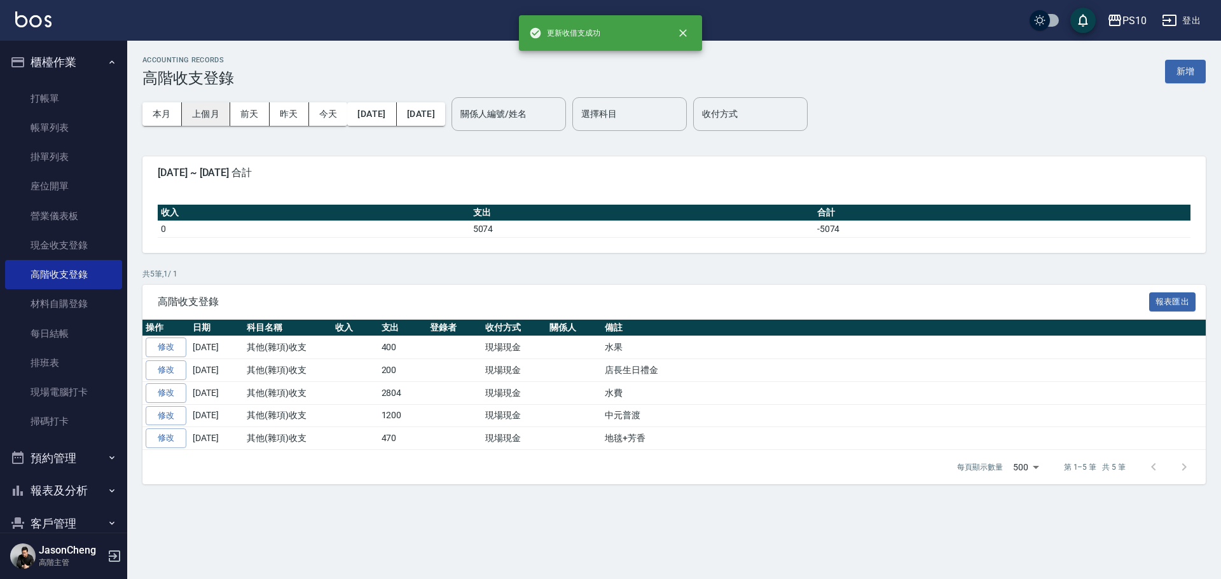
click at [216, 118] on button "上個月" at bounding box center [206, 114] width 48 height 24
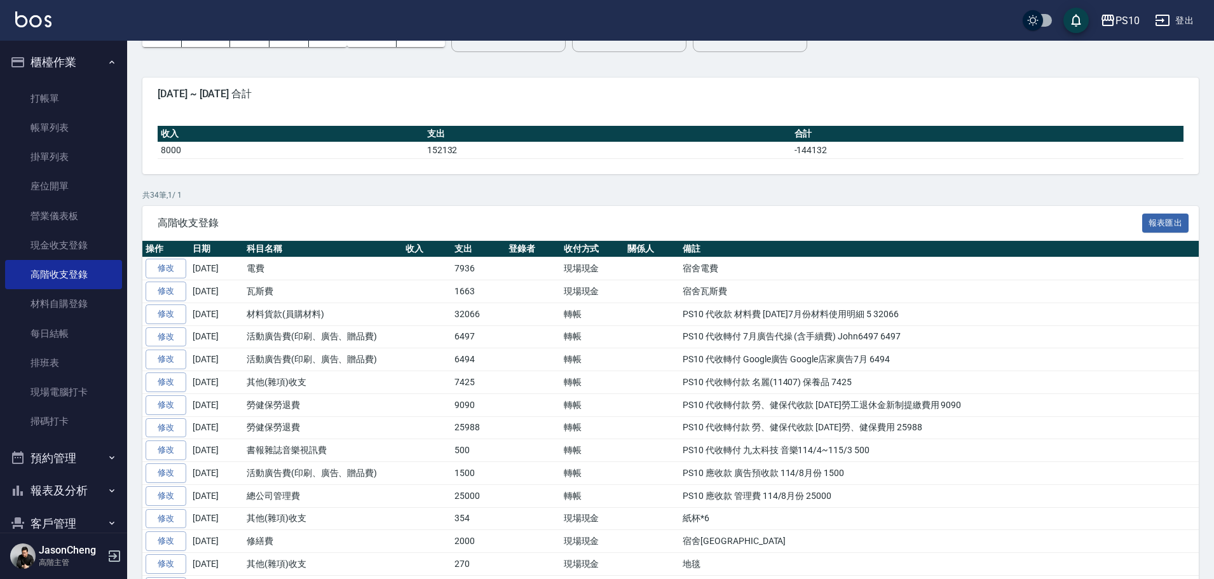
scroll to position [381, 0]
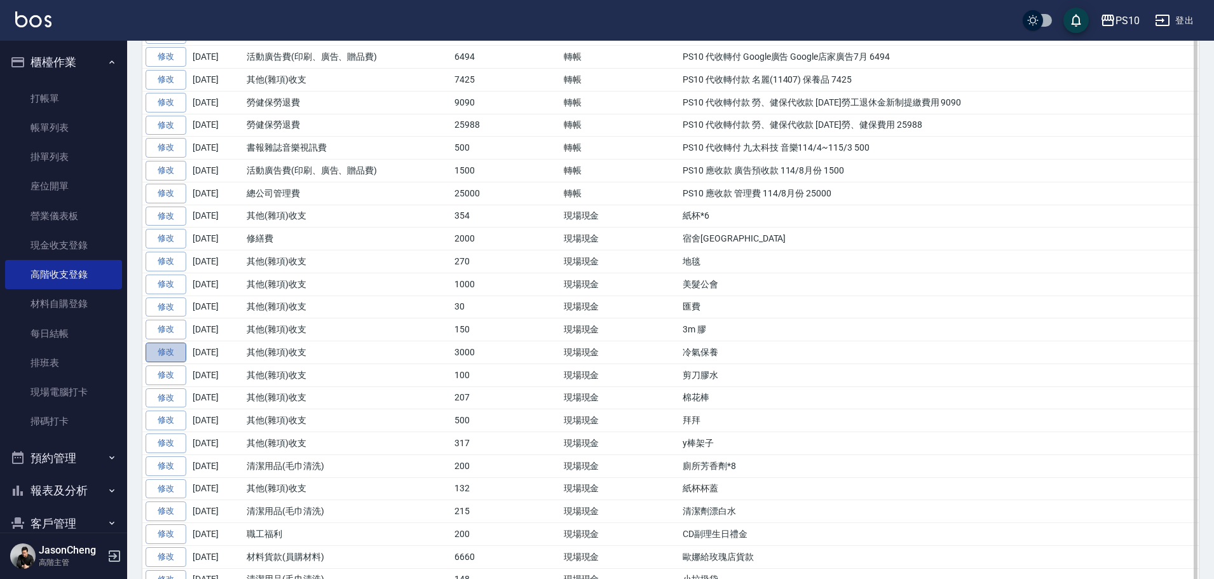
click at [175, 351] on link "修改" at bounding box center [166, 353] width 41 height 20
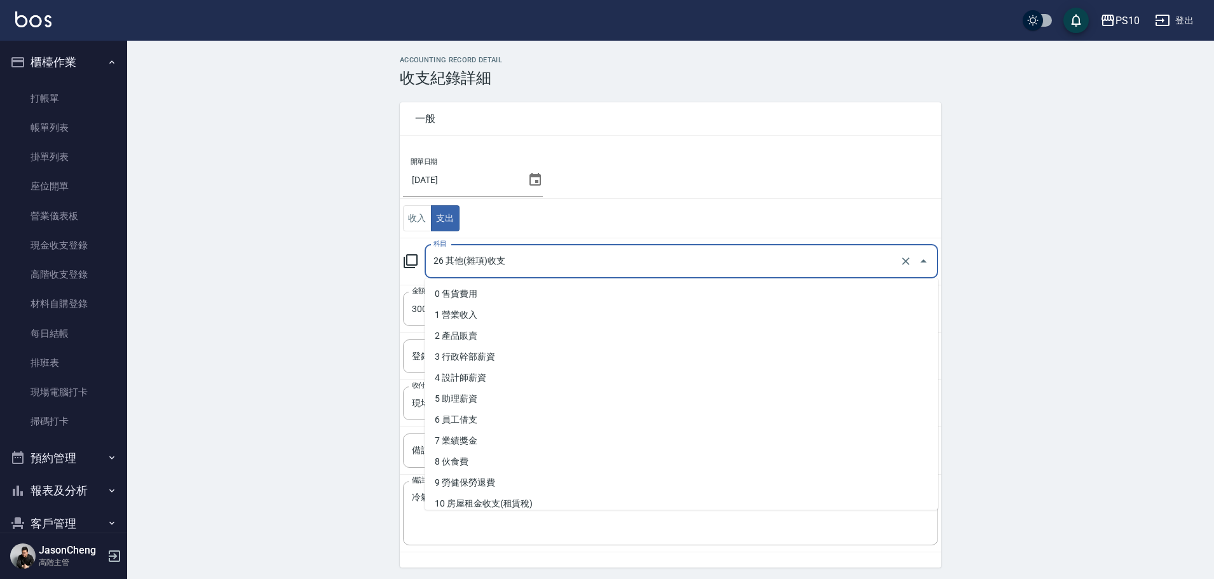
click at [499, 263] on input "26 其他(雜項)收支" at bounding box center [663, 262] width 467 height 22
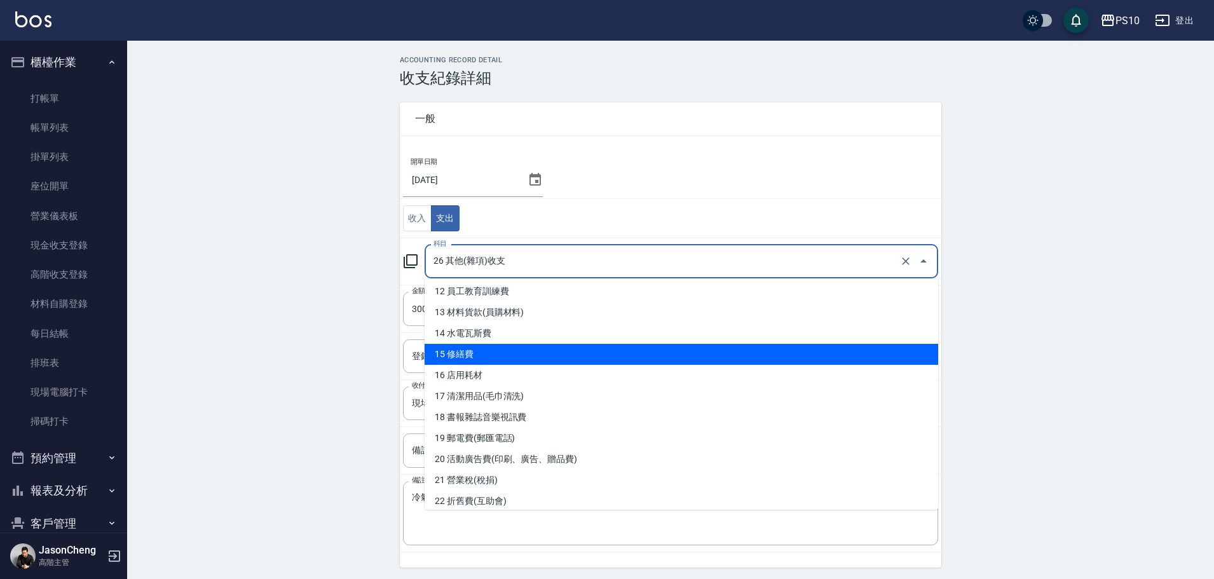
click at [504, 362] on li "15 修繕費" at bounding box center [682, 354] width 514 height 21
type input "15 修繕費"
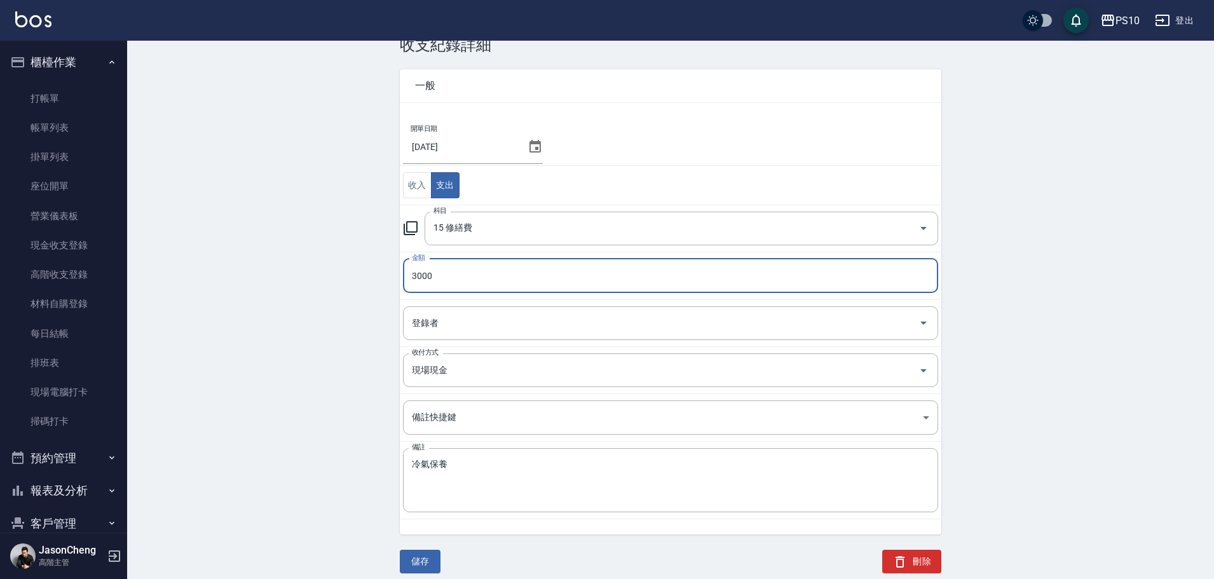
scroll to position [43, 0]
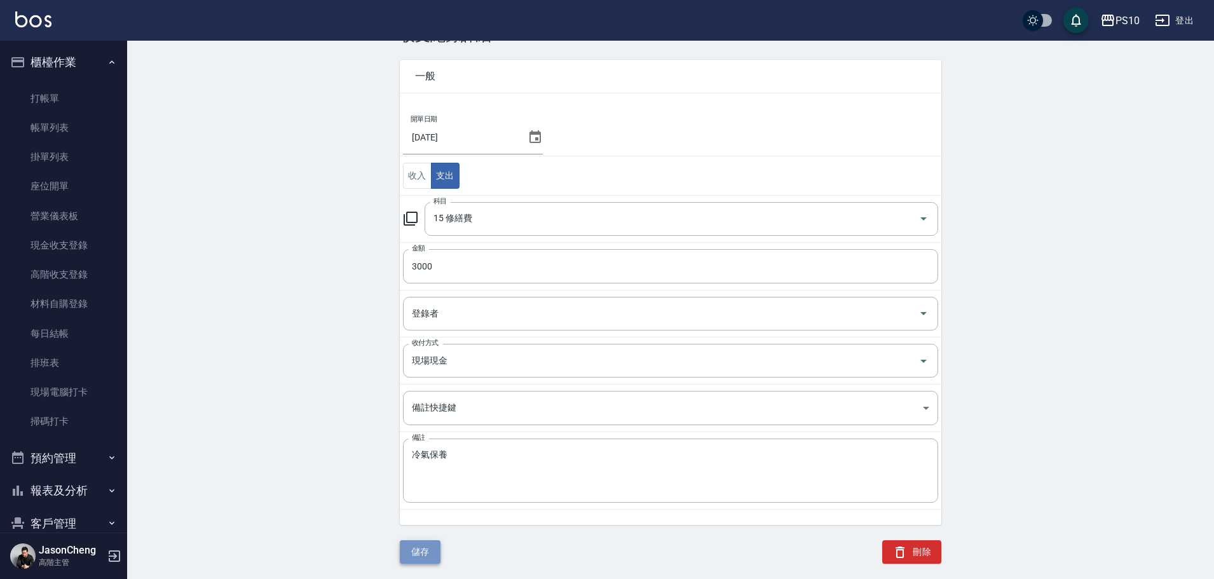
click at [423, 547] on button "儲存" at bounding box center [420, 552] width 41 height 24
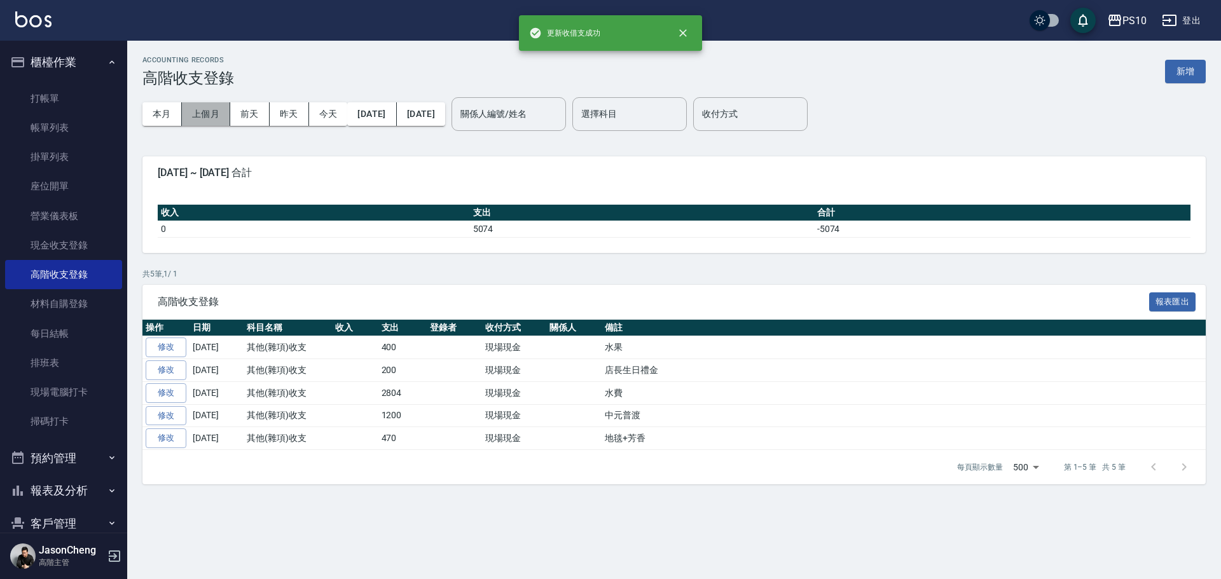
click at [206, 120] on button "上個月" at bounding box center [206, 114] width 48 height 24
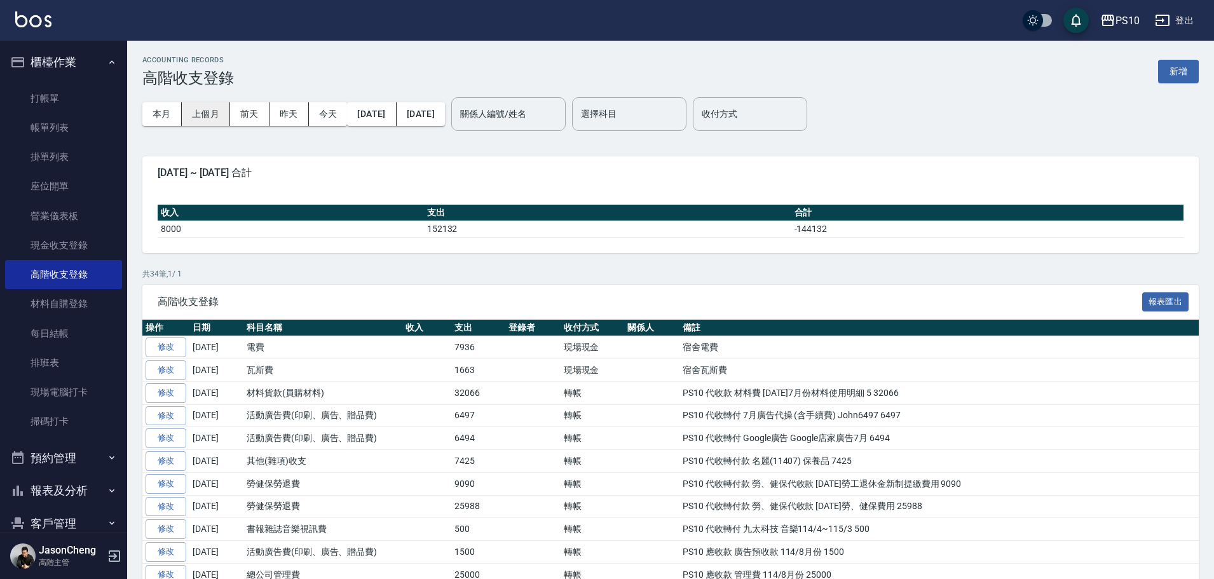
click at [211, 108] on button "上個月" at bounding box center [206, 114] width 48 height 24
click at [46, 333] on link "每日結帳" at bounding box center [63, 333] width 117 height 29
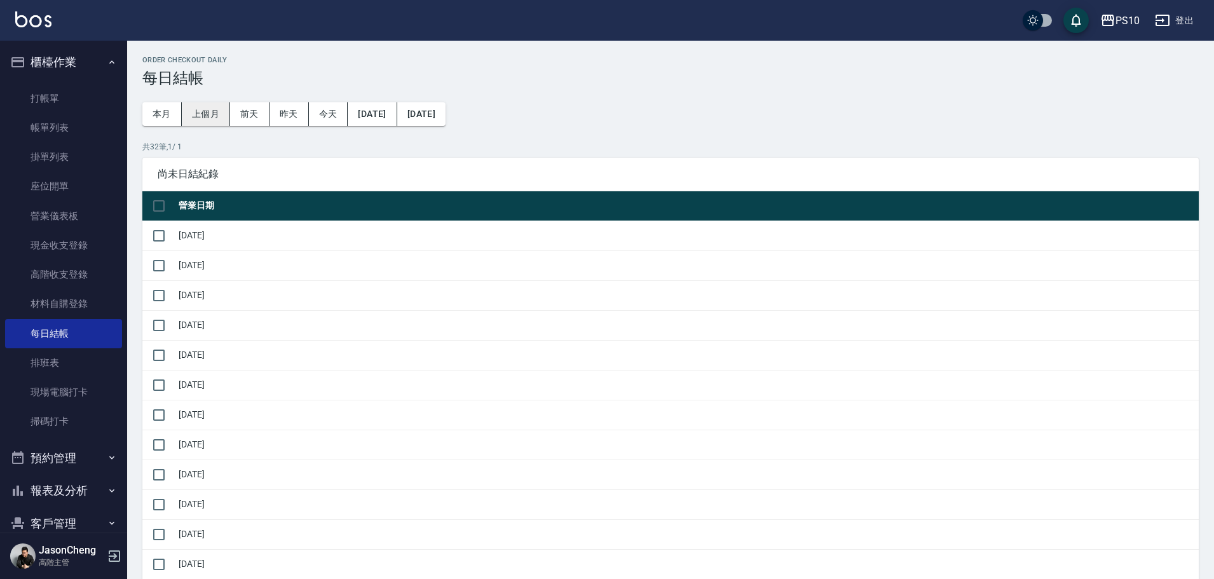
click at [209, 110] on button "上個月" at bounding box center [206, 114] width 48 height 24
click at [163, 205] on input "checkbox" at bounding box center [159, 206] width 27 height 27
checkbox input "true"
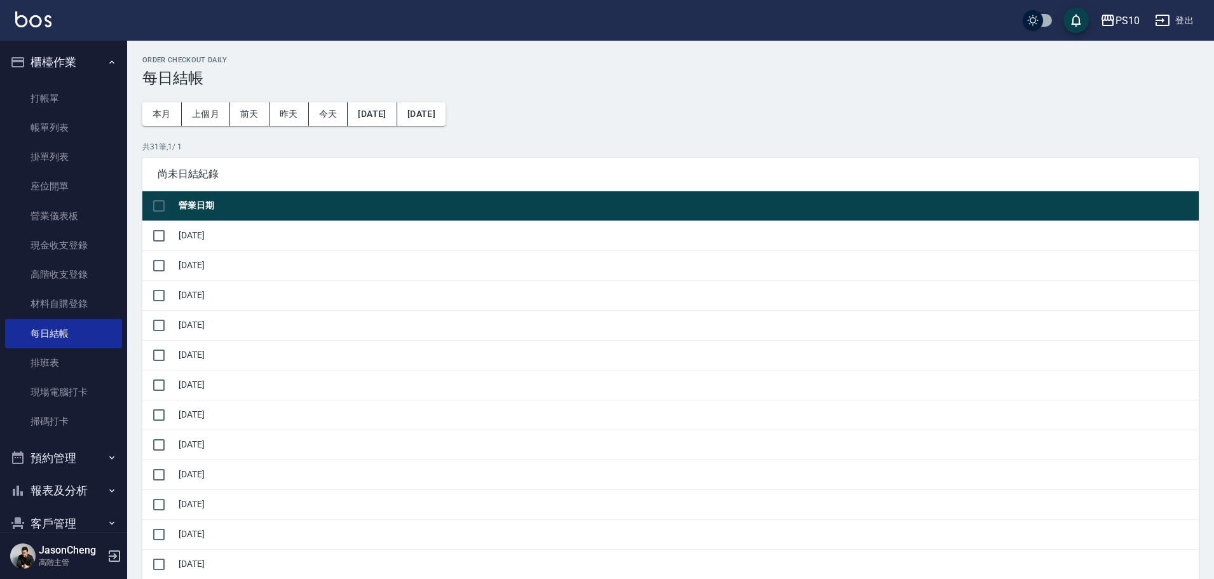
checkbox input "true"
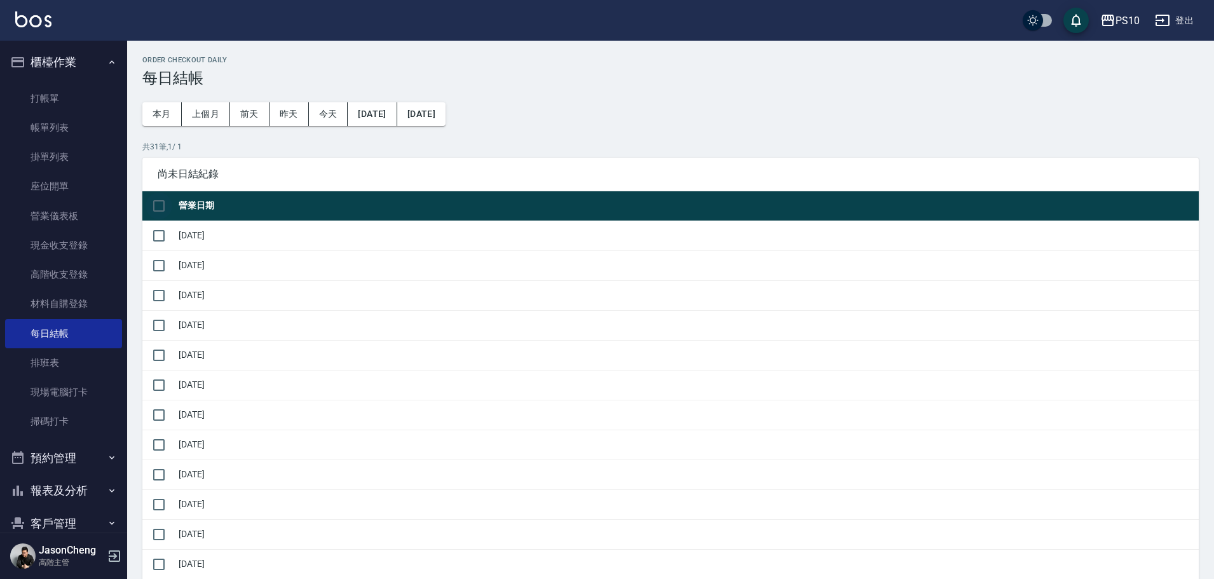
checkbox input "true"
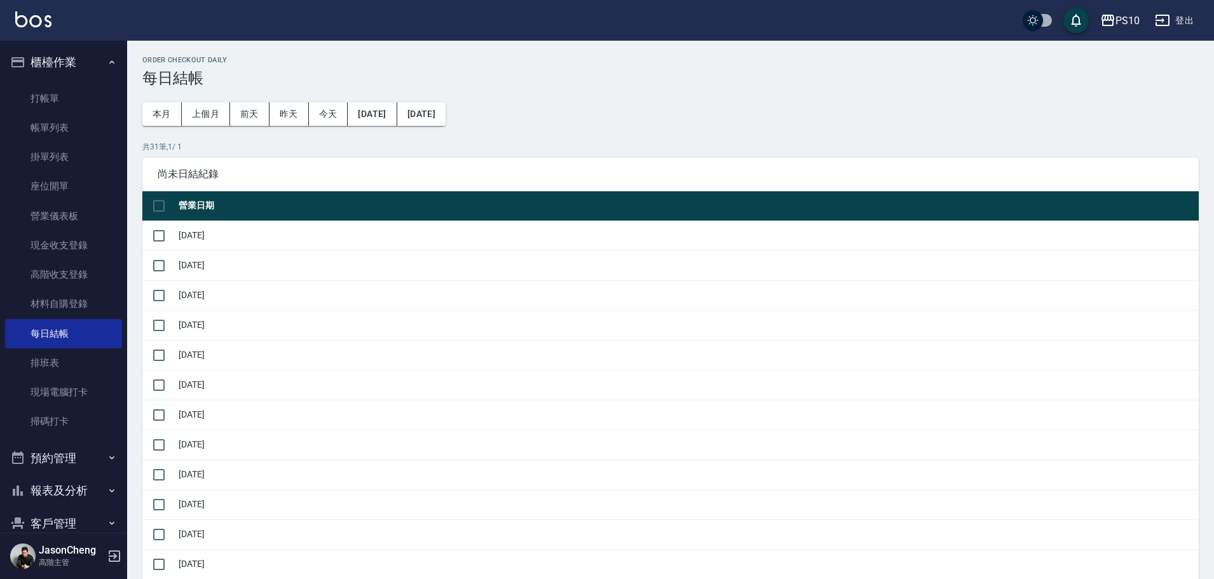
checkbox input "true"
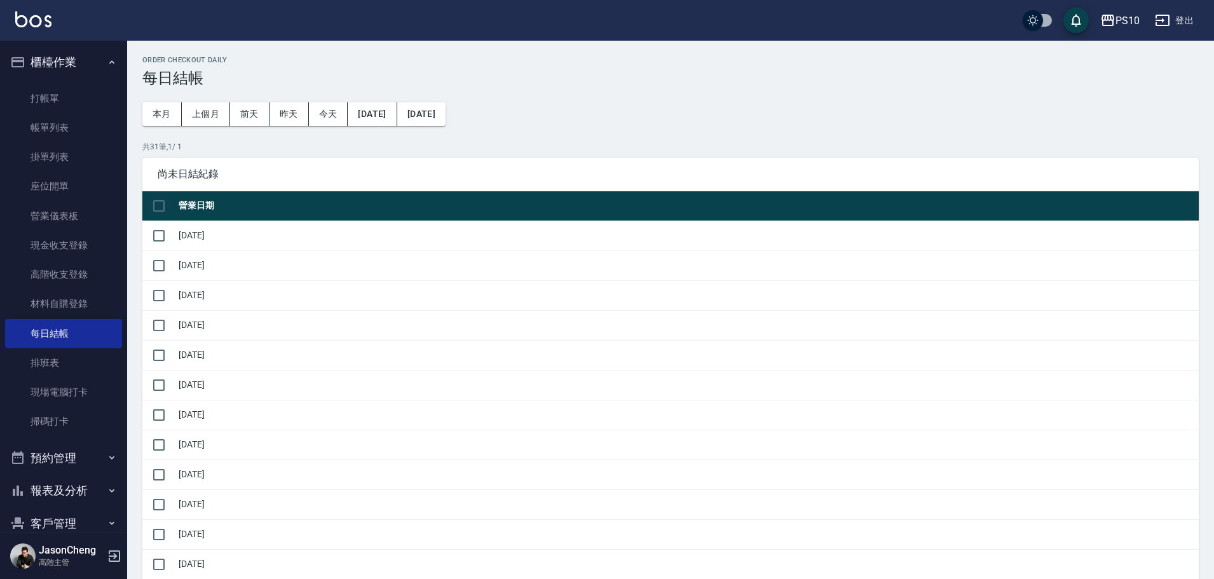
checkbox input "true"
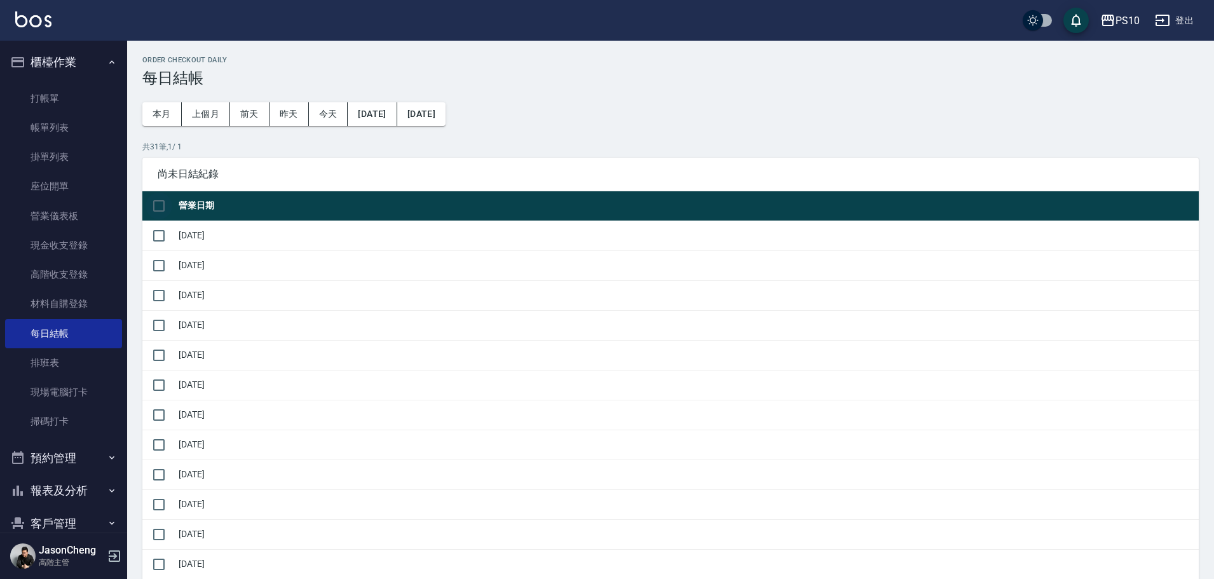
checkbox input "true"
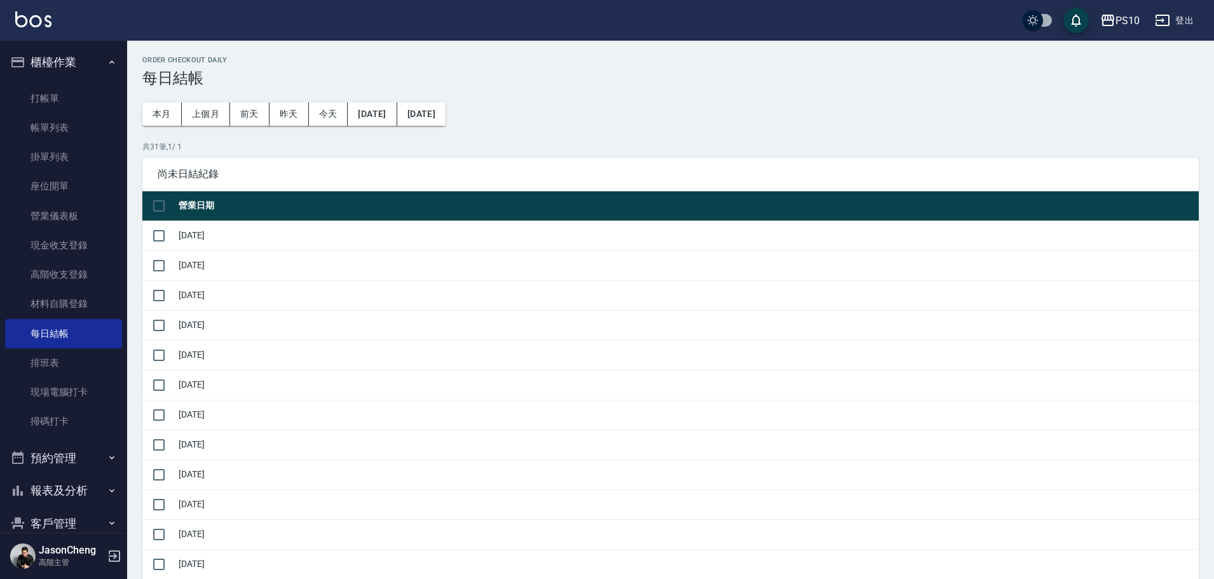
checkbox input "true"
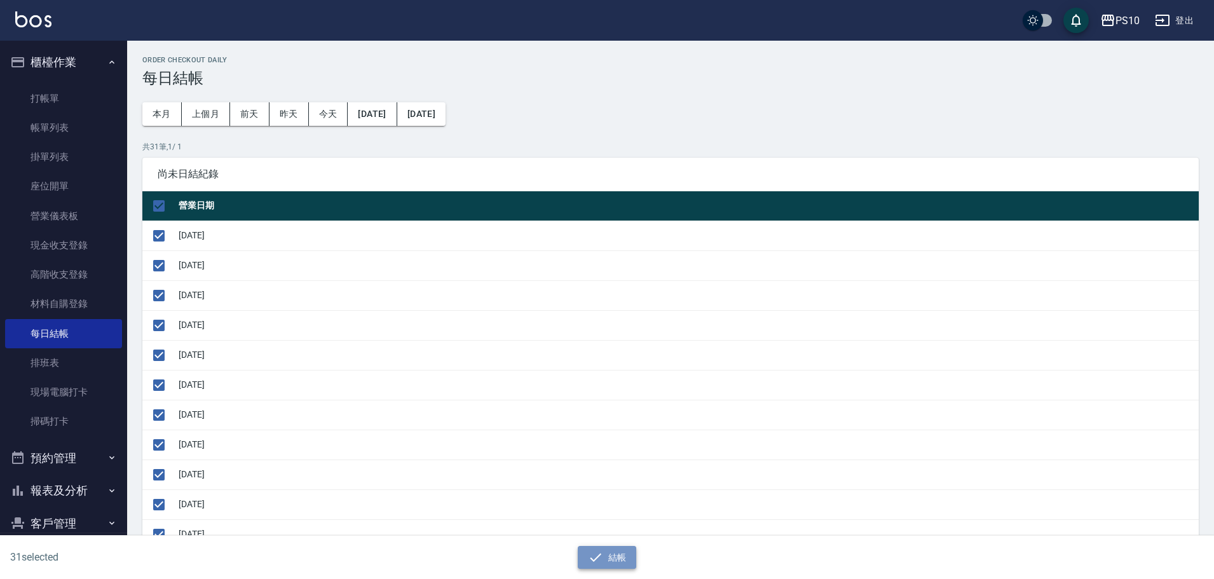
click at [597, 561] on icon "button" at bounding box center [595, 557] width 15 height 15
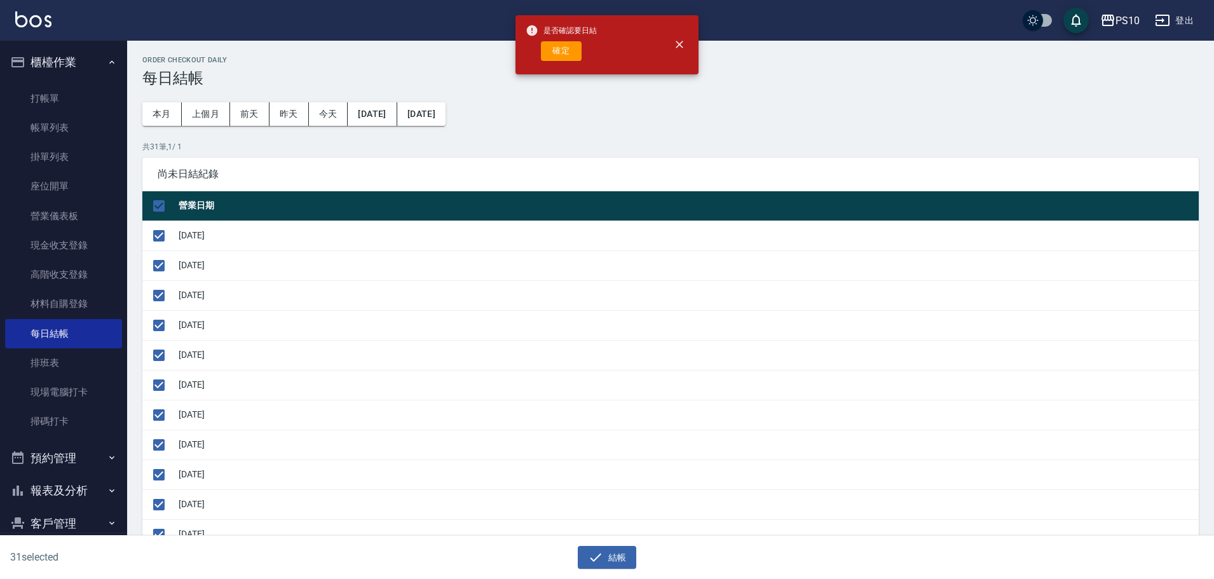
click at [558, 47] on button "確定" at bounding box center [561, 51] width 41 height 20
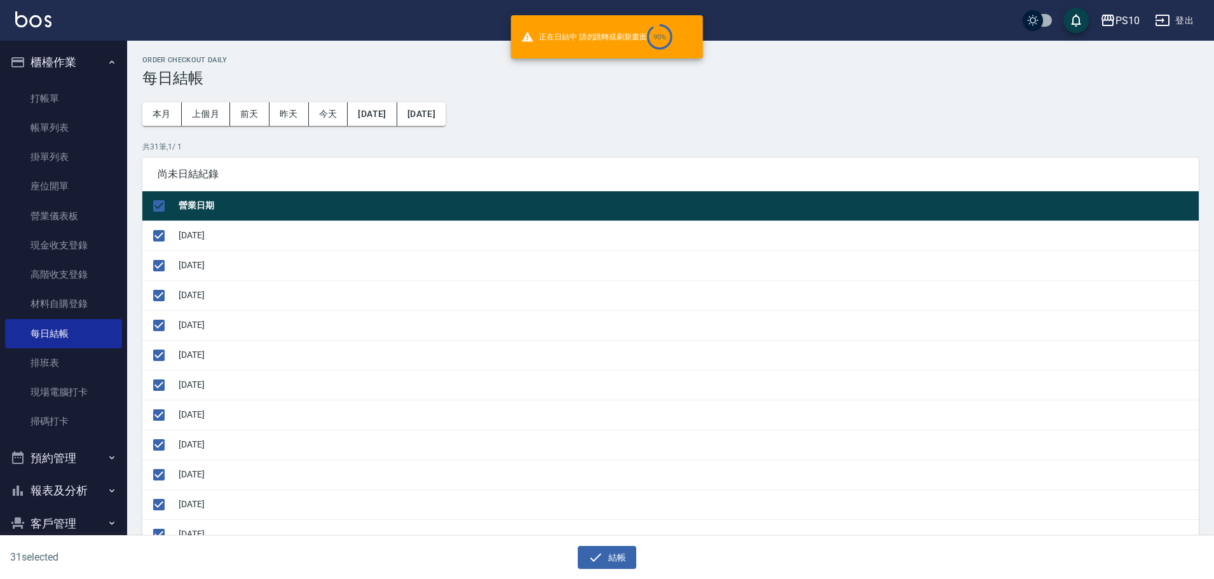
checkbox input "false"
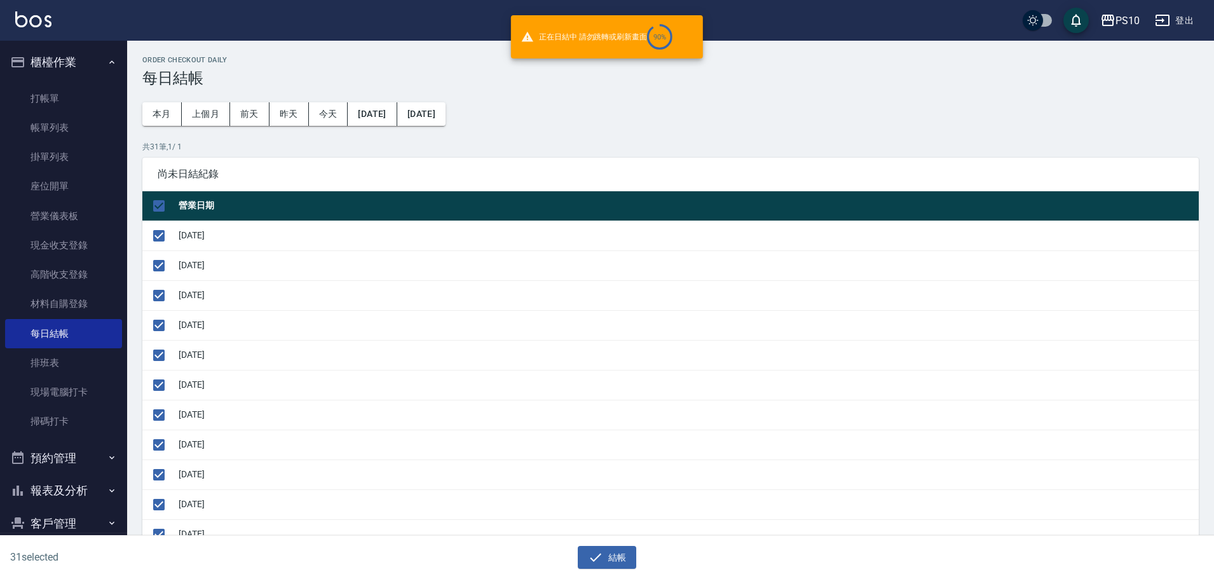
checkbox input "false"
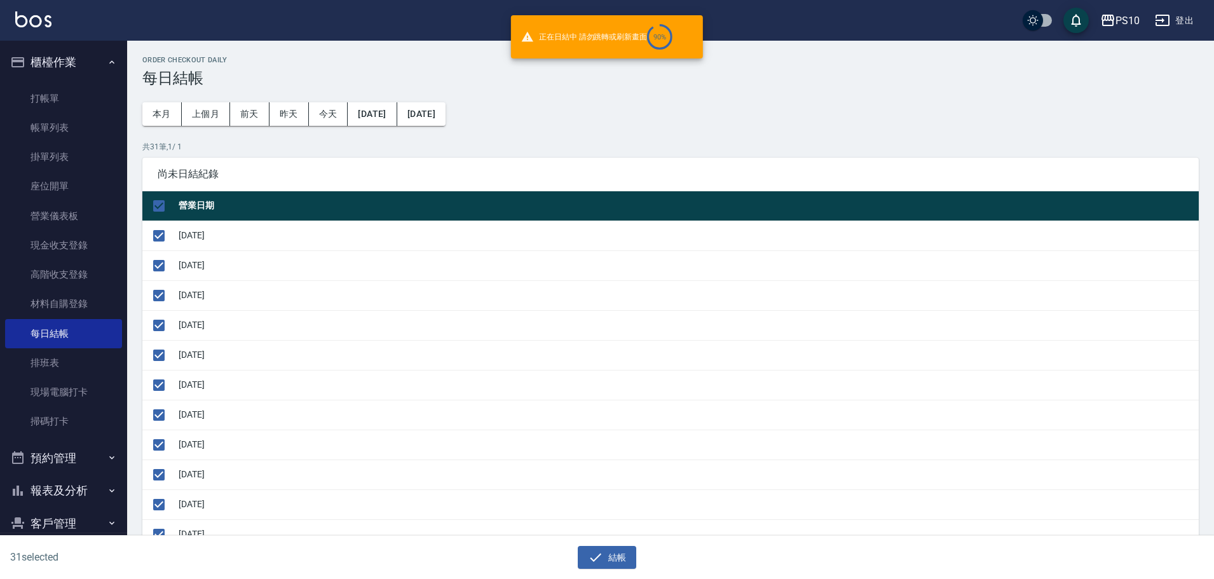
checkbox input "false"
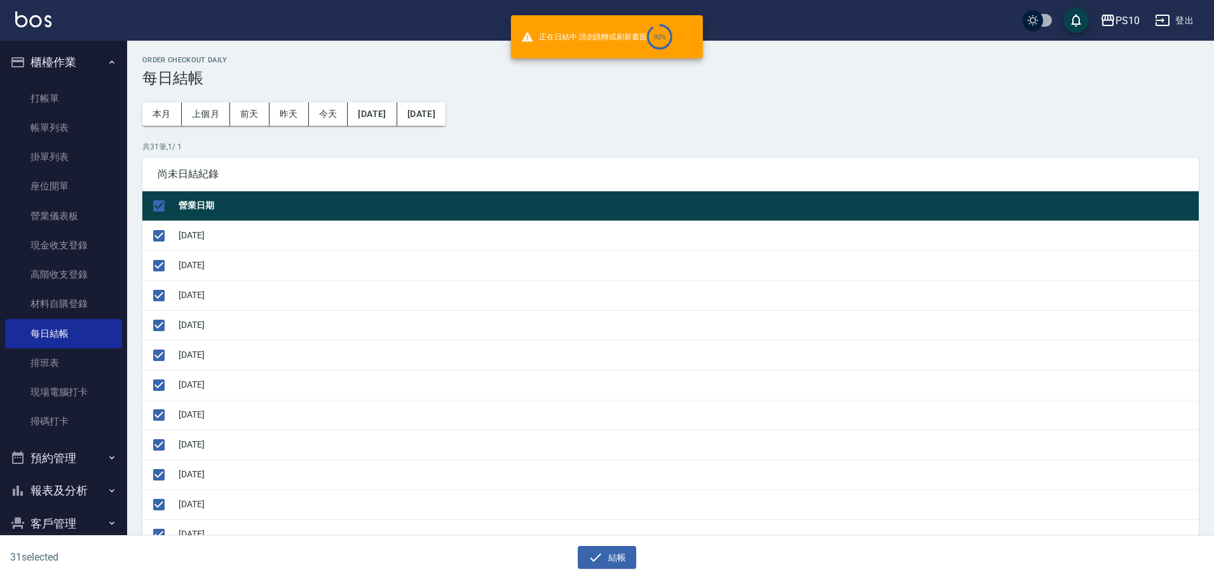
checkbox input "false"
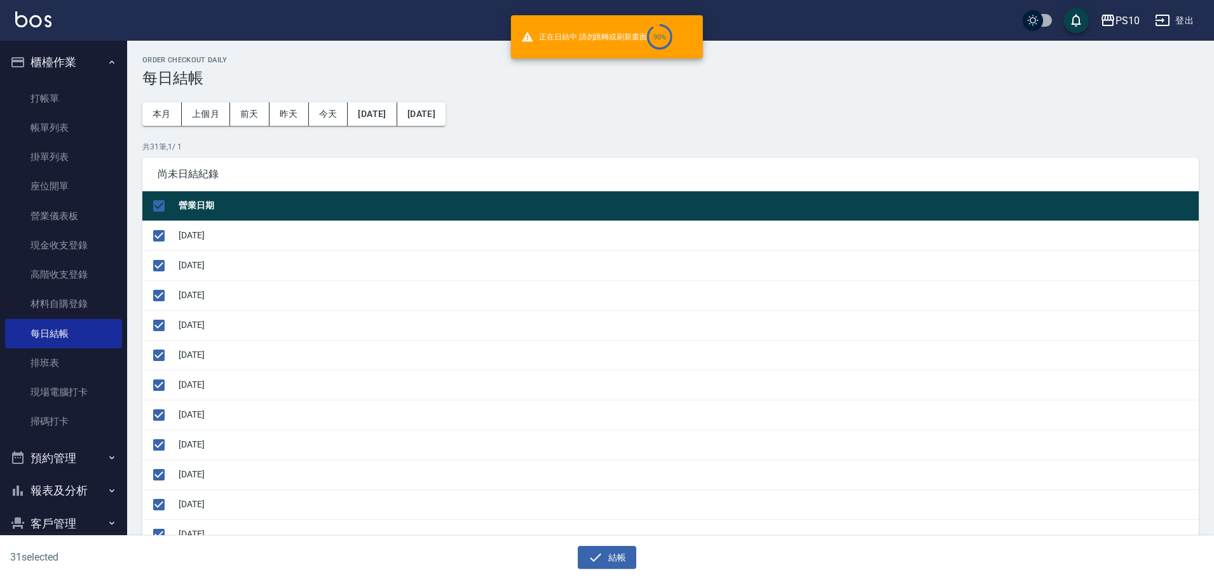
checkbox input "false"
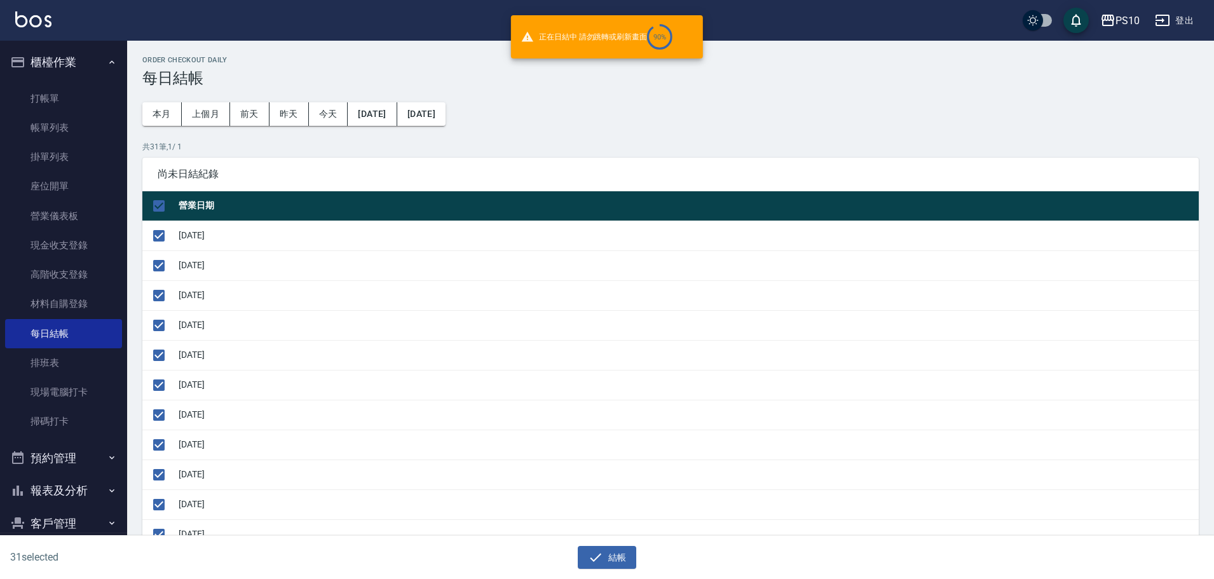
checkbox input "false"
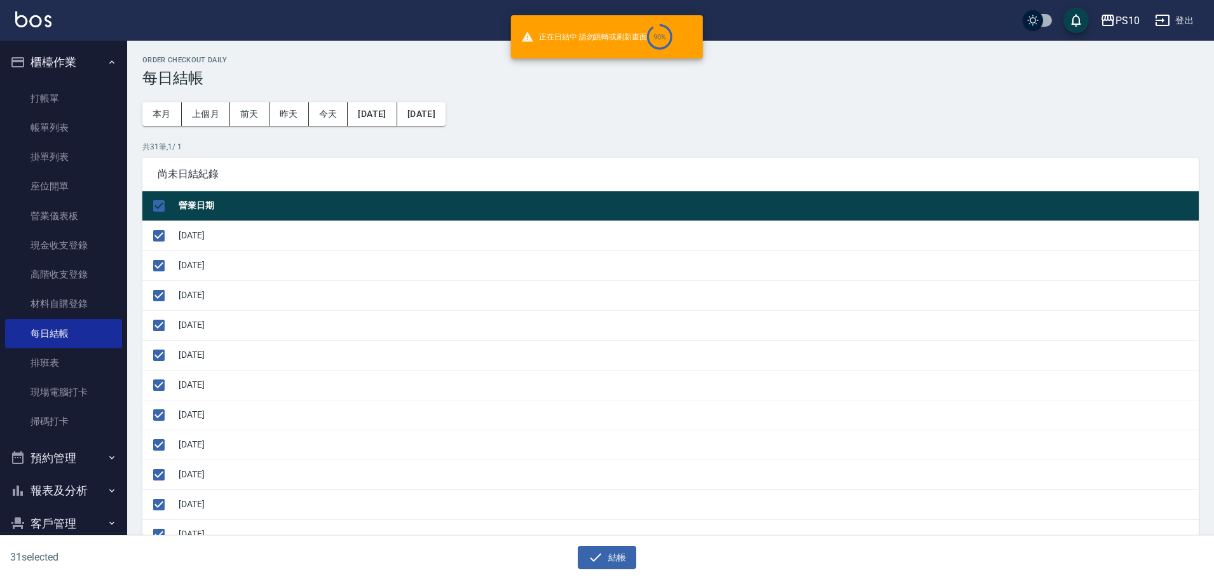
checkbox input "false"
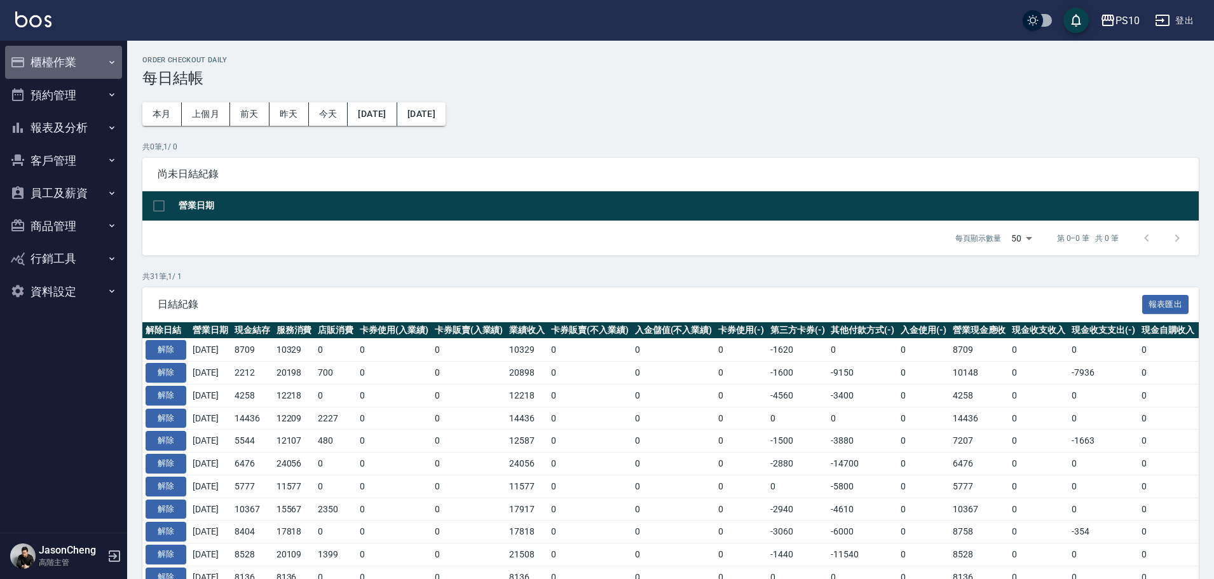
click at [76, 55] on button "櫃檯作業" at bounding box center [63, 62] width 117 height 33
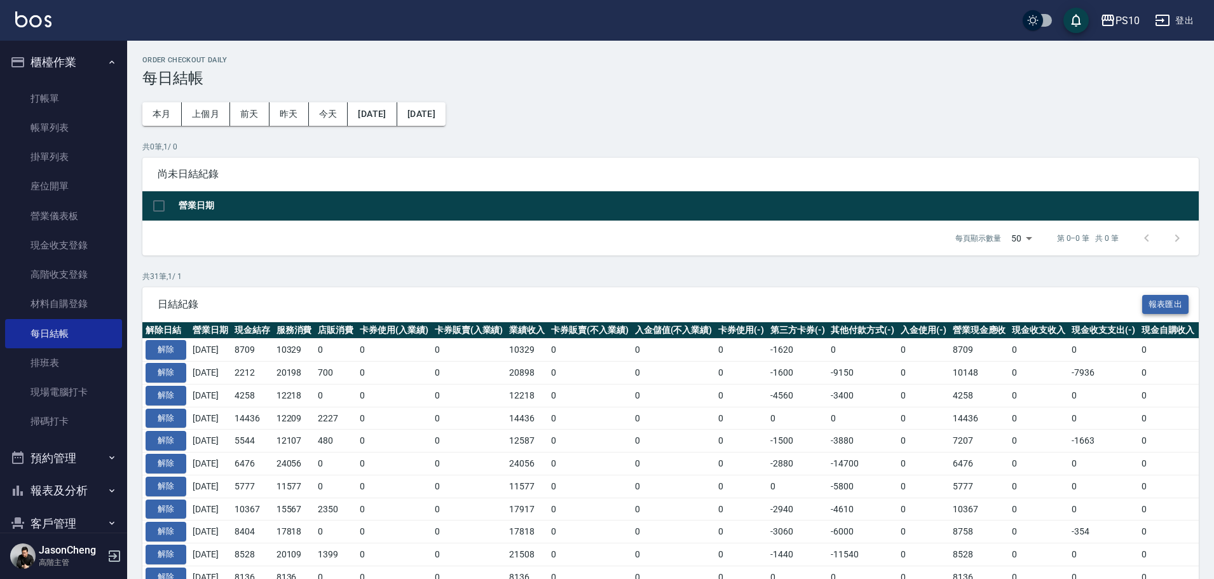
click at [1176, 307] on button "報表匯出" at bounding box center [1166, 305] width 47 height 20
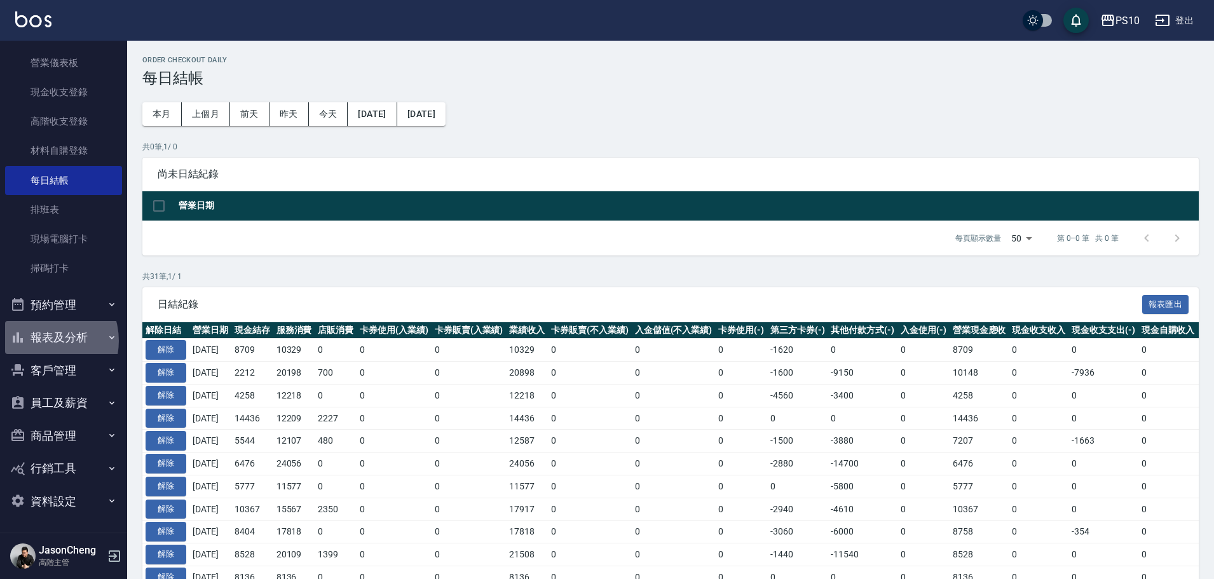
click at [42, 341] on button "報表及分析" at bounding box center [63, 337] width 117 height 33
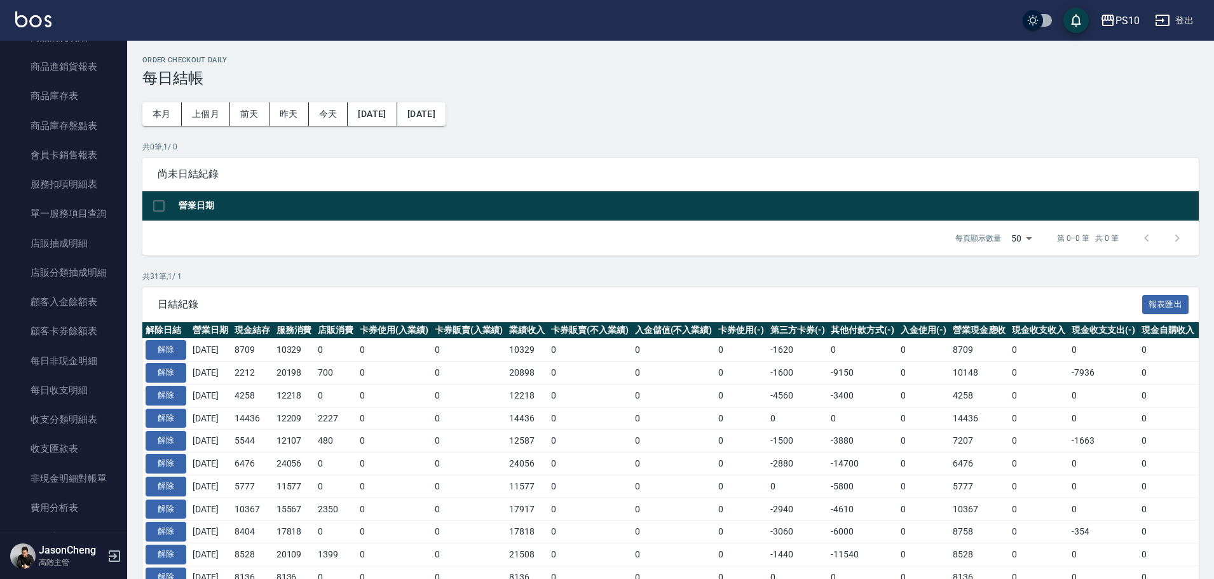
scroll to position [1428, 0]
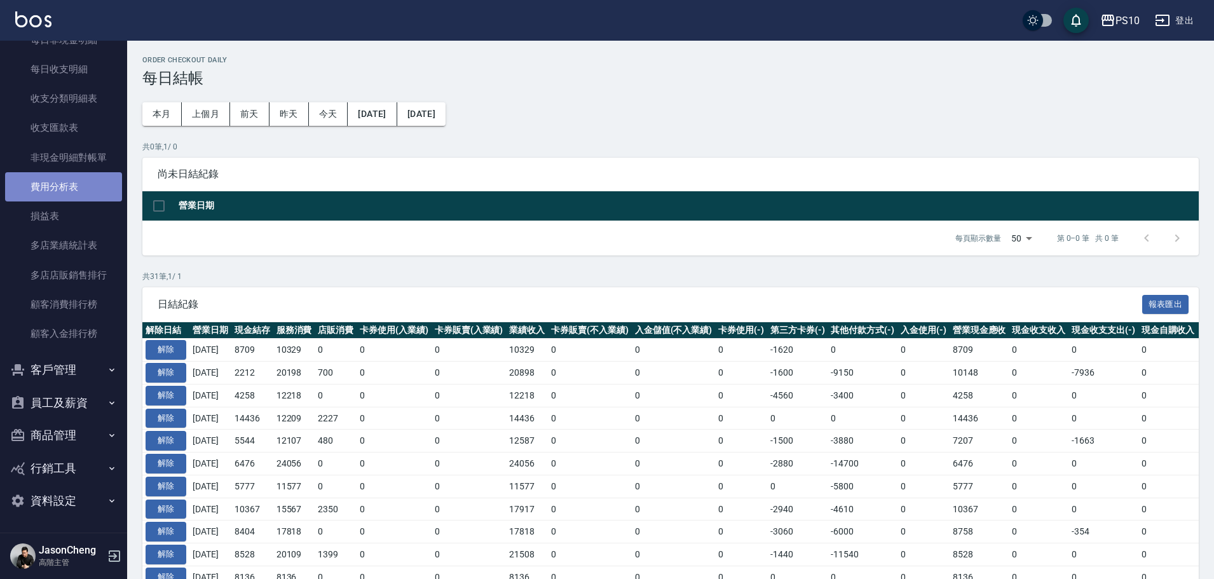
click at [82, 195] on link "費用分析表" at bounding box center [63, 186] width 117 height 29
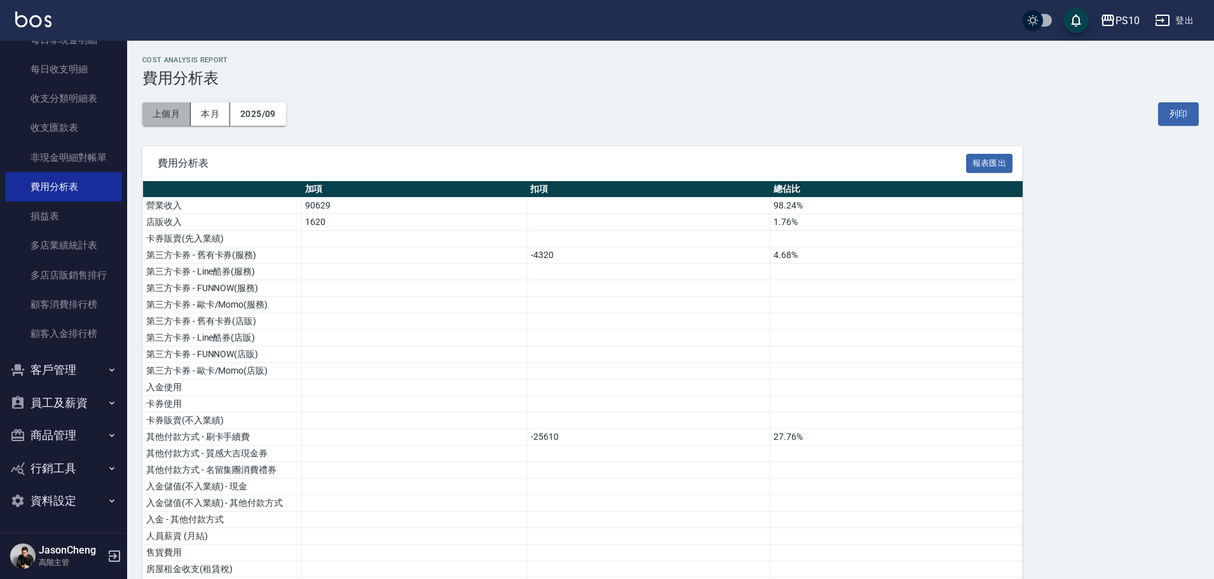
click at [171, 113] on button "上個月" at bounding box center [166, 114] width 48 height 24
click at [978, 168] on button "報表匯出" at bounding box center [989, 164] width 47 height 20
click at [79, 411] on button "員工及薪資" at bounding box center [63, 403] width 117 height 33
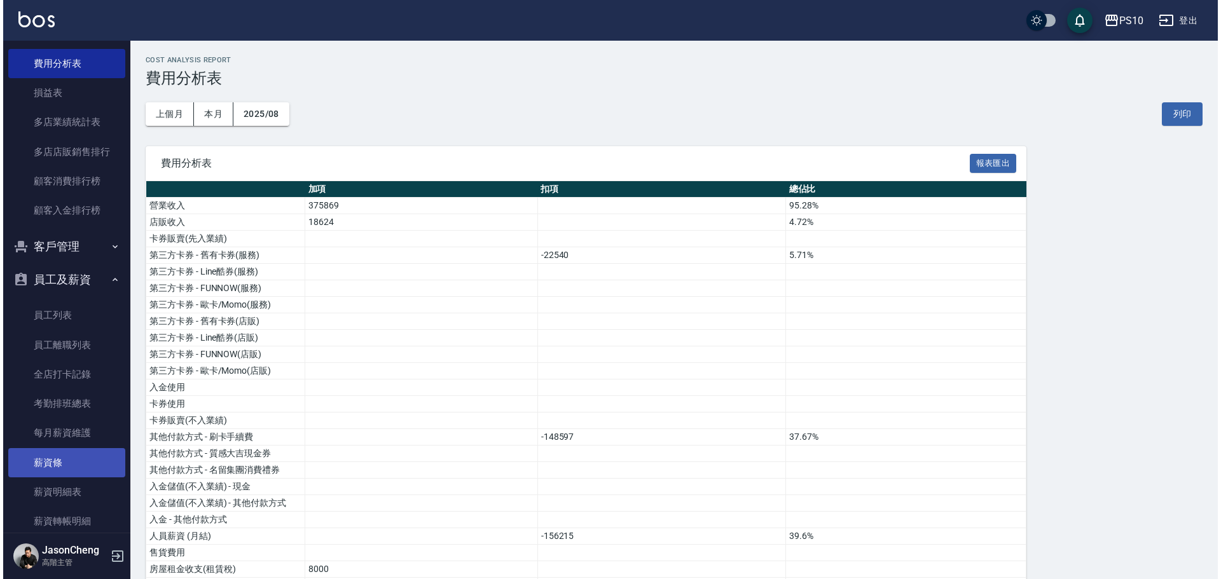
scroll to position [1673, 0]
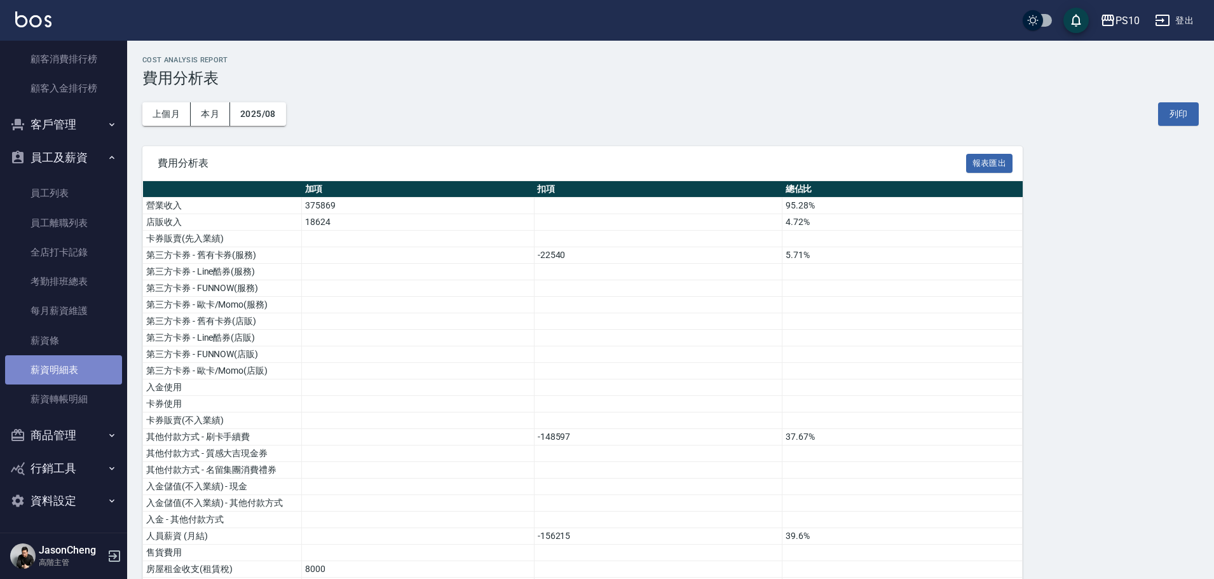
click at [63, 381] on link "薪資明細表" at bounding box center [63, 369] width 117 height 29
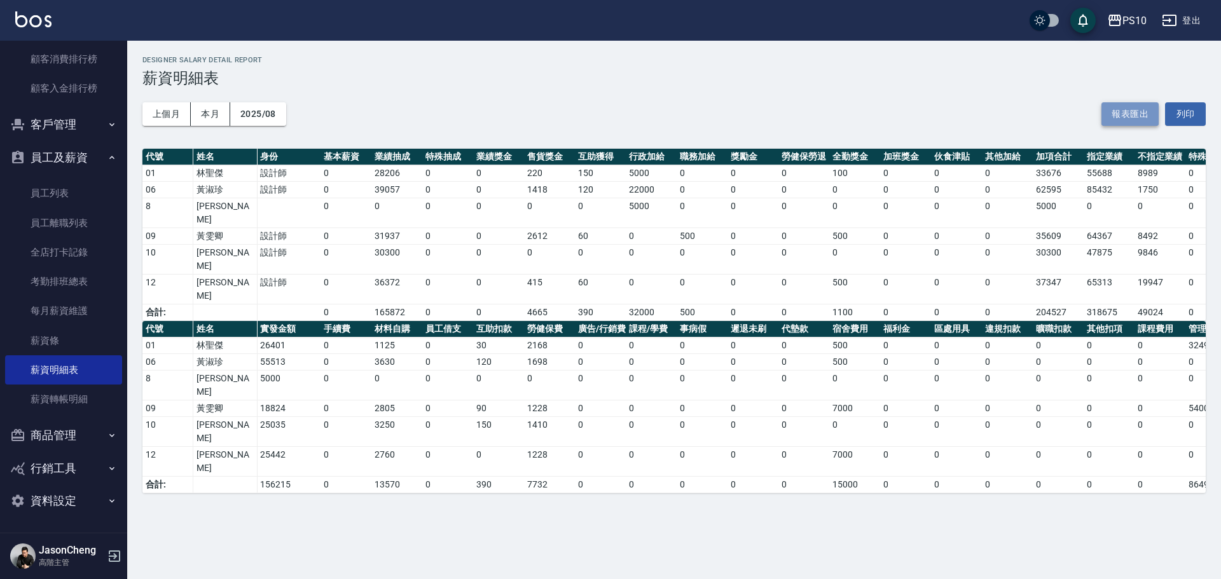
click at [1134, 111] on button "報表匯出" at bounding box center [1129, 114] width 57 height 24
